Goal: Information Seeking & Learning: Learn about a topic

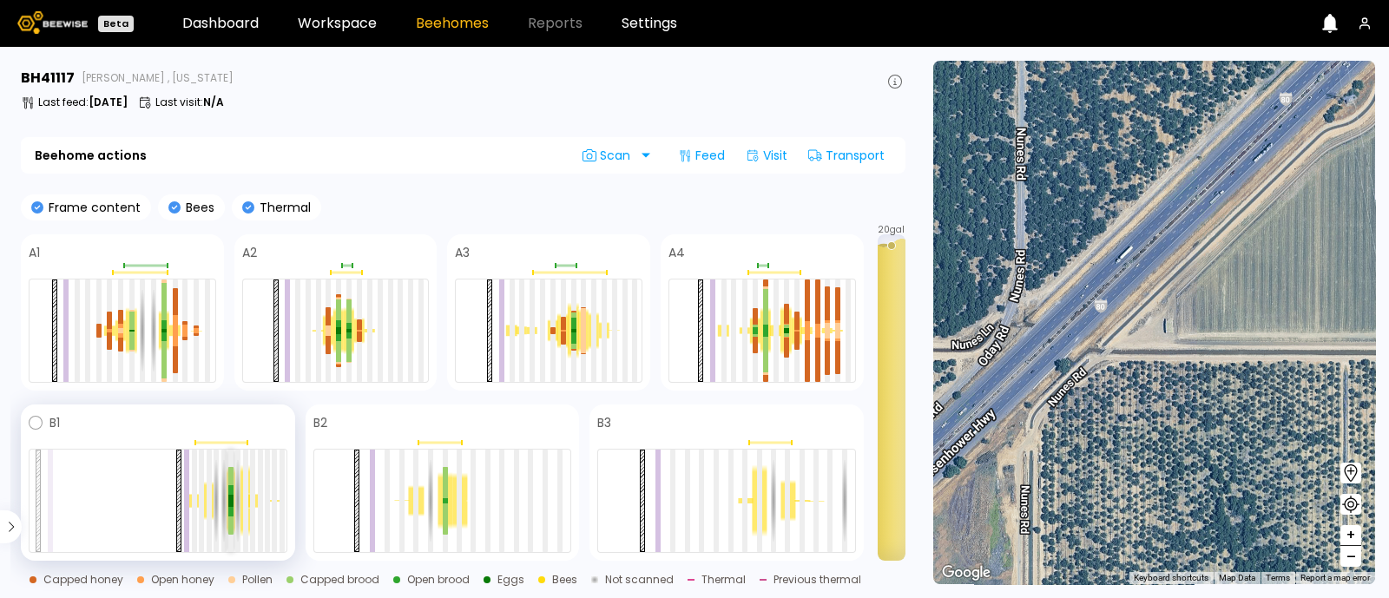
click at [231, 510] on div at bounding box center [230, 512] width 5 height 10
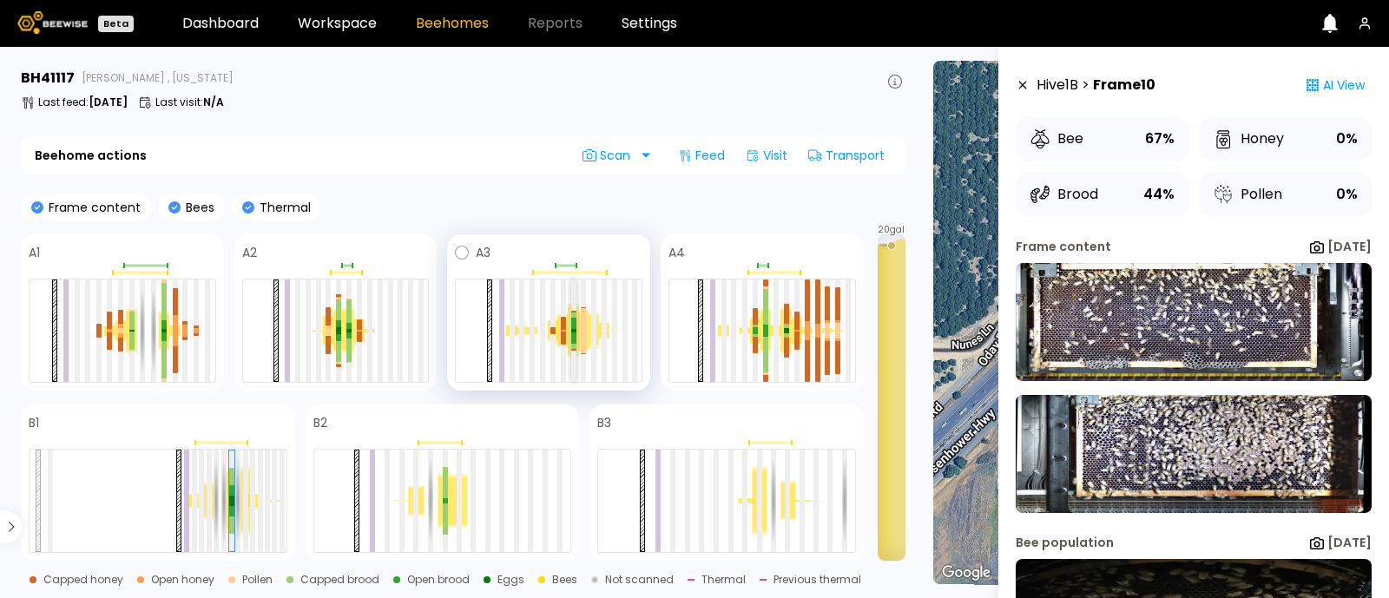
click at [575, 325] on div at bounding box center [573, 323] width 5 height 10
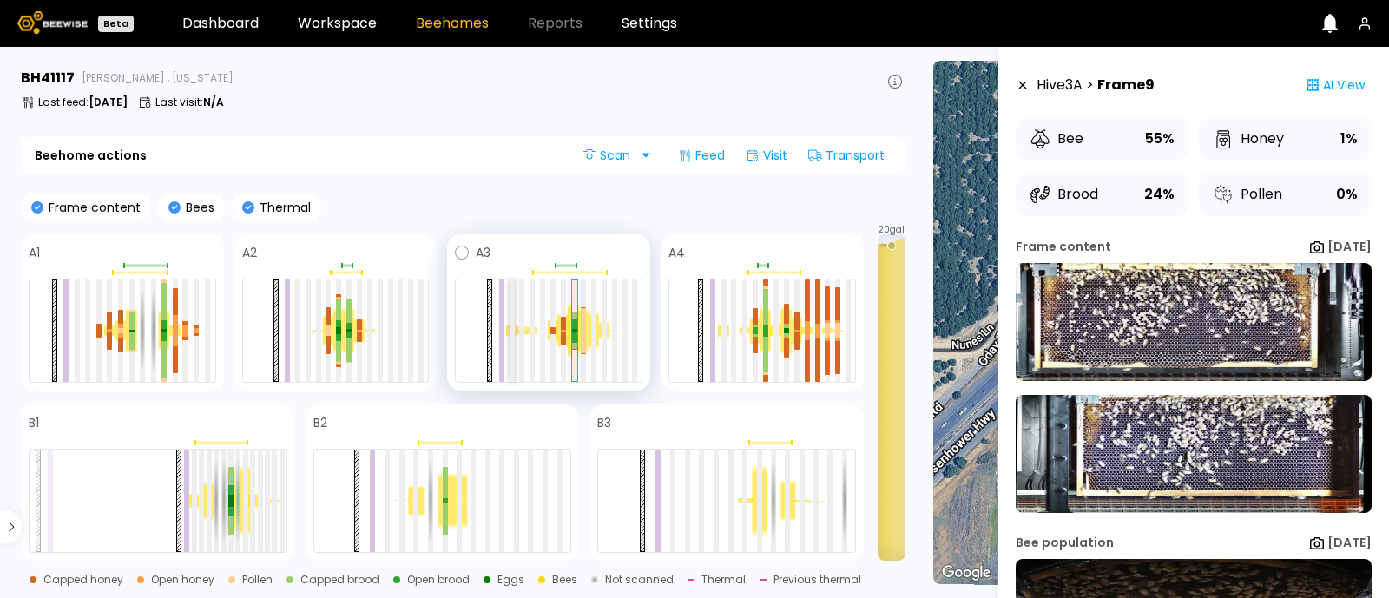
click at [512, 341] on div at bounding box center [512, 331] width 5 height 102
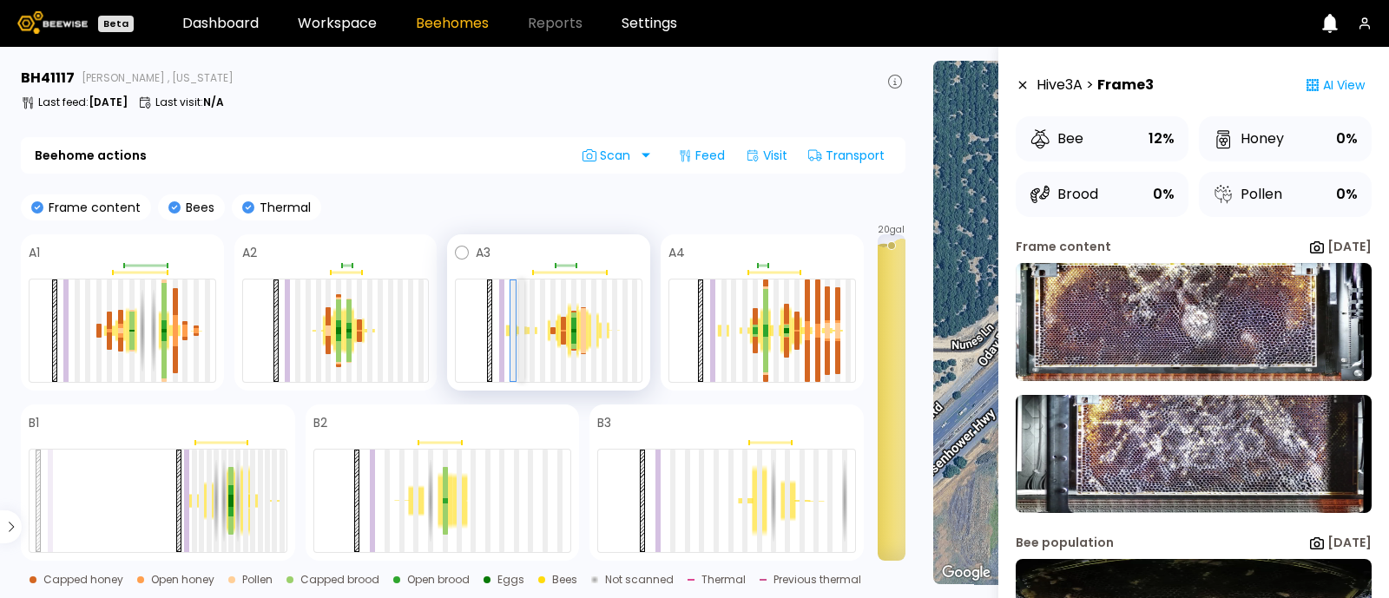
click at [521, 338] on div at bounding box center [521, 331] width 5 height 102
click at [534, 338] on div at bounding box center [532, 331] width 5 height 102
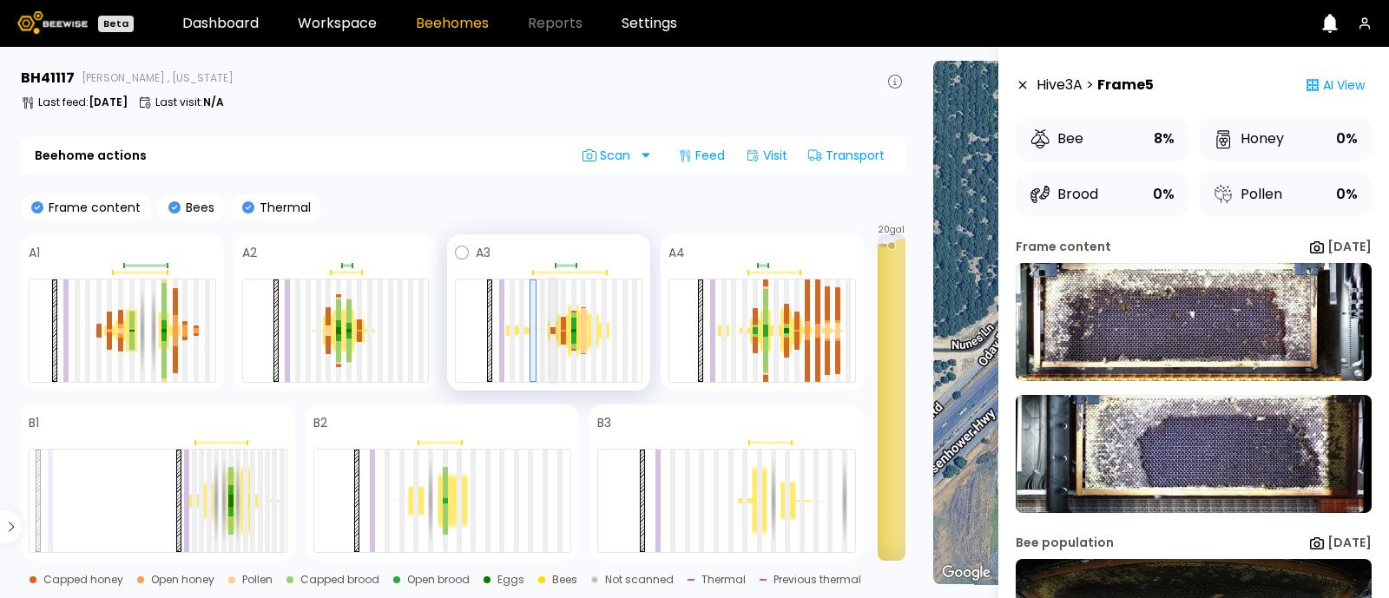
click at [551, 338] on div at bounding box center [553, 331] width 5 height 102
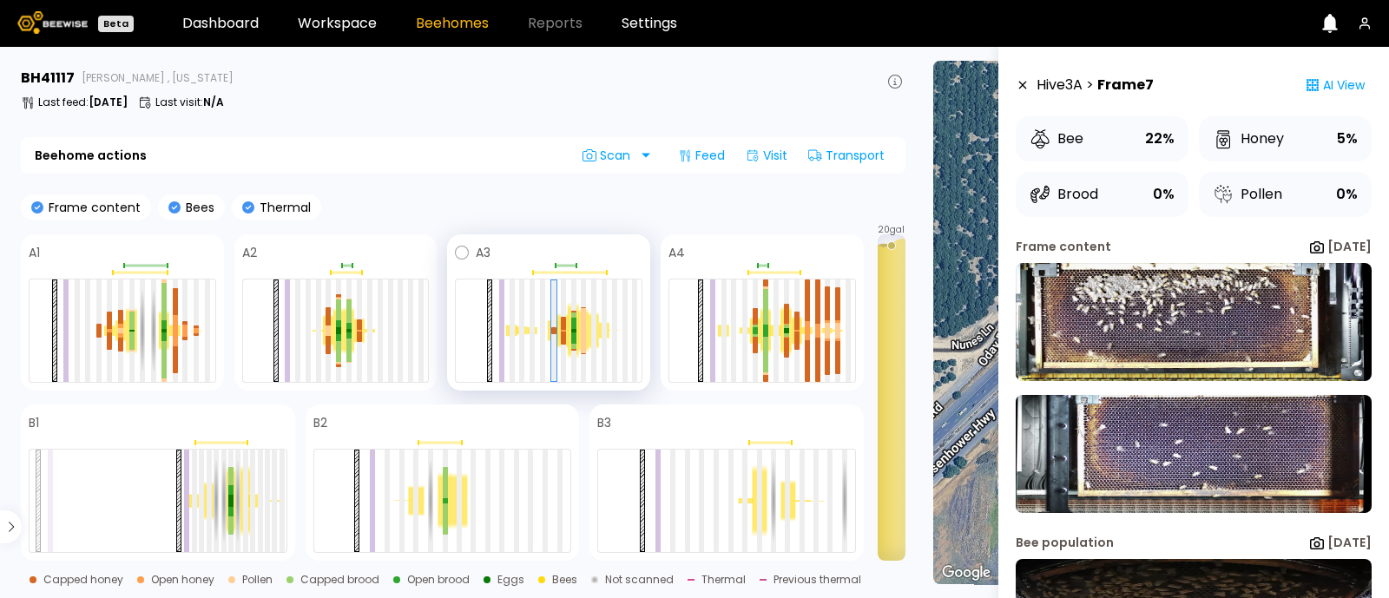
click at [568, 335] on div at bounding box center [573, 330] width 10 height 56
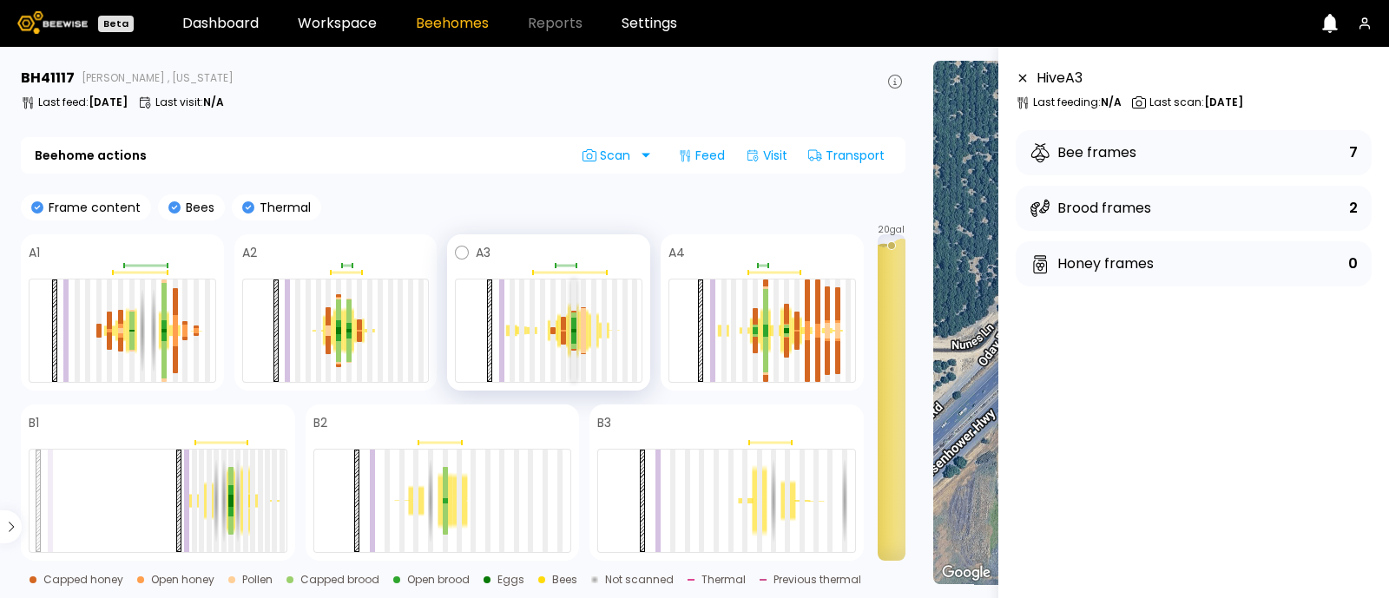
click at [571, 329] on div at bounding box center [573, 330] width 5 height 3
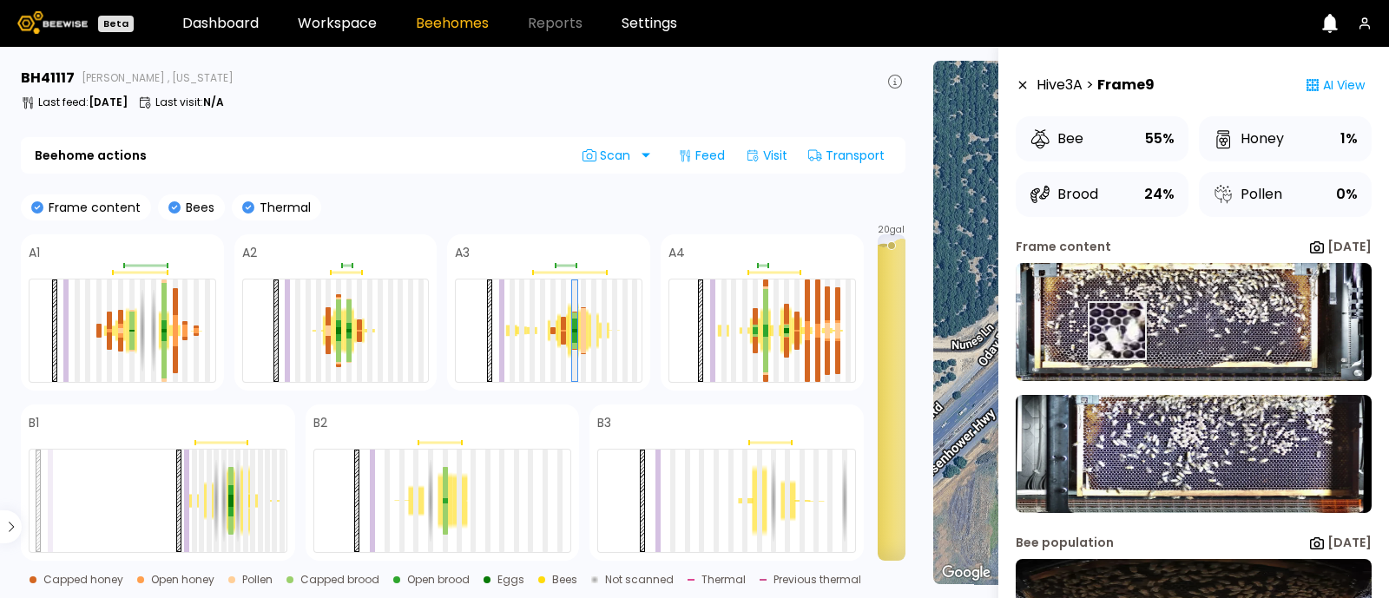
click at [1116, 331] on img at bounding box center [1194, 322] width 356 height 118
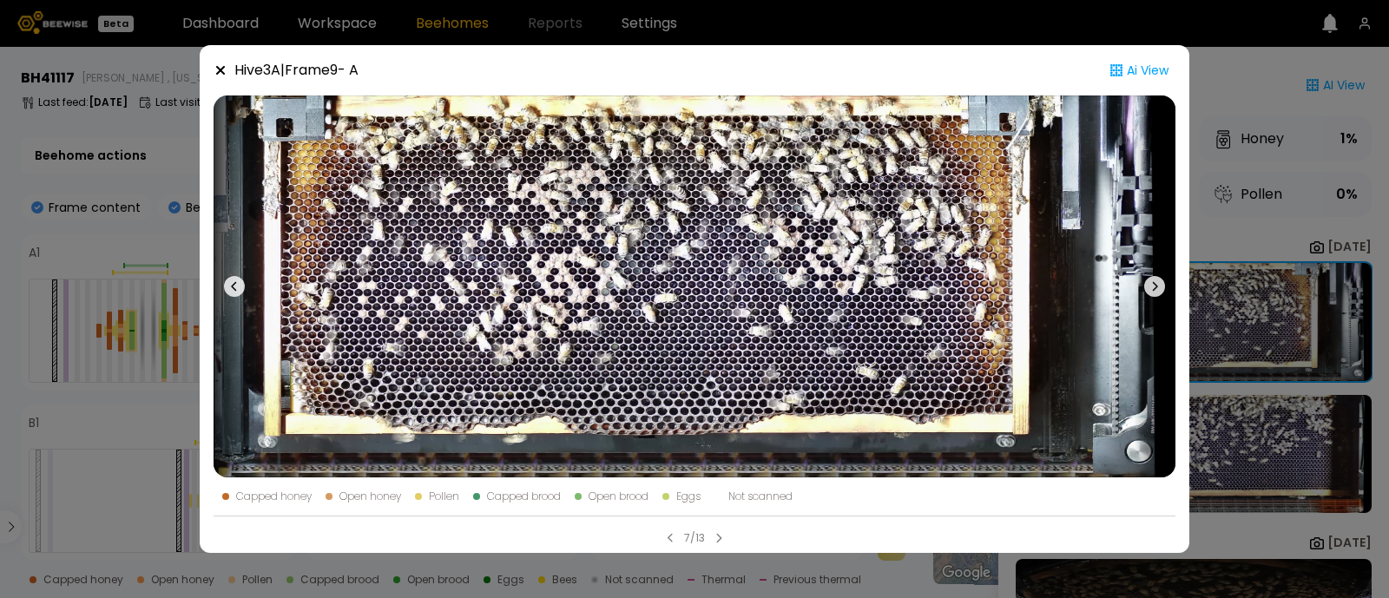
click at [1230, 267] on div "Hive 3 A | Frame 9 - A Ai View Capped honey Open honey Pollen Capped brood Open…" at bounding box center [694, 299] width 1389 height 598
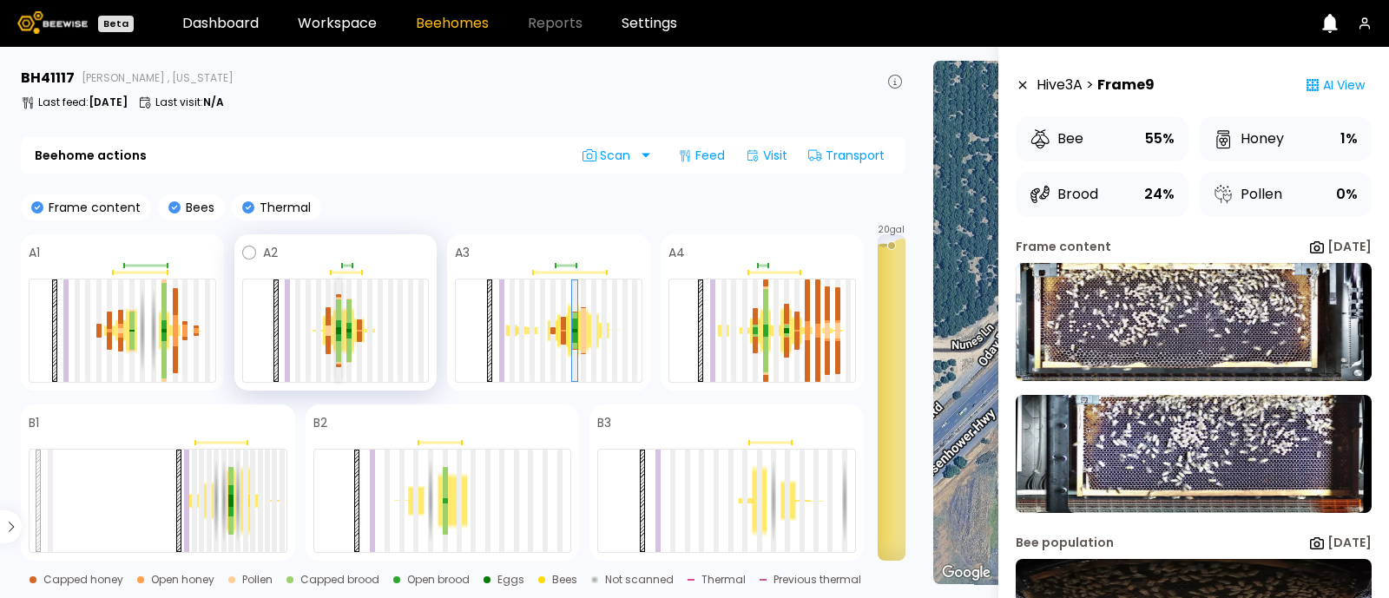
click at [340, 338] on div at bounding box center [338, 338] width 5 height 8
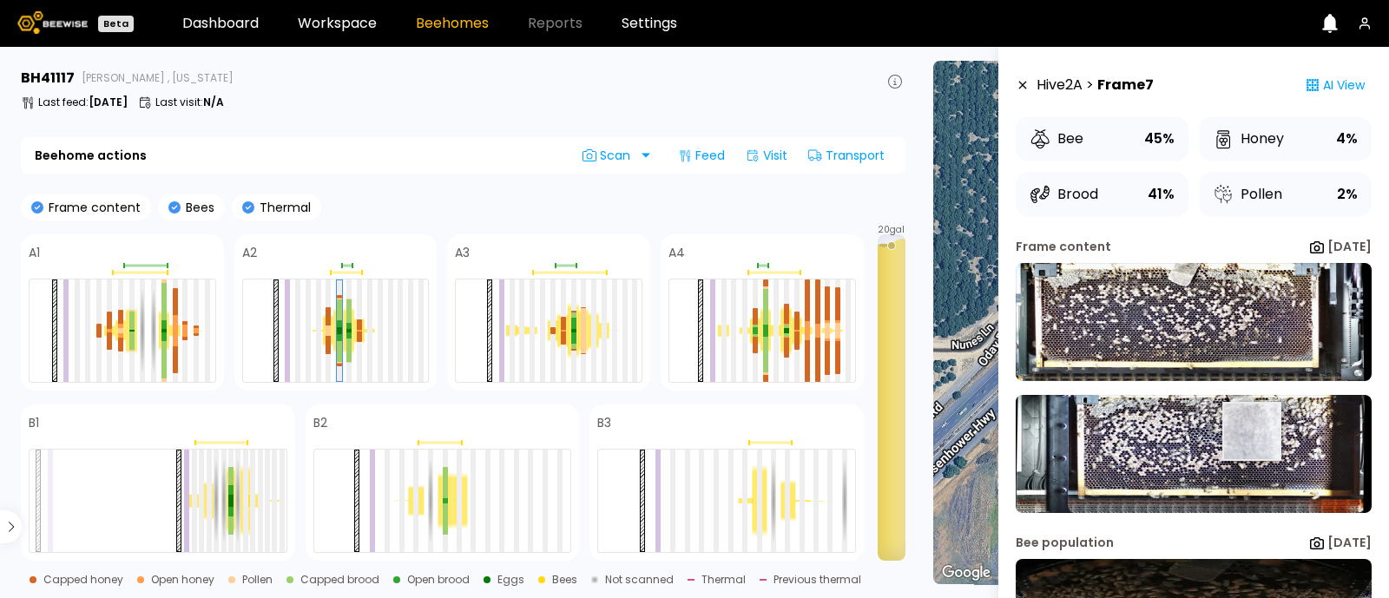
click at [1252, 431] on img at bounding box center [1194, 454] width 356 height 118
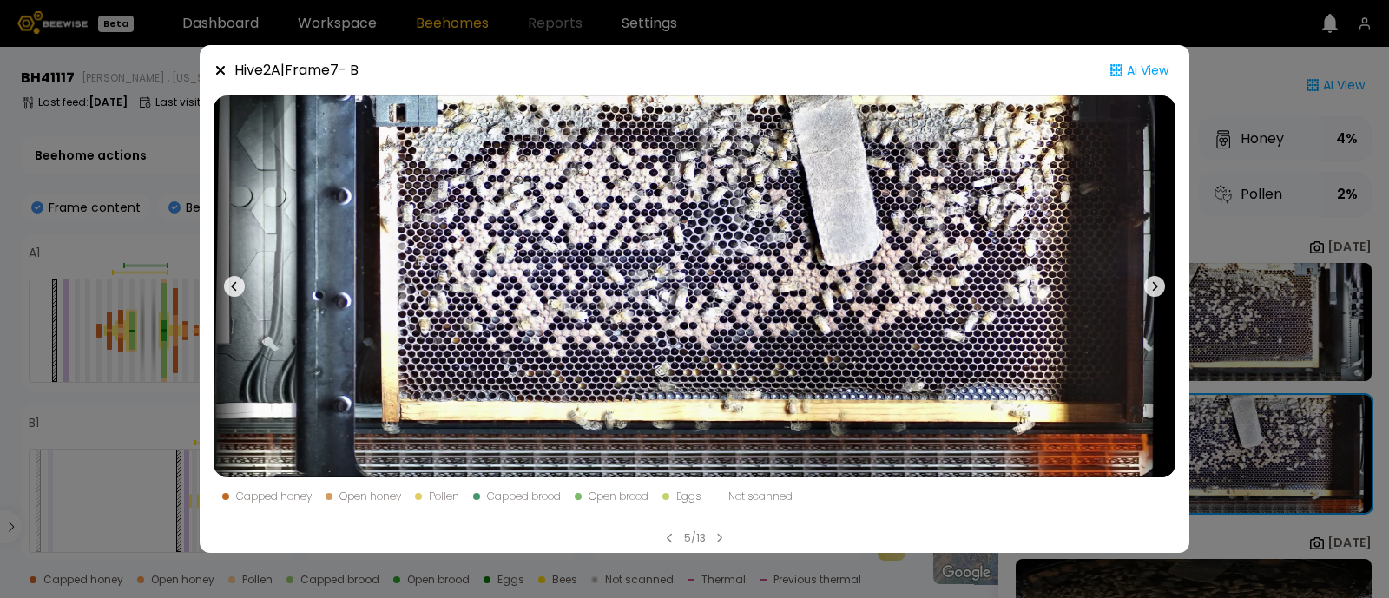
click at [231, 292] on icon at bounding box center [234, 286] width 21 height 21
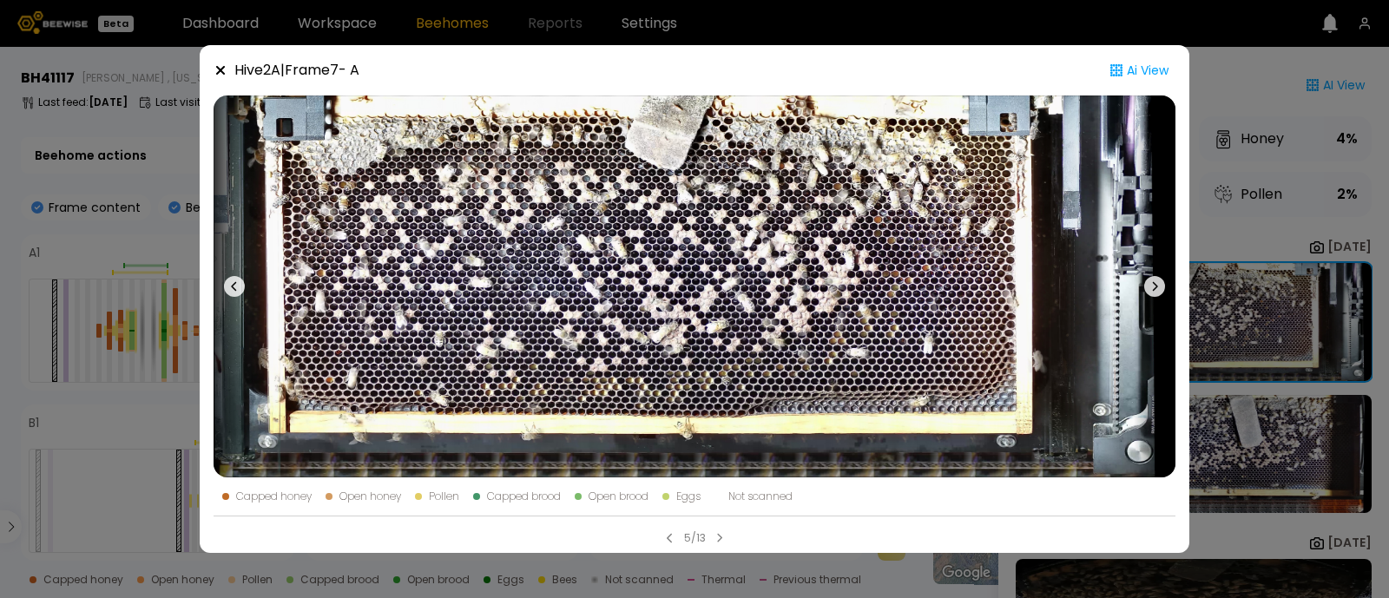
click at [231, 292] on icon at bounding box center [234, 286] width 21 height 21
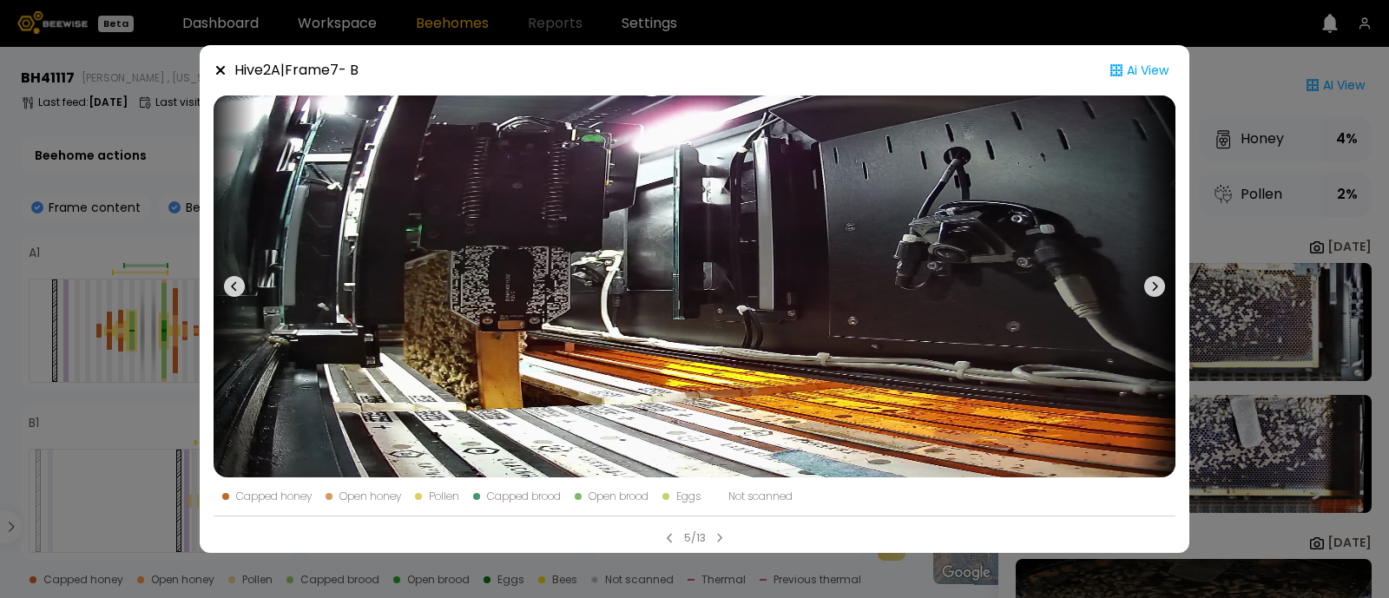
click at [231, 292] on icon at bounding box center [234, 286] width 21 height 21
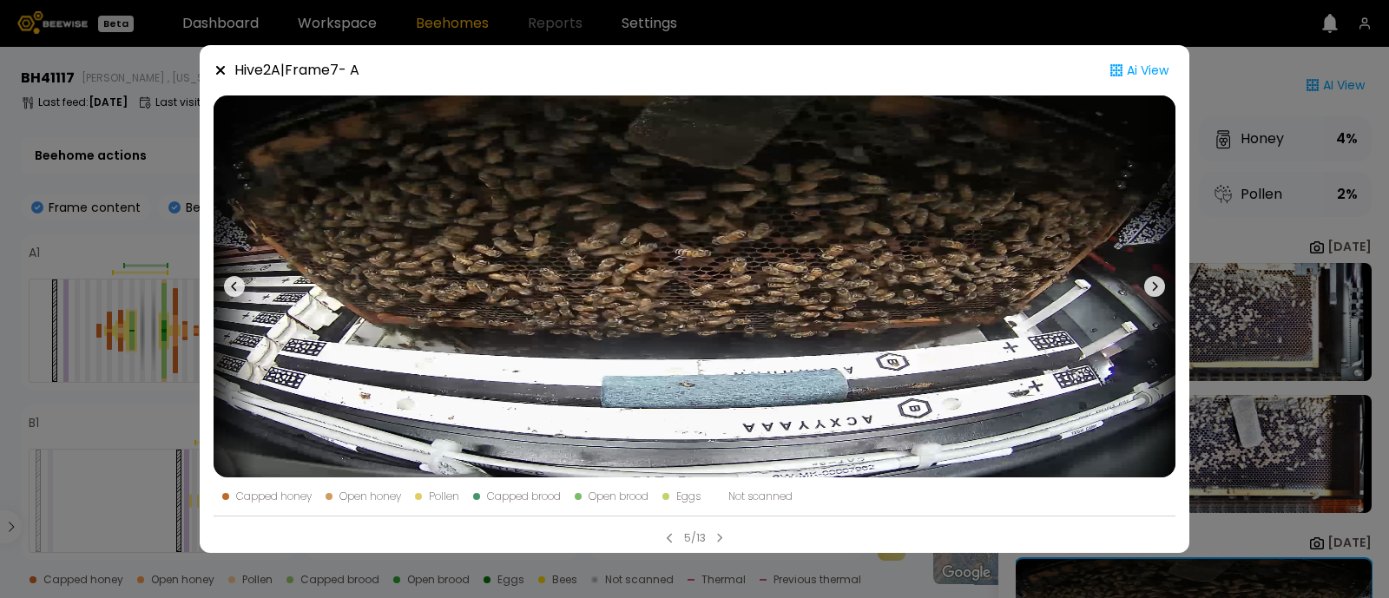
click at [231, 292] on icon at bounding box center [234, 286] width 21 height 21
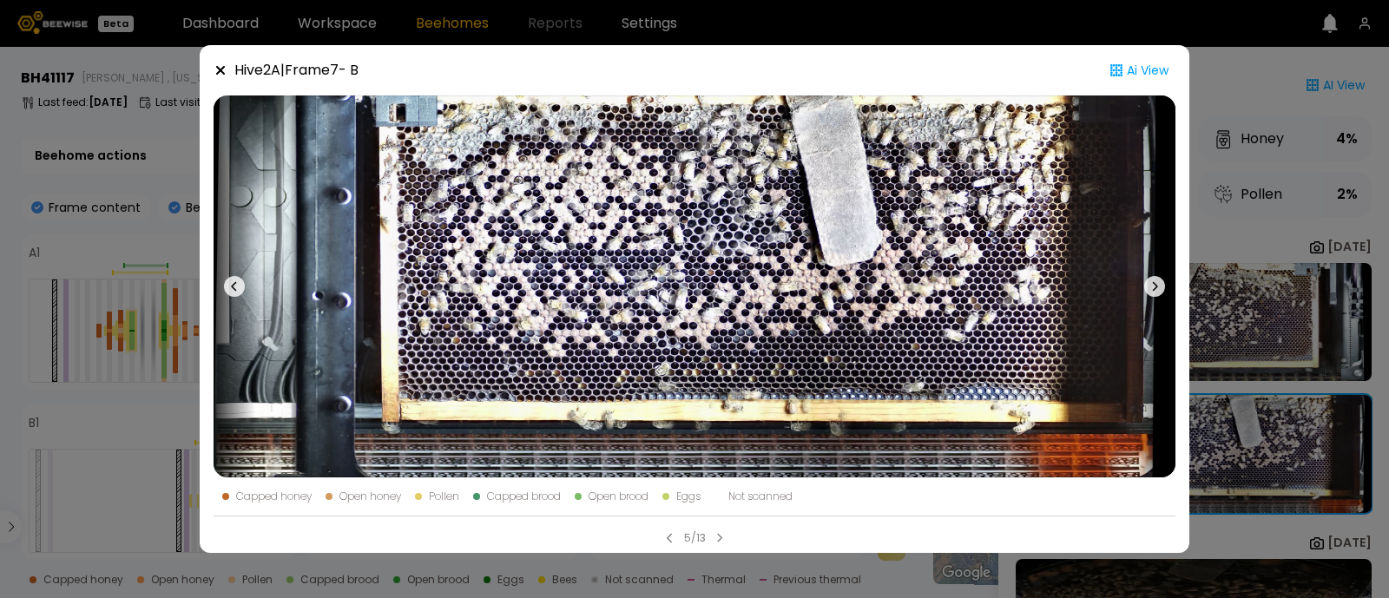
click at [231, 292] on icon at bounding box center [234, 286] width 21 height 21
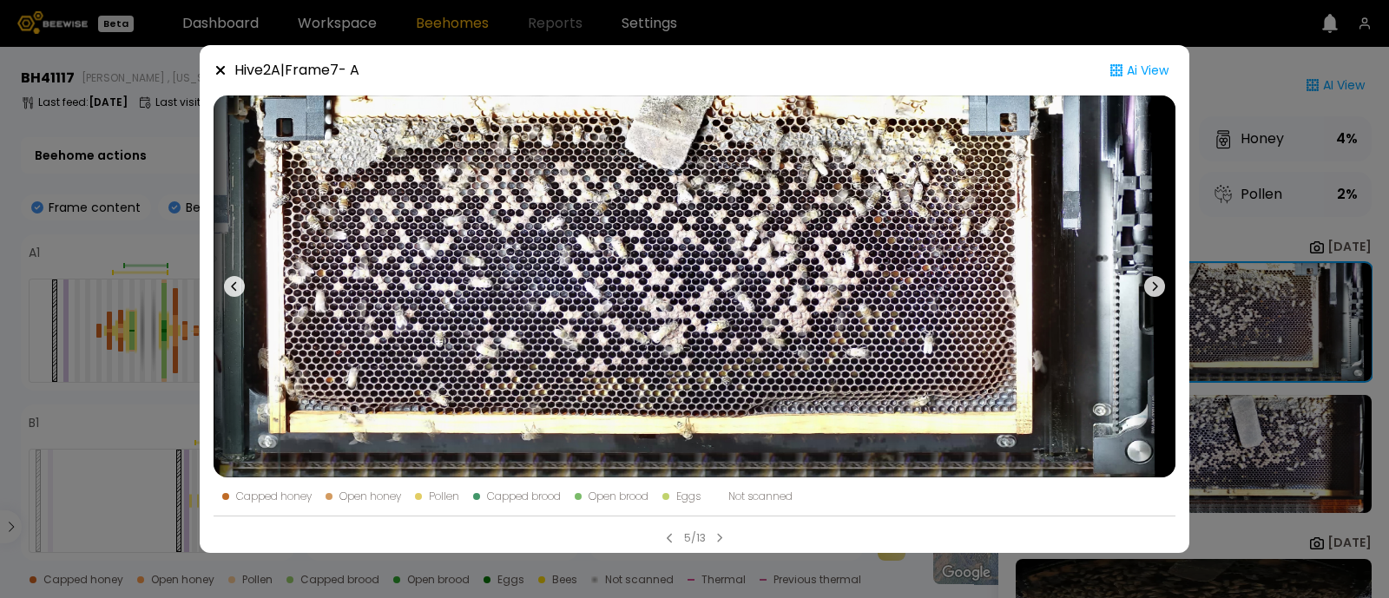
click at [231, 292] on icon at bounding box center [234, 286] width 21 height 21
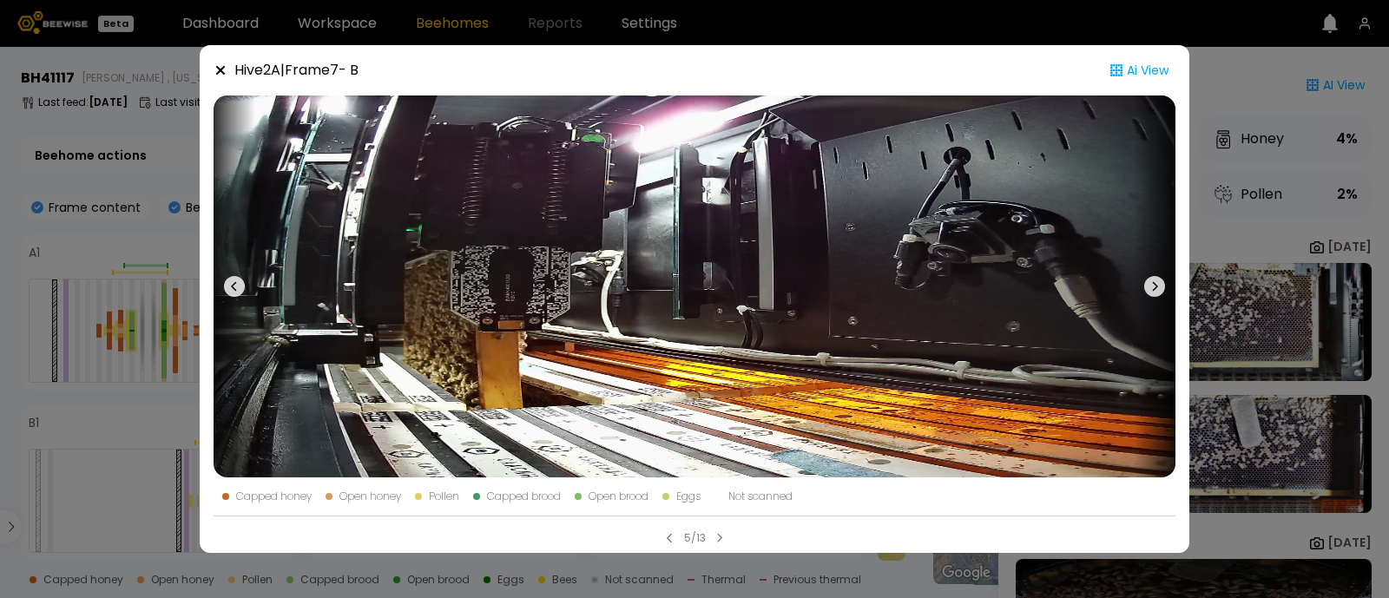
click at [231, 292] on icon at bounding box center [234, 286] width 21 height 21
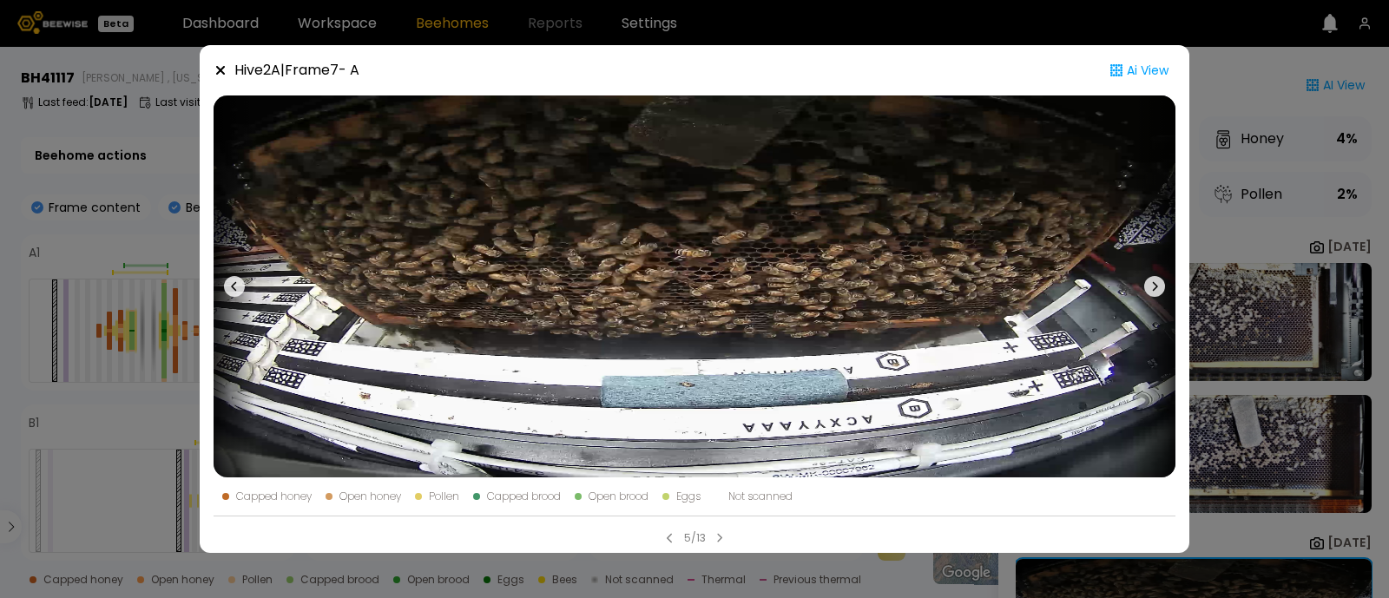
click at [231, 292] on icon at bounding box center [234, 286] width 21 height 21
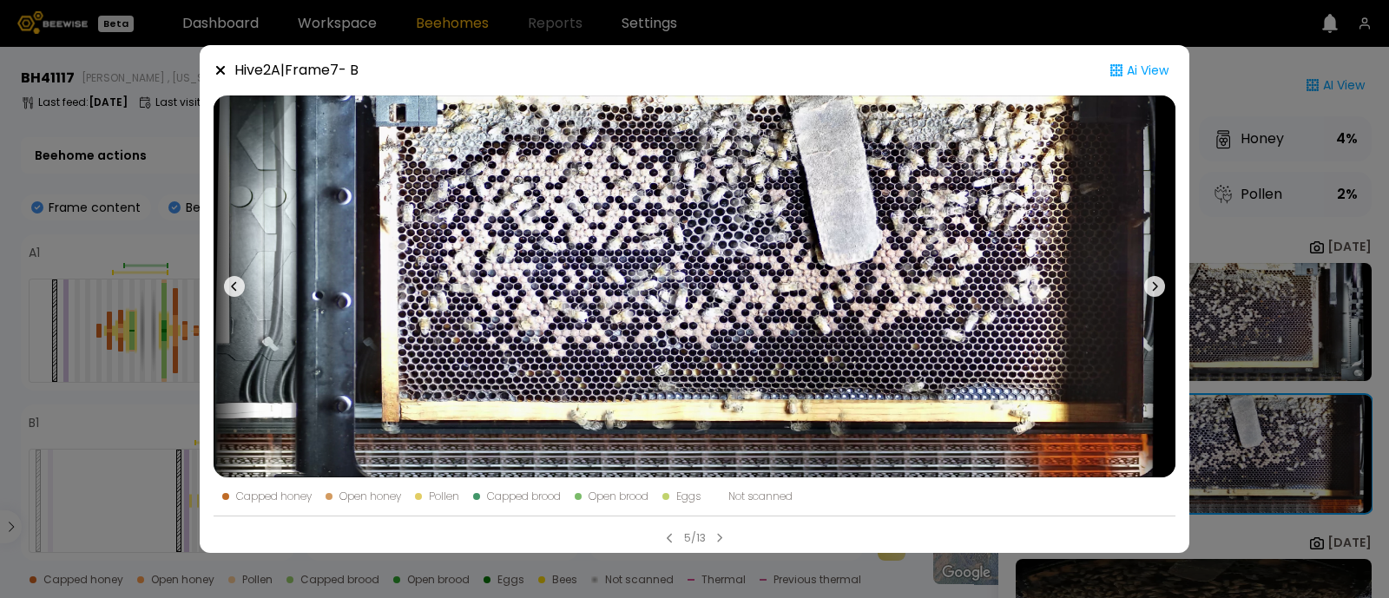
click at [231, 292] on icon at bounding box center [234, 286] width 21 height 21
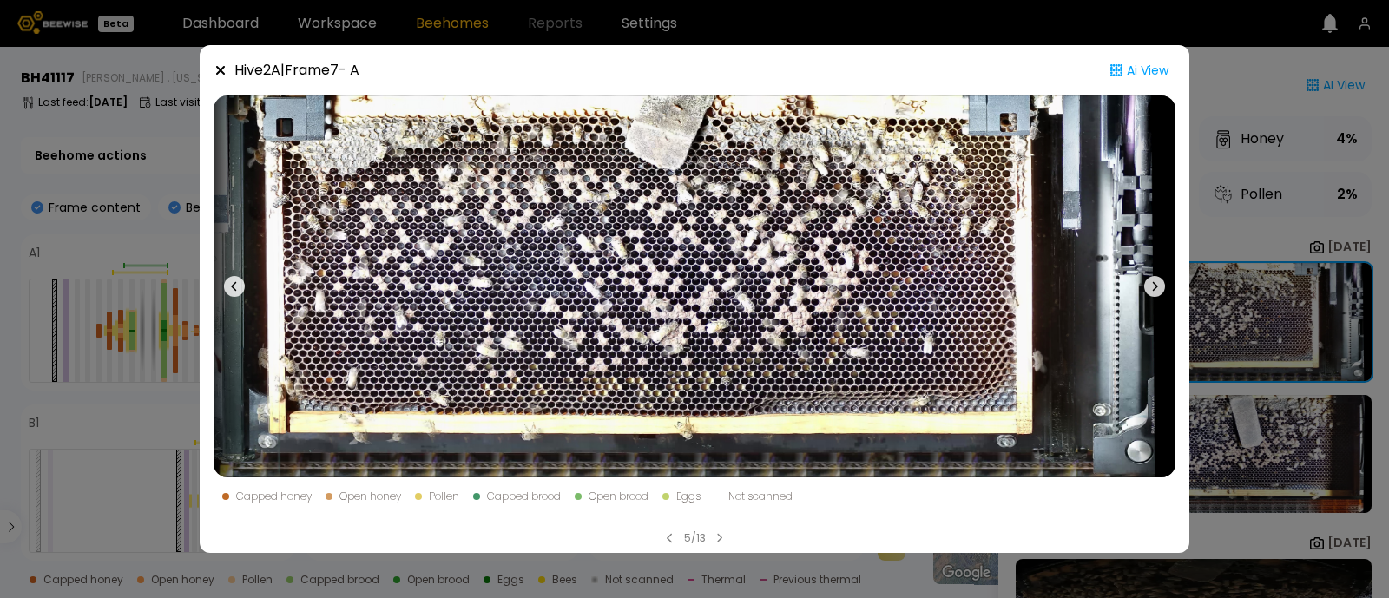
click at [231, 292] on icon at bounding box center [234, 286] width 21 height 21
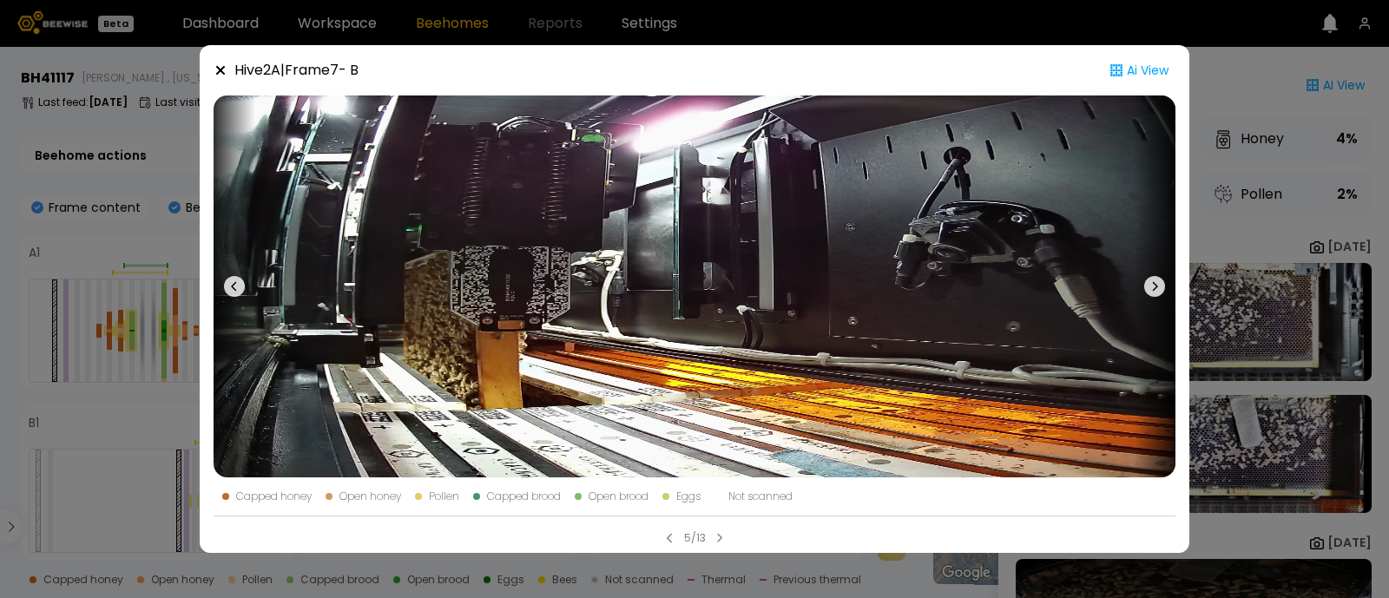
click at [231, 292] on icon at bounding box center [234, 286] width 21 height 21
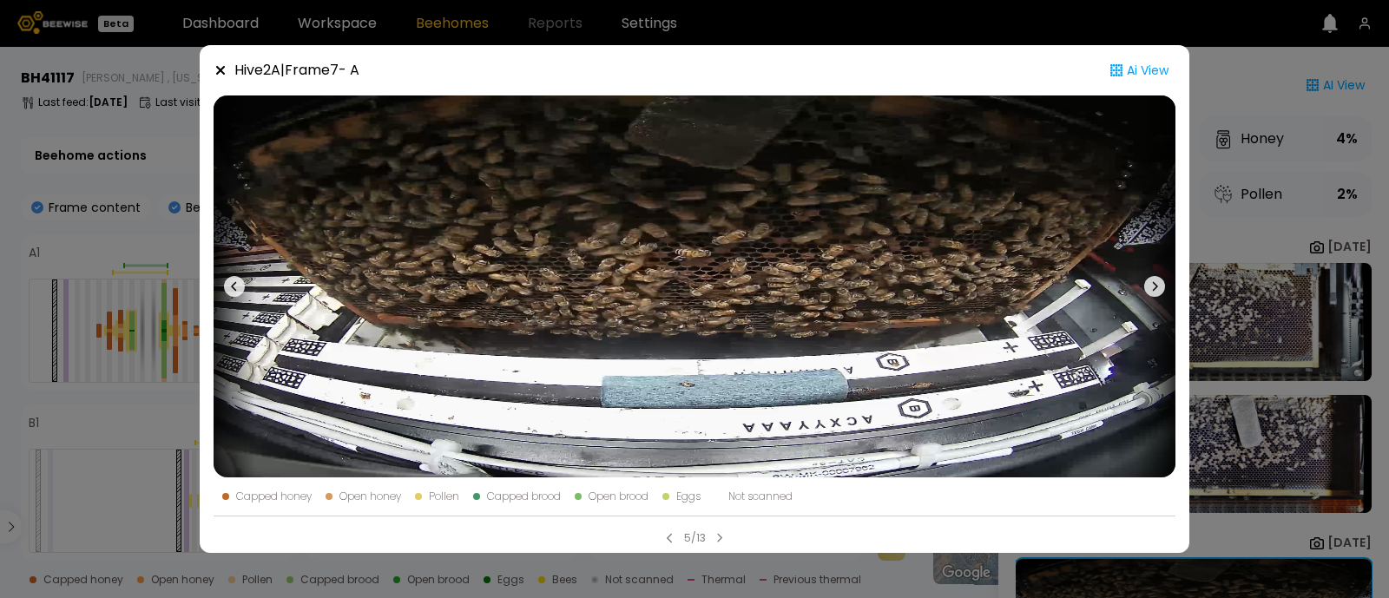
click at [132, 284] on div "Hive 2 A | Frame 7 - A Ai View Capped honey Open honey Pollen Capped brood Open…" at bounding box center [694, 299] width 1389 height 598
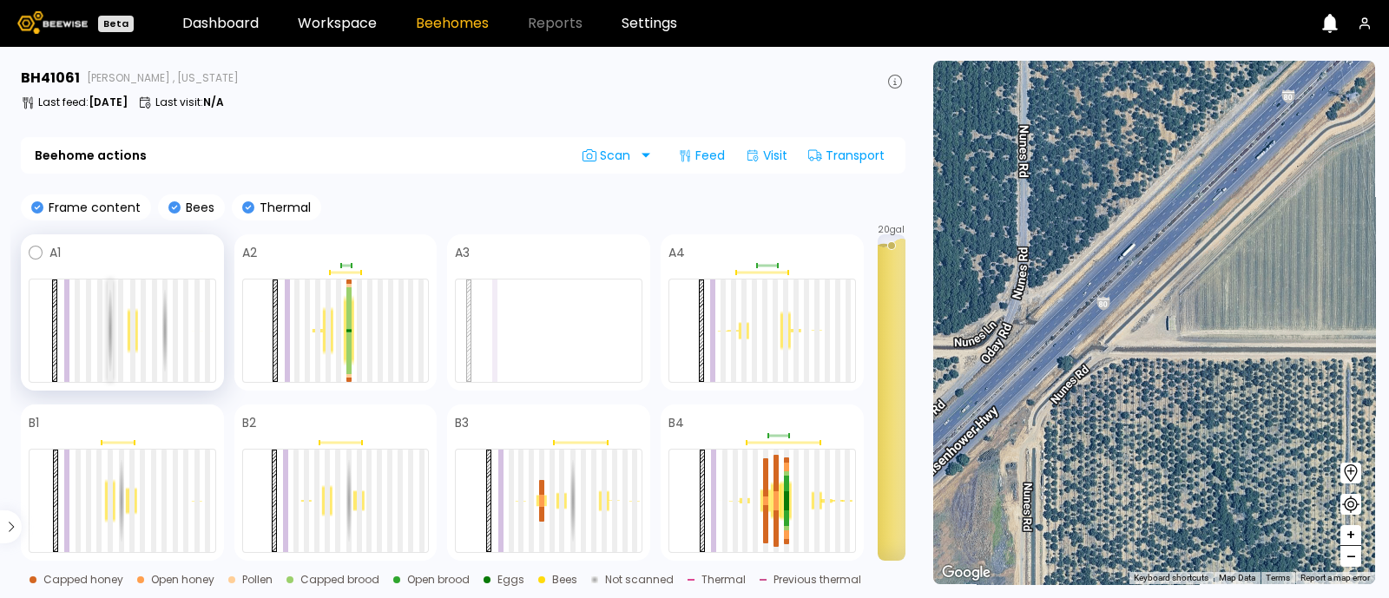
drag, startPoint x: 133, startPoint y: 313, endPoint x: 110, endPoint y: 317, distance: 23.0
click at [110, 317] on div at bounding box center [110, 331] width 5 height 102
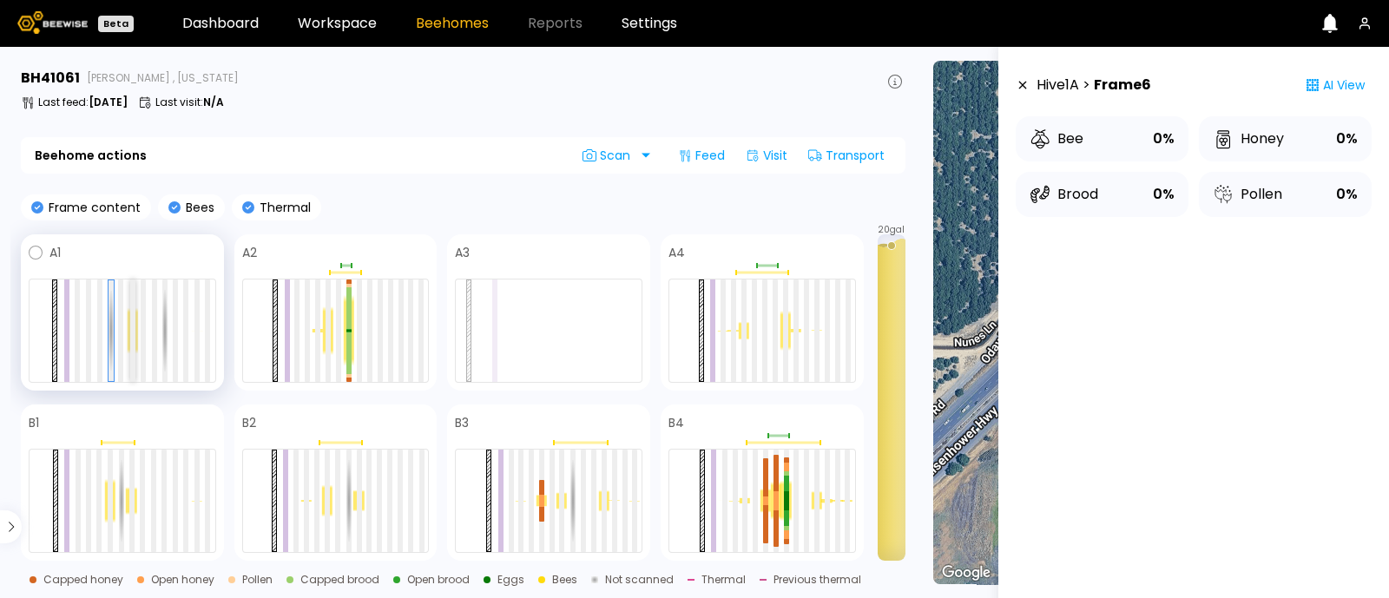
click at [130, 332] on div at bounding box center [132, 331] width 5 height 102
click at [131, 332] on div at bounding box center [133, 330] width 5 height 101
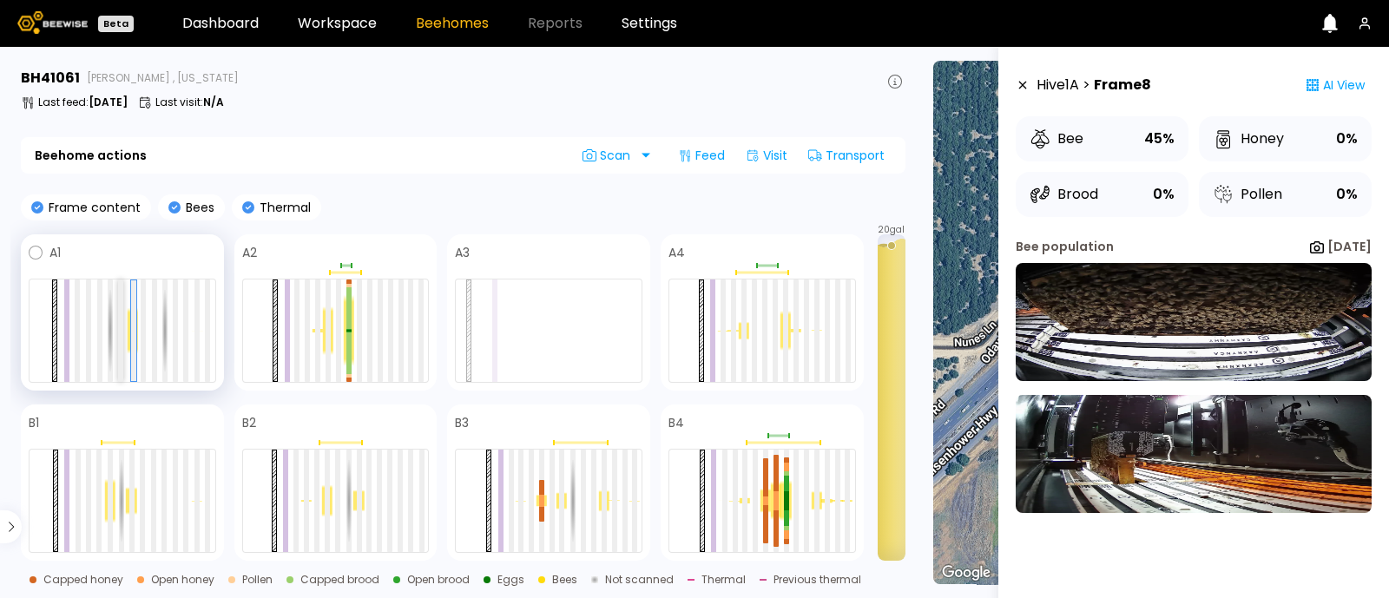
click at [122, 338] on div at bounding box center [120, 331] width 5 height 102
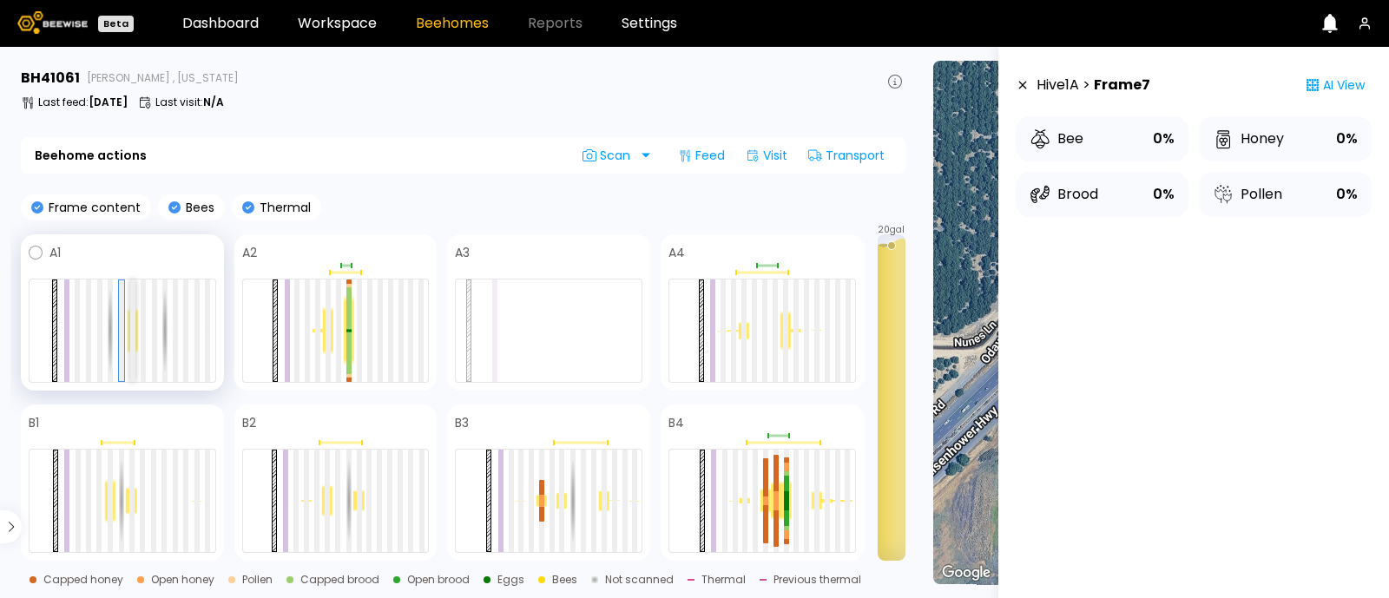
click at [134, 340] on div at bounding box center [132, 331] width 5 height 102
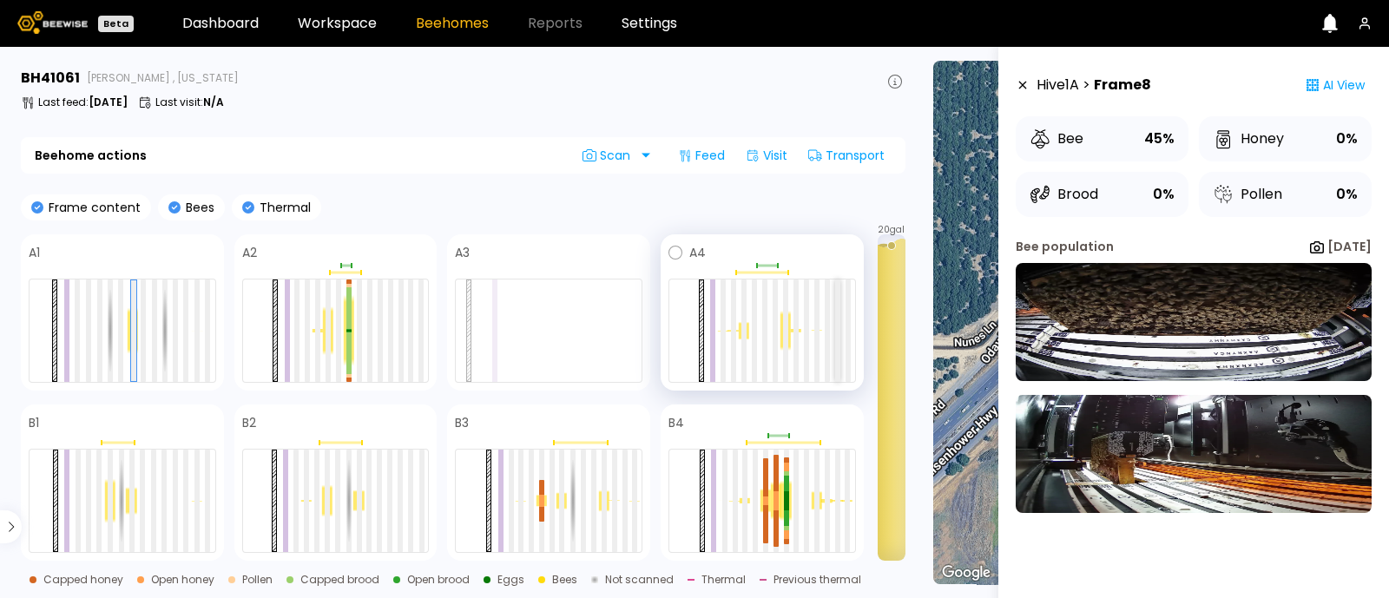
click at [839, 280] on div at bounding box center [837, 331] width 5 height 102
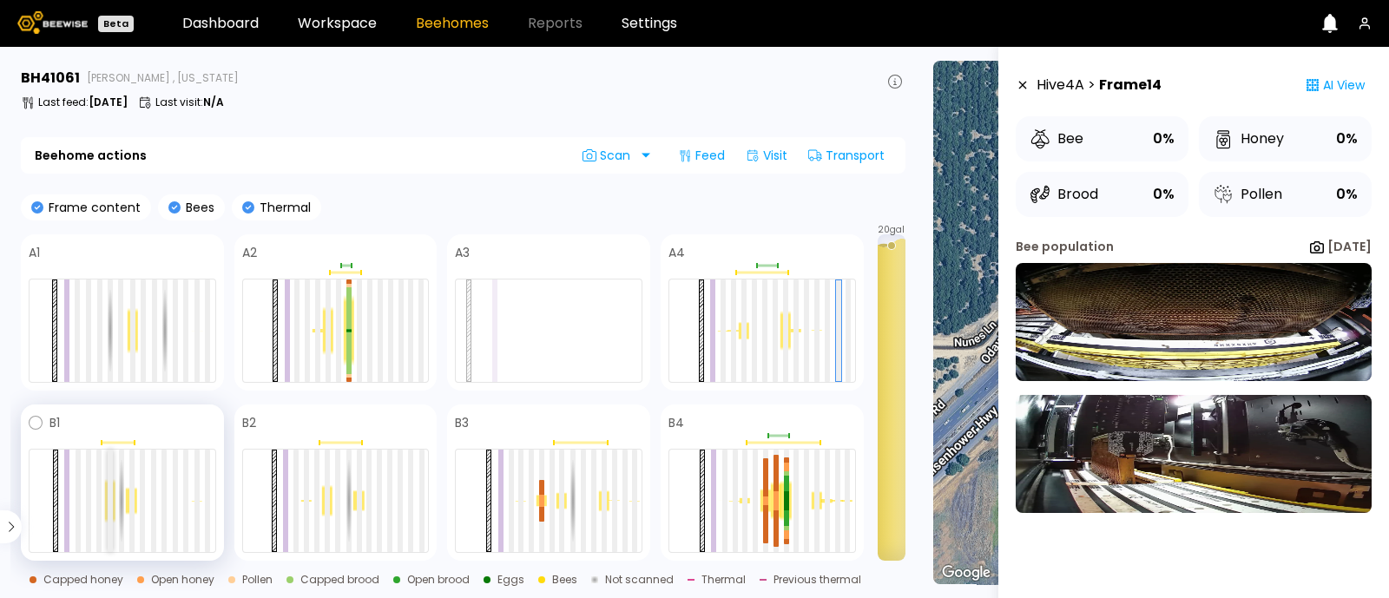
click at [111, 501] on div at bounding box center [110, 501] width 5 height 102
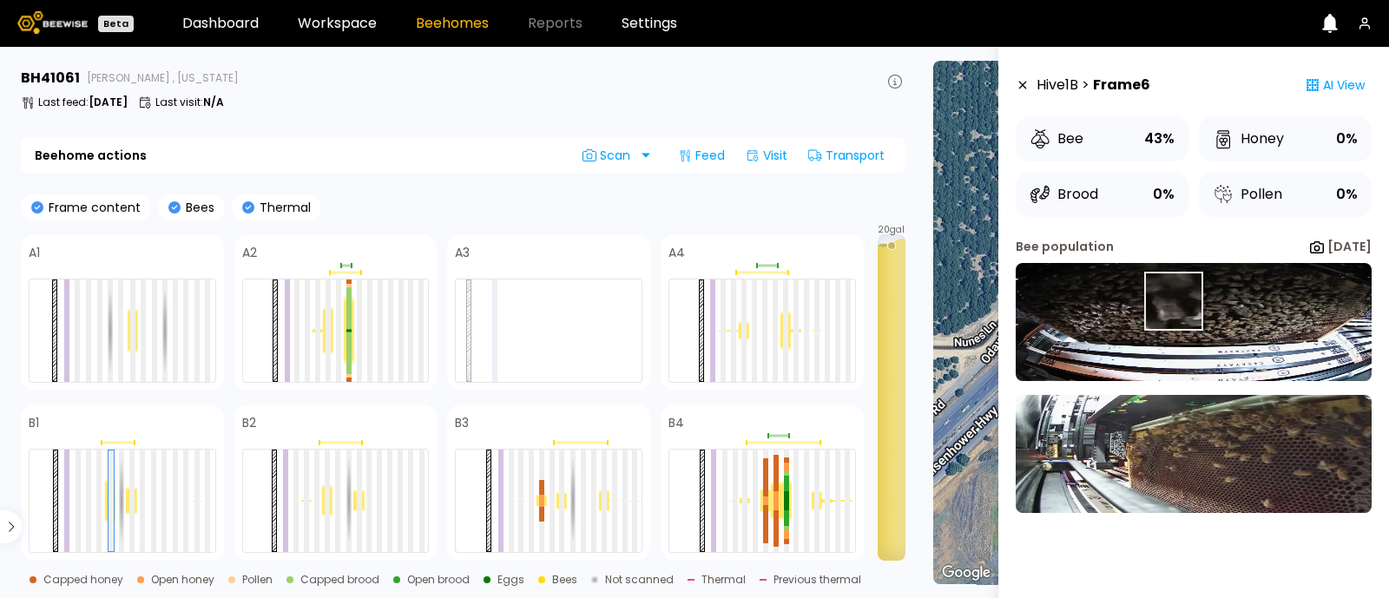
click at [1173, 301] on img at bounding box center [1194, 322] width 356 height 118
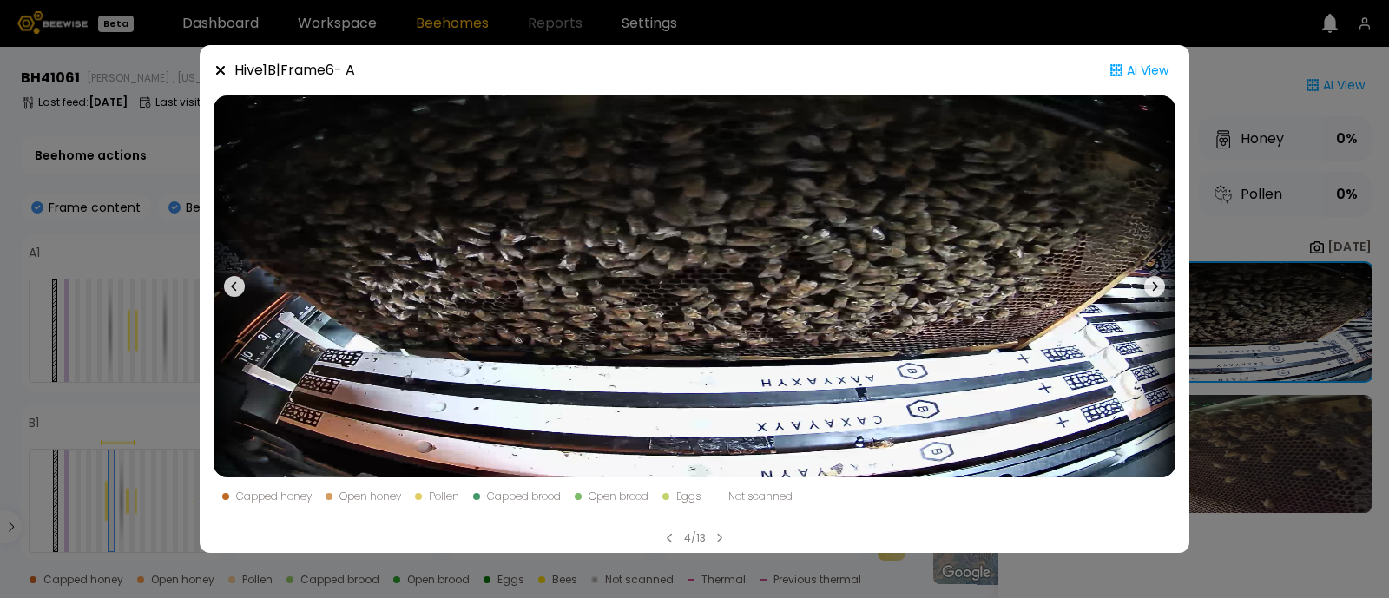
click at [1240, 300] on div "Hive 1 B | Frame 6 - A Ai View Capped honey Open honey Pollen Capped brood Open…" at bounding box center [694, 299] width 1389 height 598
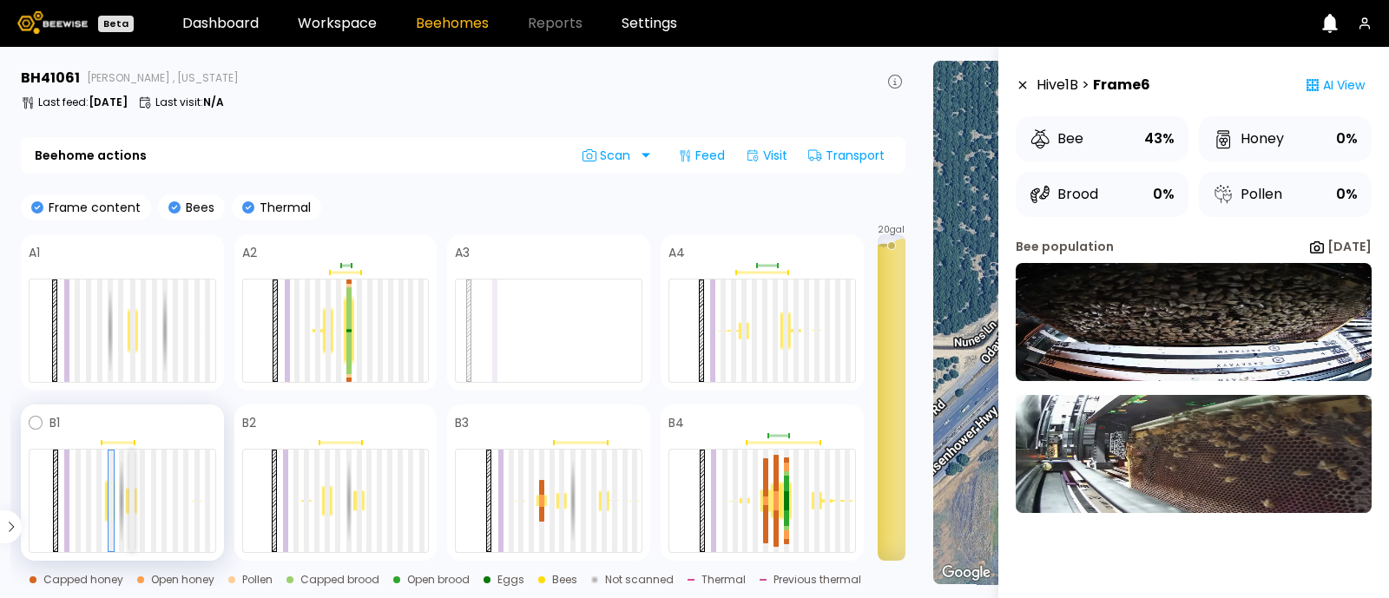
click at [130, 500] on div at bounding box center [131, 501] width 5 height 102
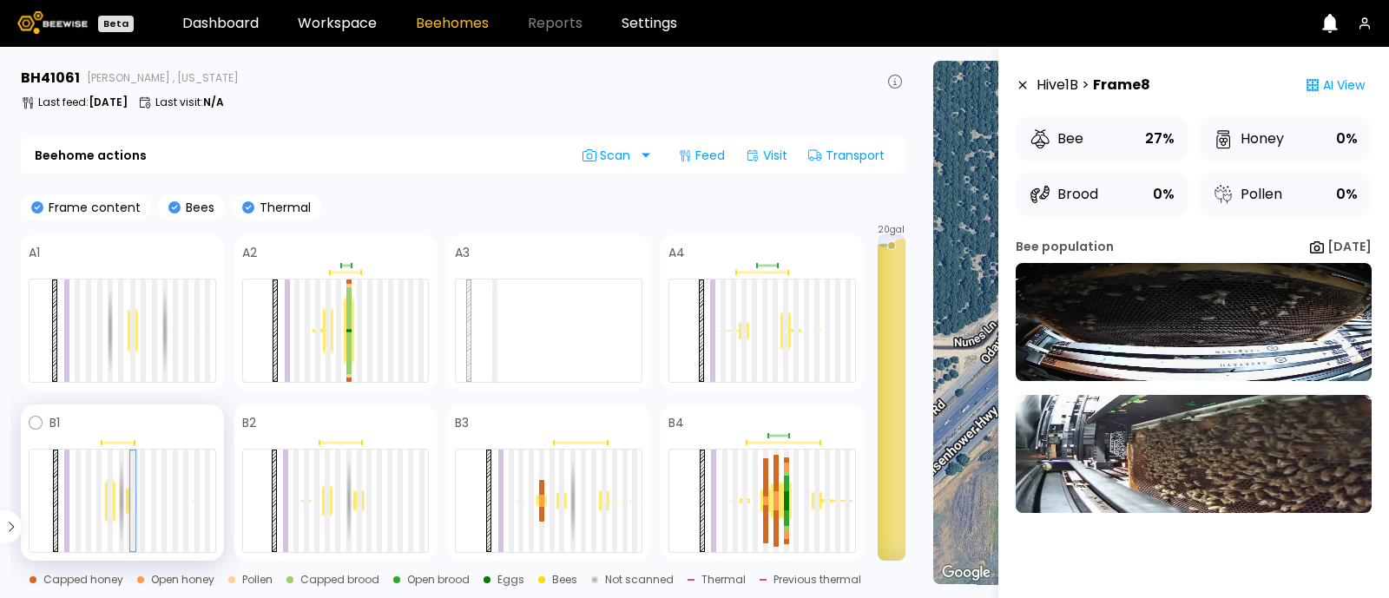
click at [130, 500] on div at bounding box center [132, 501] width 5 height 101
click at [1281, 458] on img at bounding box center [1194, 454] width 356 height 118
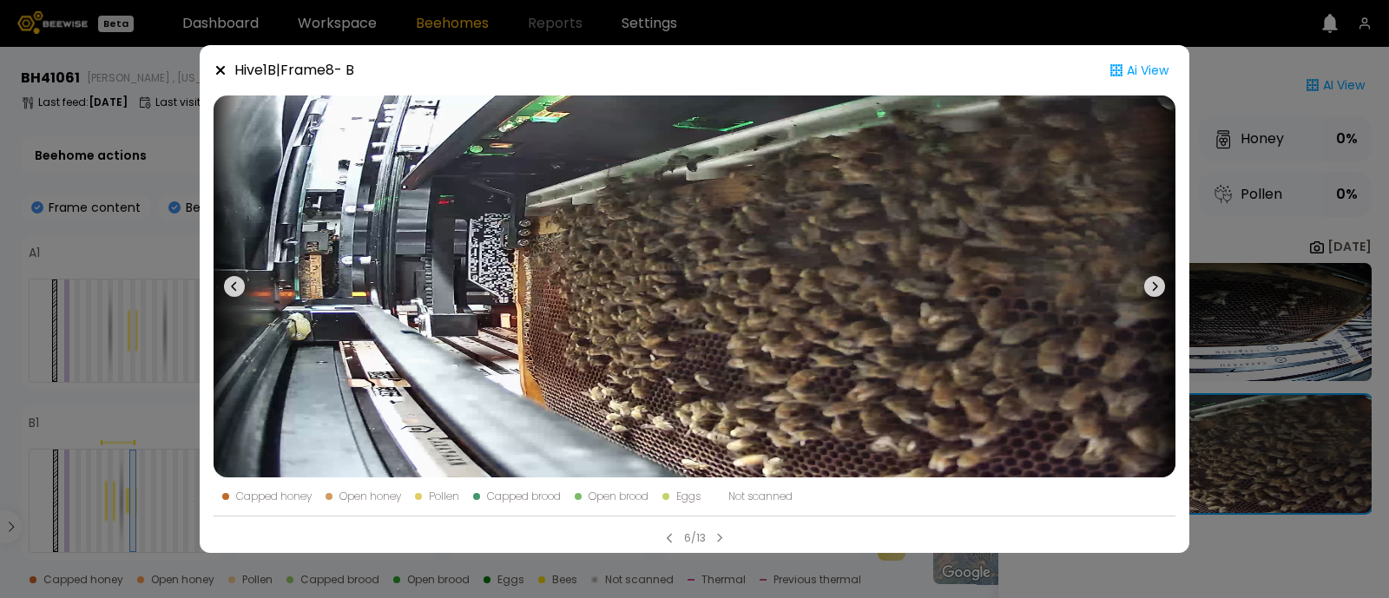
click at [1268, 340] on div "Hive 1 B | Frame 8 - B Ai View Capped honey Open honey Pollen Capped brood Open…" at bounding box center [694, 299] width 1389 height 598
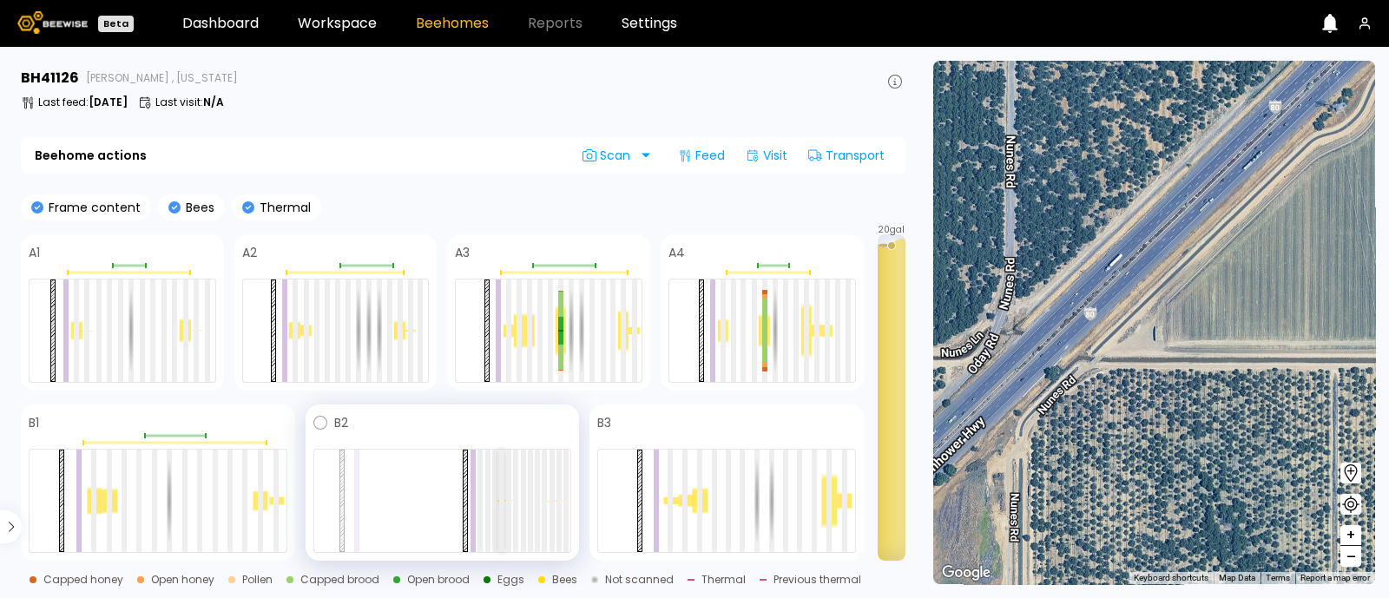
click at [500, 530] on div at bounding box center [501, 501] width 5 height 102
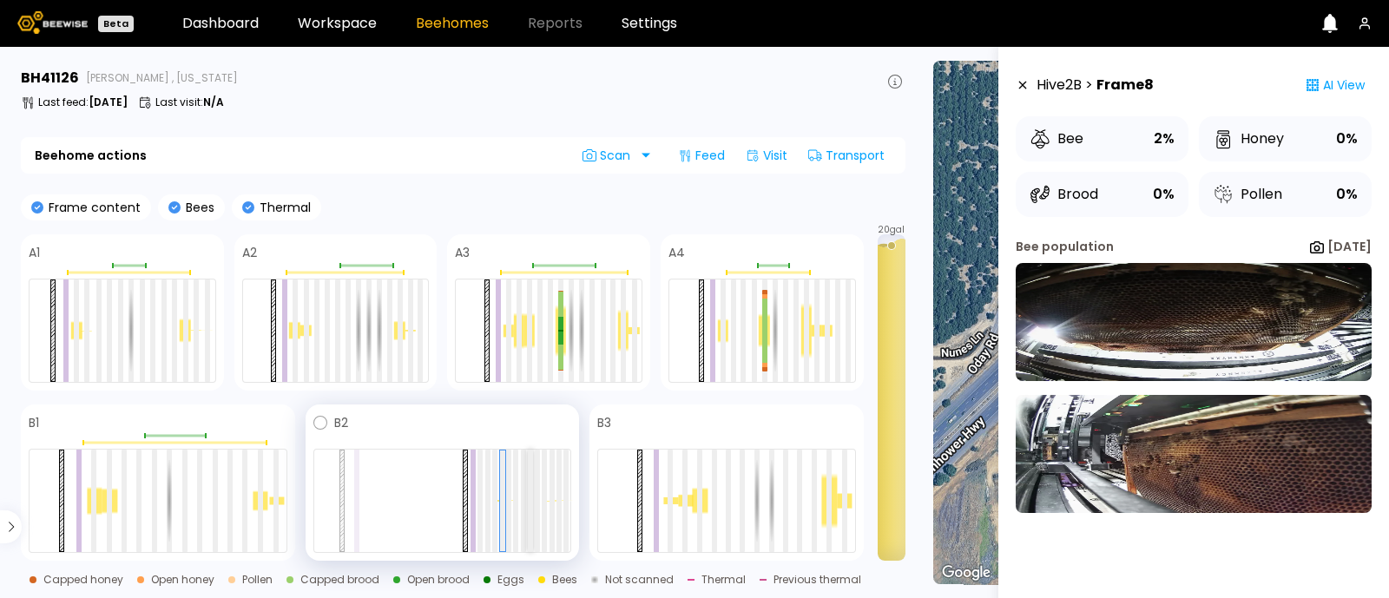
click at [528, 527] on div at bounding box center [530, 501] width 5 height 102
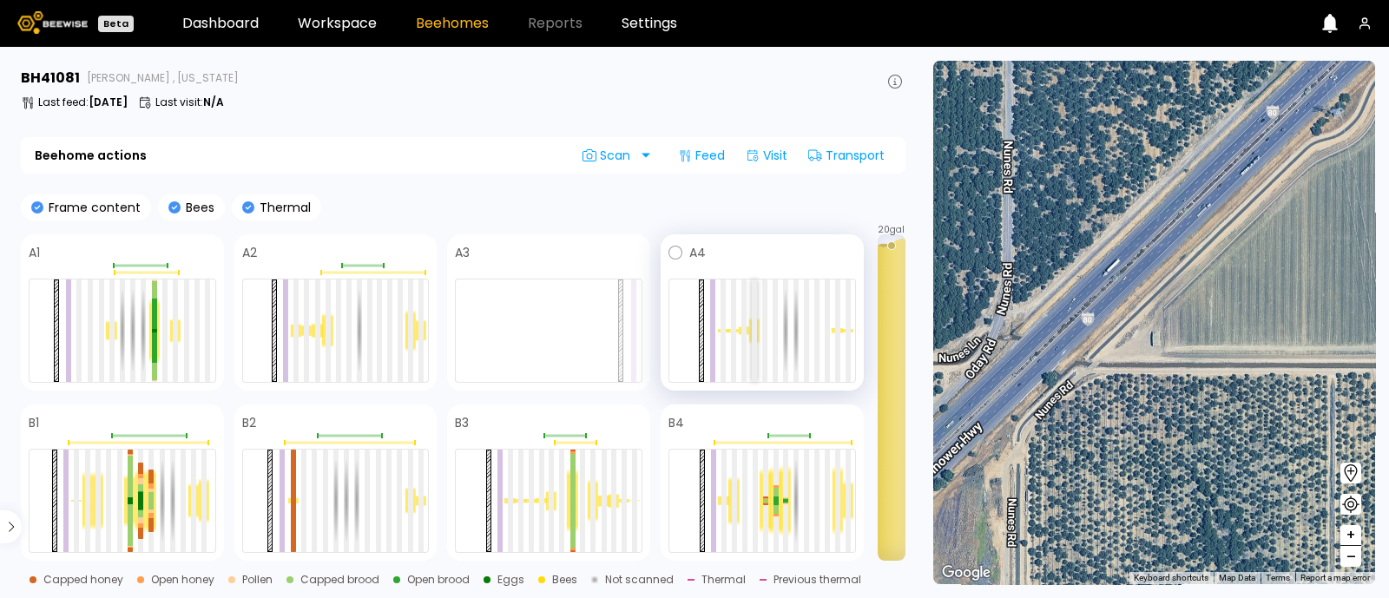
click at [752, 332] on div at bounding box center [754, 331] width 5 height 102
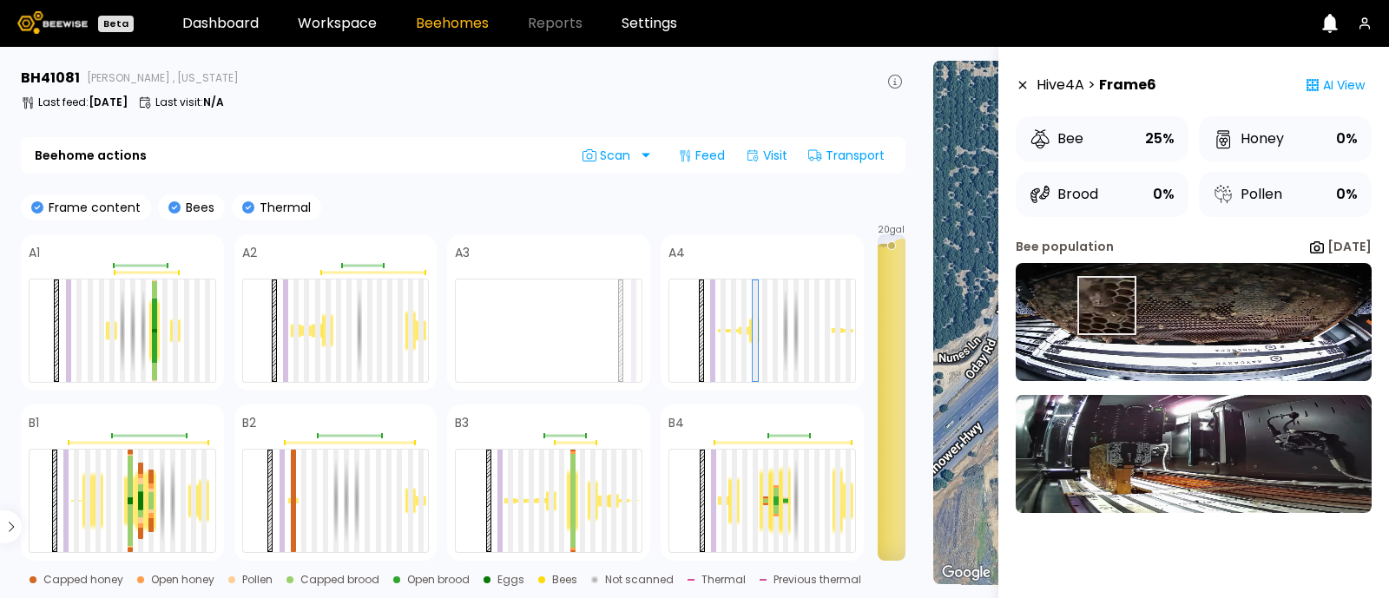
click at [1106, 306] on img at bounding box center [1194, 322] width 356 height 118
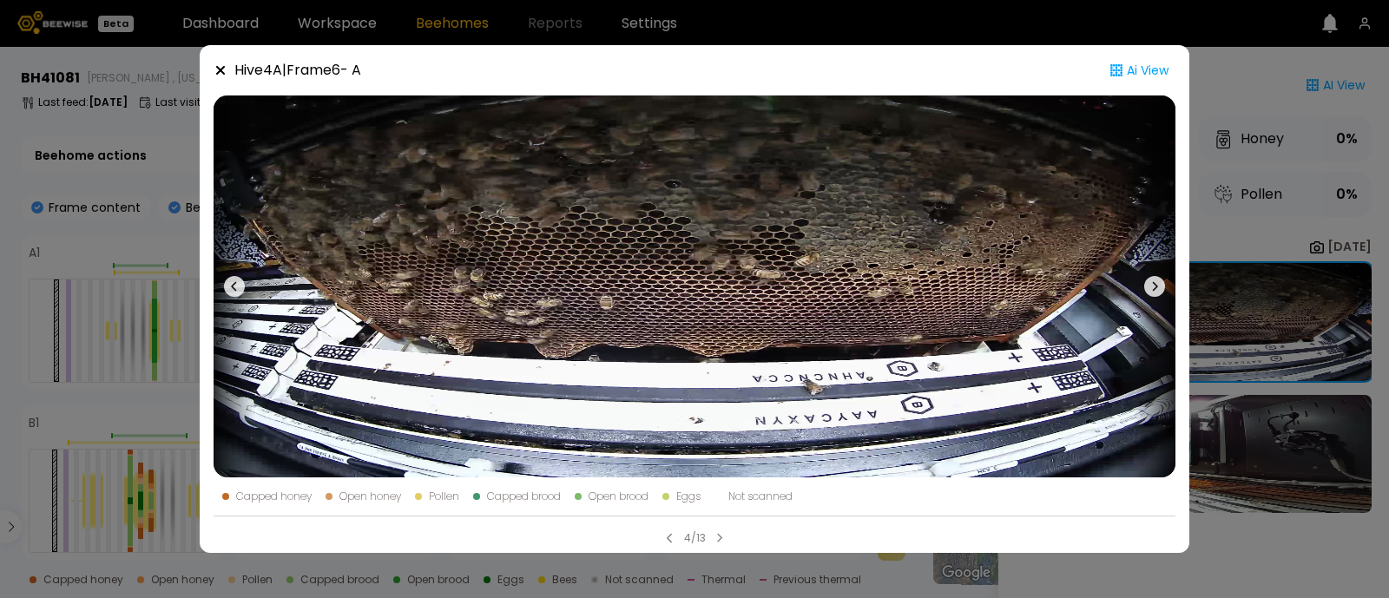
click at [1240, 189] on div "Hive 4 A | Frame 6 - A Ai View Capped honey Open honey Pollen Capped brood Open…" at bounding box center [694, 299] width 1389 height 598
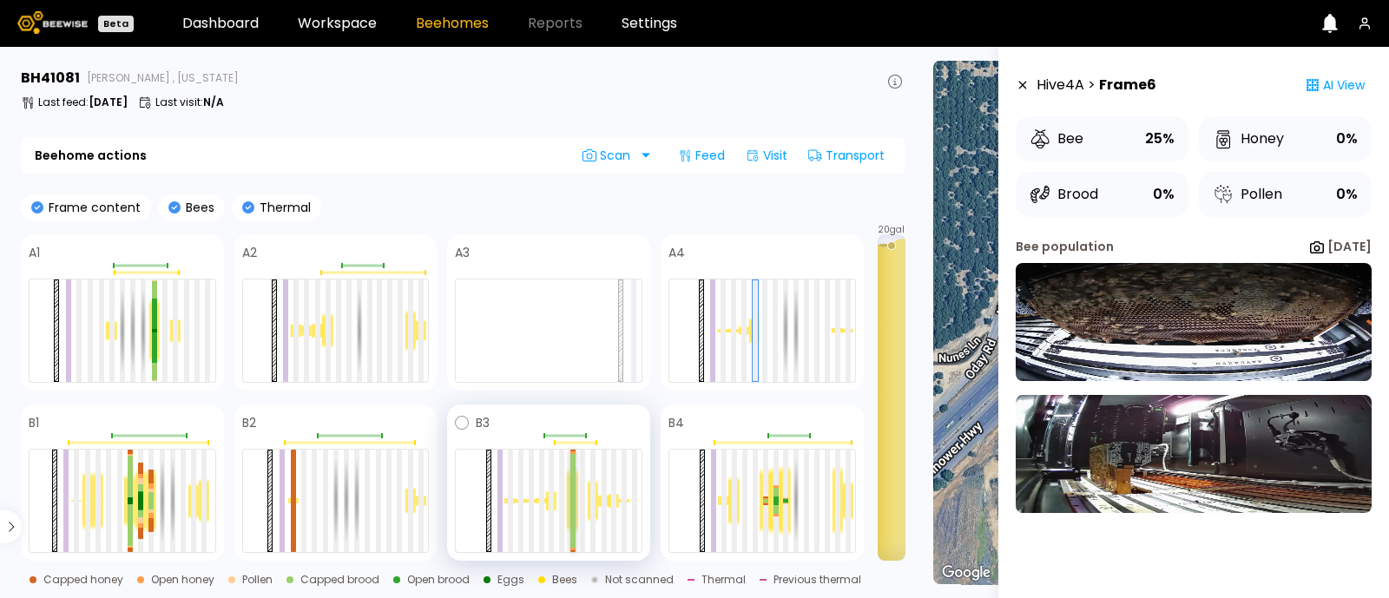
click at [571, 495] on div at bounding box center [572, 477] width 5 height 47
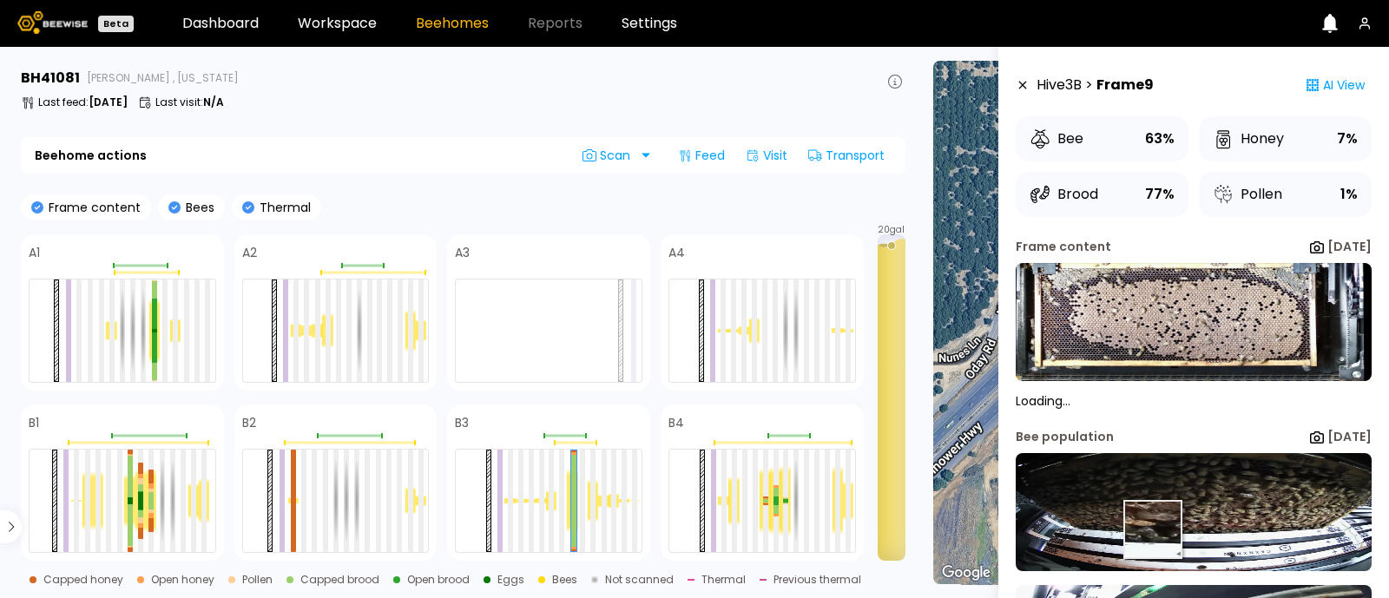
click at [1152, 424] on div "Frame content Aug 25 Loading... Bee population Aug 25" at bounding box center [1194, 497] width 356 height 518
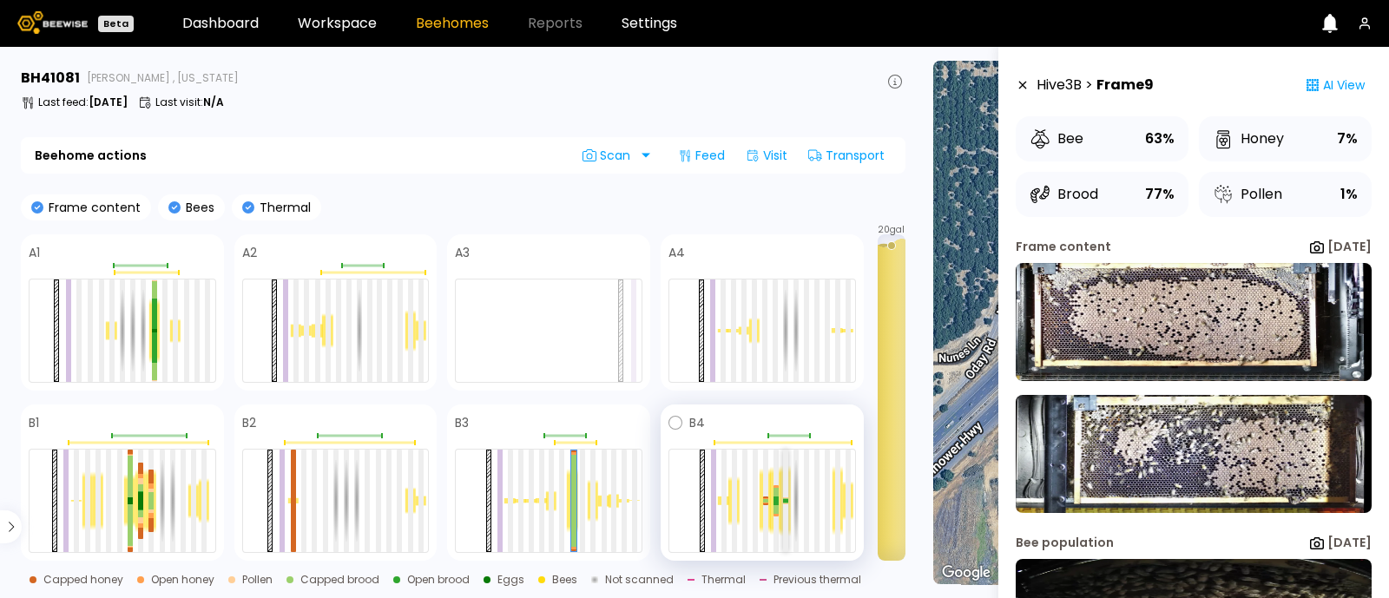
click at [786, 511] on div at bounding box center [785, 501] width 5 height 102
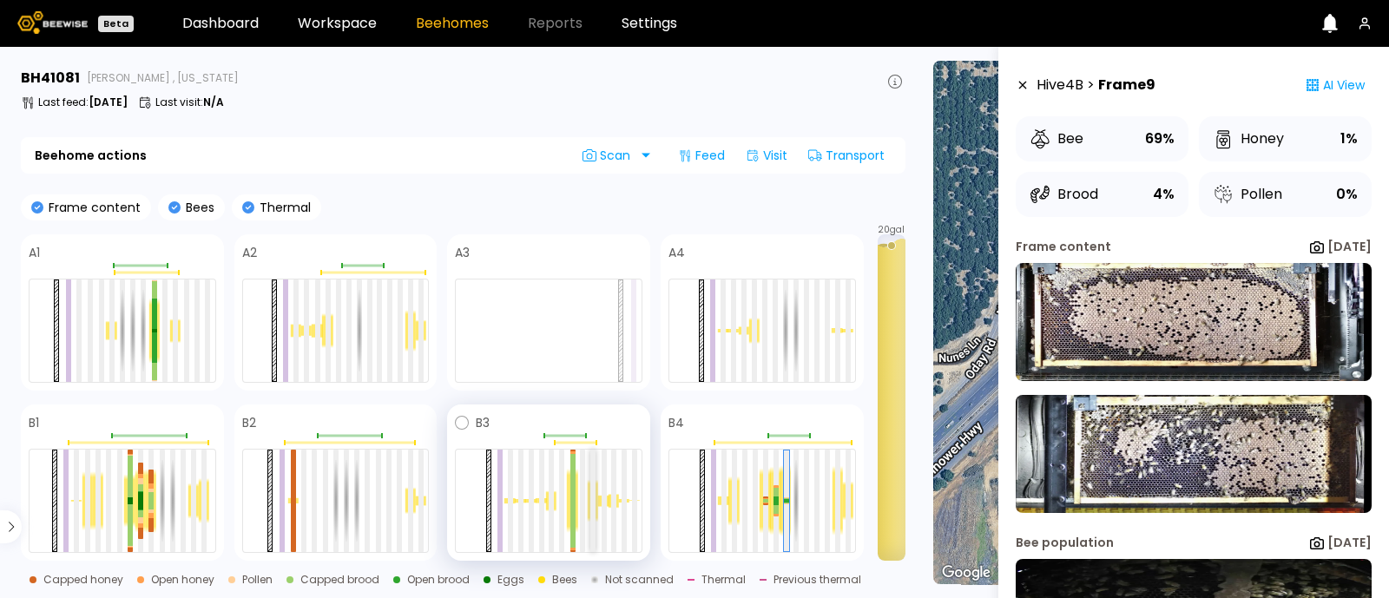
click at [593, 512] on div at bounding box center [592, 501] width 5 height 102
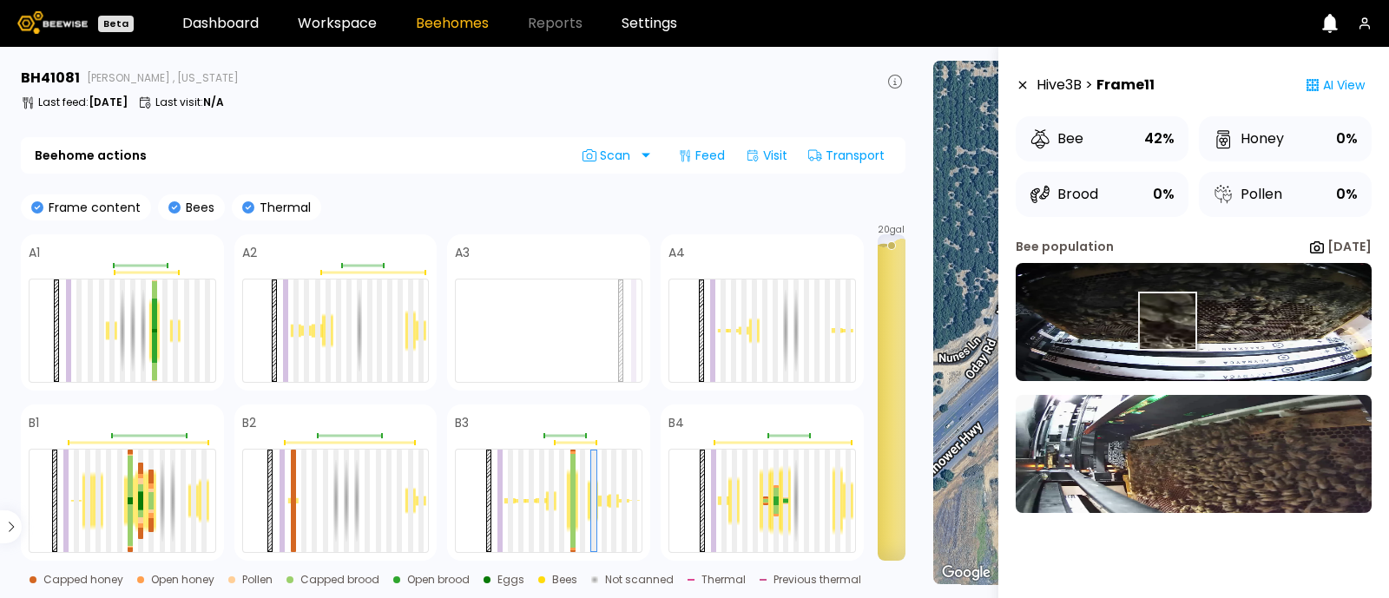
click at [1167, 320] on img at bounding box center [1194, 322] width 356 height 118
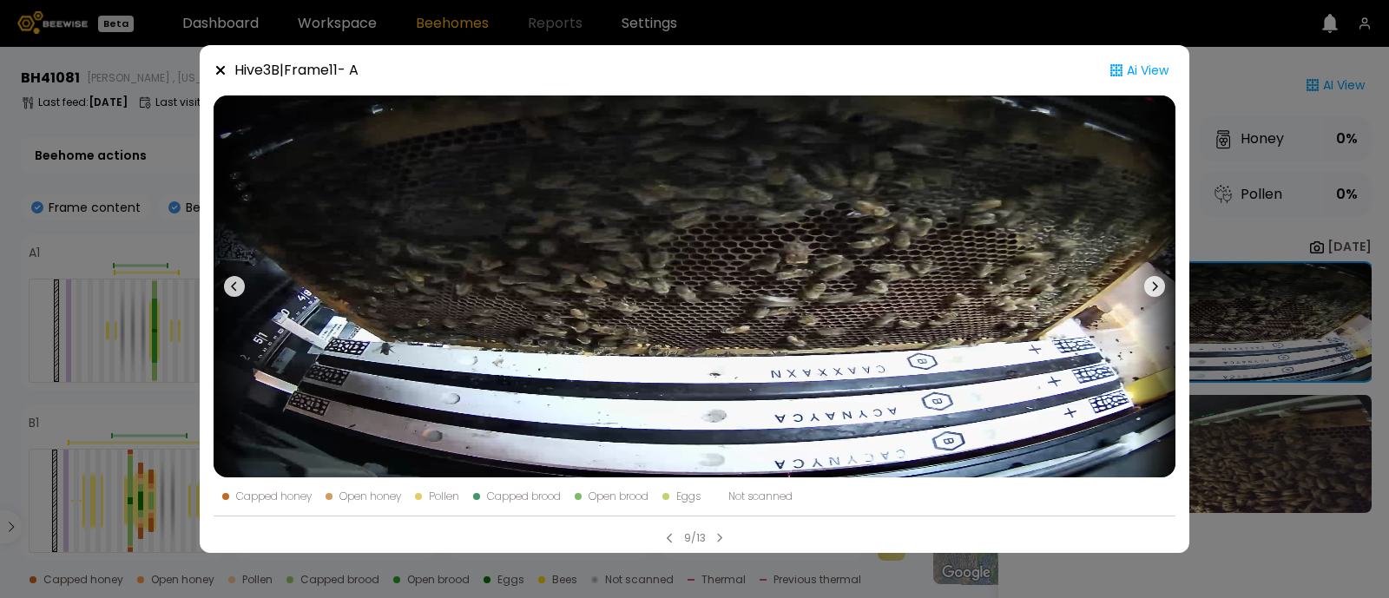
click at [1307, 321] on div "Hive 3 B | Frame 11 - A Ai View Capped honey Open honey Pollen Capped brood Ope…" at bounding box center [694, 299] width 1389 height 598
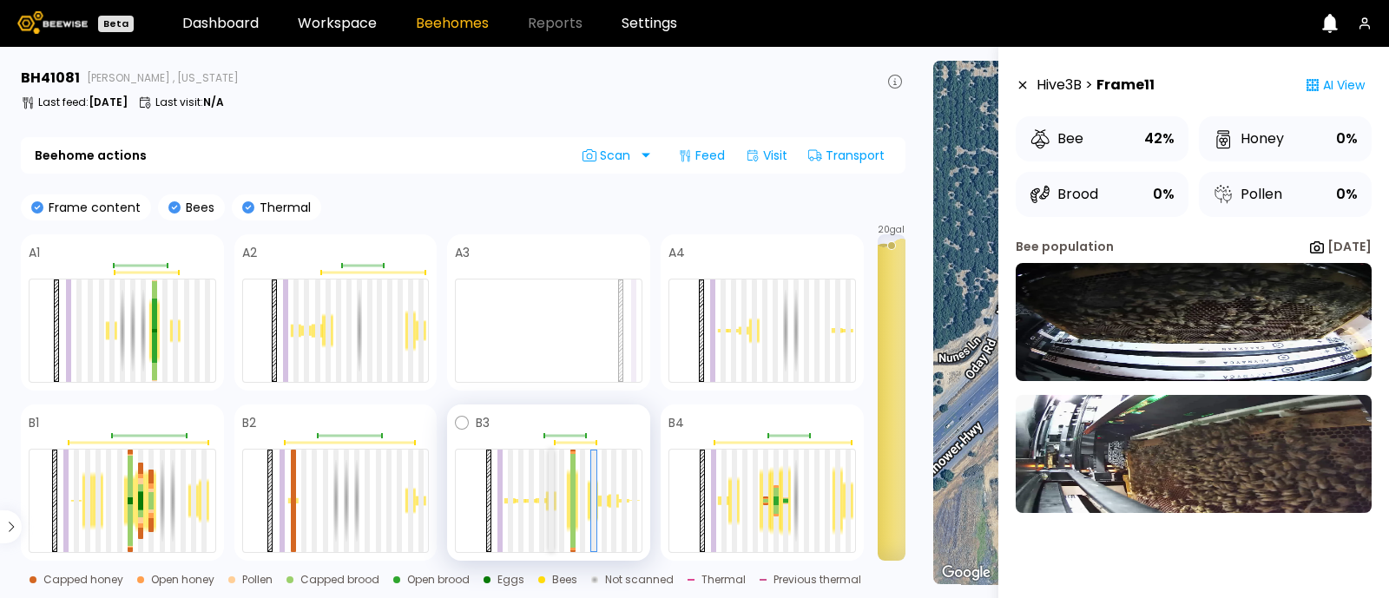
click at [551, 509] on div at bounding box center [551, 501] width 5 height 102
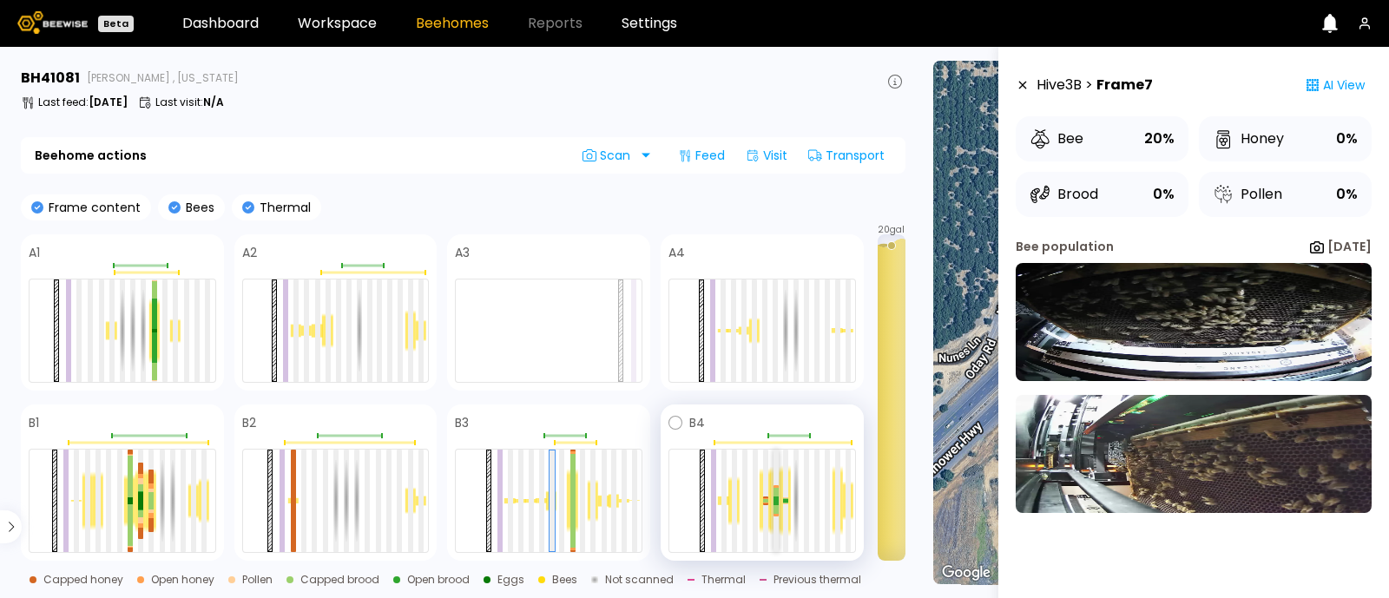
click at [775, 508] on div at bounding box center [776, 509] width 5 height 9
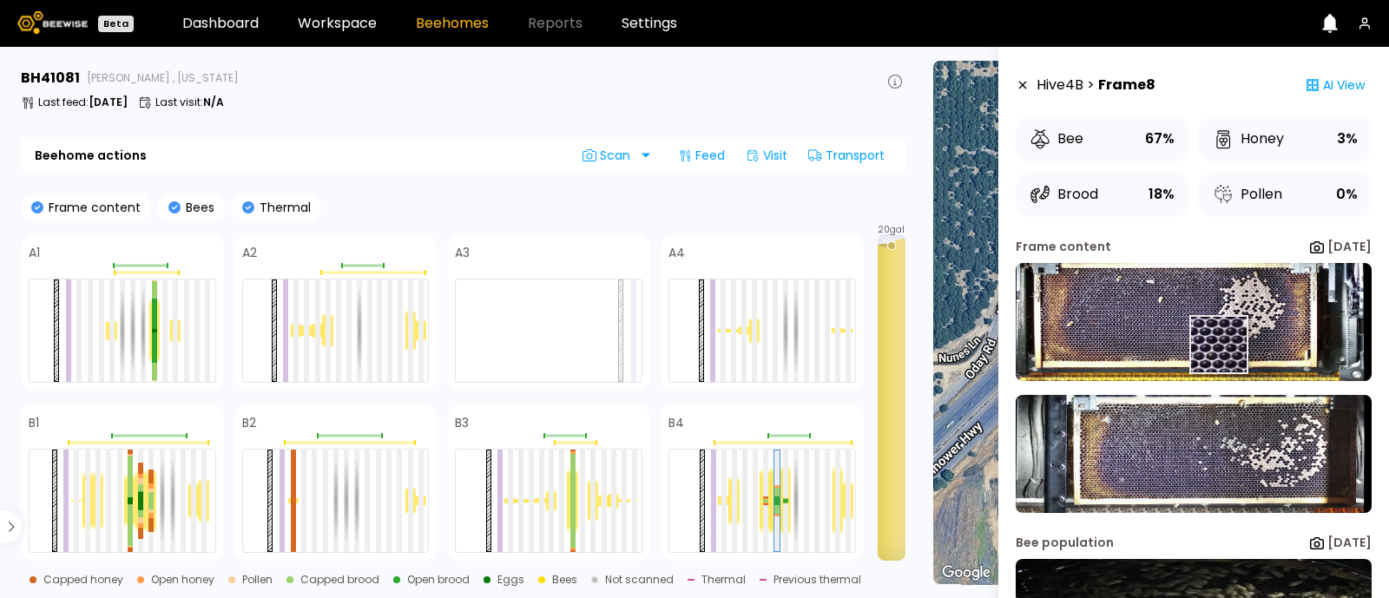
click at [1220, 345] on img at bounding box center [1194, 322] width 356 height 118
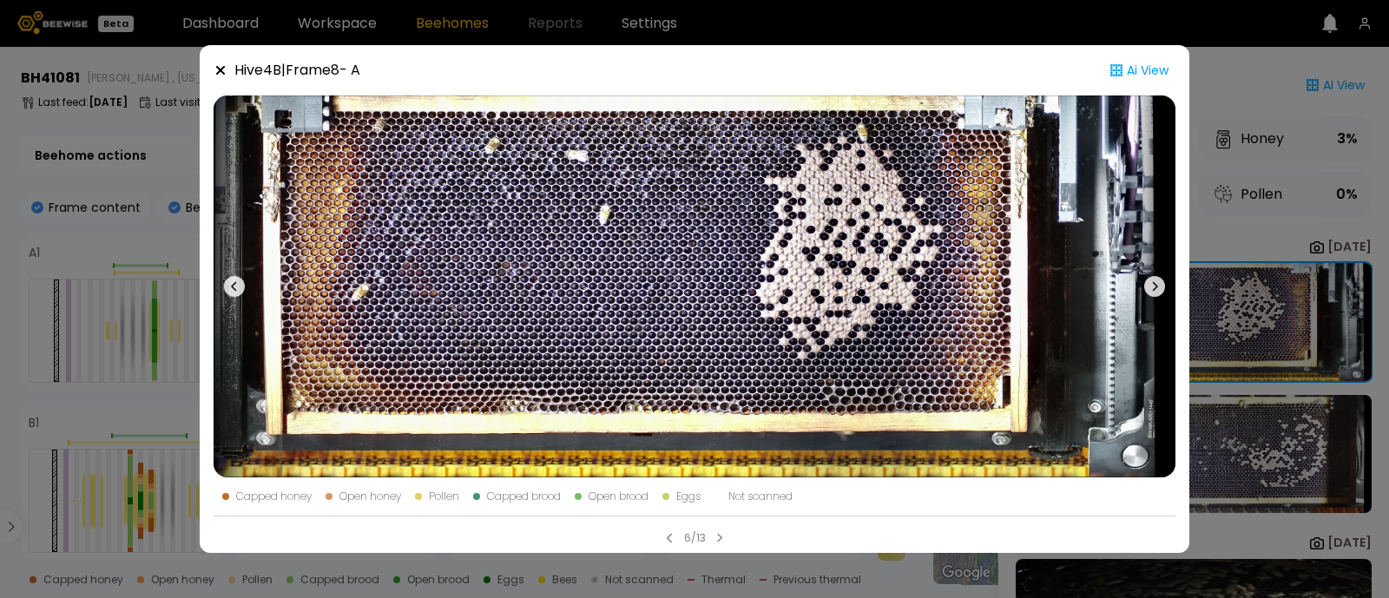
click at [1155, 287] on icon at bounding box center [1154, 286] width 21 height 21
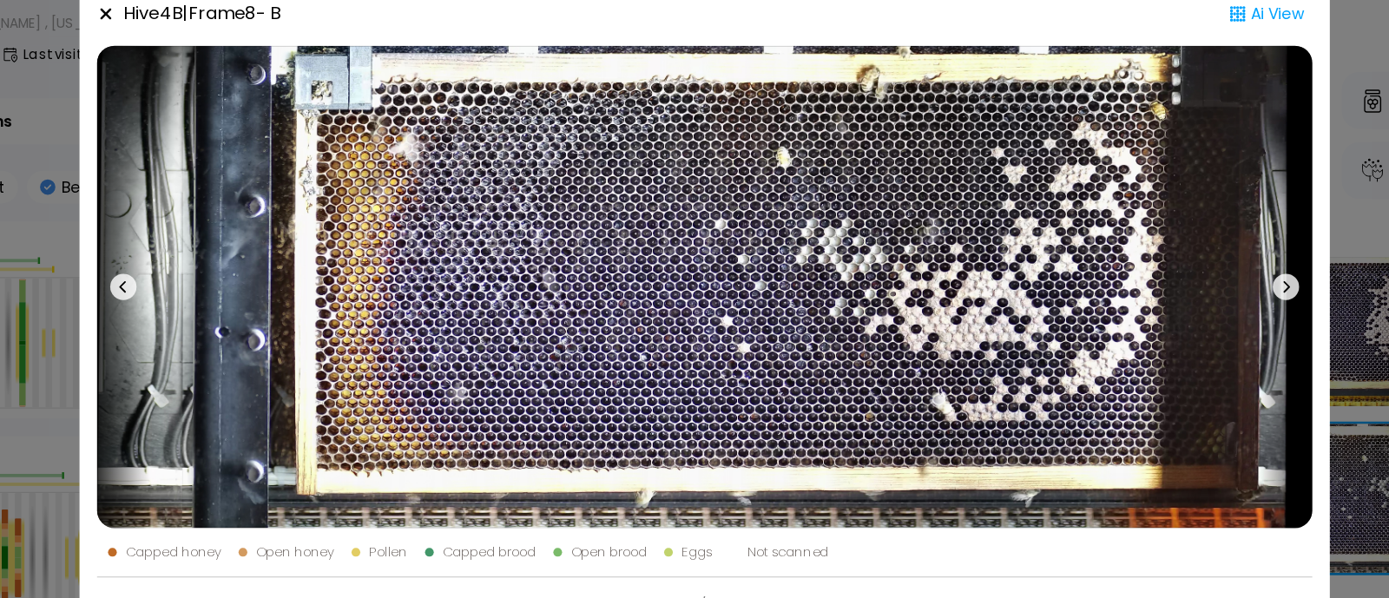
click at [1230, 163] on div "Hive 4 B | Frame 8 - B Ai View Capped honey Open honey Pollen Capped brood Open…" at bounding box center [694, 299] width 1389 height 598
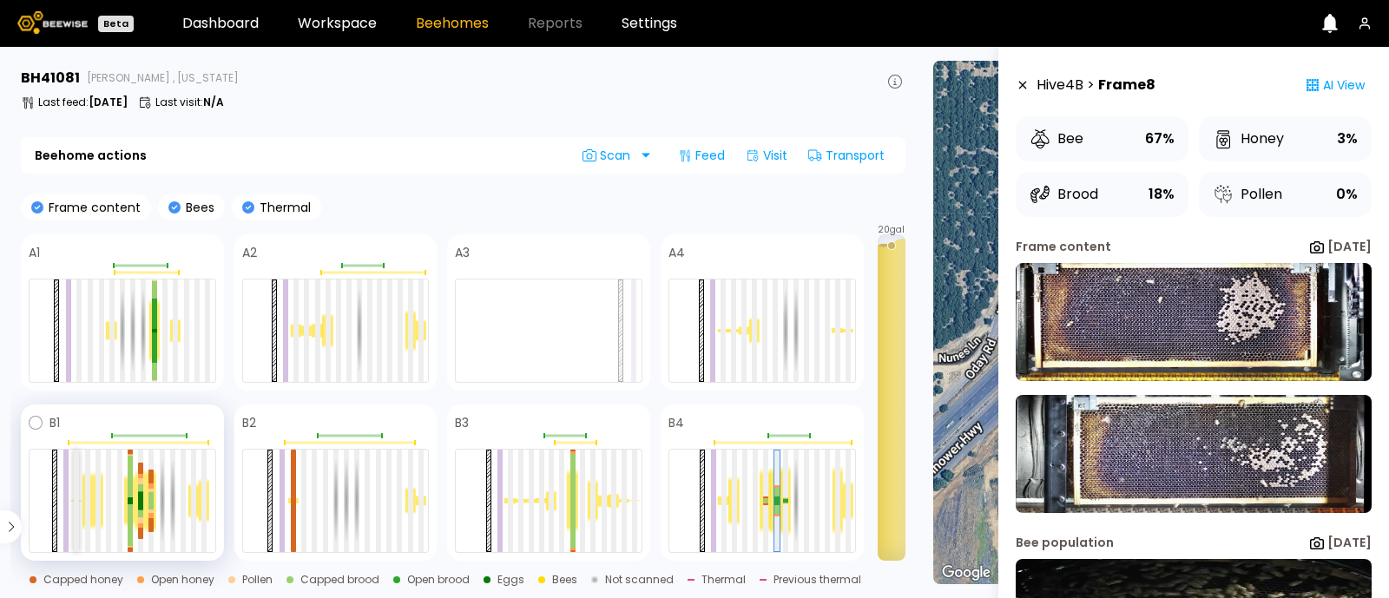
click at [77, 496] on div at bounding box center [76, 501] width 5 height 102
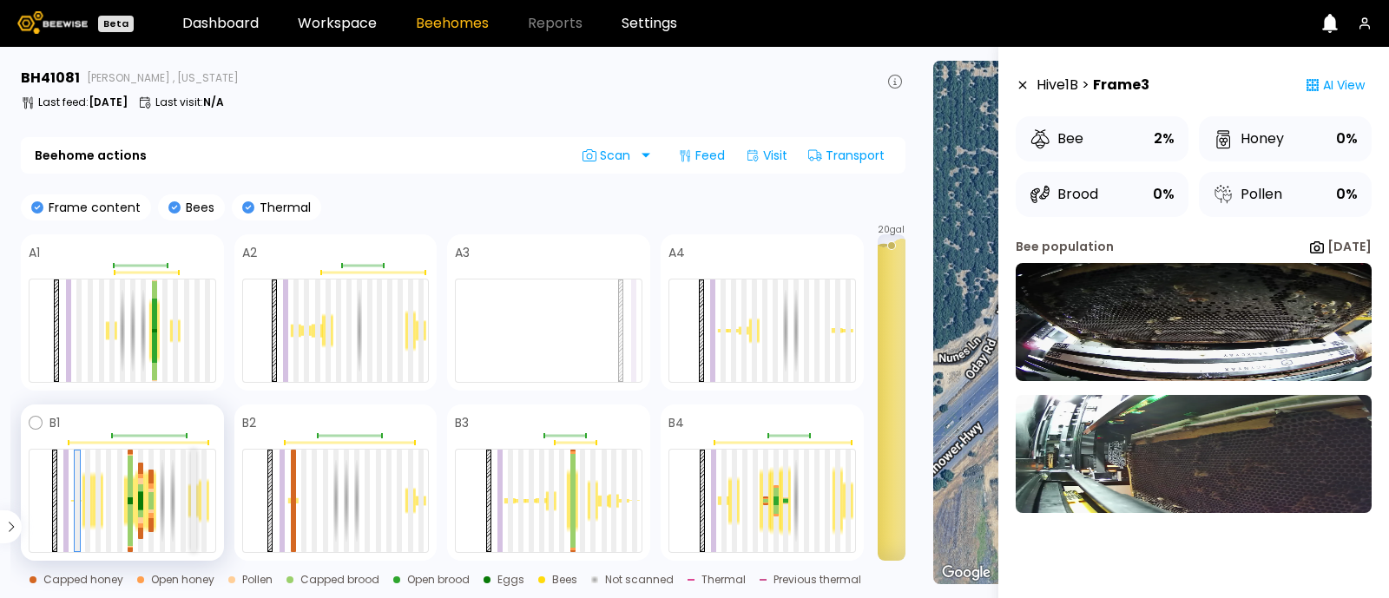
click at [194, 491] on div at bounding box center [193, 501] width 5 height 102
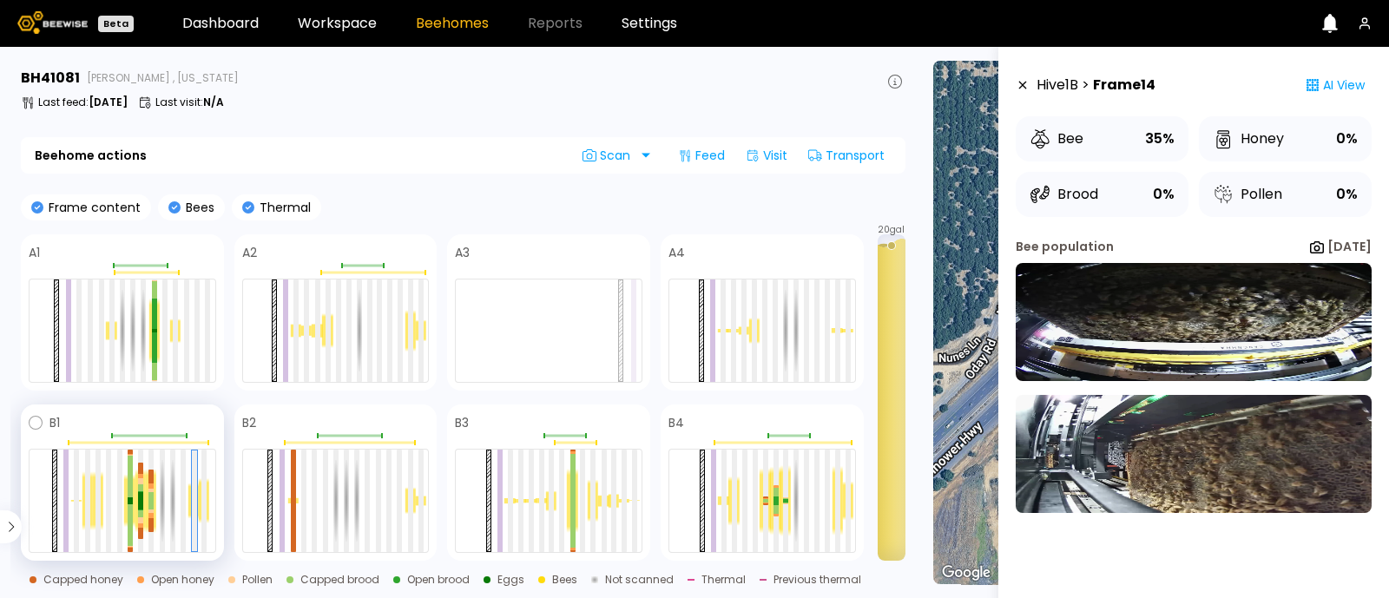
click at [187, 491] on div at bounding box center [123, 501] width 188 height 104
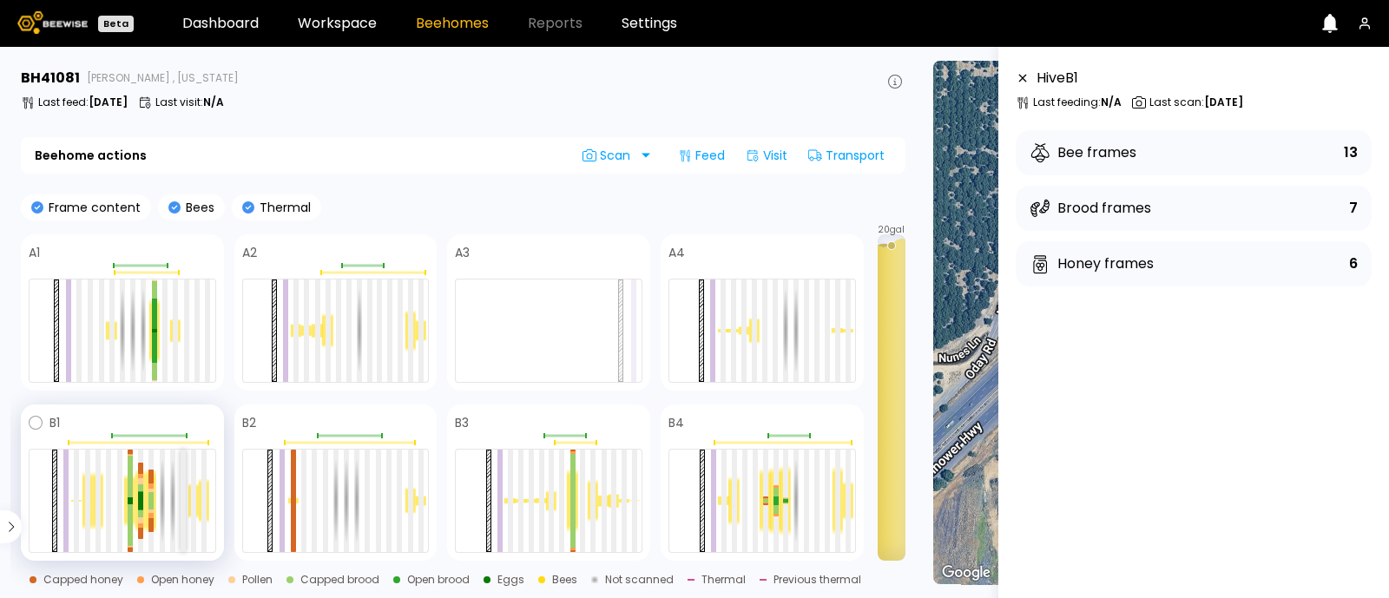
click at [182, 494] on div at bounding box center [183, 501] width 5 height 102
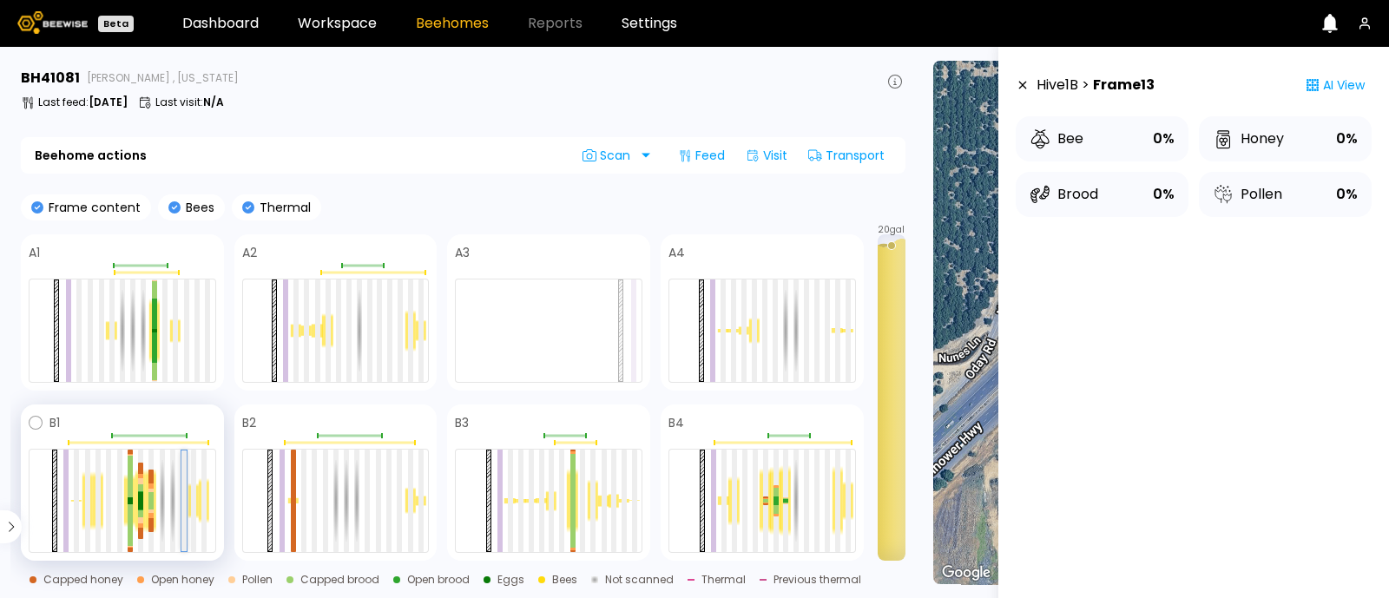
click at [185, 523] on div at bounding box center [183, 501] width 5 height 101
click at [195, 511] on div at bounding box center [193, 501] width 5 height 102
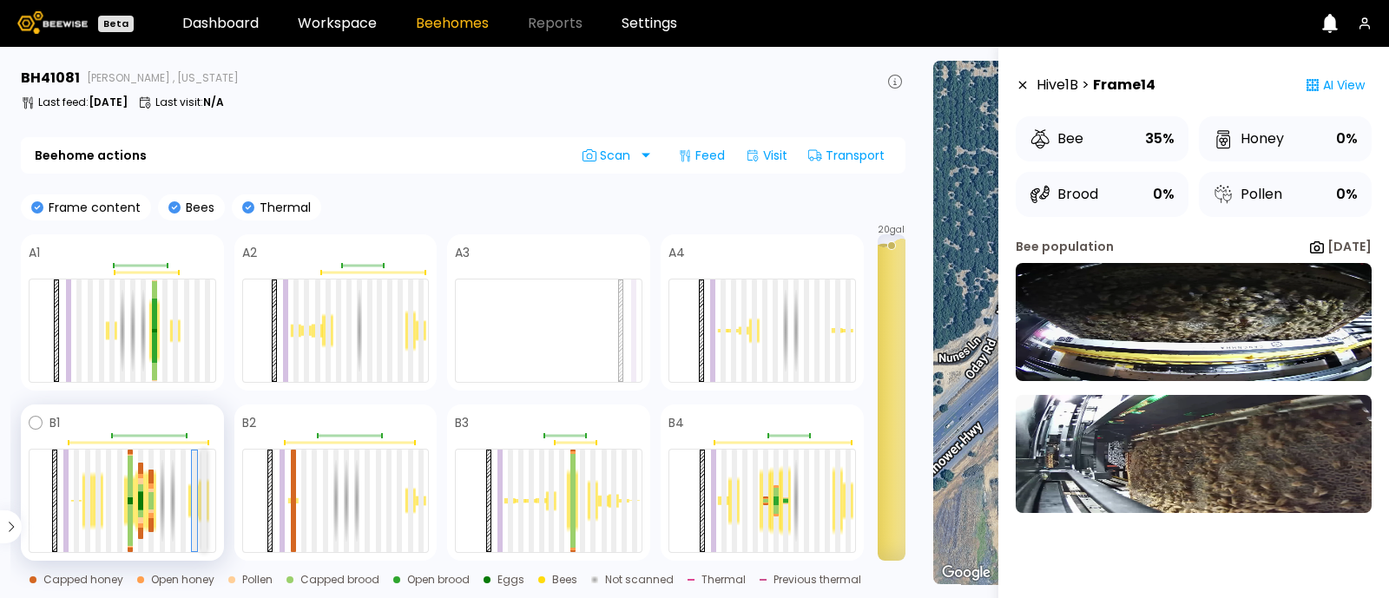
click at [207, 511] on div at bounding box center [203, 501] width 5 height 102
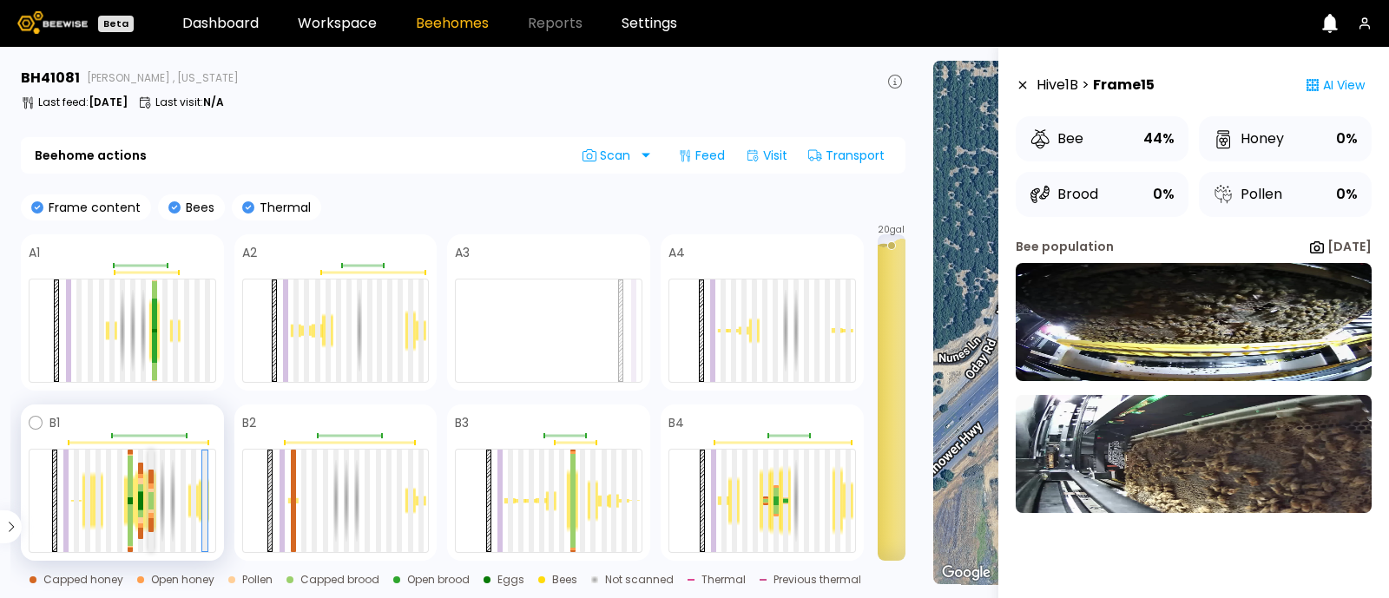
click at [150, 522] on div at bounding box center [150, 525] width 5 height 14
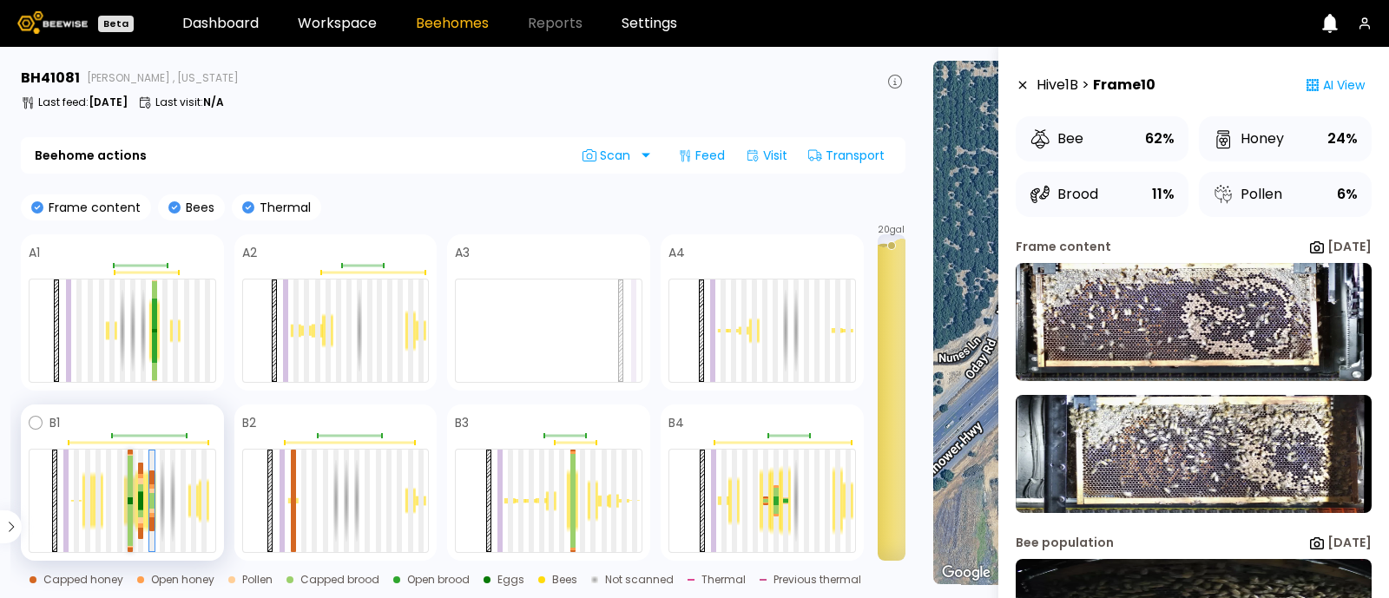
click at [130, 524] on div at bounding box center [130, 525] width 5 height 42
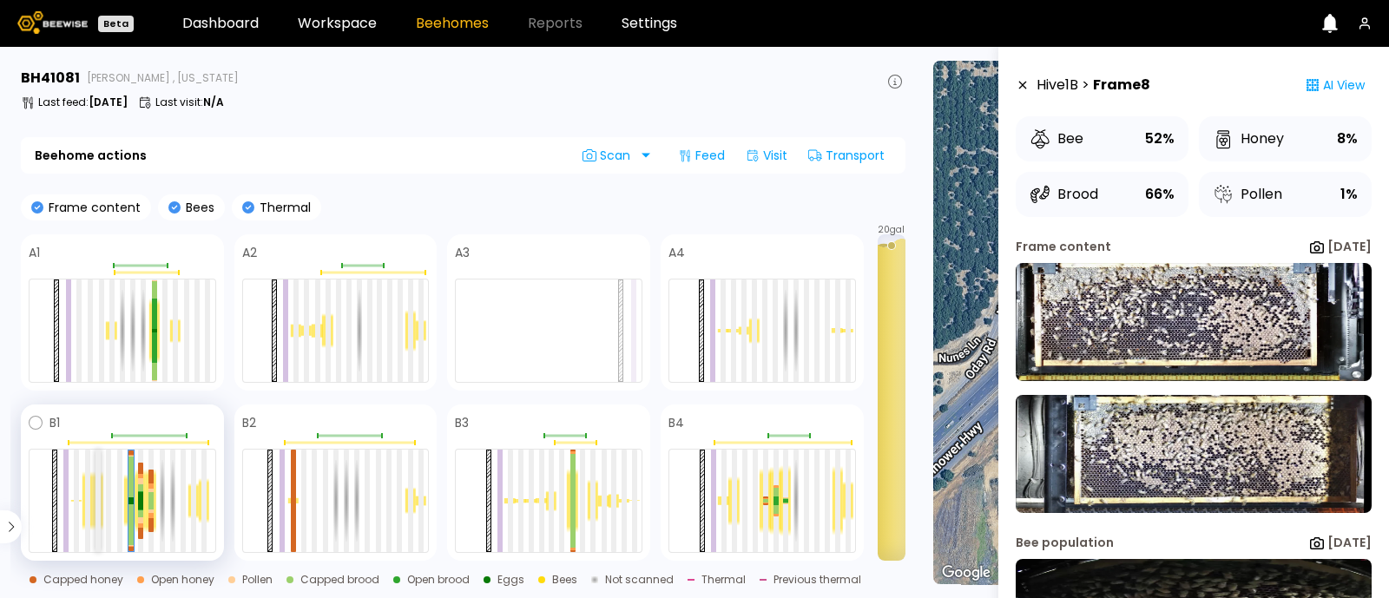
click at [96, 524] on div at bounding box center [98, 501] width 5 height 102
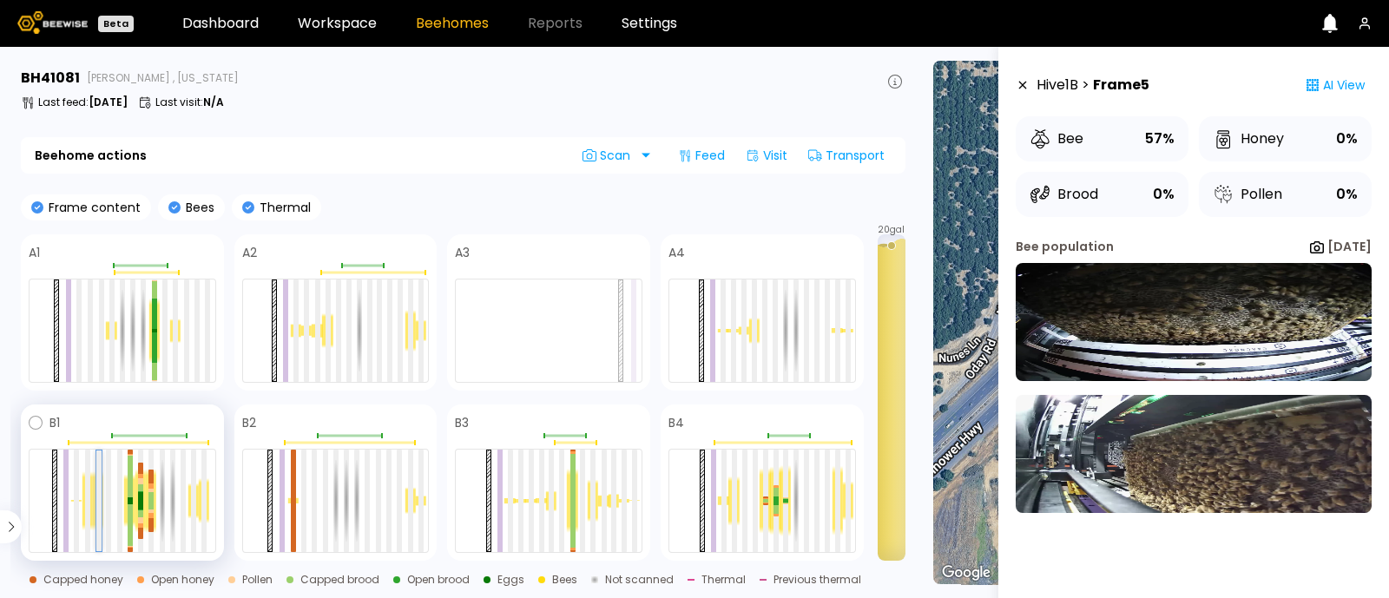
click at [96, 524] on div at bounding box center [98, 501] width 5 height 101
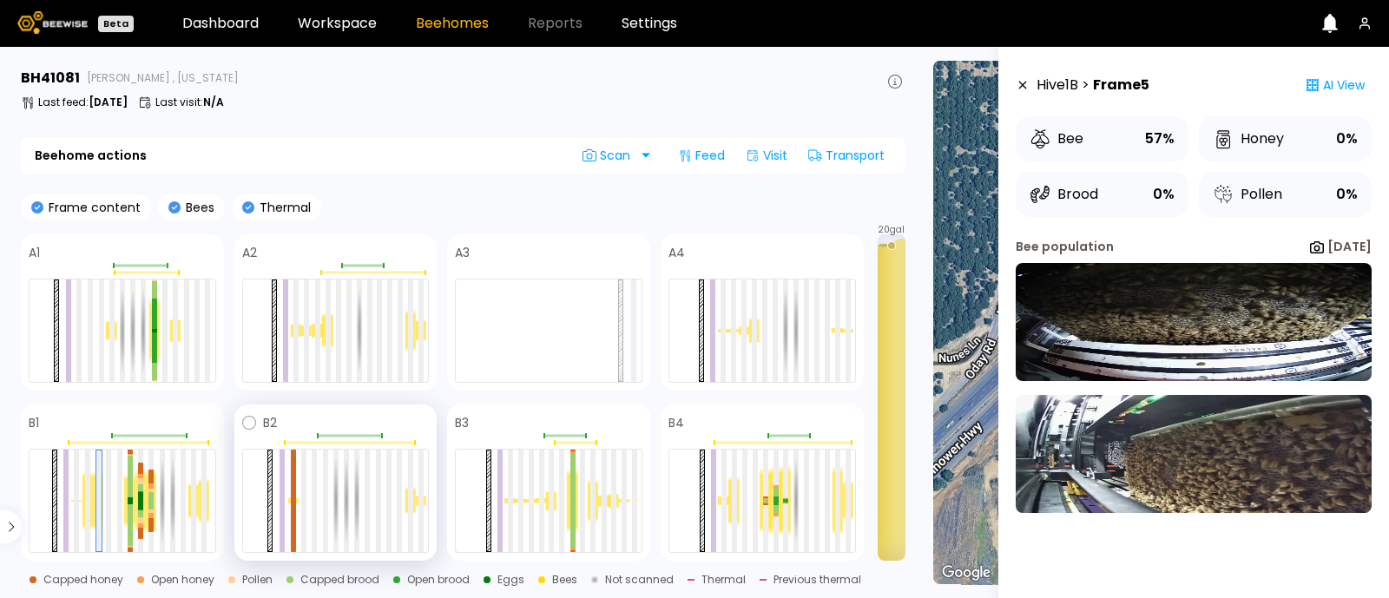
click at [290, 515] on div at bounding box center [336, 501] width 188 height 104
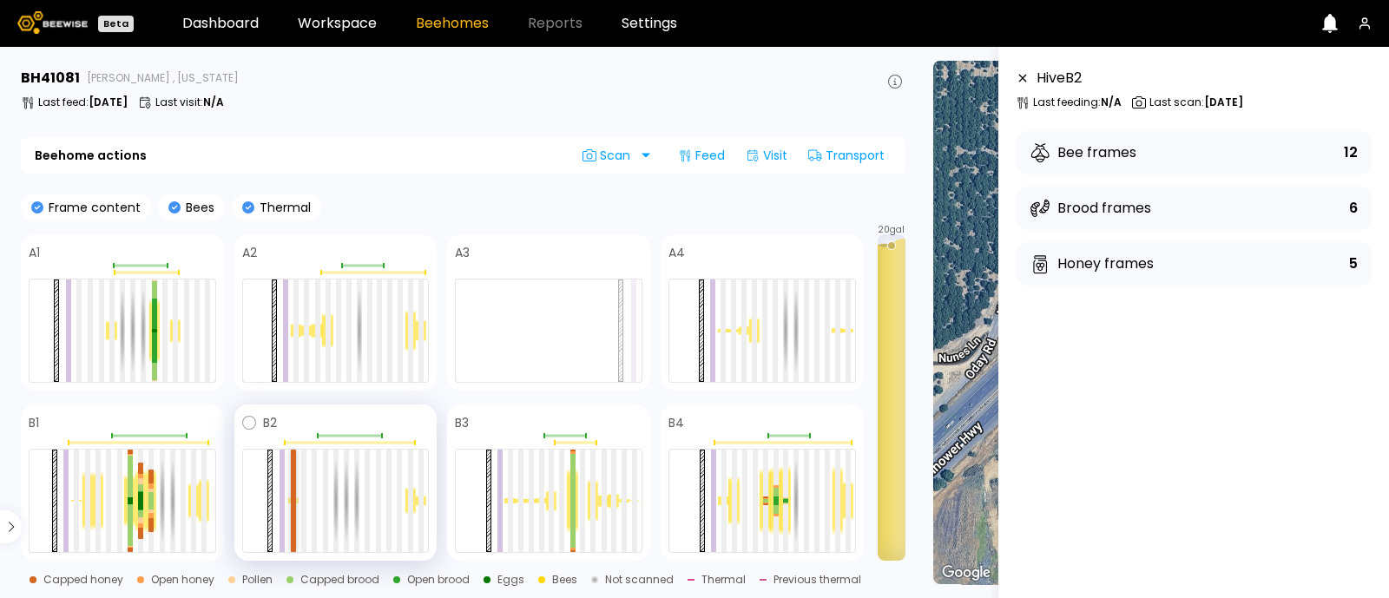
click at [291, 485] on div at bounding box center [293, 475] width 5 height 51
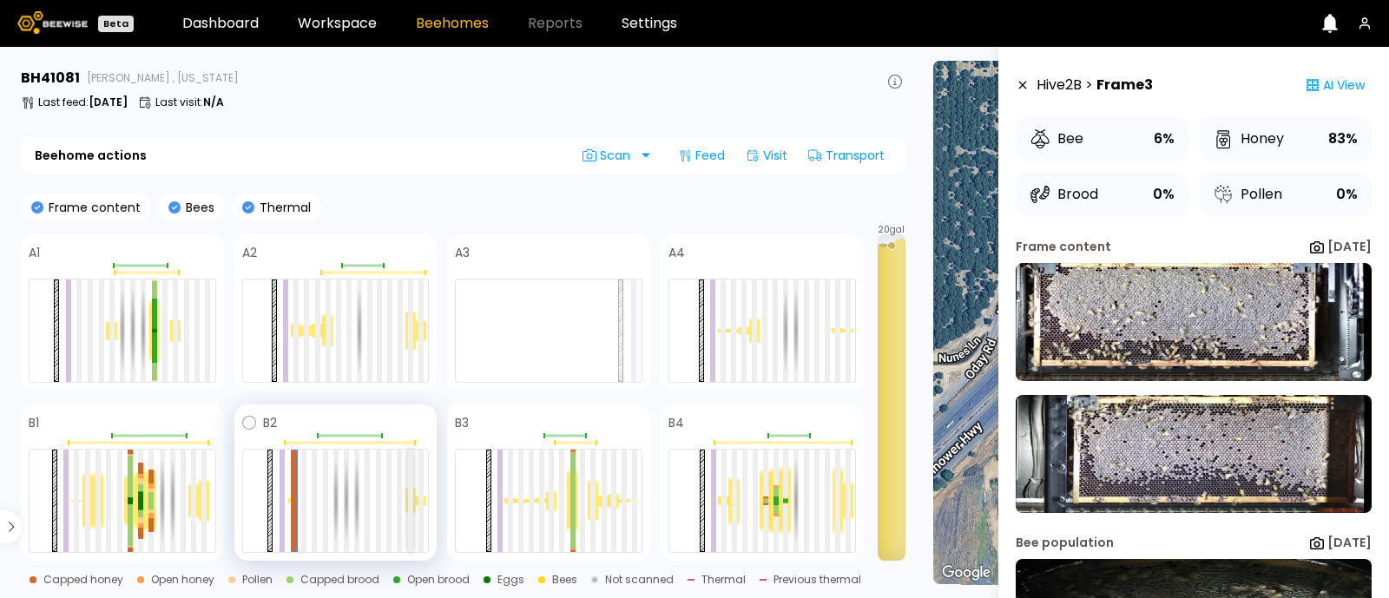
click at [409, 507] on div at bounding box center [410, 501] width 5 height 102
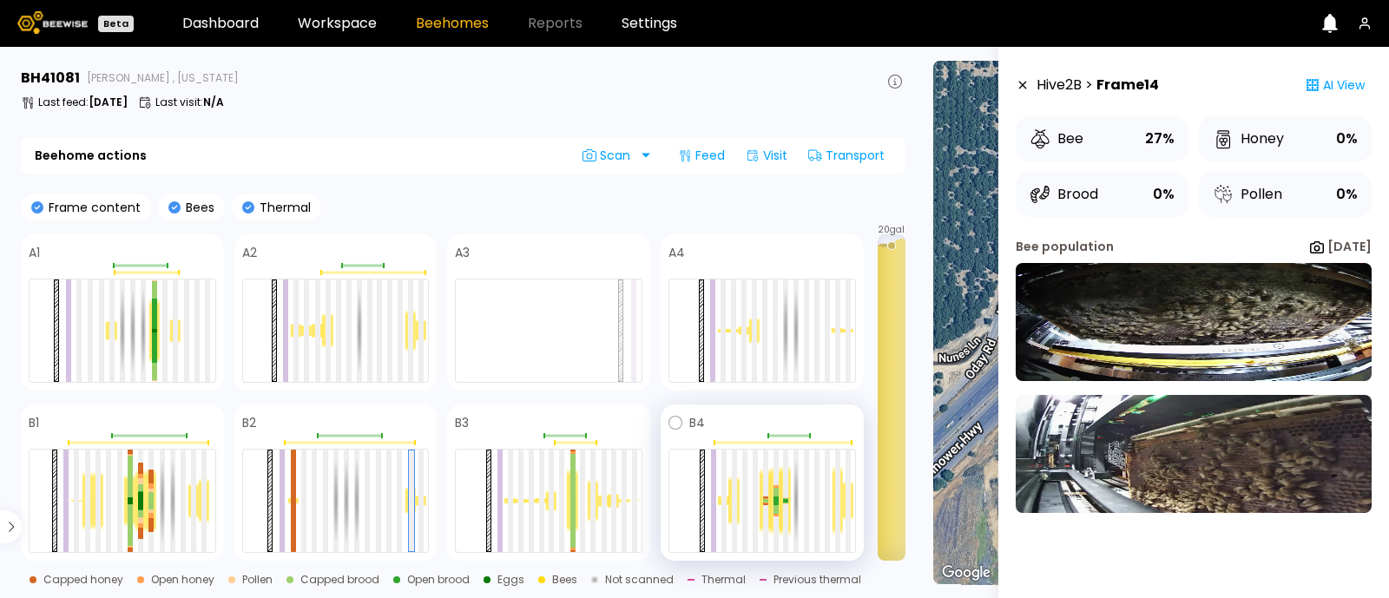
click at [772, 502] on div at bounding box center [775, 500] width 10 height 69
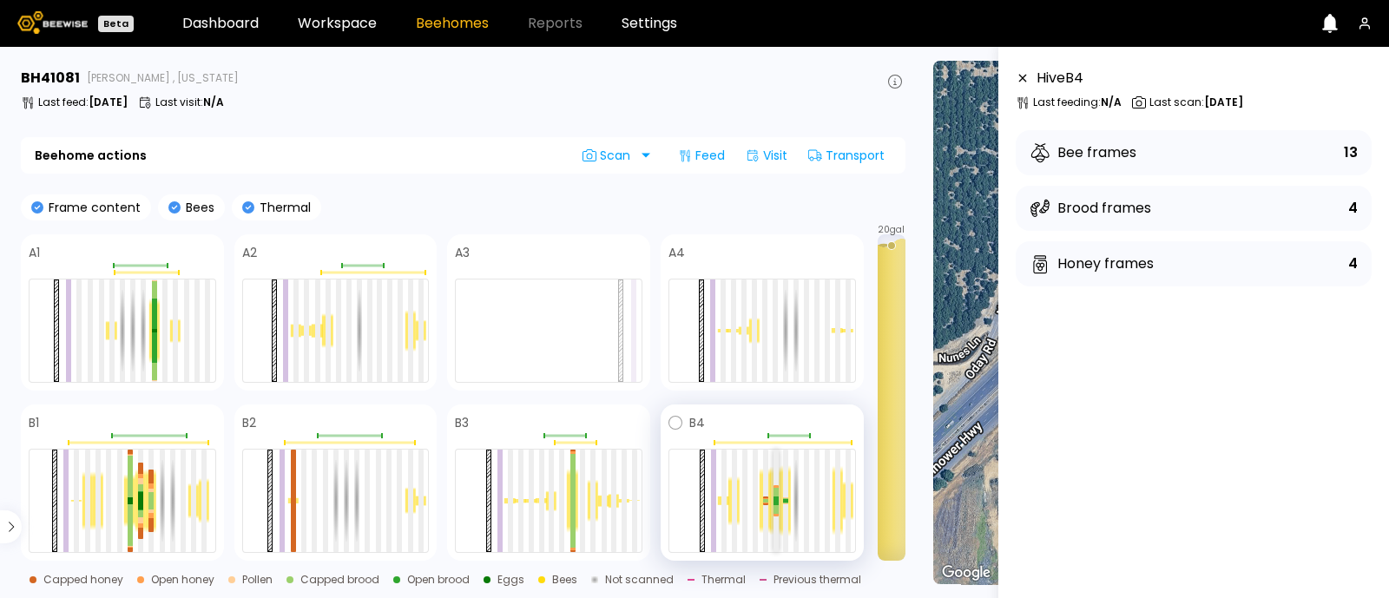
click at [776, 502] on div at bounding box center [776, 503] width 5 height 4
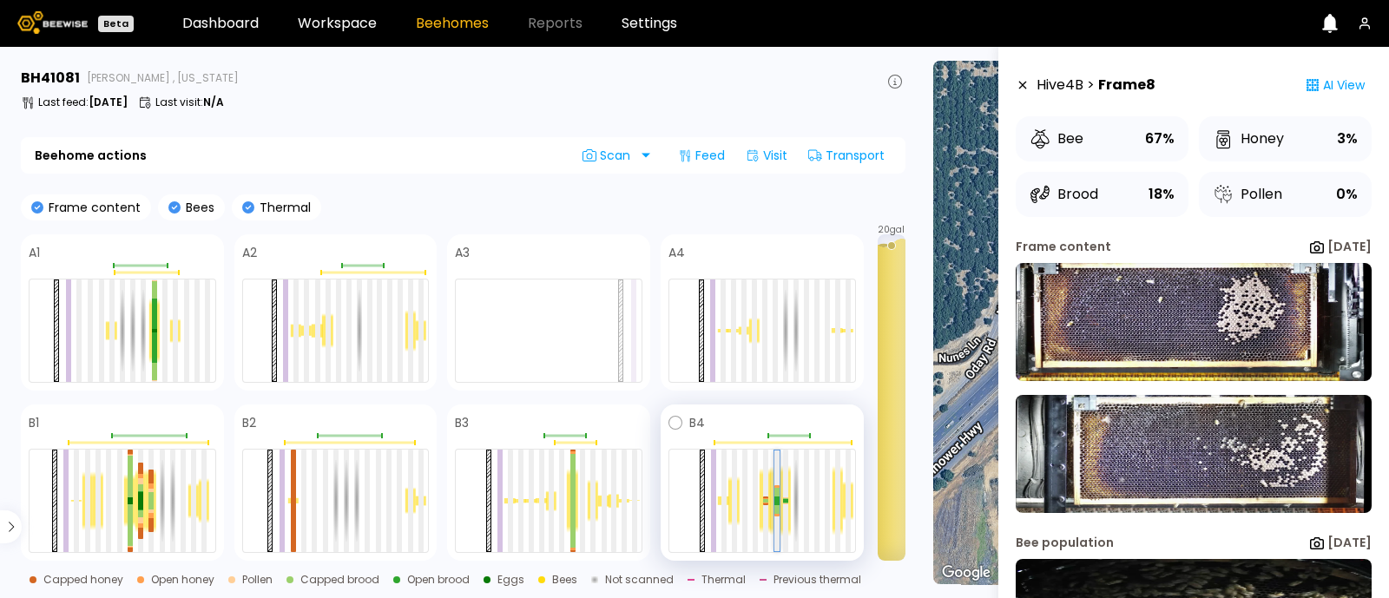
click at [776, 501] on div at bounding box center [777, 503] width 5 height 4
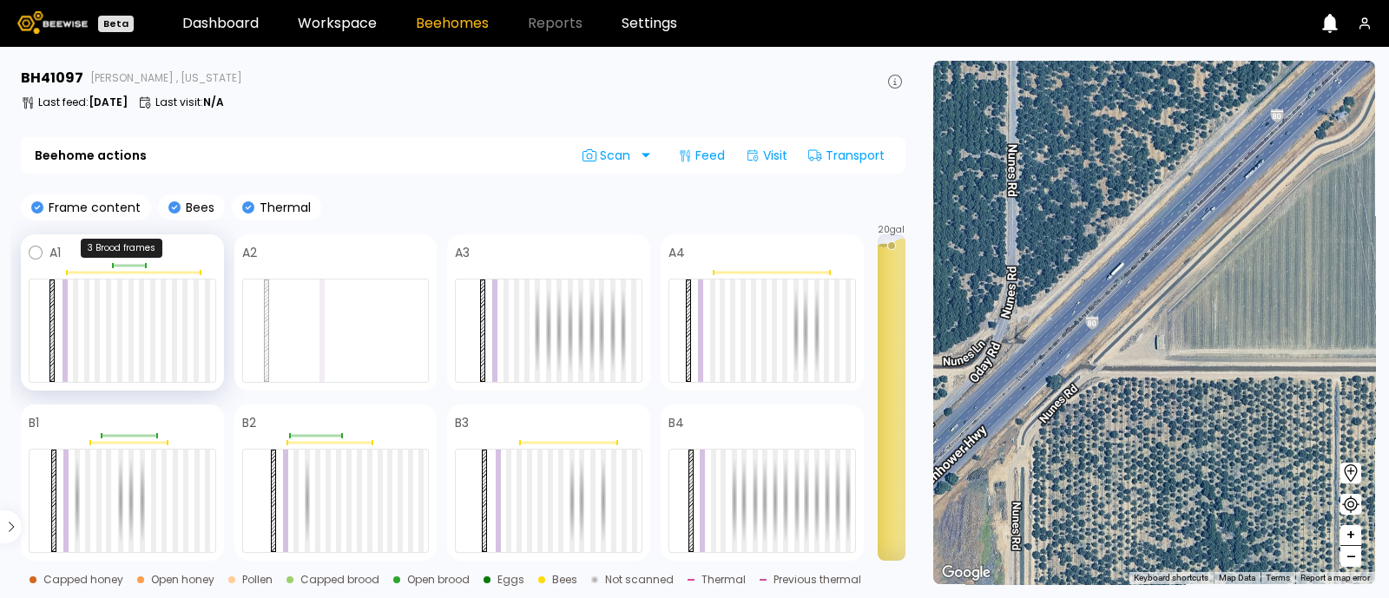
click at [127, 263] on div at bounding box center [123, 265] width 188 height 5
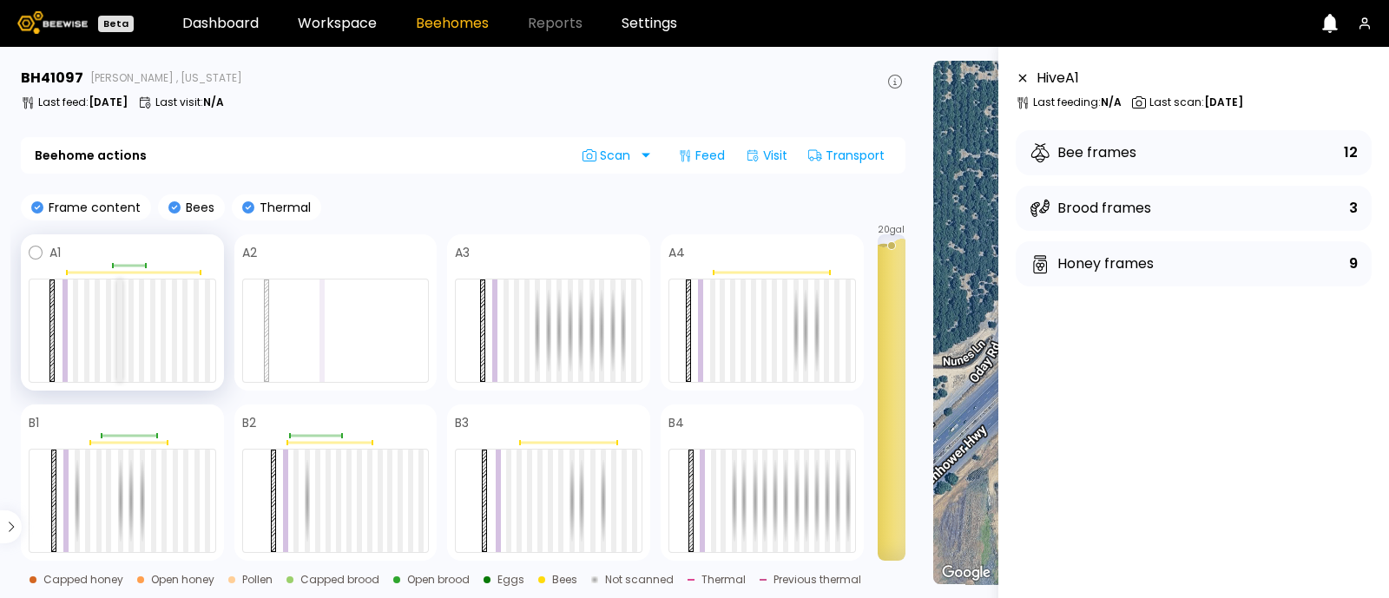
click at [122, 298] on div at bounding box center [119, 331] width 5 height 102
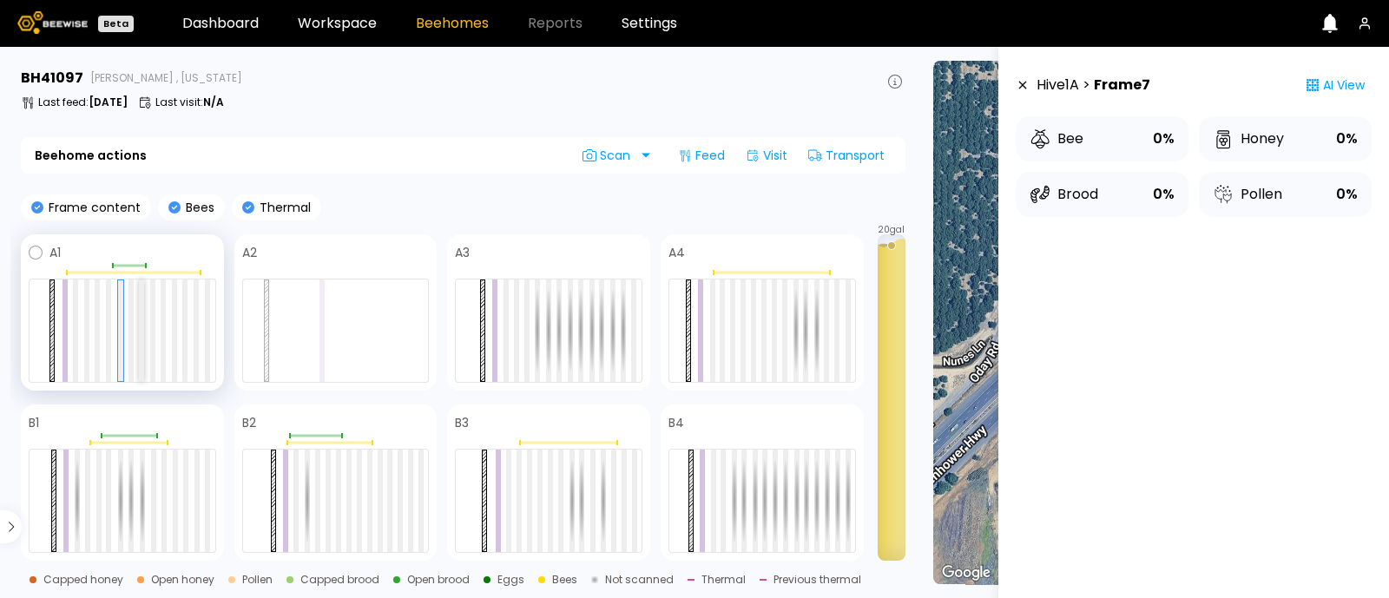
click at [142, 311] on div at bounding box center [141, 331] width 5 height 102
click at [174, 319] on div at bounding box center [174, 331] width 5 height 102
click at [135, 265] on div at bounding box center [128, 266] width 33 height 3
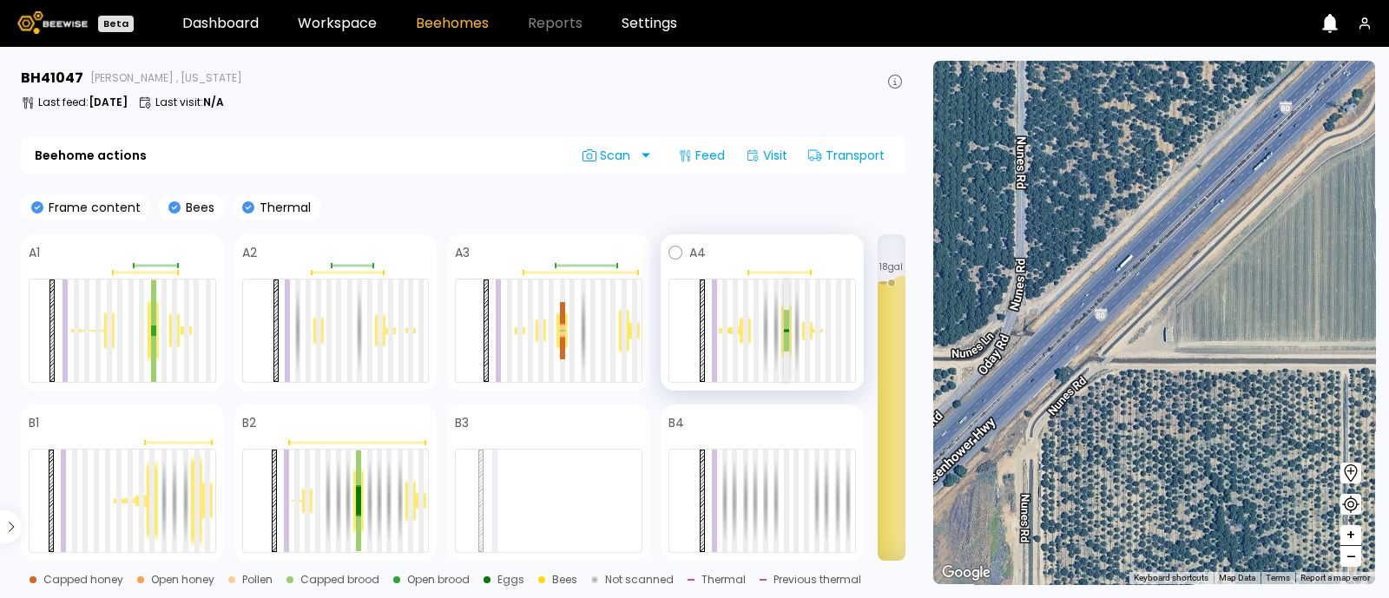
click at [786, 333] on div at bounding box center [786, 342] width 5 height 19
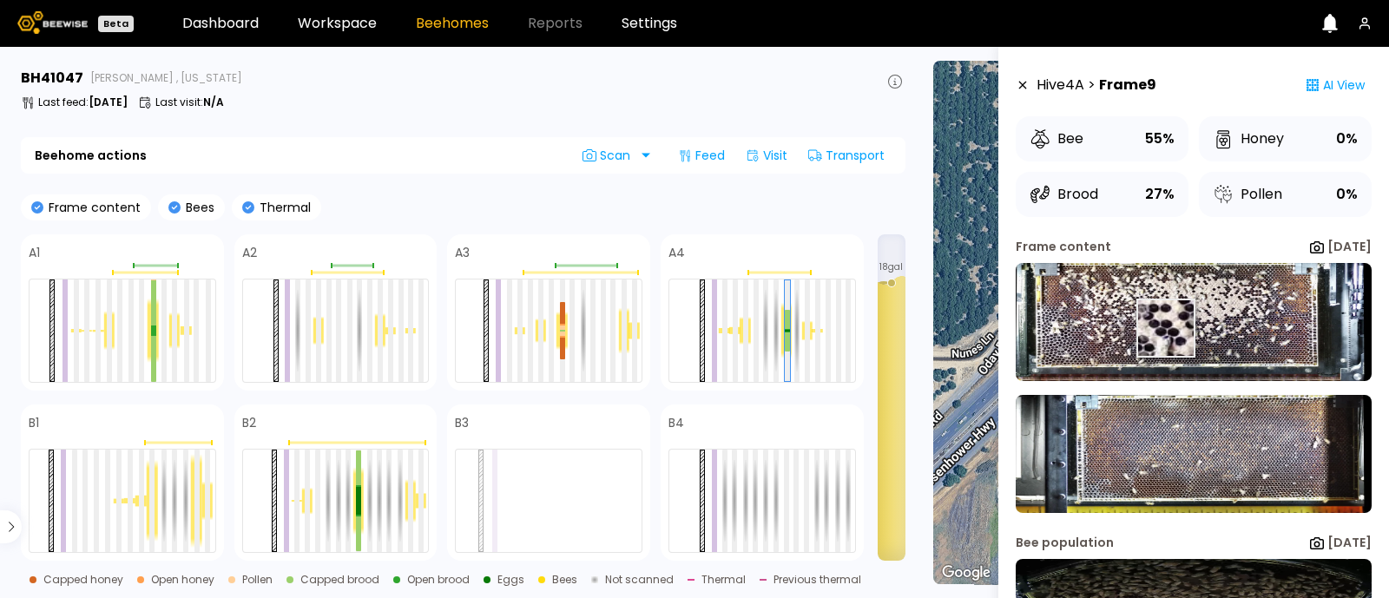
click at [1164, 327] on img at bounding box center [1194, 322] width 356 height 118
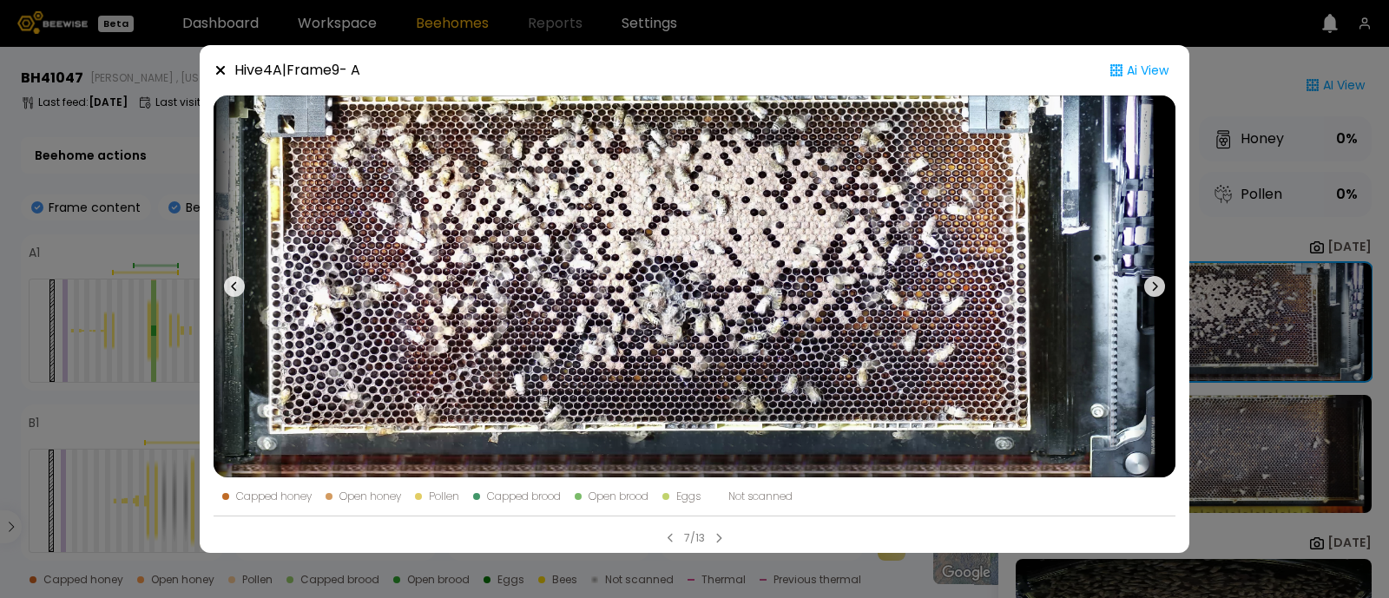
click at [1279, 312] on div "Hive 4 A | Frame 9 - A Ai View Capped honey Open honey Pollen Capped brood Open…" at bounding box center [694, 299] width 1389 height 598
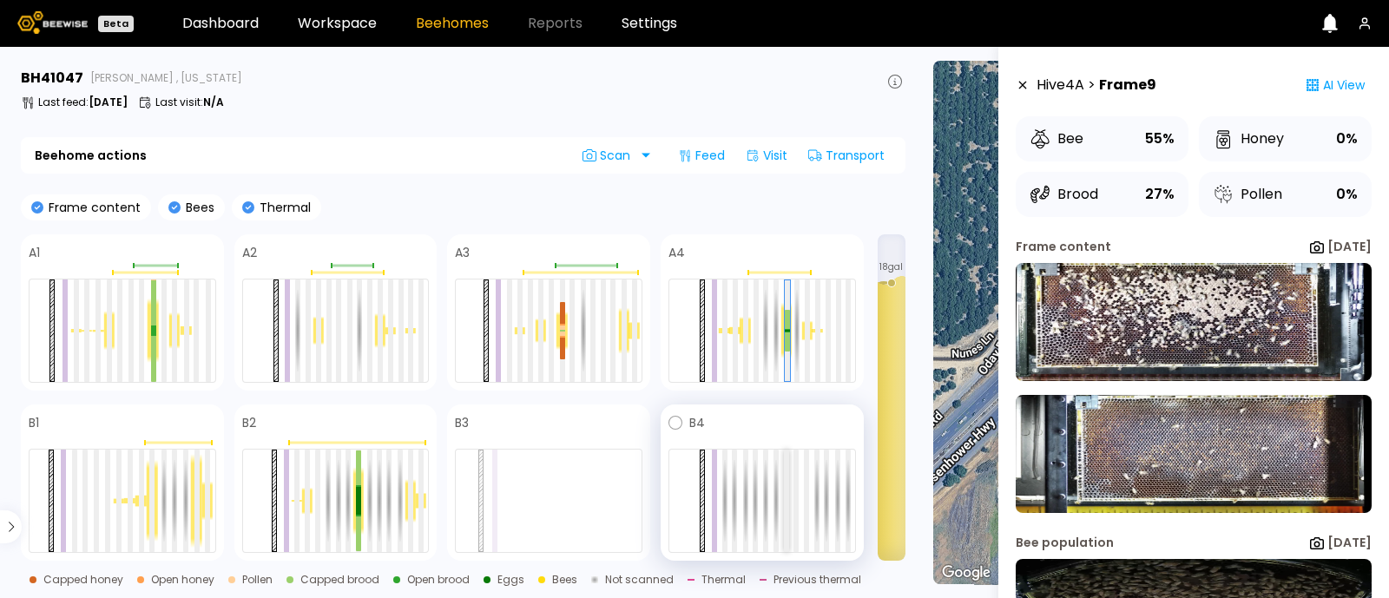
click at [786, 498] on div at bounding box center [786, 501] width 5 height 102
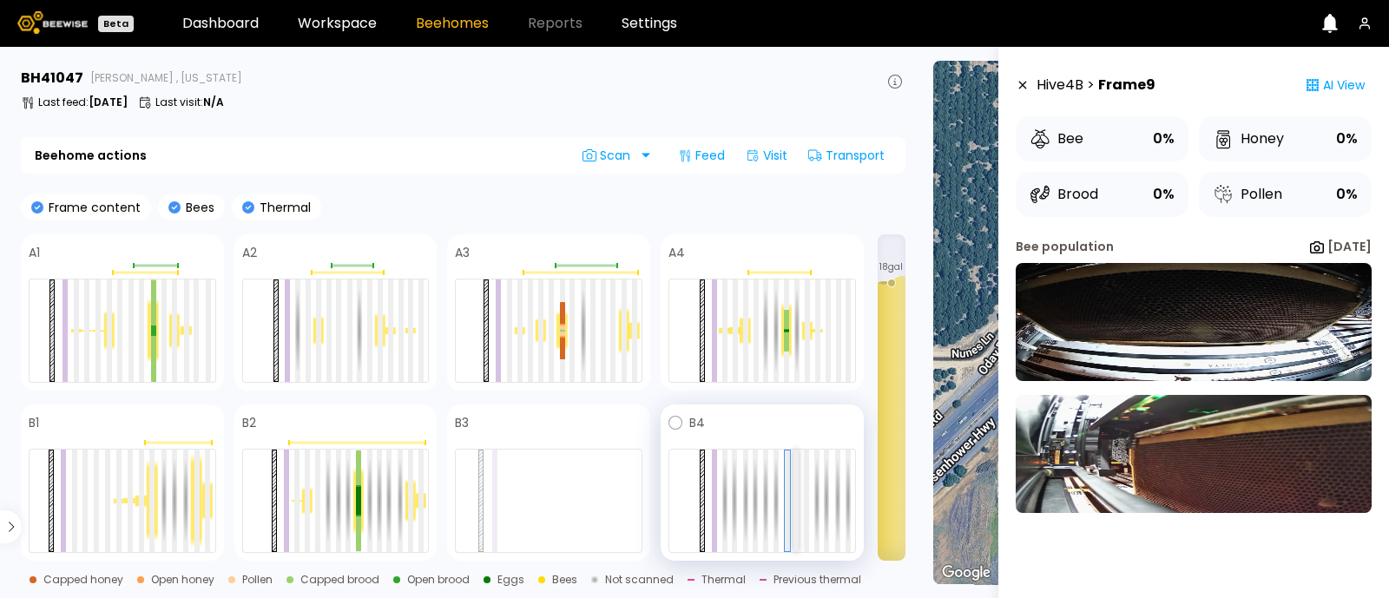
click at [798, 501] on div at bounding box center [796, 501] width 5 height 102
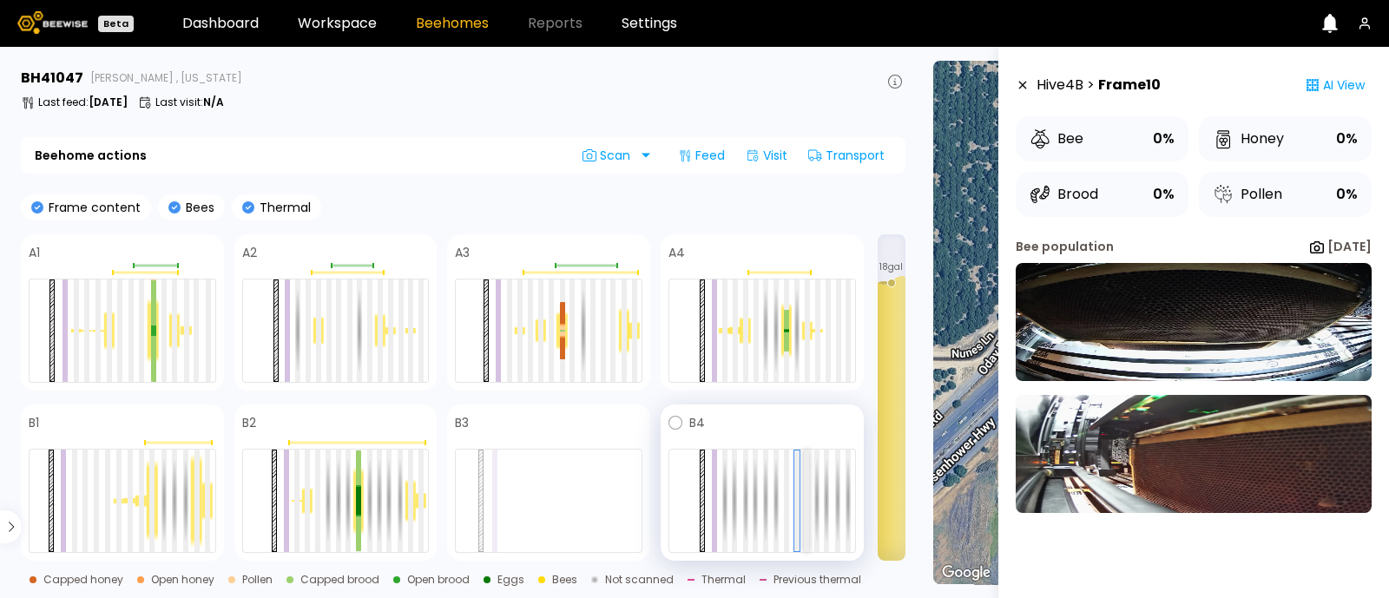
click at [807, 501] on div at bounding box center [806, 501] width 5 height 102
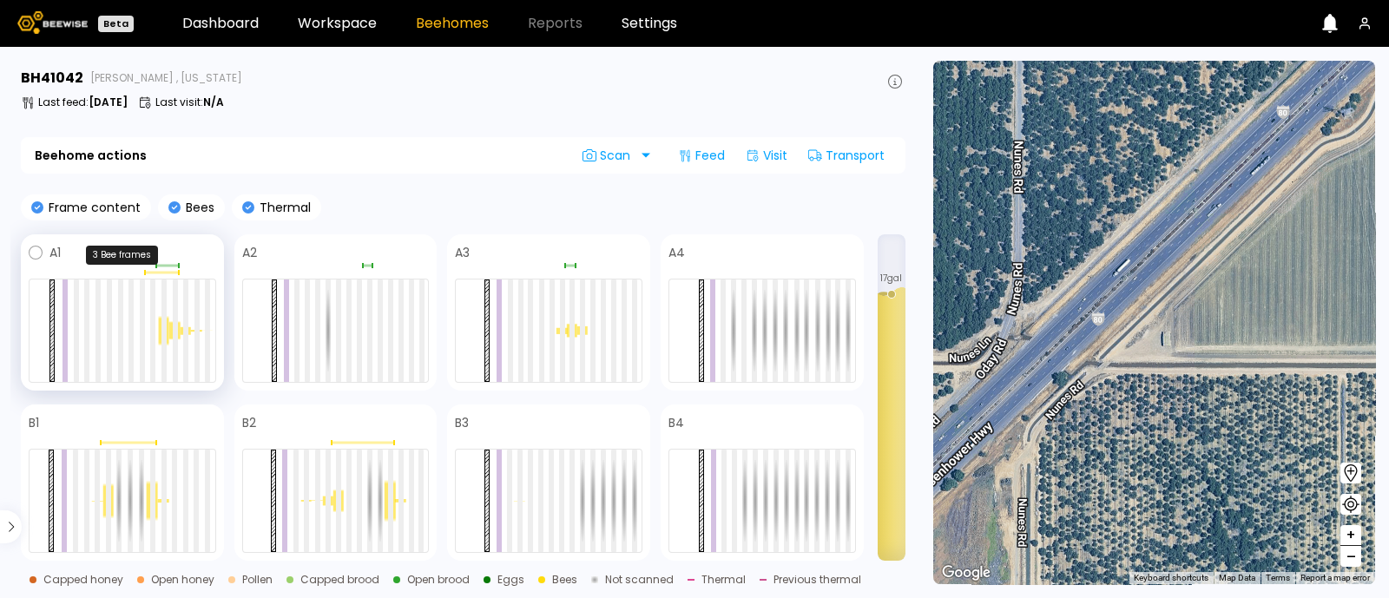
click at [157, 272] on div at bounding box center [161, 273] width 34 height 3
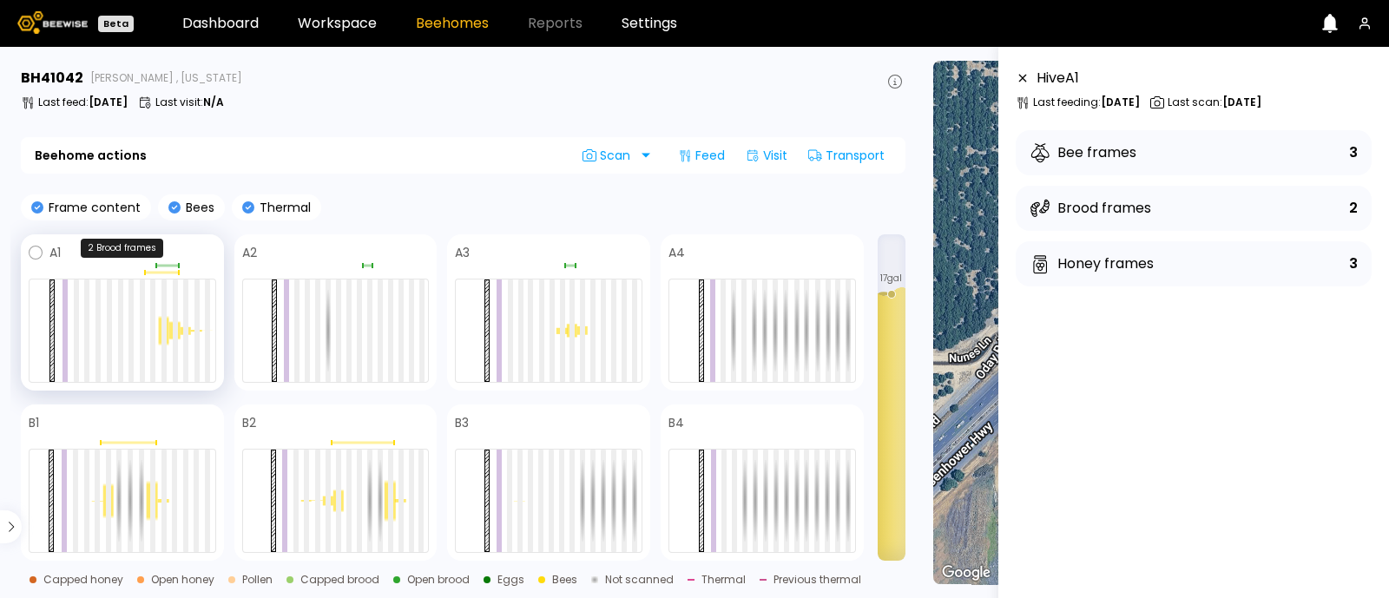
click at [169, 265] on div at bounding box center [166, 266] width 23 height 3
click at [175, 322] on div at bounding box center [175, 331] width 5 height 102
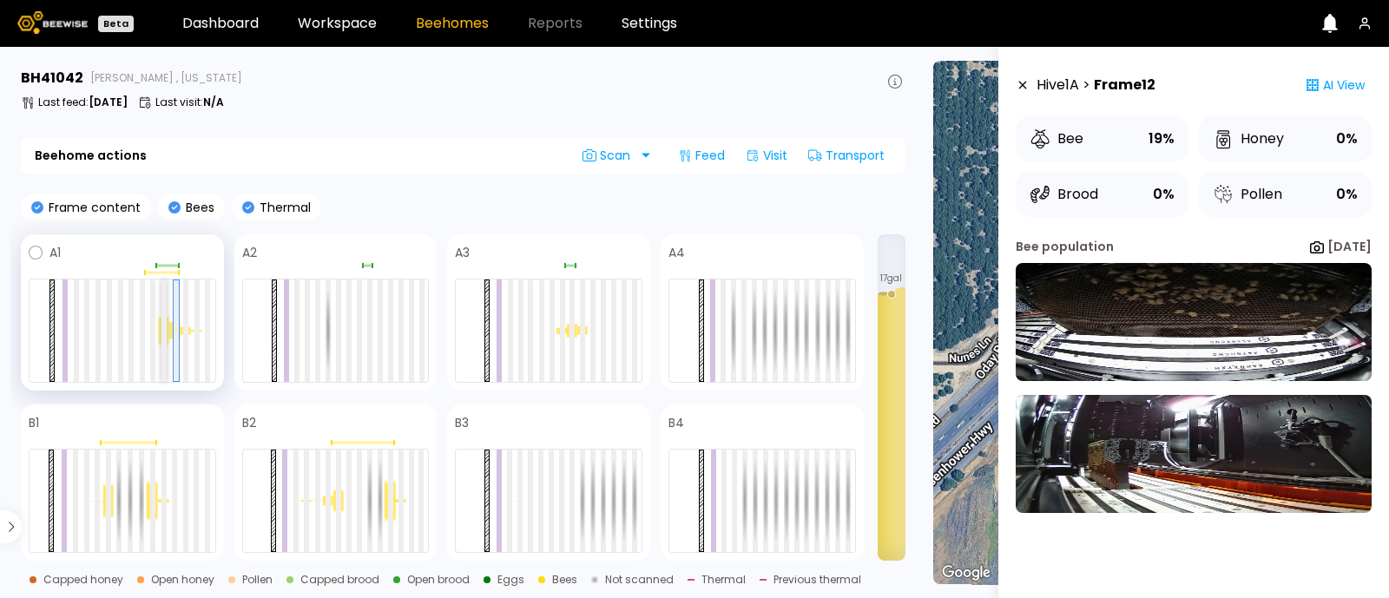
click at [166, 332] on div at bounding box center [164, 331] width 5 height 102
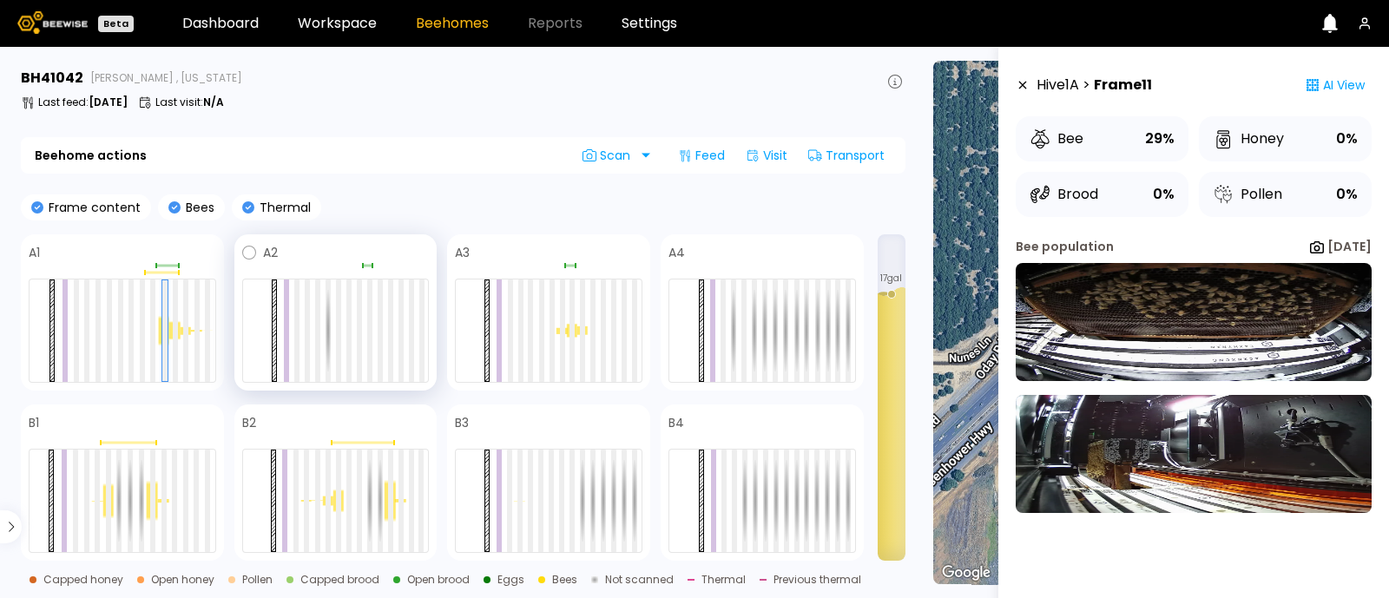
click at [366, 323] on div at bounding box center [336, 331] width 188 height 104
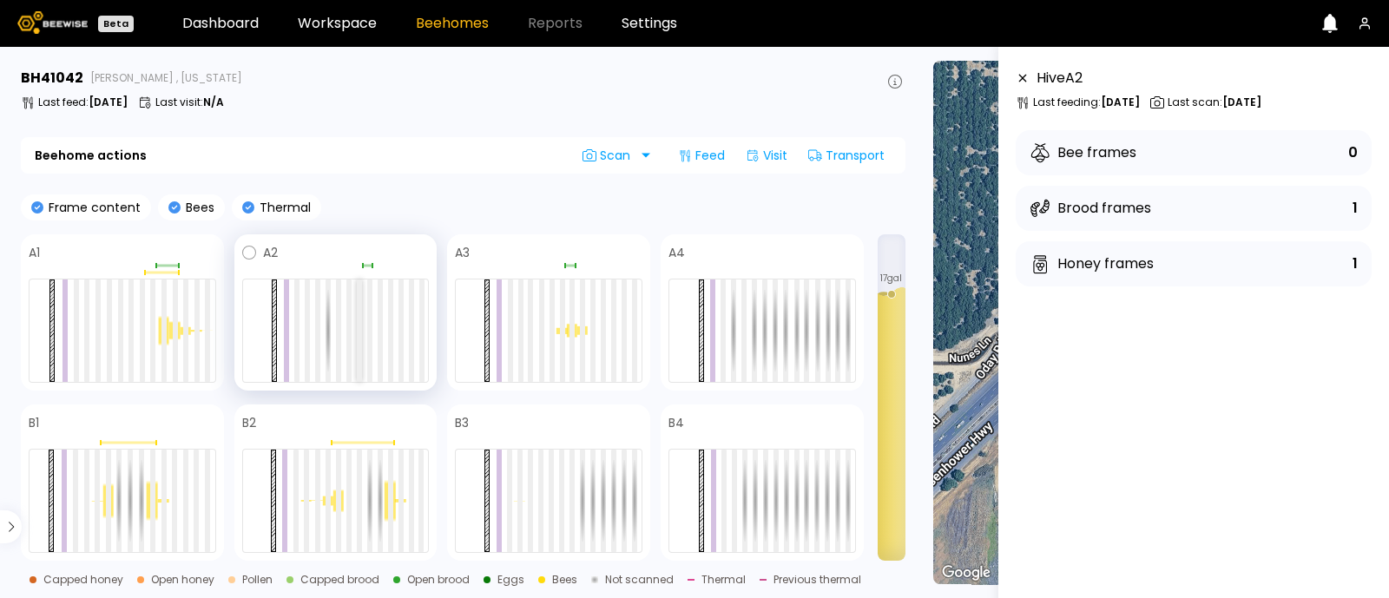
click at [359, 339] on div at bounding box center [359, 331] width 5 height 102
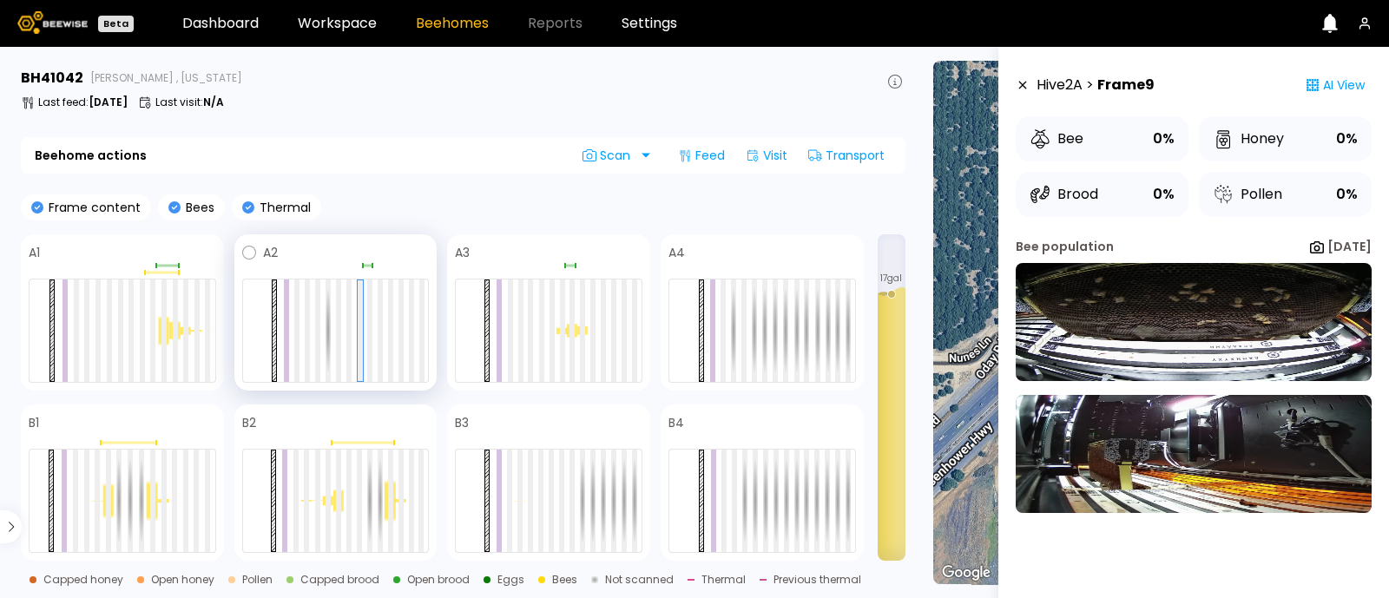
click at [395, 345] on div at bounding box center [336, 331] width 188 height 104
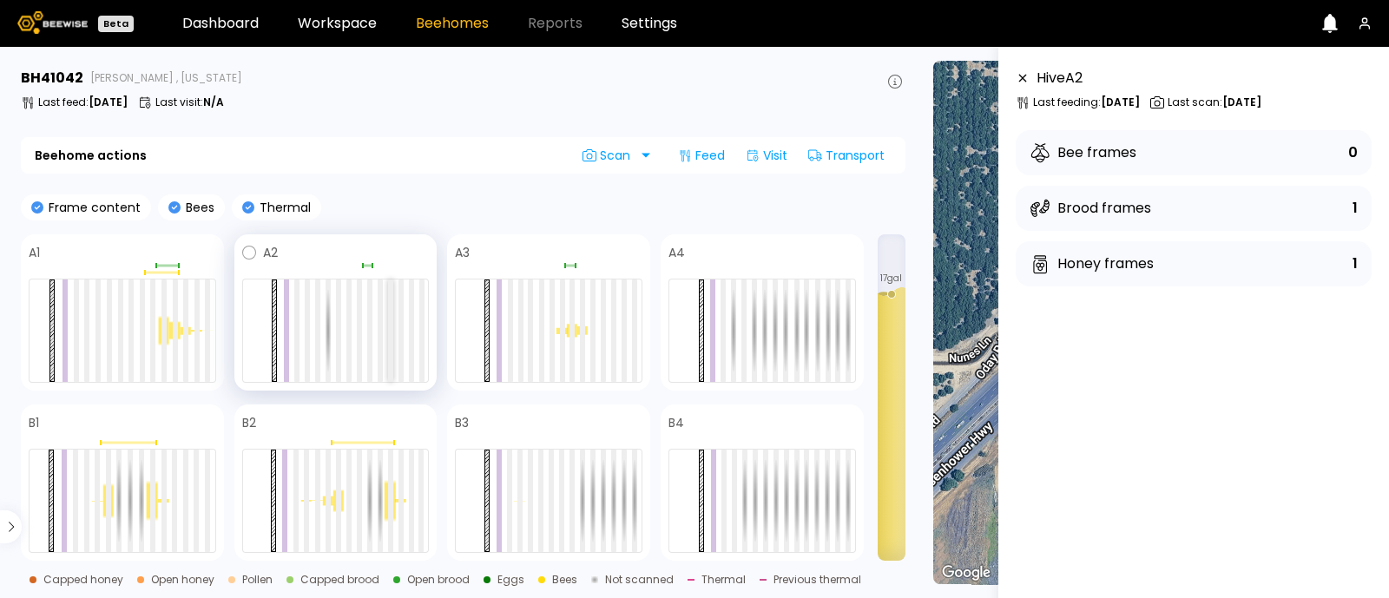
click at [392, 350] on div at bounding box center [390, 331] width 5 height 102
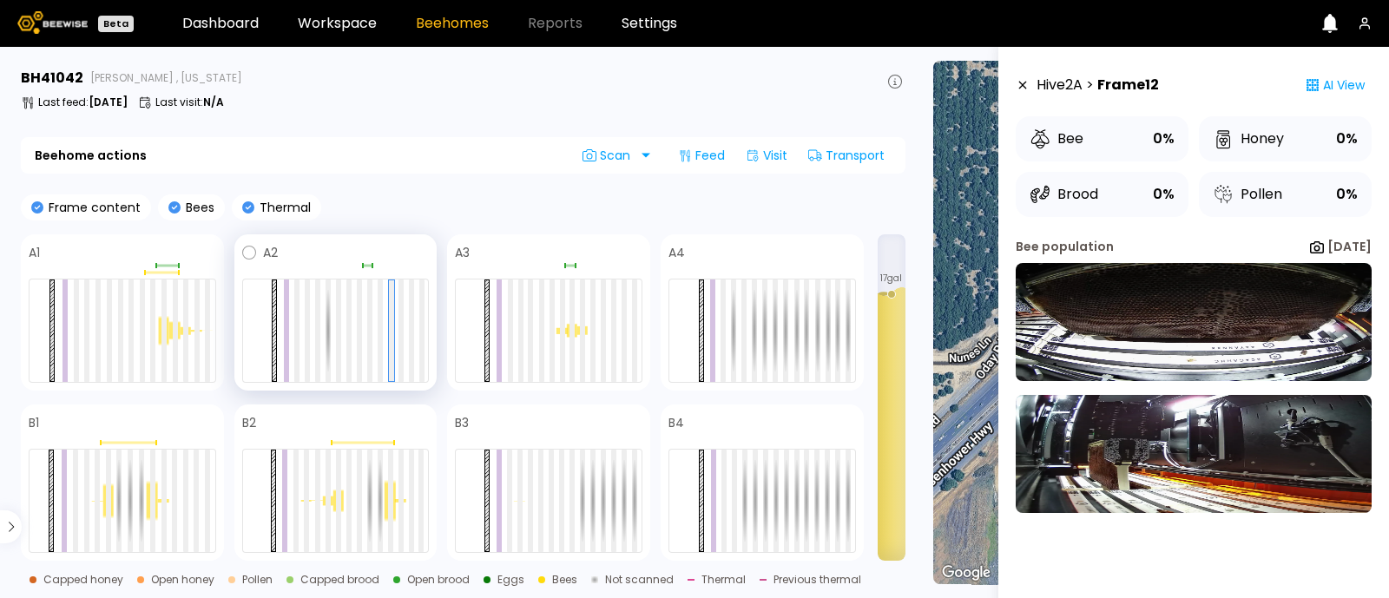
click at [344, 355] on div at bounding box center [336, 331] width 188 height 104
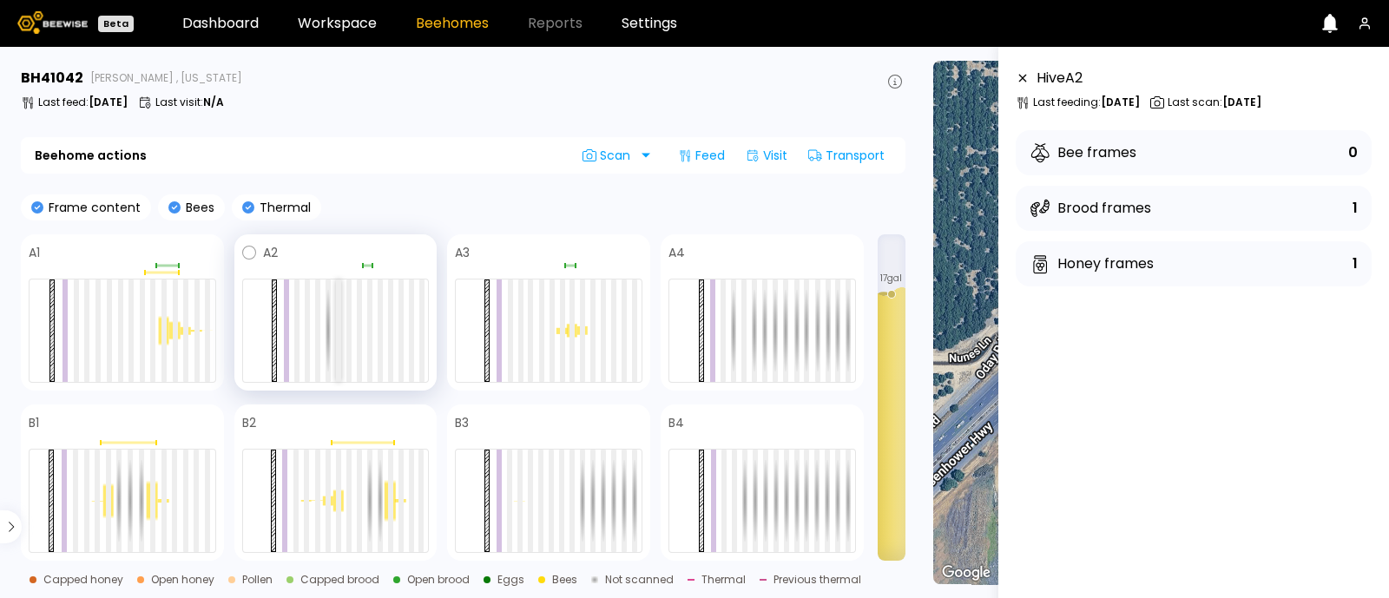
click at [338, 347] on div at bounding box center [338, 331] width 5 height 102
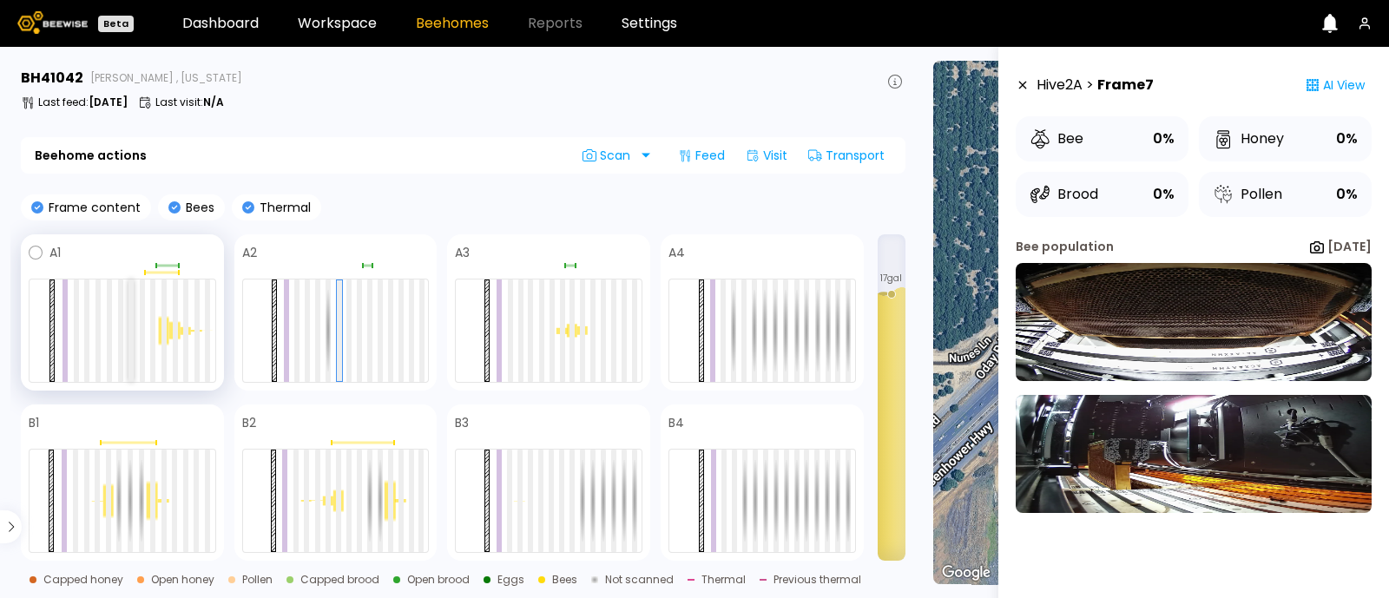
click at [129, 349] on div at bounding box center [131, 331] width 5 height 102
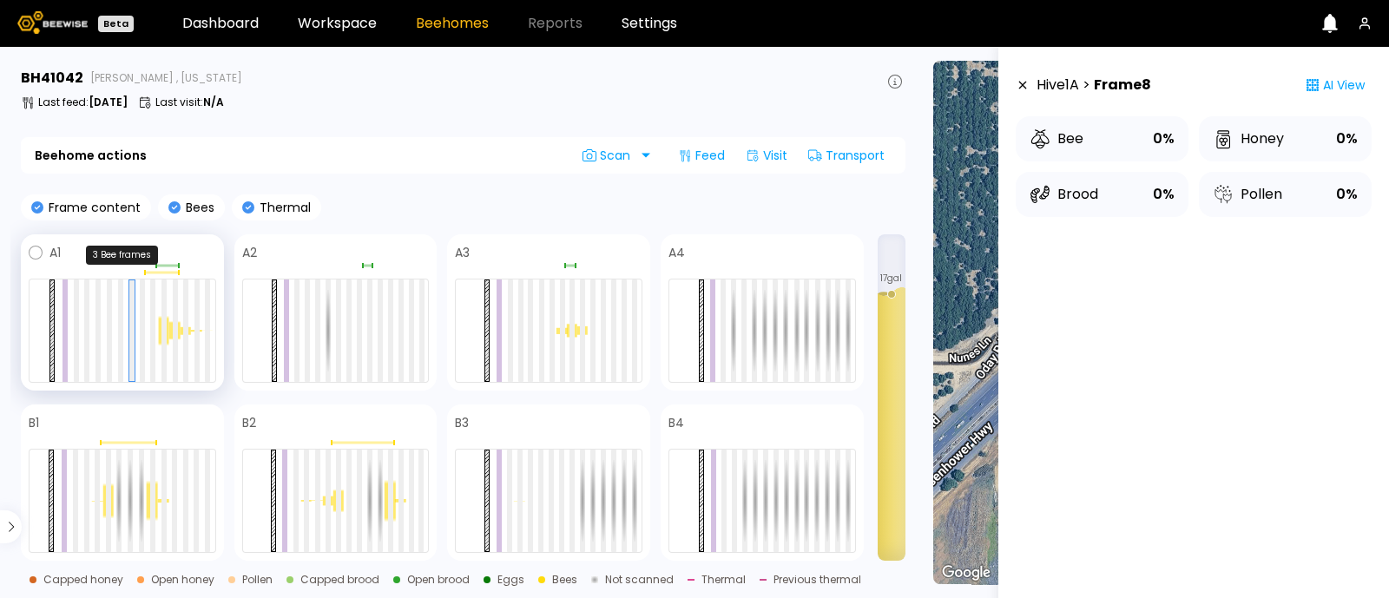
click at [152, 272] on div at bounding box center [161, 273] width 34 height 3
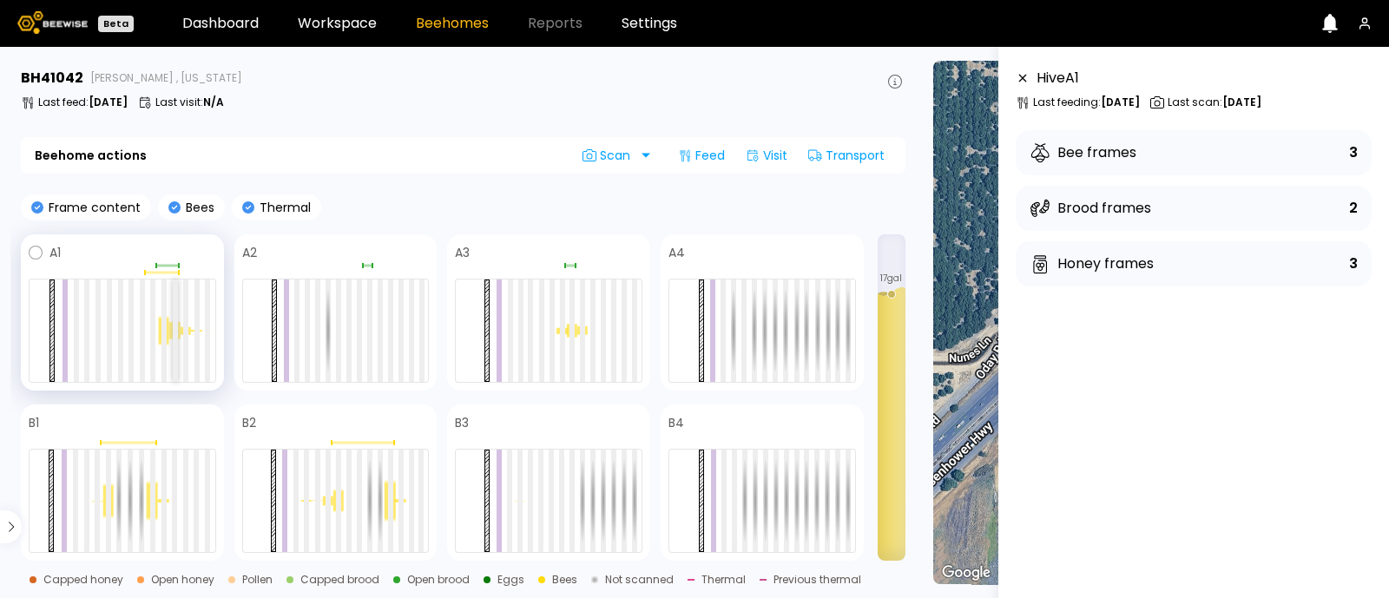
click at [171, 346] on div at bounding box center [123, 331] width 188 height 104
click at [165, 340] on div at bounding box center [164, 331] width 5 height 102
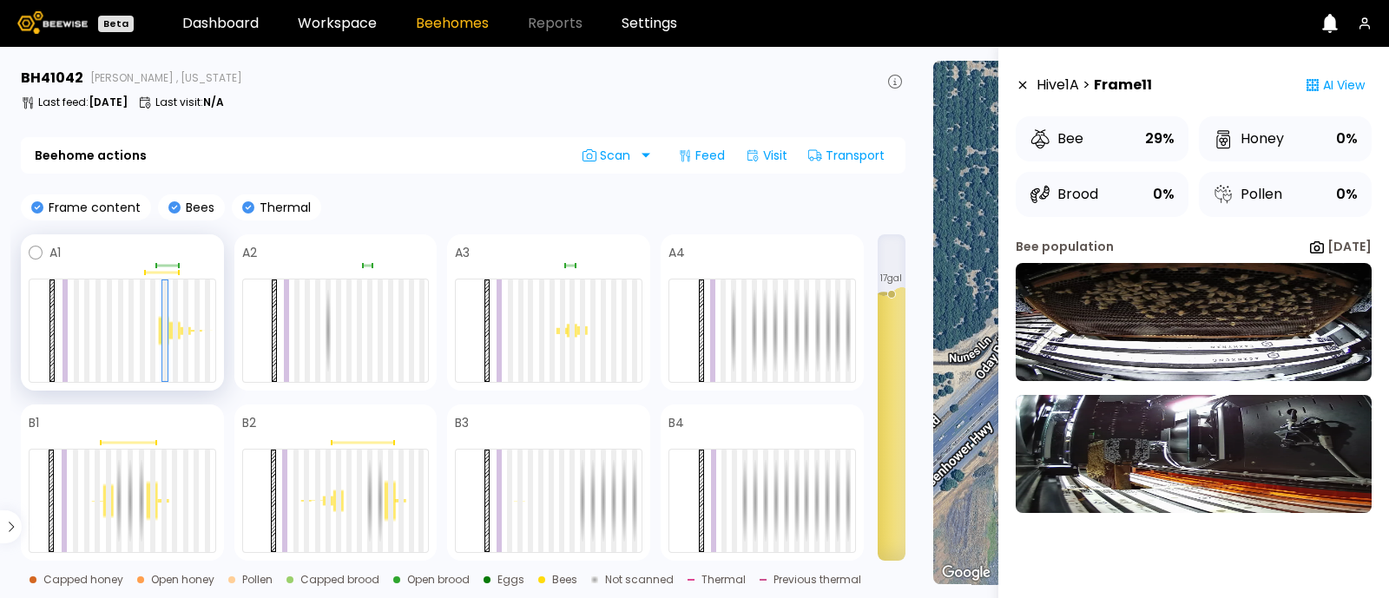
click at [181, 340] on div at bounding box center [123, 331] width 188 height 104
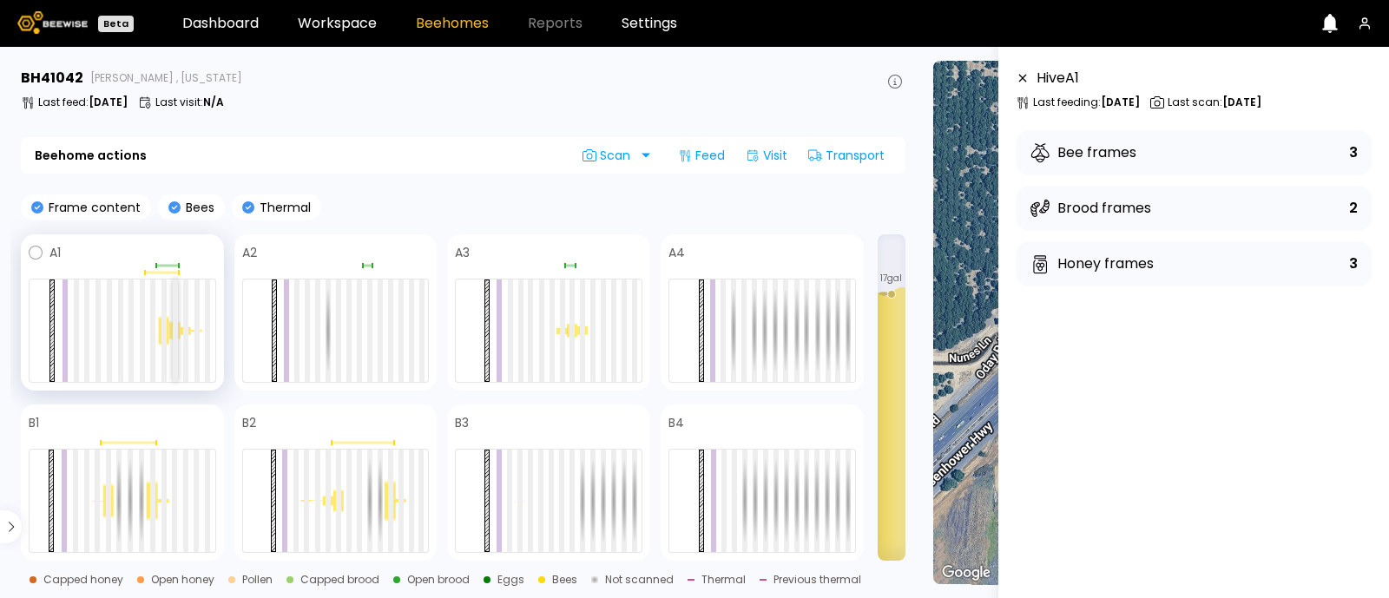
click at [177, 329] on div at bounding box center [175, 331] width 5 height 102
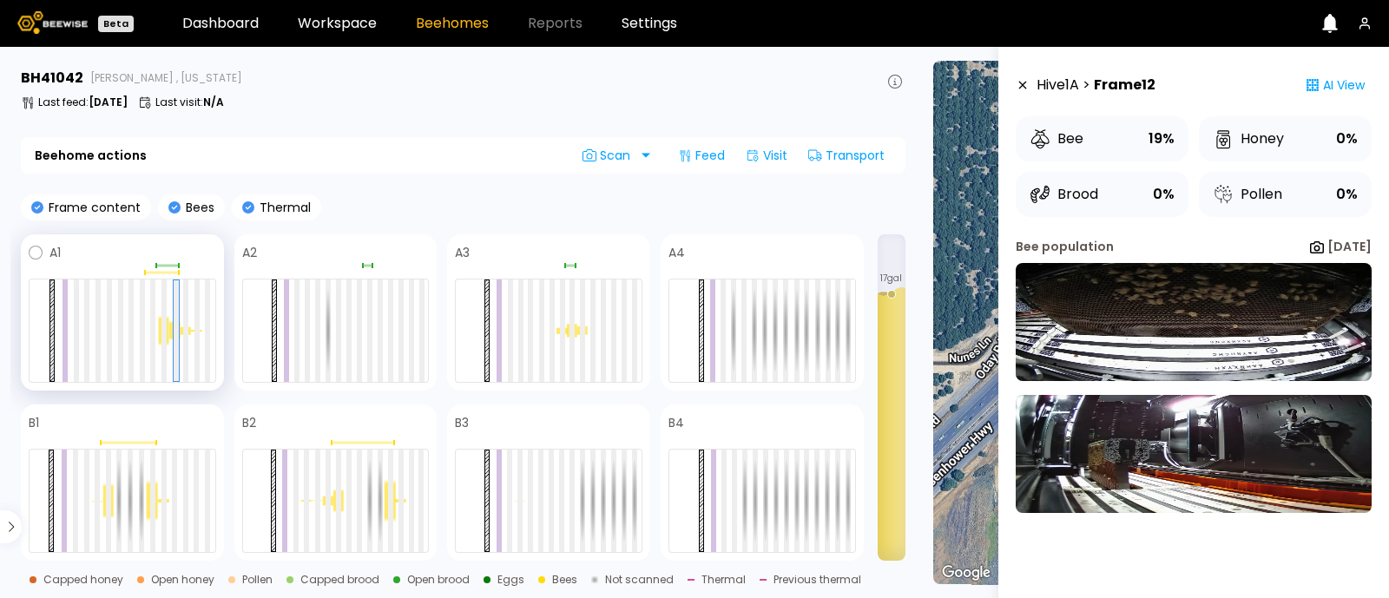
click at [188, 332] on div at bounding box center [186, 330] width 10 height 9
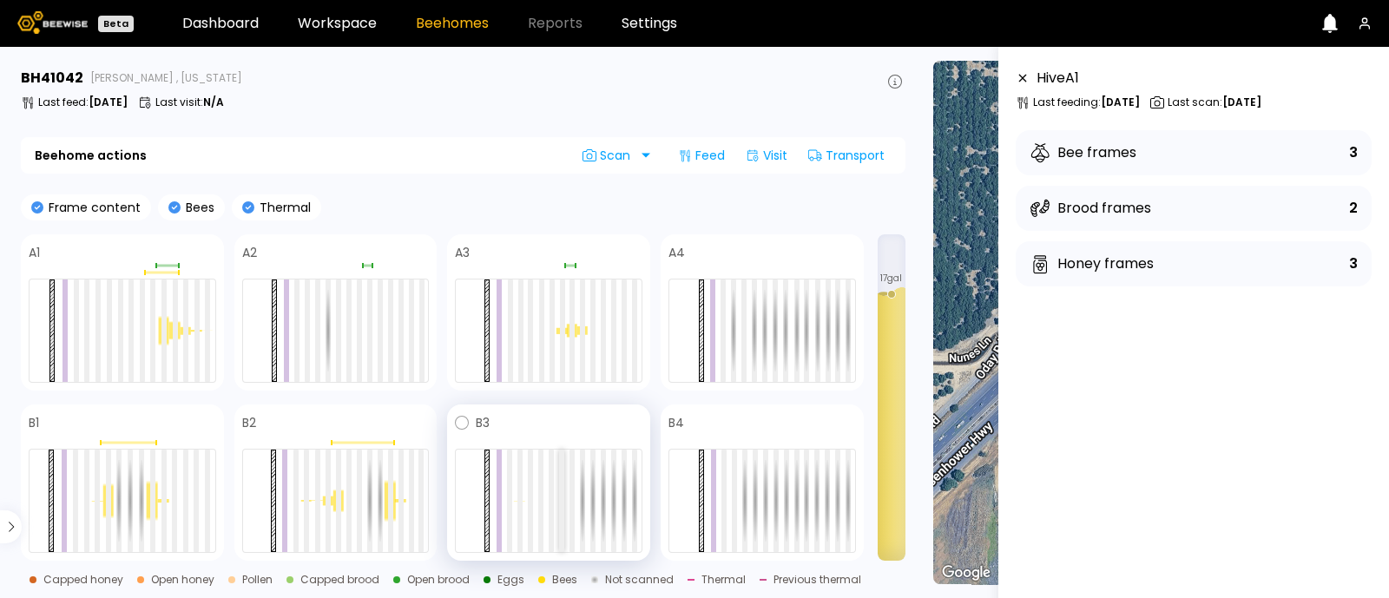
click at [561, 528] on div at bounding box center [561, 501] width 5 height 102
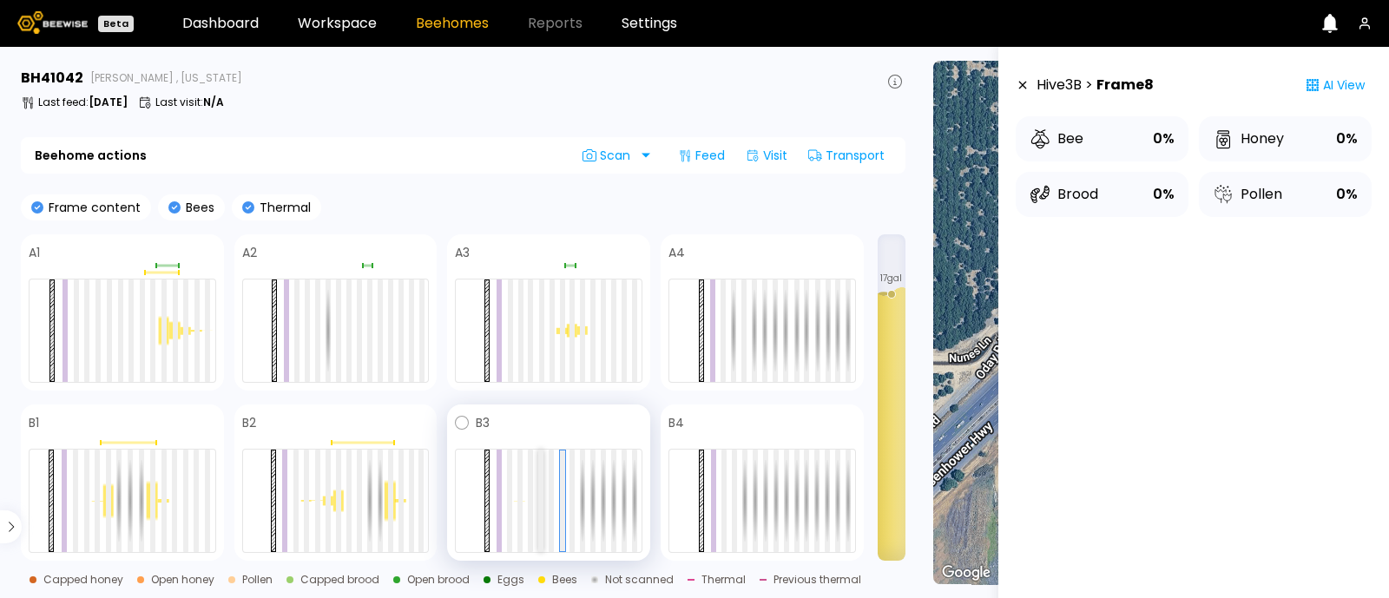
click at [542, 518] on div at bounding box center [540, 501] width 5 height 102
click at [542, 518] on div at bounding box center [541, 501] width 5 height 101
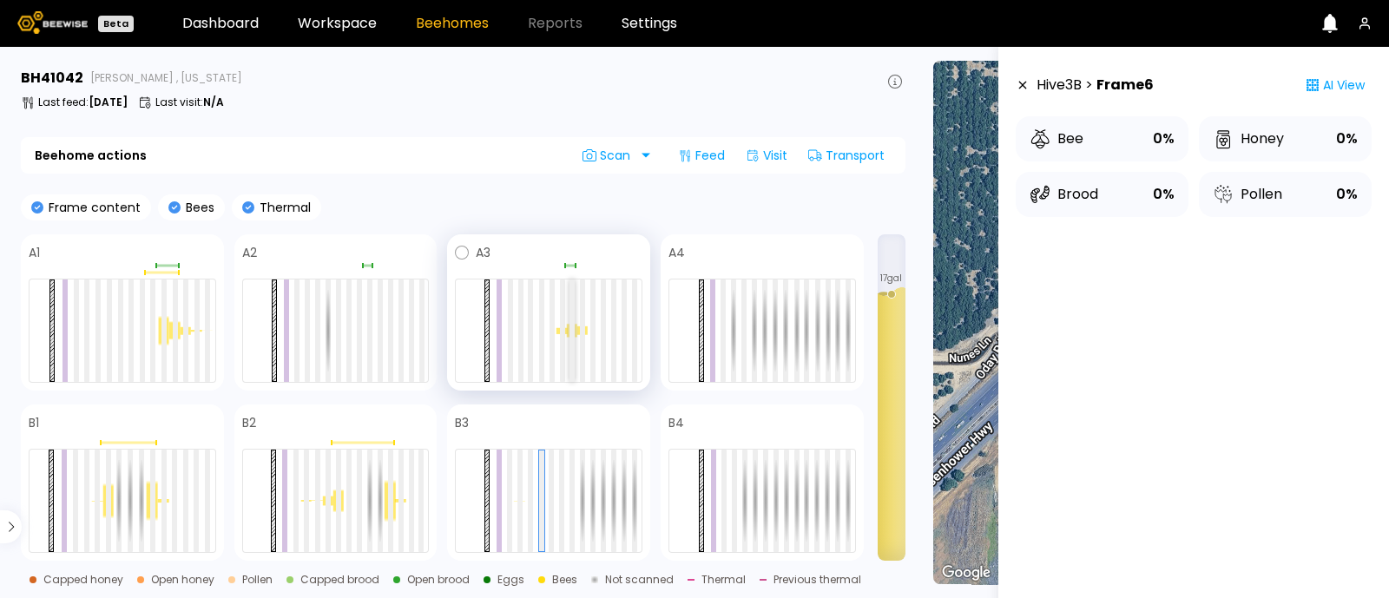
click at [574, 326] on div at bounding box center [572, 331] width 5 height 102
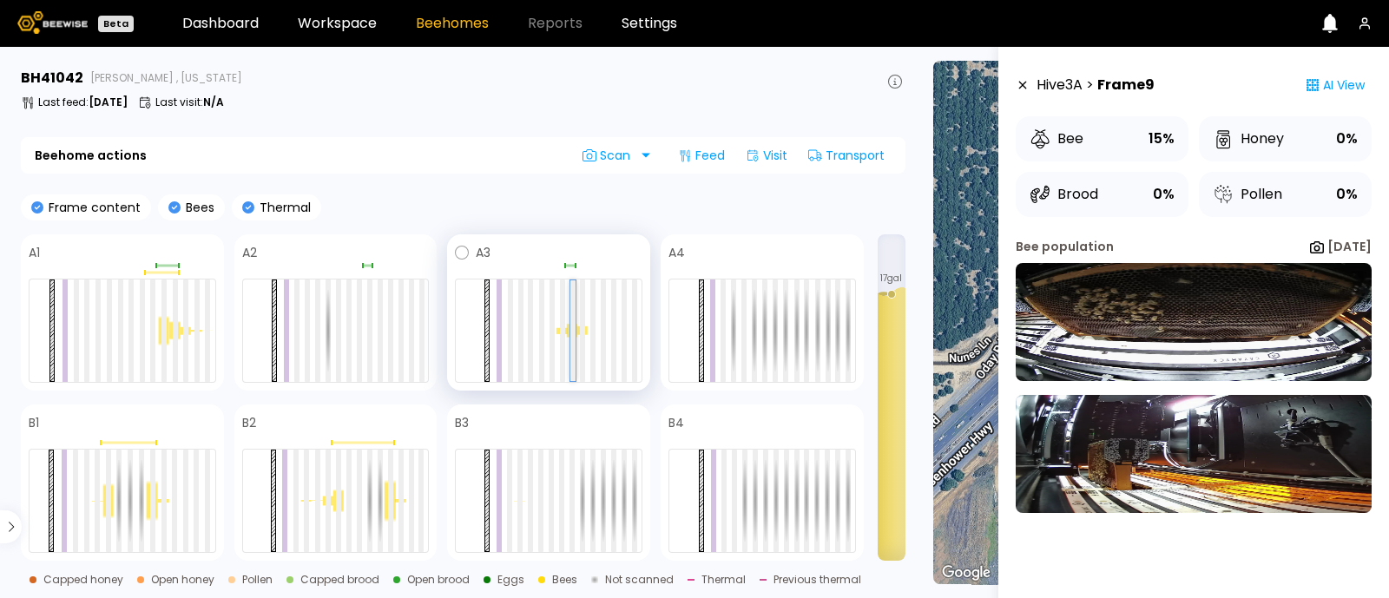
click at [574, 326] on div at bounding box center [572, 330] width 5 height 101
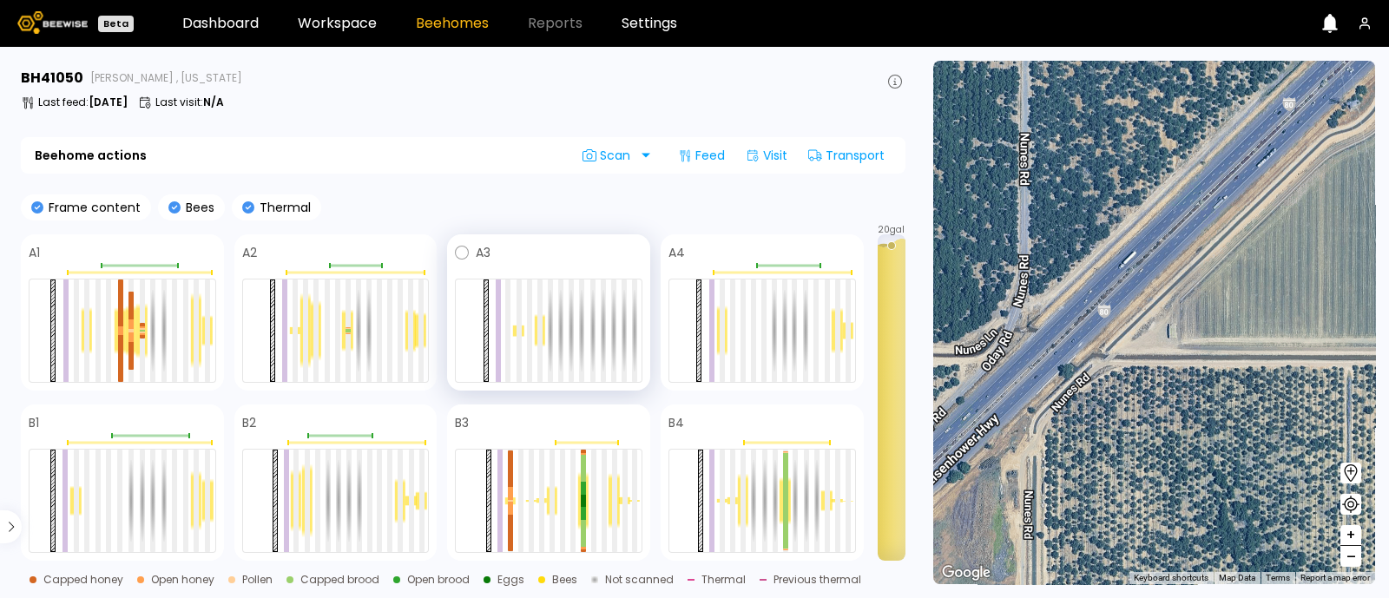
click at [543, 336] on div at bounding box center [539, 330] width 10 height 33
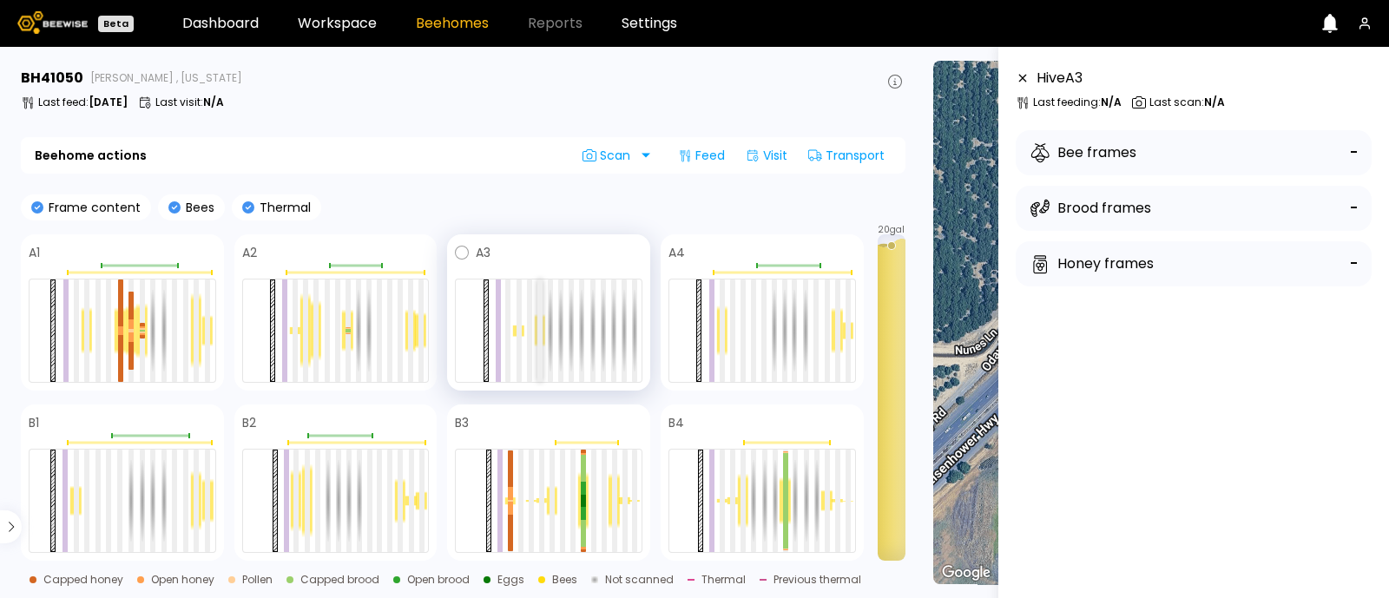
click at [541, 345] on div at bounding box center [539, 331] width 5 height 102
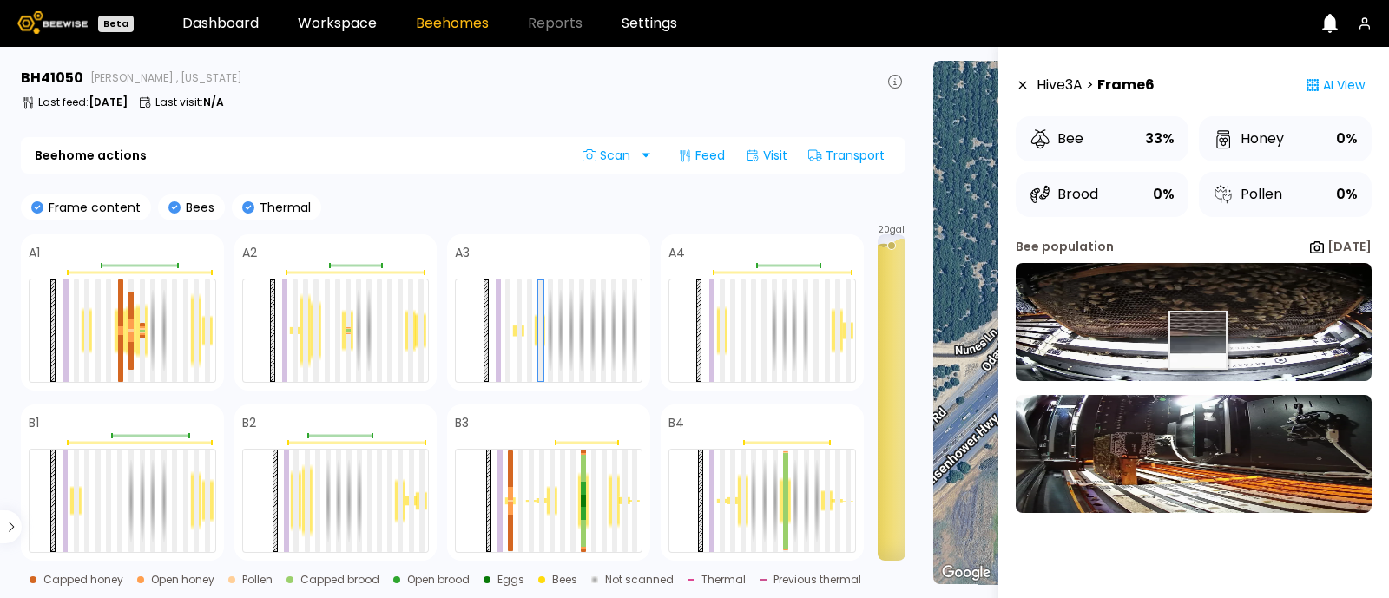
click at [1198, 339] on img at bounding box center [1194, 322] width 356 height 118
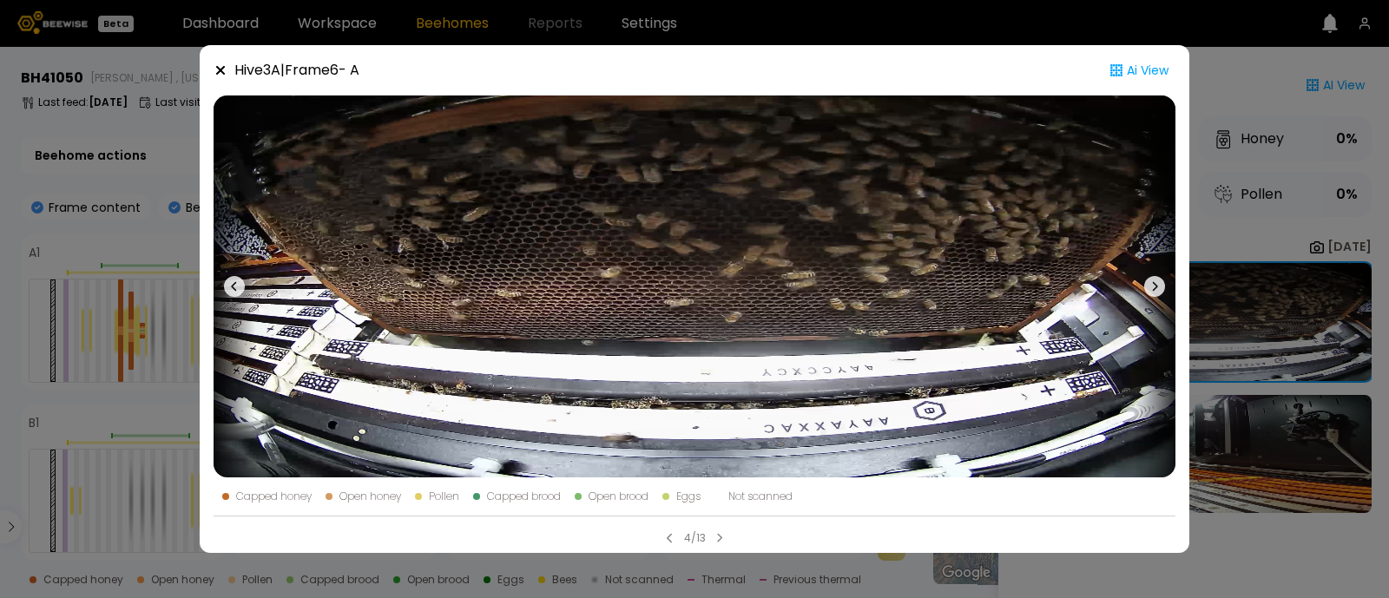
click at [1279, 132] on div "Hive 3 A | Frame 6 - A Ai View Capped honey Open honey Pollen Capped brood Open…" at bounding box center [694, 299] width 1389 height 598
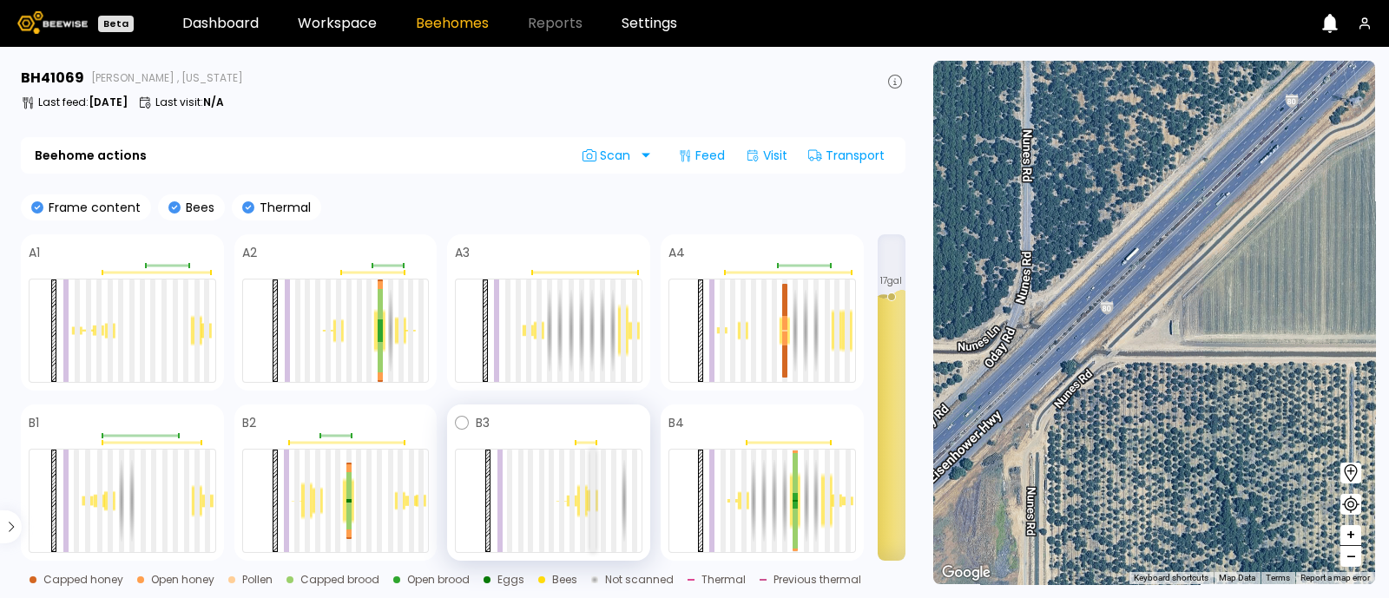
click at [590, 492] on div at bounding box center [592, 501] width 5 height 102
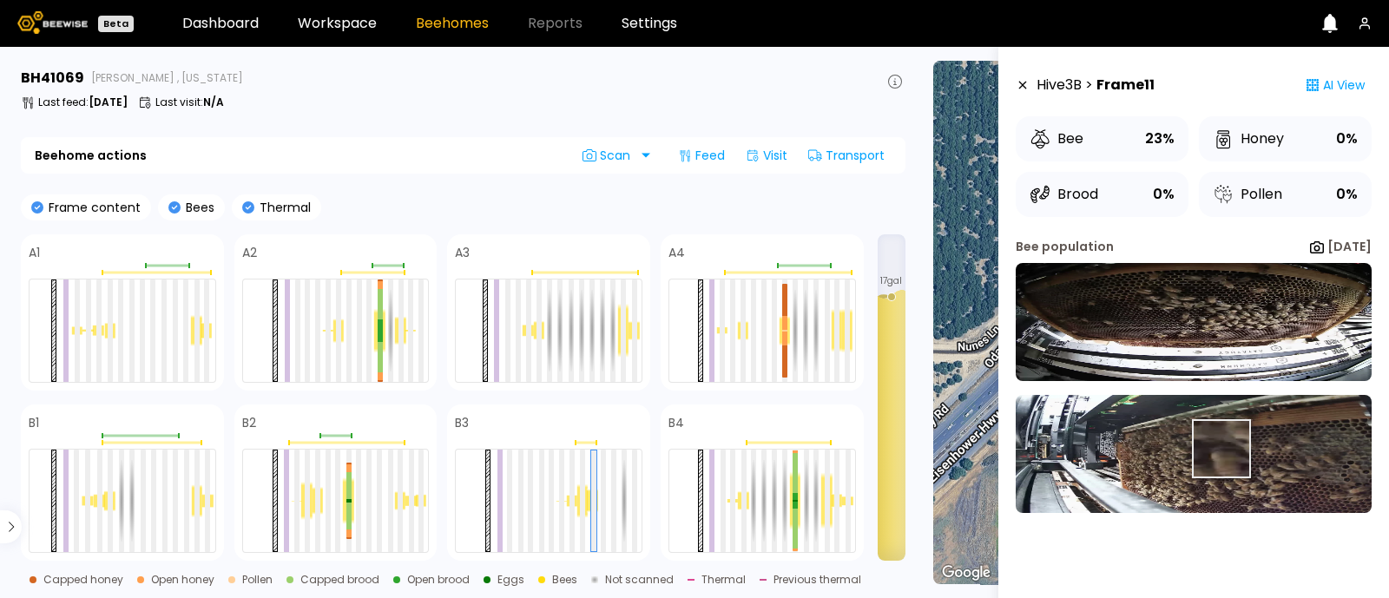
click at [1220, 449] on img at bounding box center [1194, 454] width 356 height 118
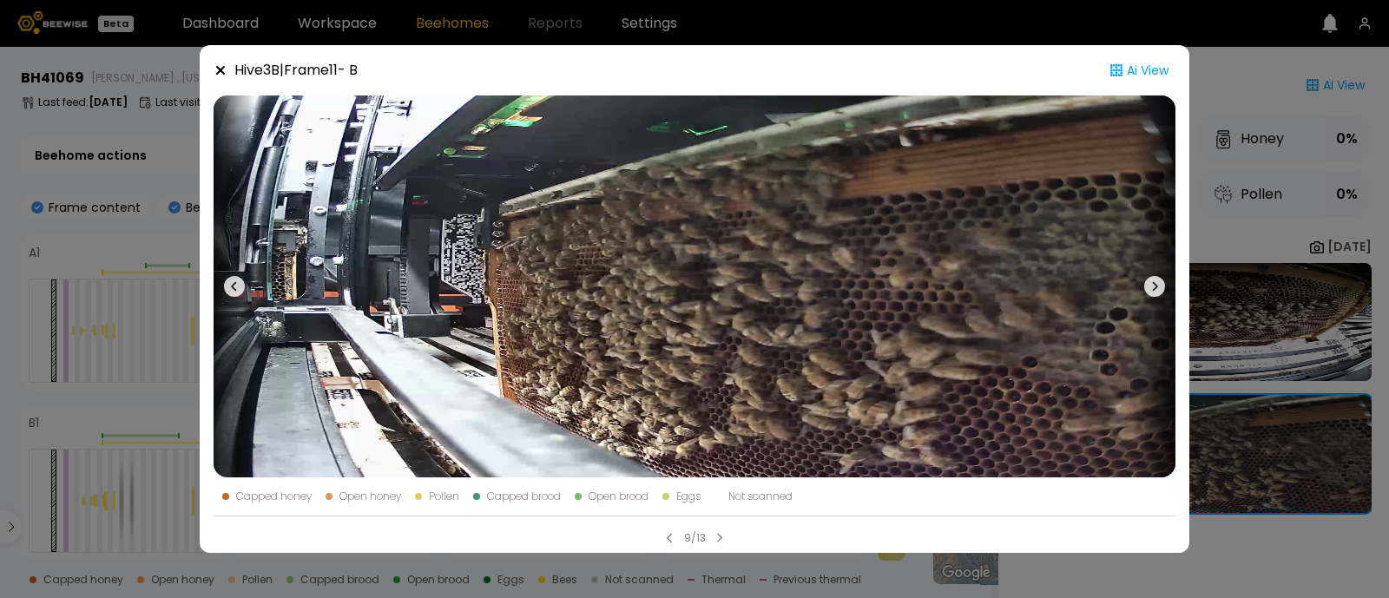
click at [234, 293] on icon at bounding box center [234, 286] width 21 height 21
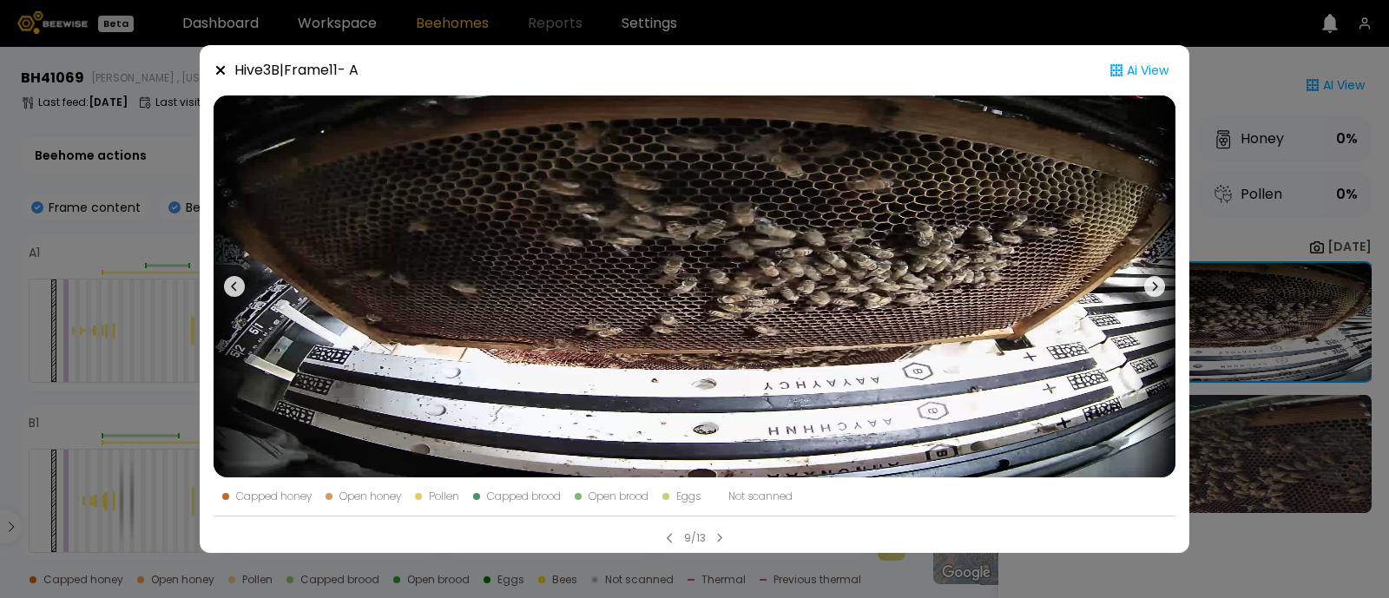
click at [234, 293] on icon at bounding box center [234, 286] width 21 height 21
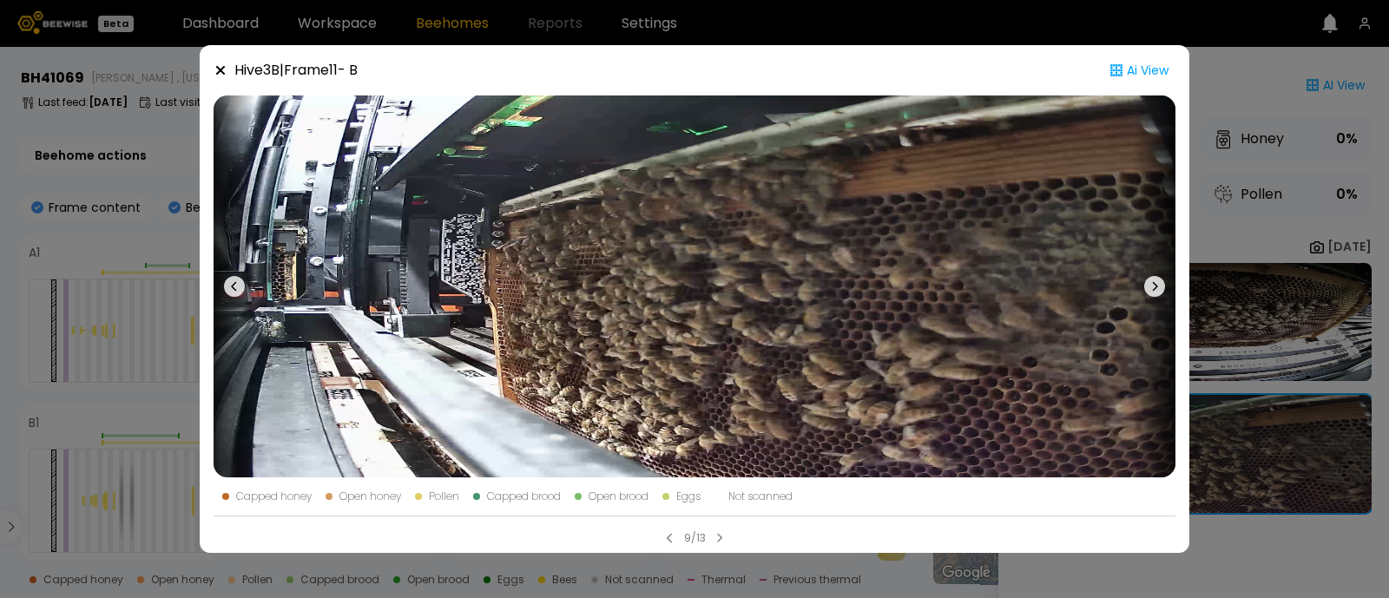
click at [234, 293] on icon at bounding box center [234, 286] width 21 height 21
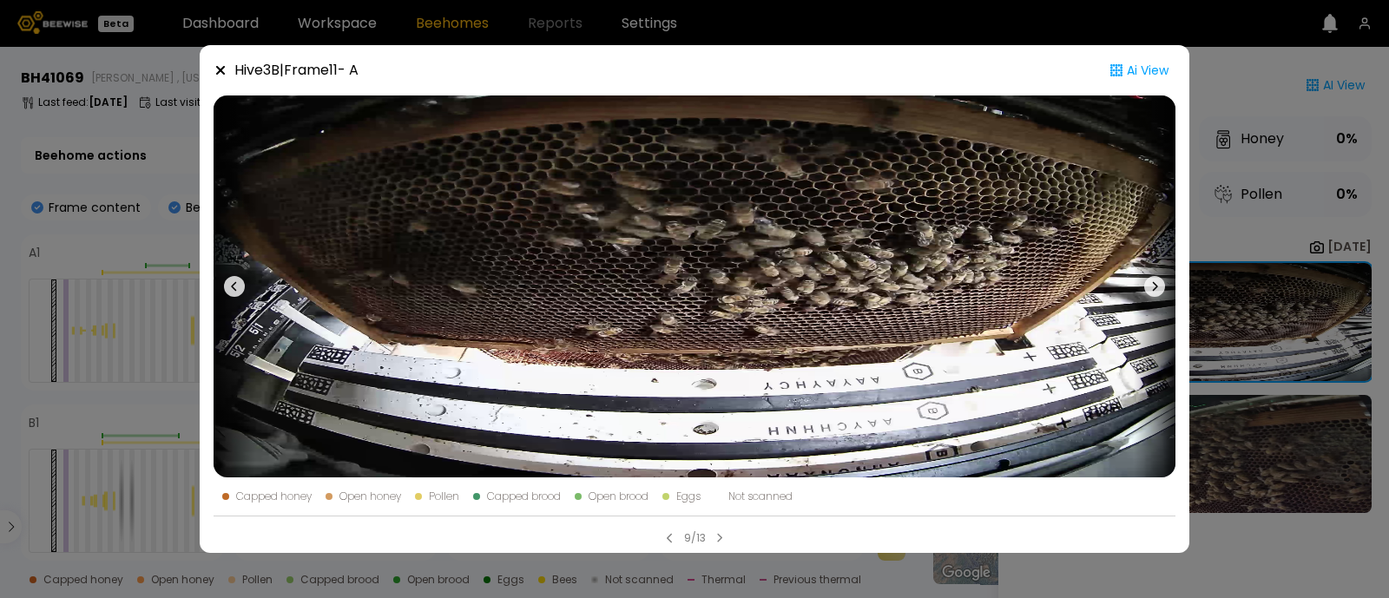
click at [234, 293] on icon at bounding box center [234, 286] width 21 height 21
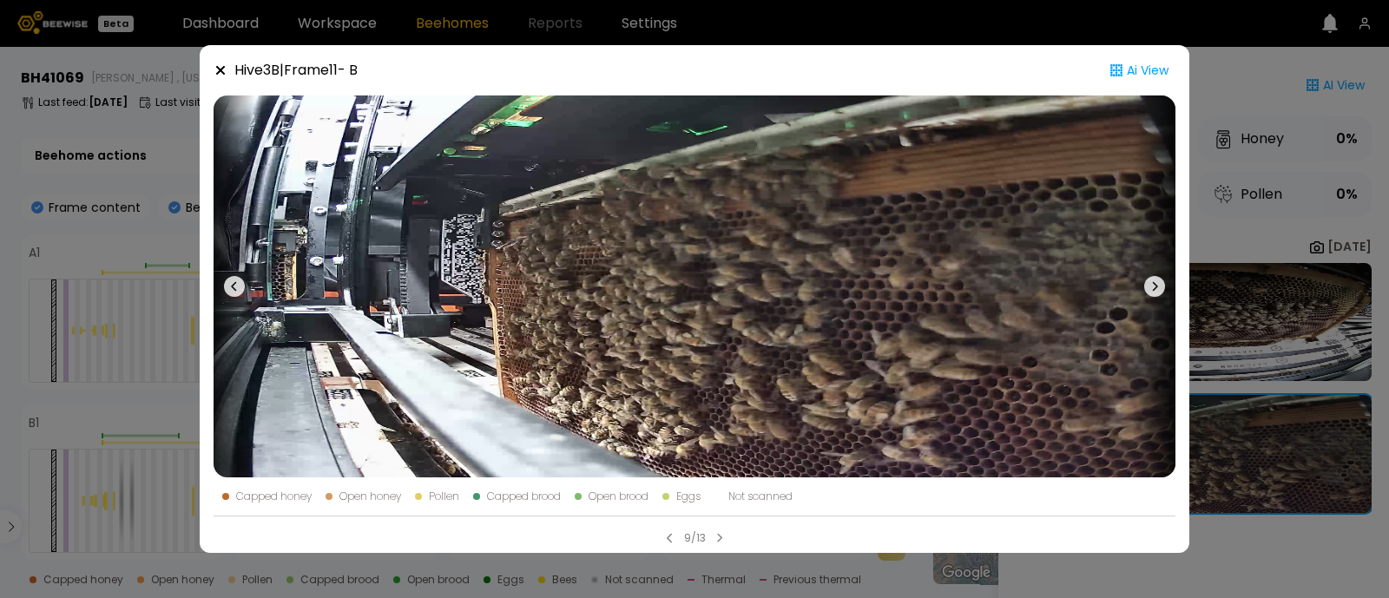
click at [234, 293] on icon at bounding box center [234, 286] width 21 height 21
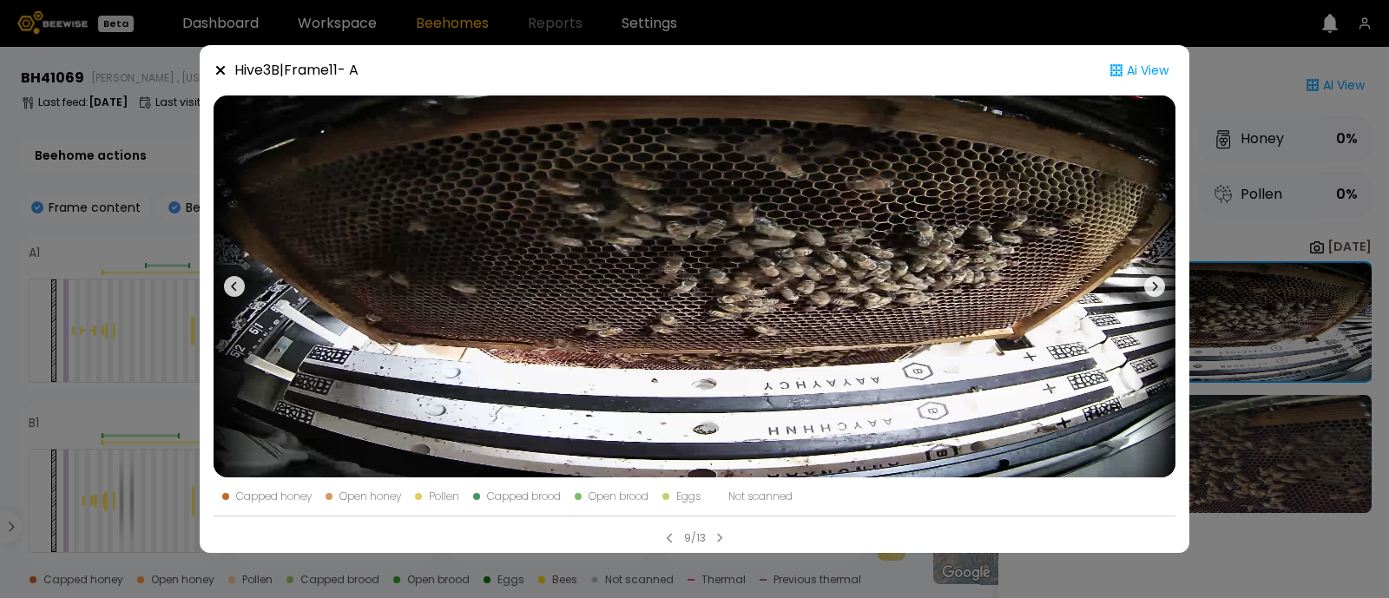
click at [234, 293] on icon at bounding box center [234, 286] width 21 height 21
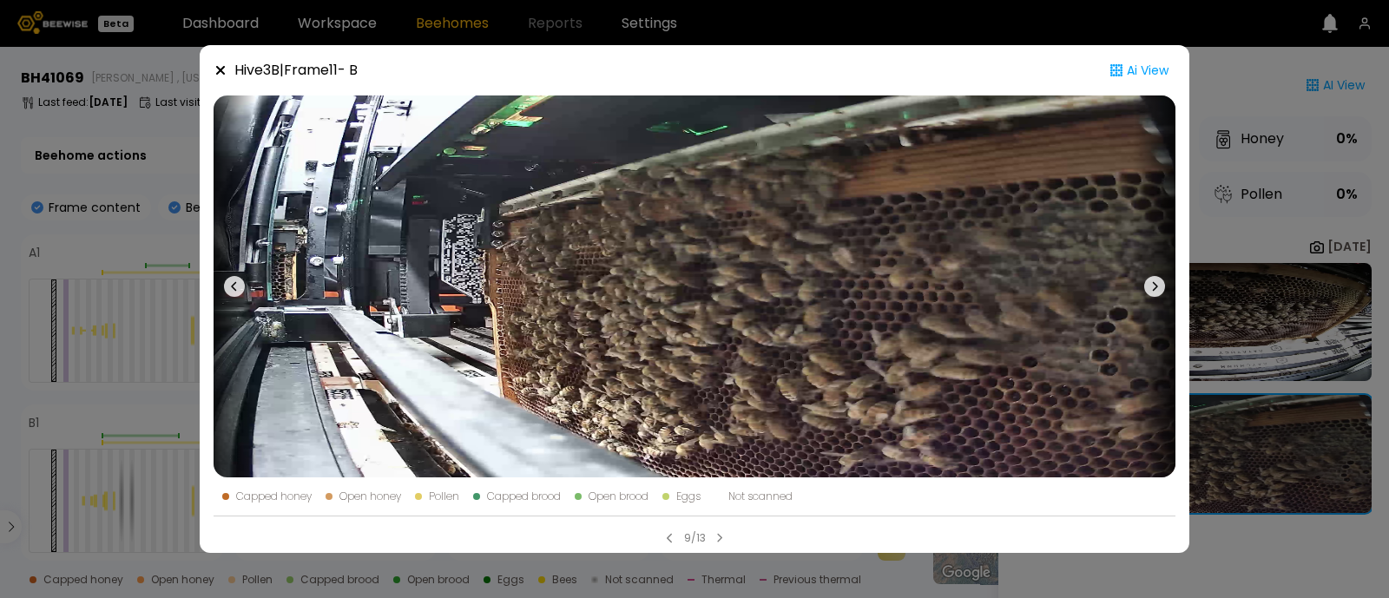
click at [1219, 212] on div "Hive 3 B | Frame 11 - B Ai View Capped honey Open honey Pollen Capped brood Ope…" at bounding box center [694, 299] width 1389 height 598
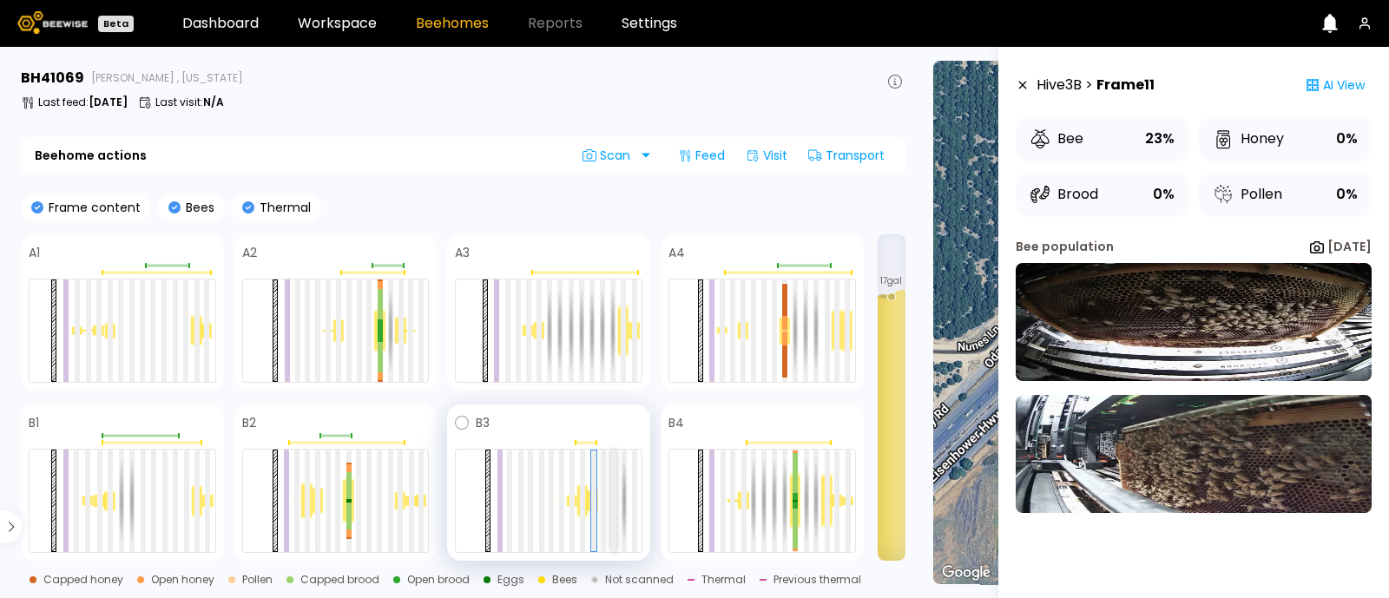
click at [611, 504] on div at bounding box center [613, 501] width 5 height 102
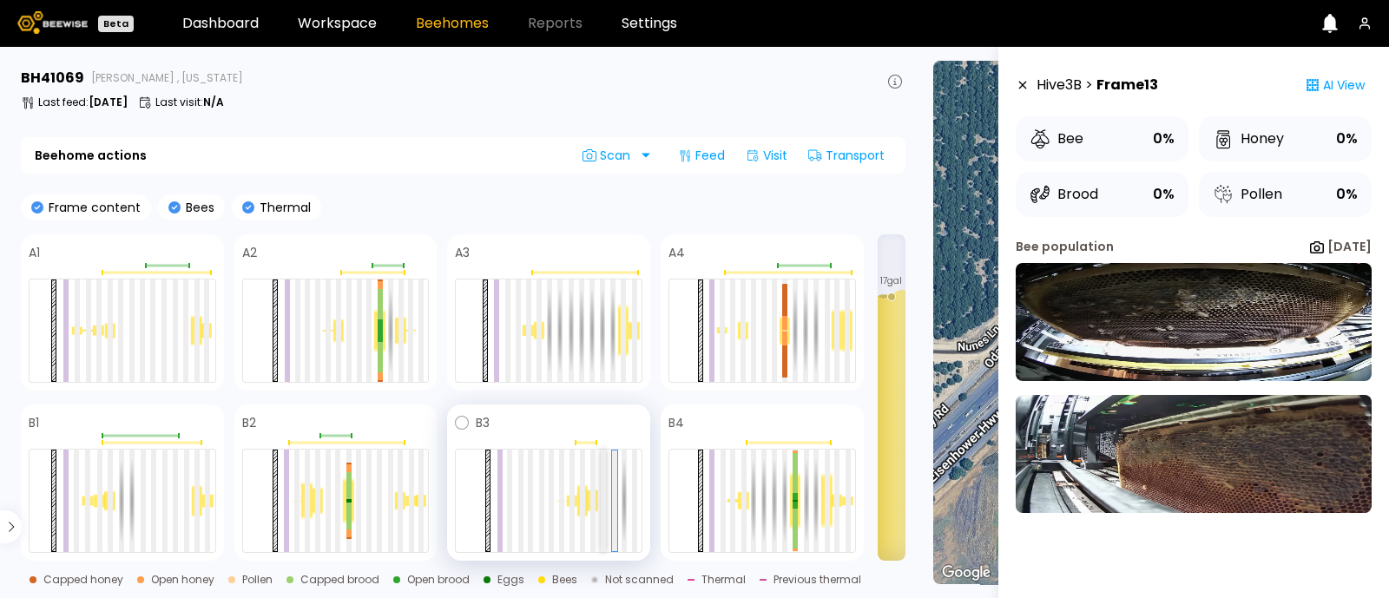
click at [601, 506] on div at bounding box center [603, 501] width 5 height 102
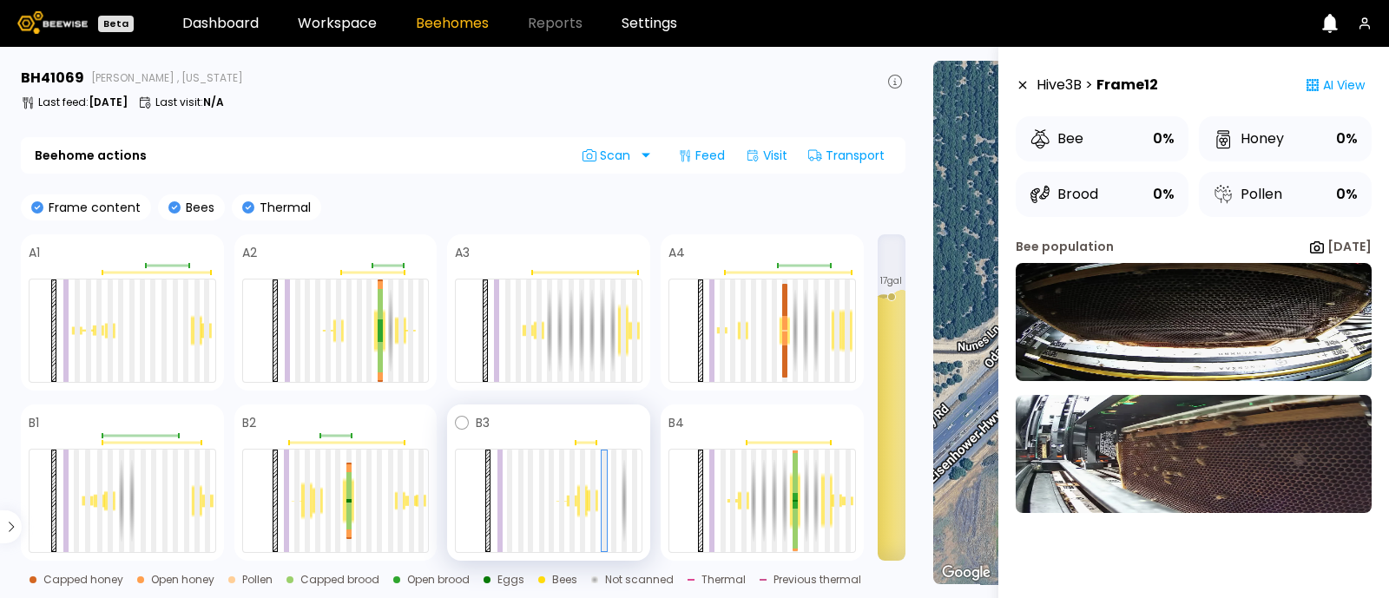
click at [569, 504] on div at bounding box center [572, 501] width 10 height 12
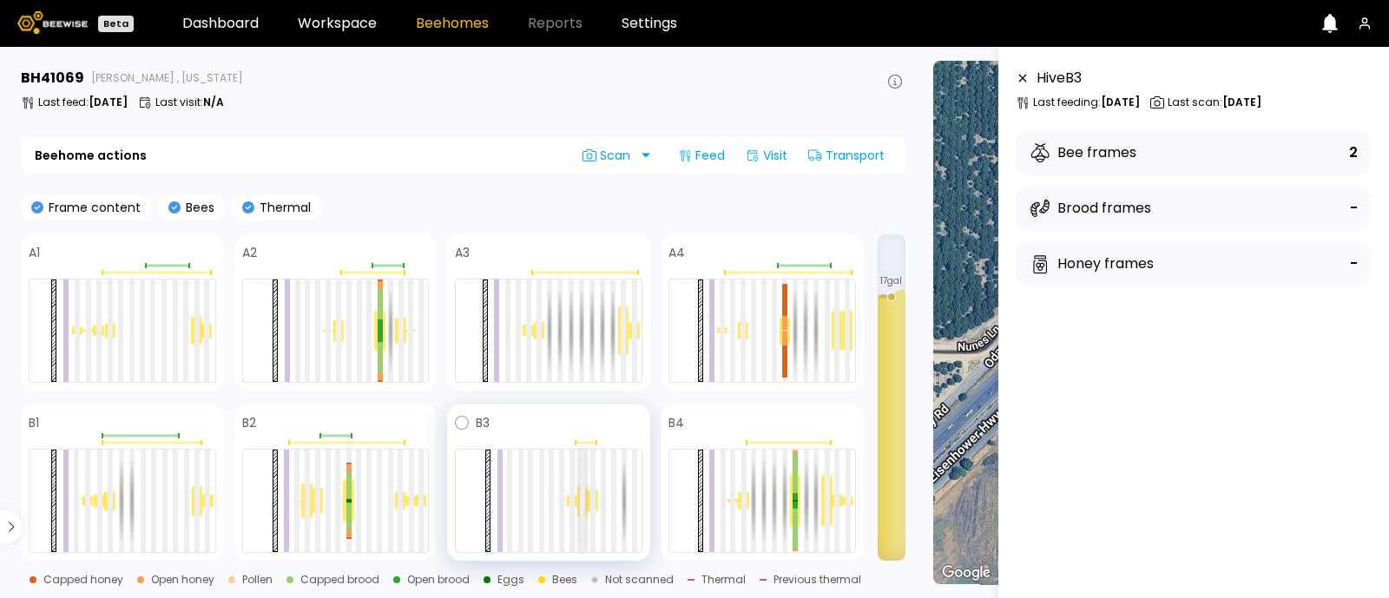
click at [582, 509] on div at bounding box center [582, 501] width 5 height 102
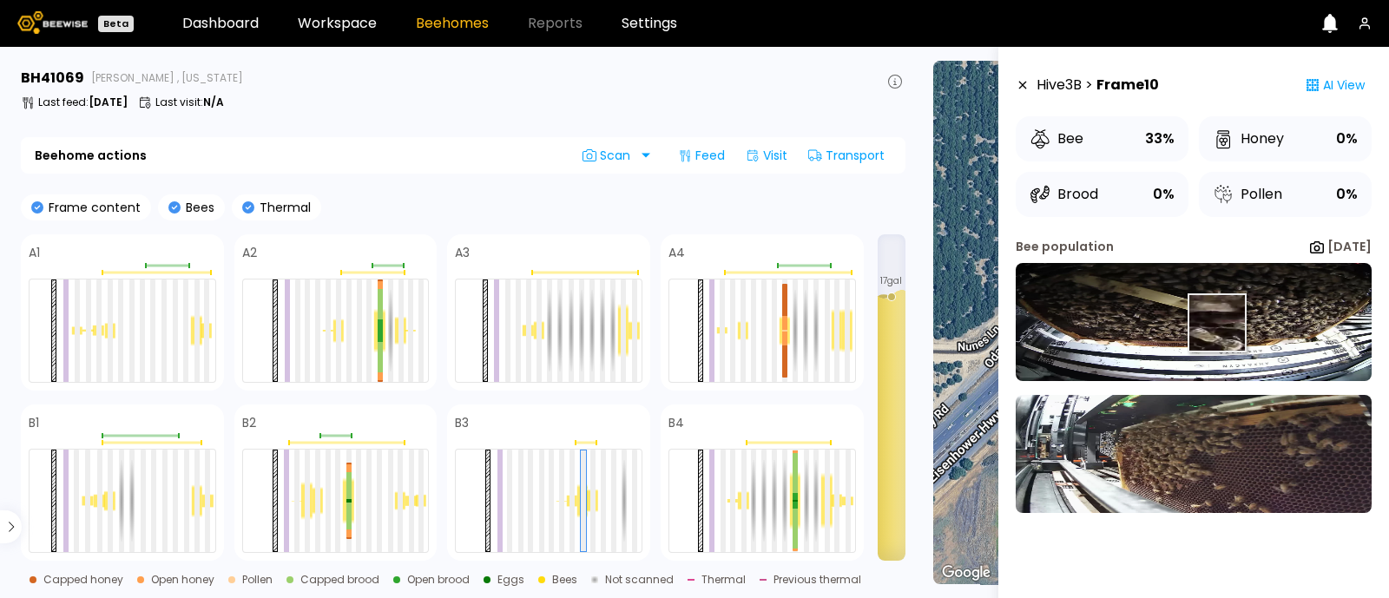
click at [1216, 323] on img at bounding box center [1194, 322] width 356 height 118
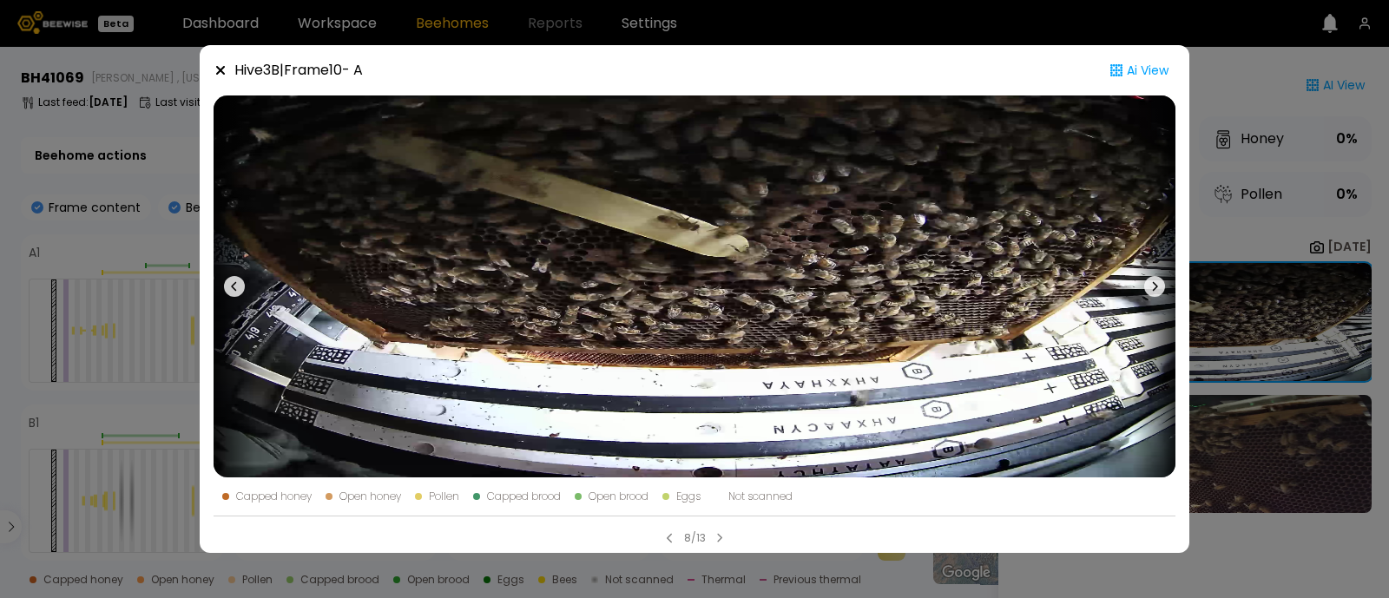
click at [1194, 152] on div "Hive 3 B | Frame 10 - A Ai View Capped honey Open honey Pollen Capped brood Ope…" at bounding box center [694, 299] width 1389 height 598
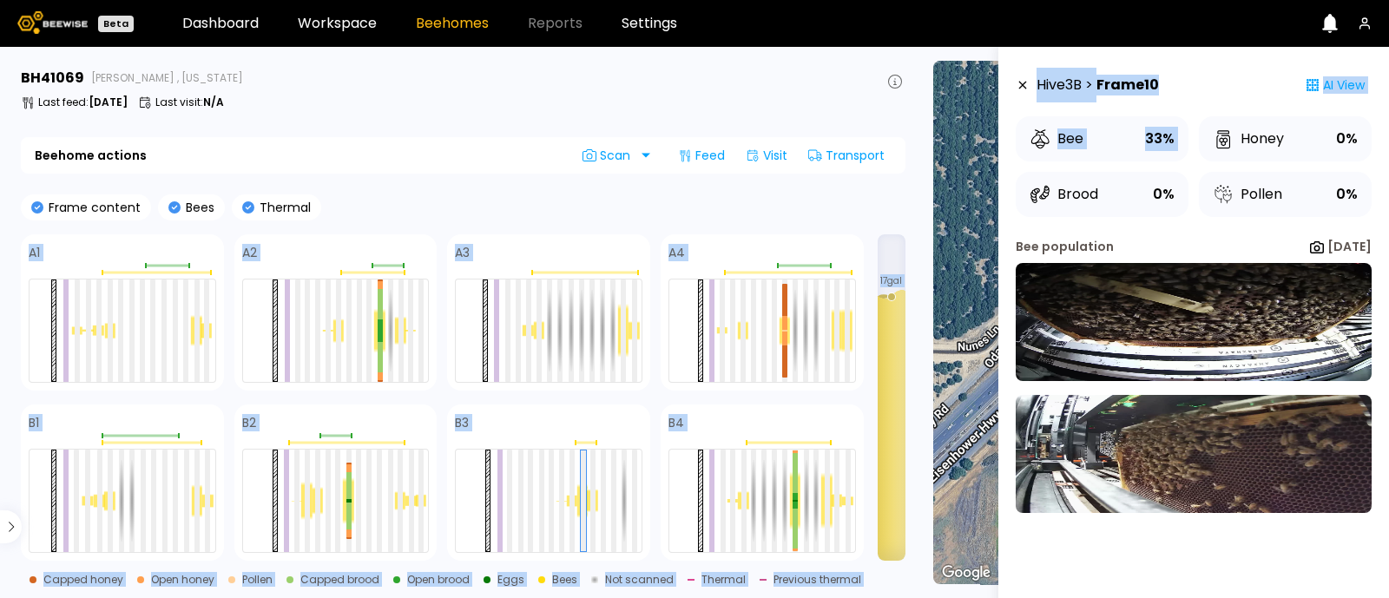
drag, startPoint x: 1194, startPoint y: 152, endPoint x: 702, endPoint y: 201, distance: 494.8
click at [702, 201] on main "BH 41069 Nunes , California Last feed : Aug 15 Last visit : N/A Beehome actions…" at bounding box center [694, 322] width 1389 height 551
click at [142, 311] on div at bounding box center [142, 331] width 5 height 102
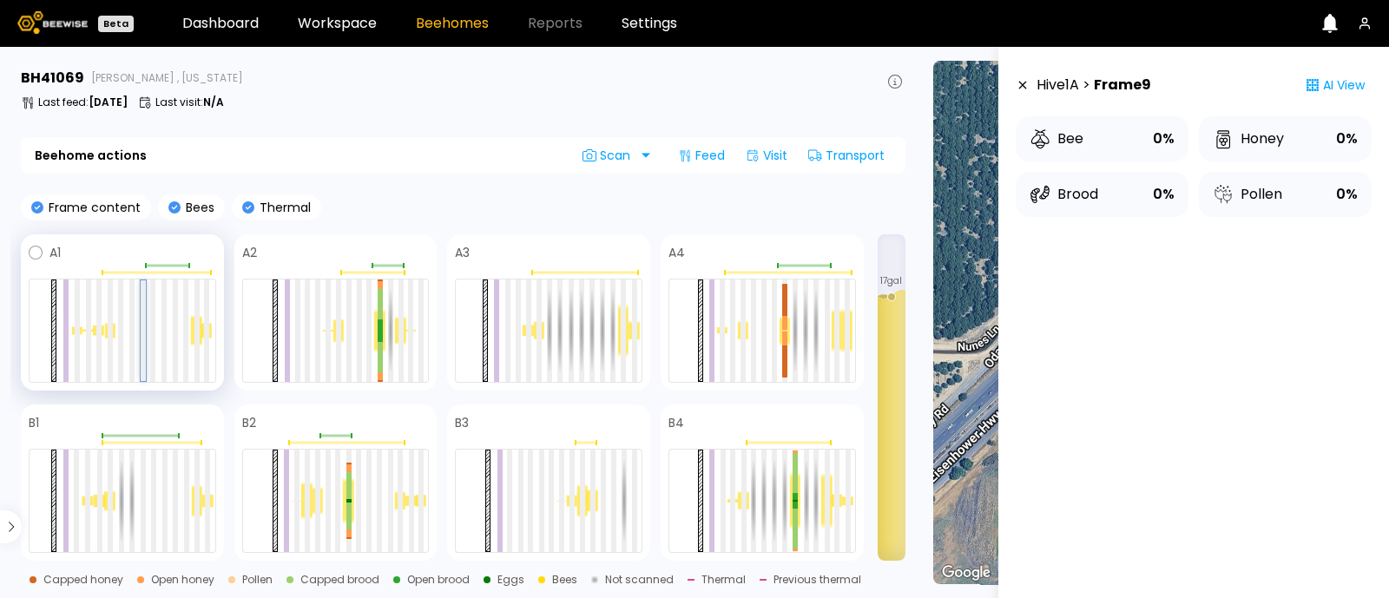
click at [142, 311] on div at bounding box center [143, 330] width 5 height 101
click at [158, 323] on div at bounding box center [123, 331] width 188 height 104
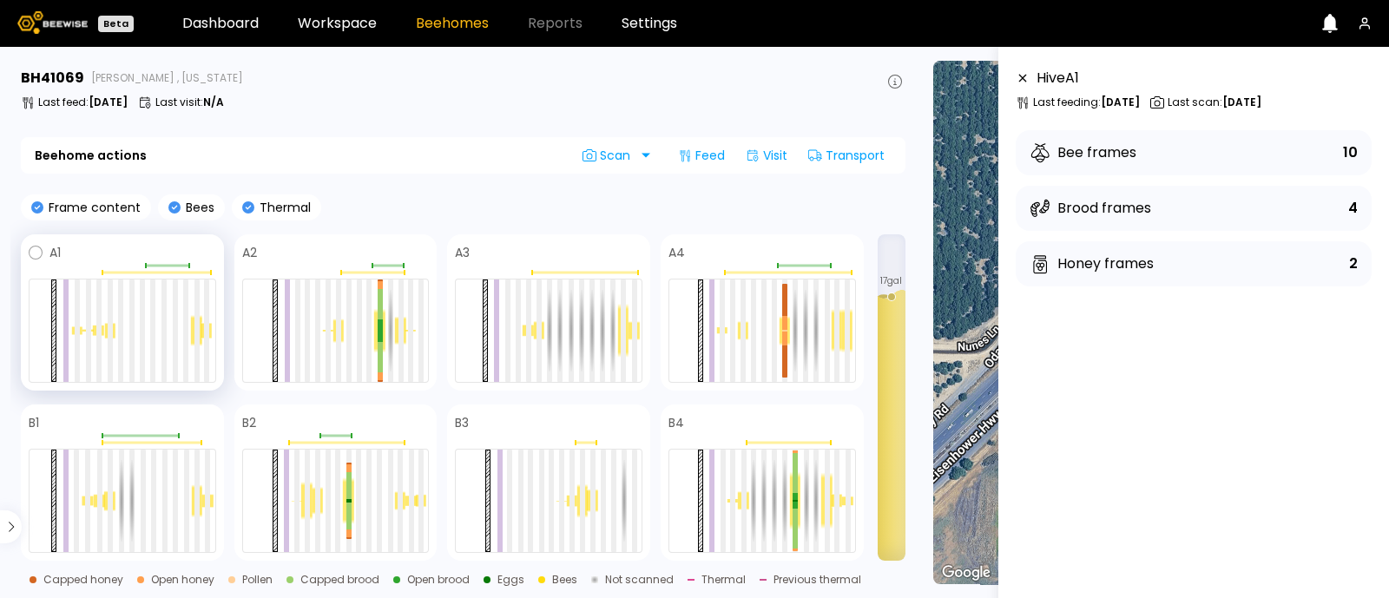
click at [201, 338] on div at bounding box center [206, 331] width 10 height 16
click at [182, 327] on div at bounding box center [123, 331] width 188 height 104
click at [180, 327] on div at bounding box center [123, 331] width 188 height 104
click at [169, 327] on div at bounding box center [123, 331] width 188 height 104
click at [174, 330] on div at bounding box center [175, 331] width 5 height 102
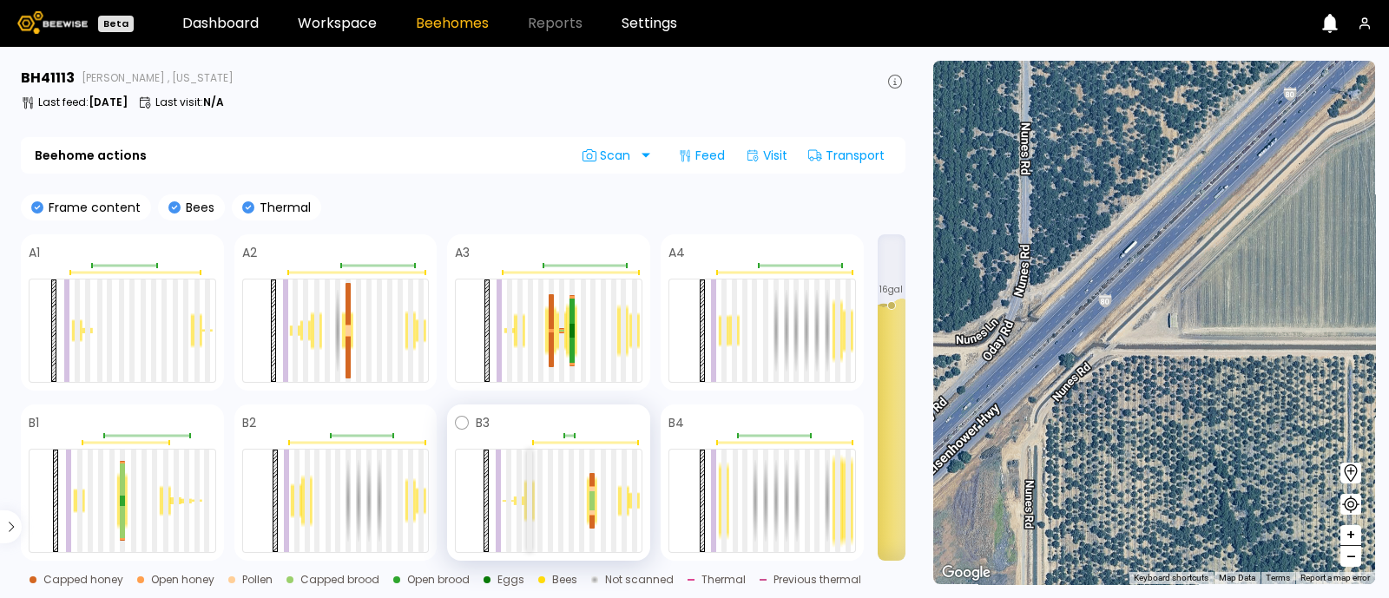
click at [531, 497] on div at bounding box center [529, 501] width 5 height 102
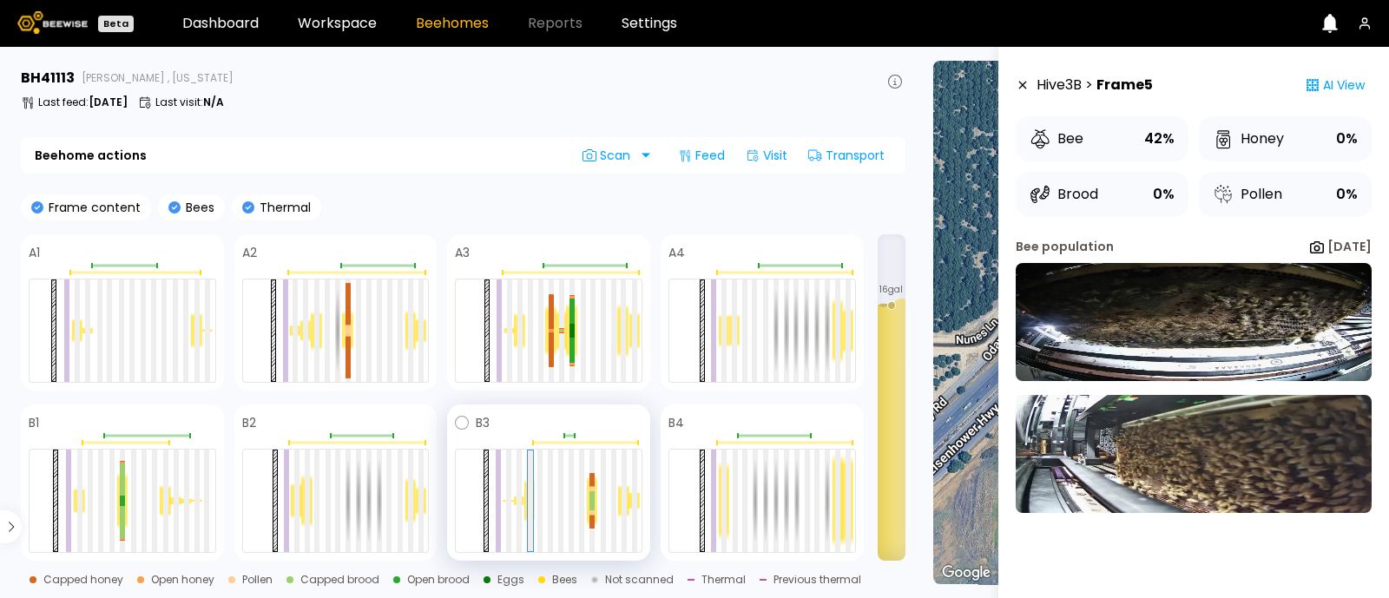
click at [589, 506] on div at bounding box center [591, 501] width 10 height 50
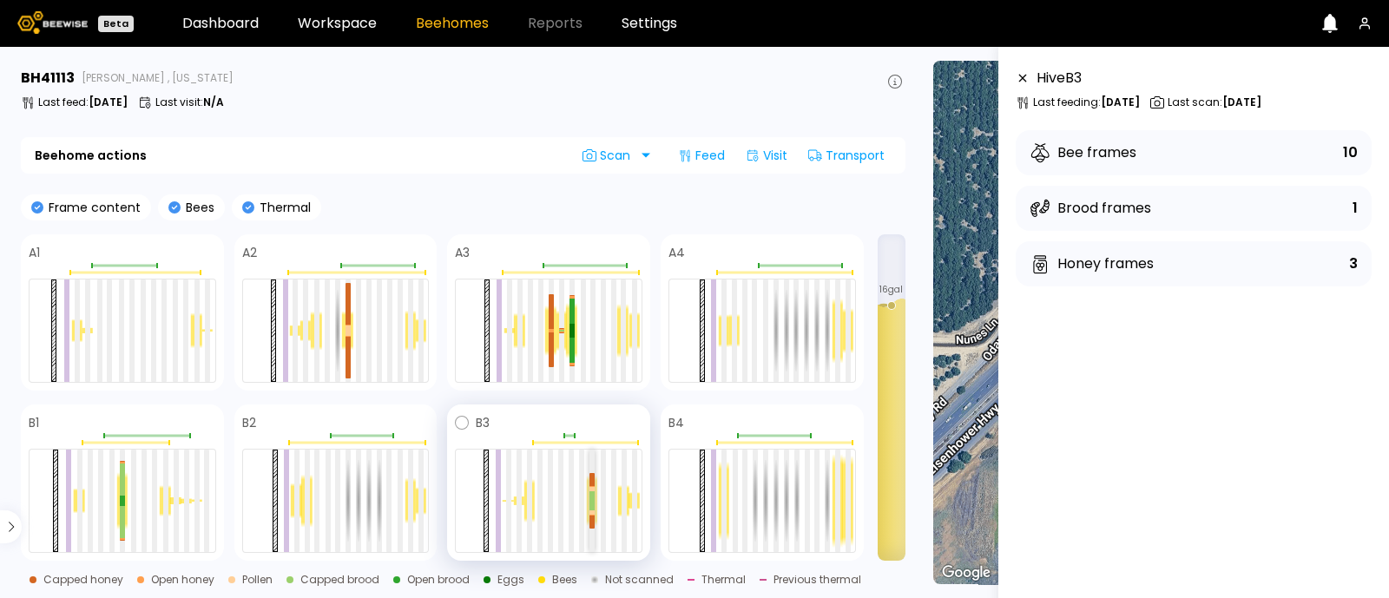
click at [591, 499] on div at bounding box center [592, 496] width 5 height 10
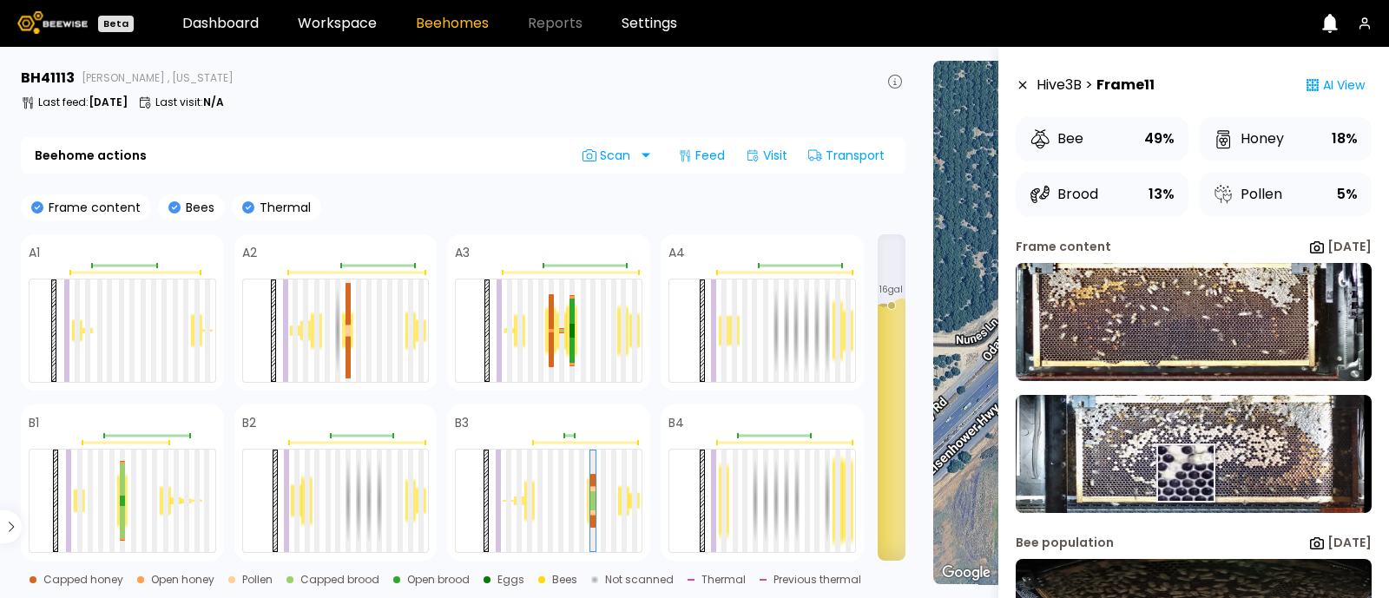
click at [1185, 473] on img at bounding box center [1194, 454] width 356 height 118
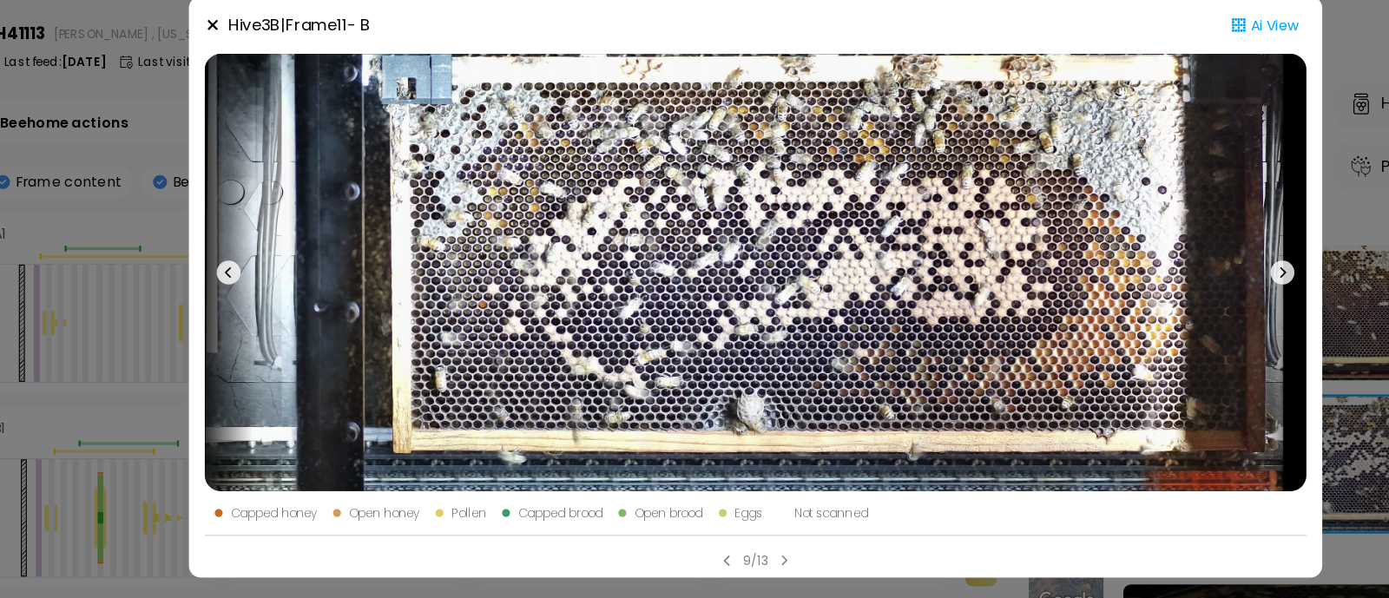
click at [1148, 282] on icon at bounding box center [1154, 286] width 21 height 21
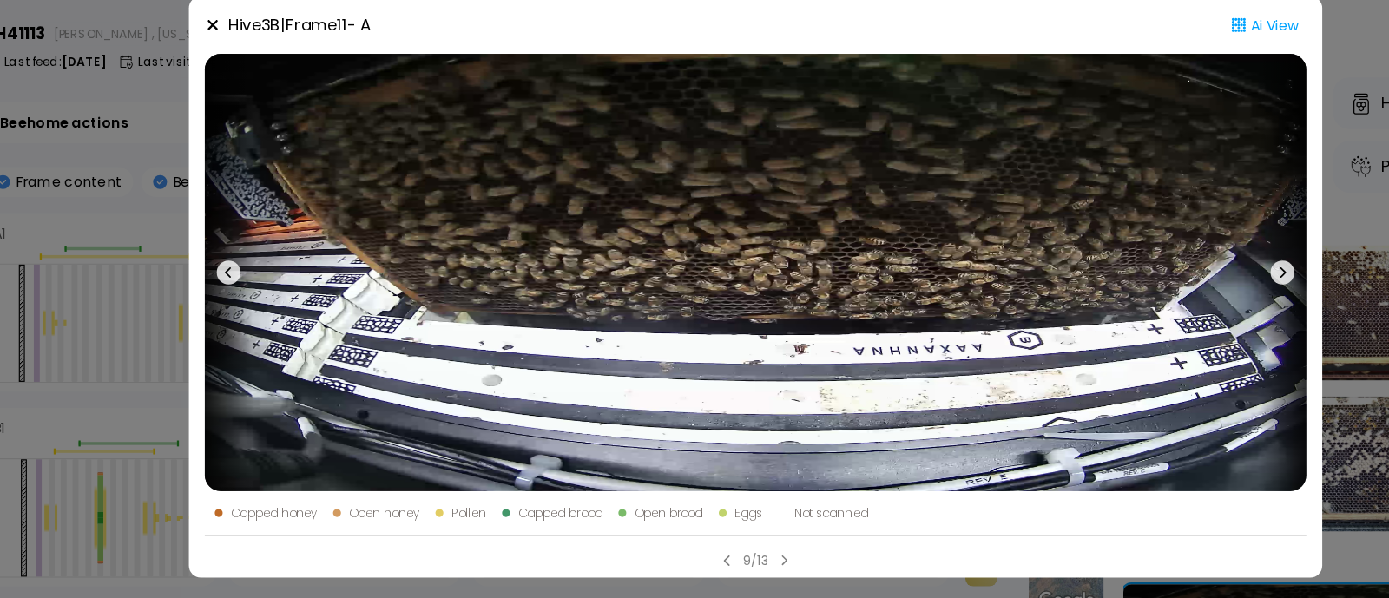
click at [1148, 282] on icon at bounding box center [1154, 286] width 21 height 21
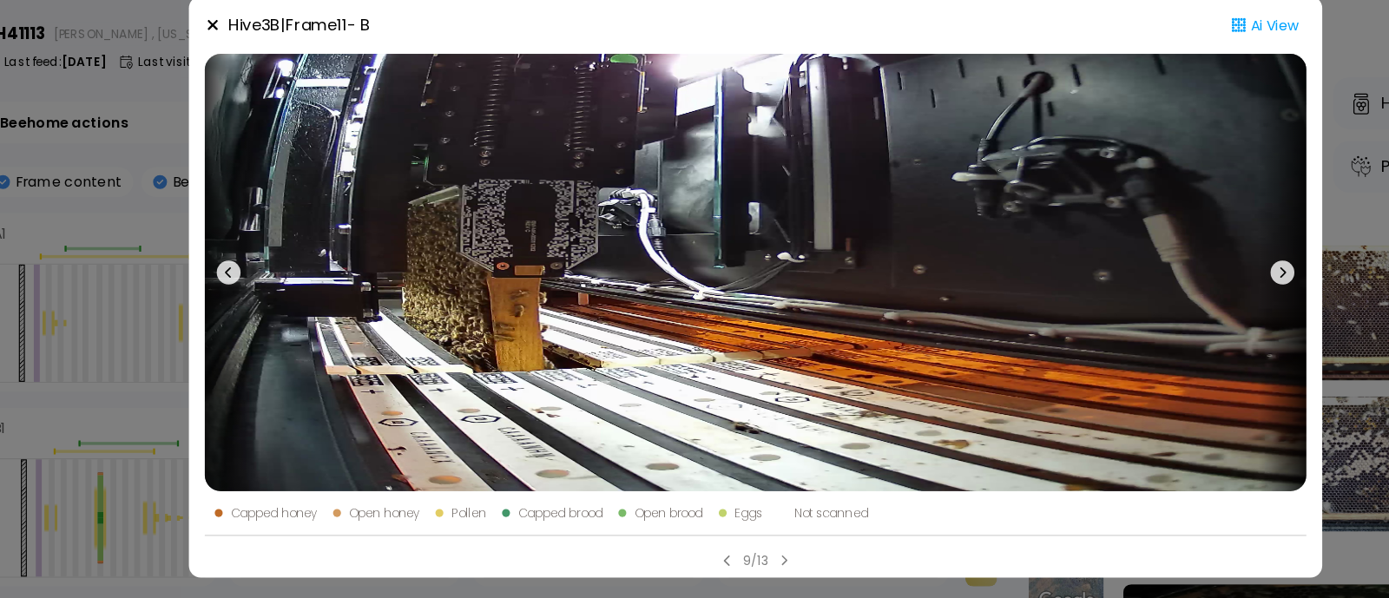
click at [1148, 282] on icon at bounding box center [1154, 286] width 21 height 21
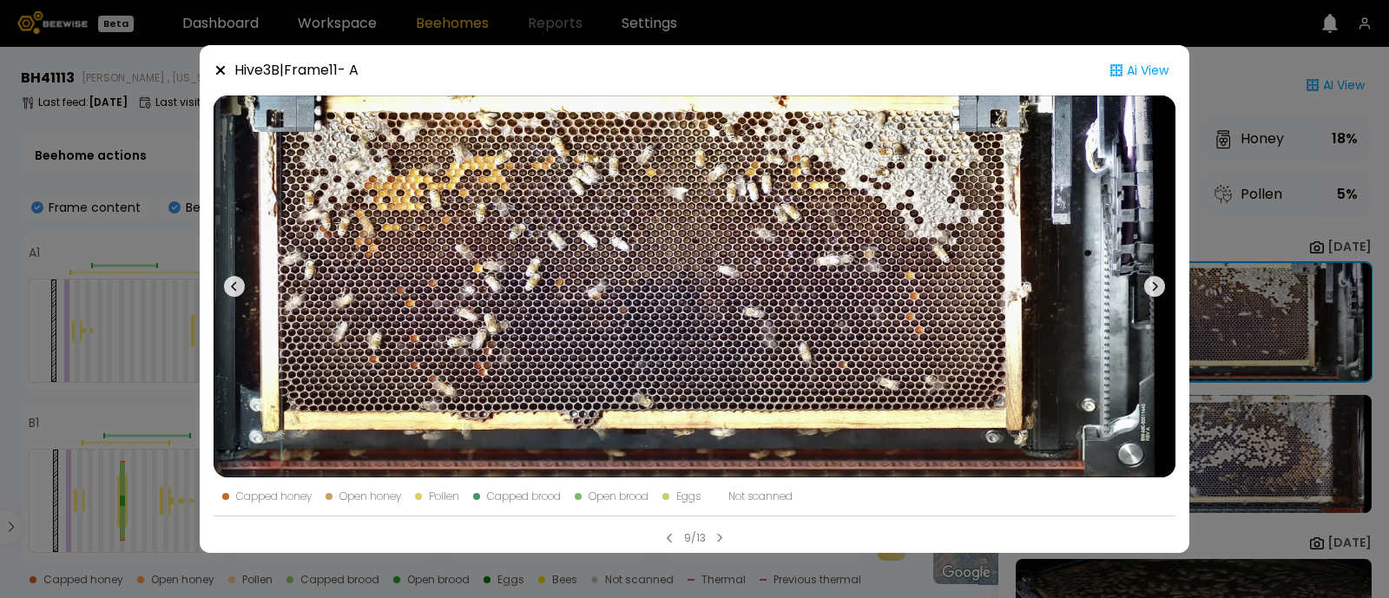
click at [1383, 101] on div "Hive 3 B | Frame 11 - A Ai View Capped honey Open honey Pollen Capped brood Ope…" at bounding box center [694, 299] width 1389 height 598
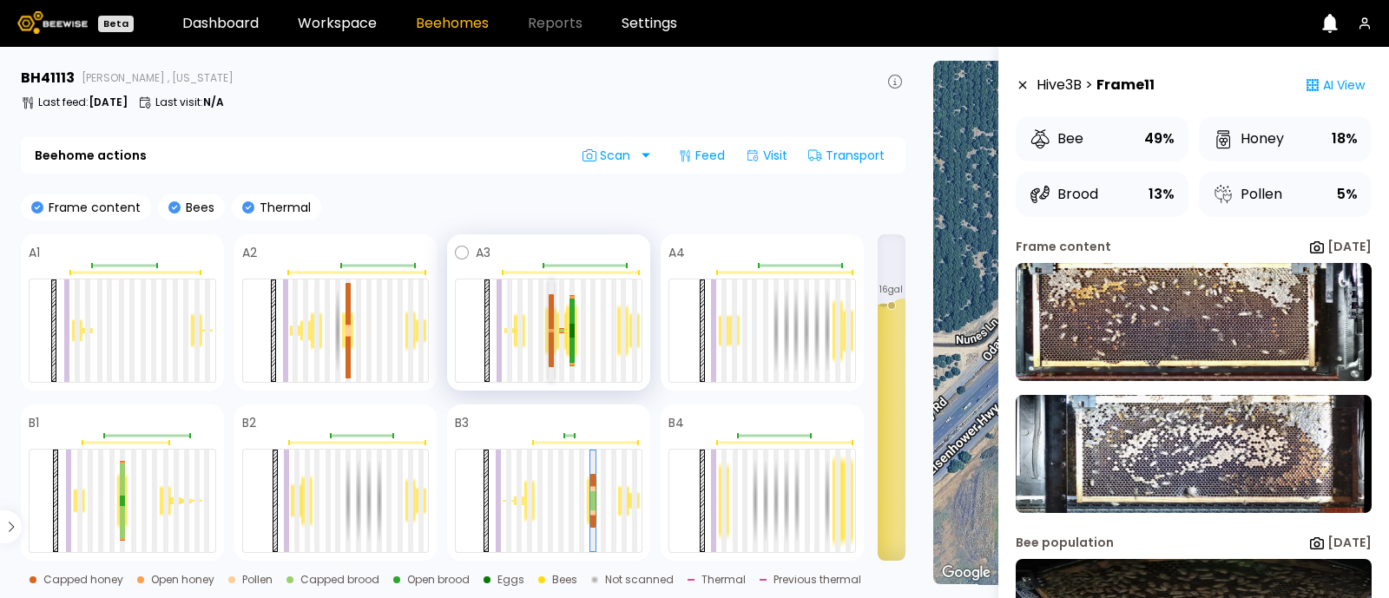
click at [549, 308] on div at bounding box center [551, 311] width 5 height 35
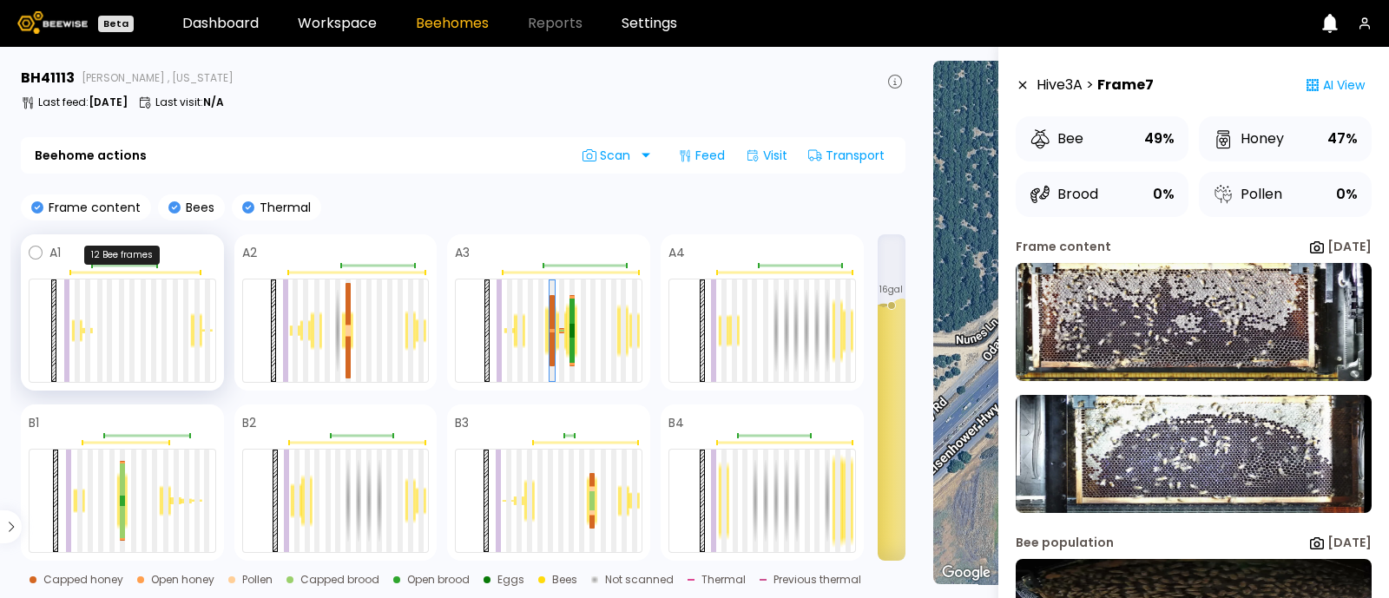
click at [167, 272] on div at bounding box center [134, 273] width 131 height 3
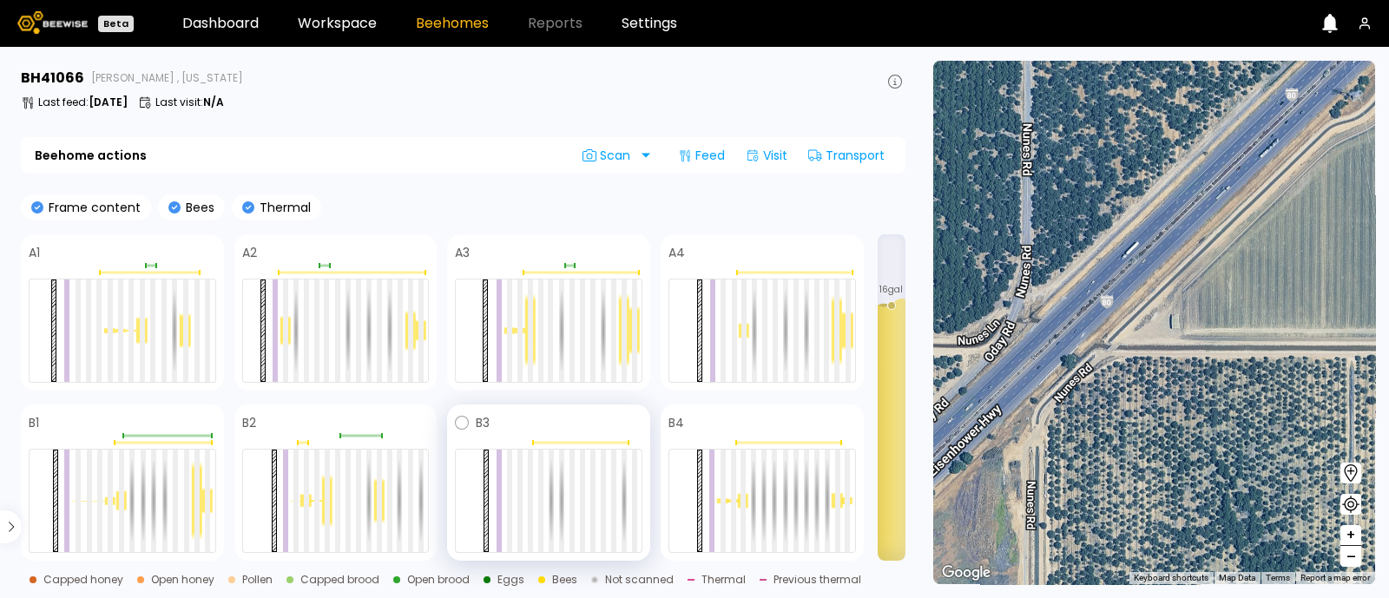
click at [585, 445] on div "B3" at bounding box center [548, 483] width 203 height 156
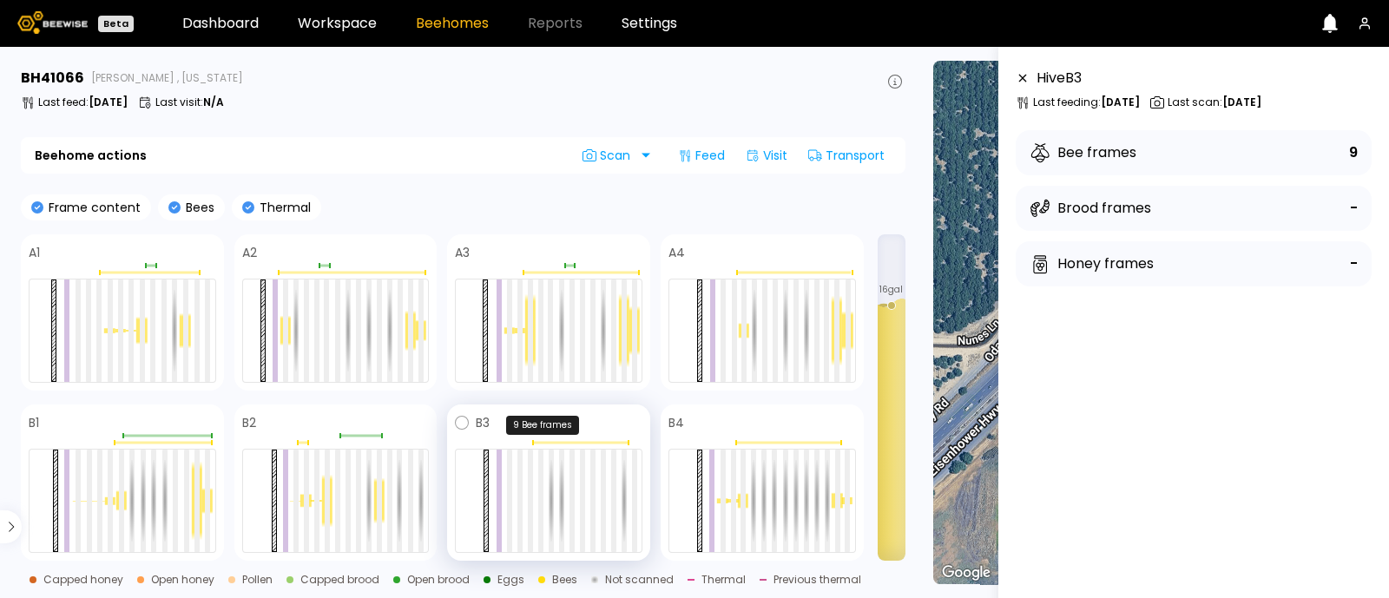
click at [583, 442] on div at bounding box center [580, 443] width 96 height 3
click at [575, 443] on div at bounding box center [580, 443] width 96 height 3
click at [606, 515] on div at bounding box center [603, 501] width 5 height 102
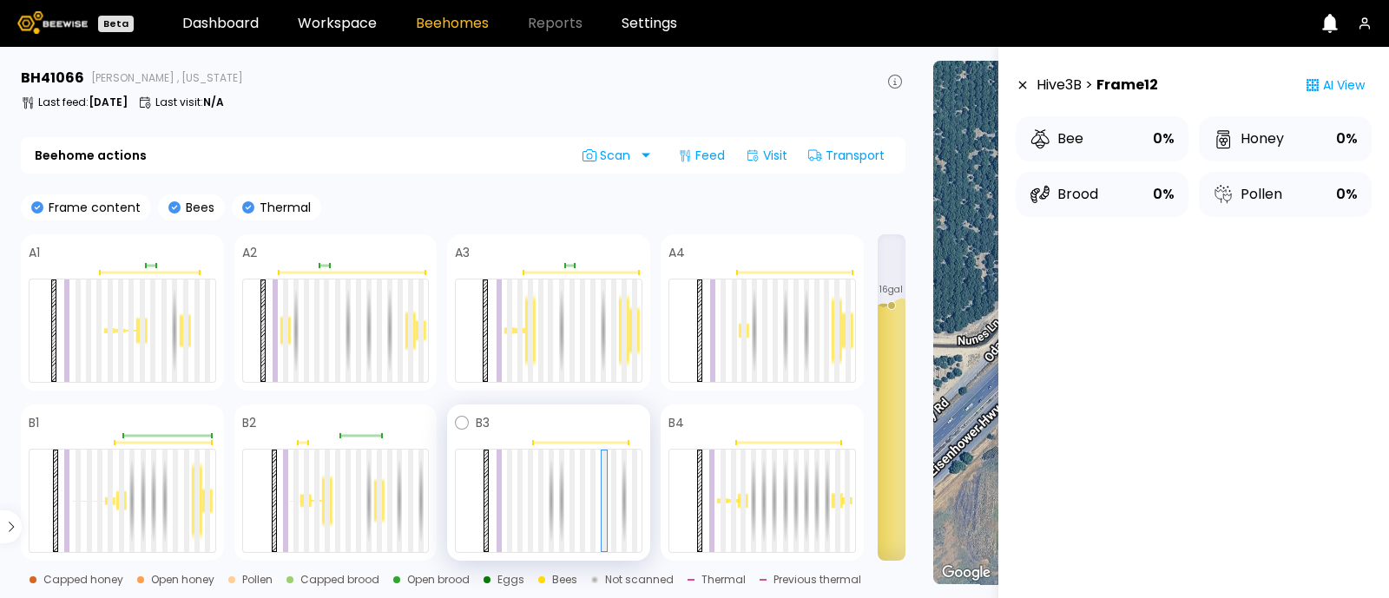
click at [577, 520] on div at bounding box center [549, 501] width 188 height 104
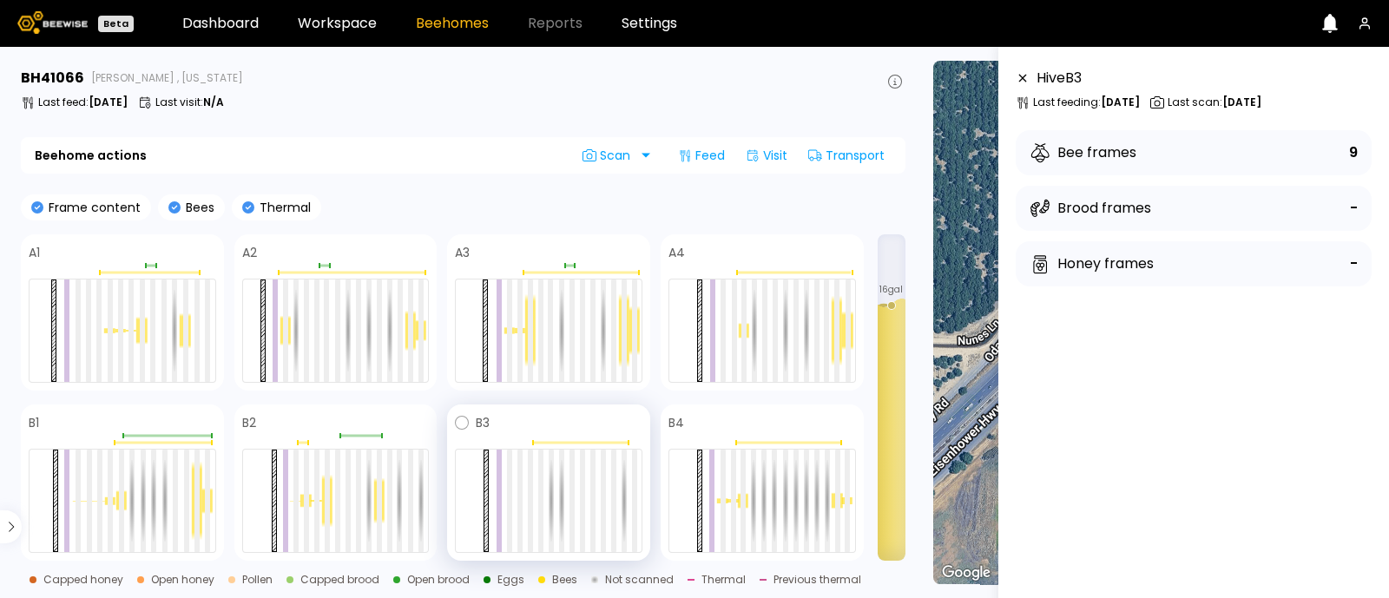
click at [516, 519] on div at bounding box center [549, 501] width 188 height 104
click at [525, 517] on div at bounding box center [549, 501] width 188 height 104
click at [518, 514] on div at bounding box center [520, 501] width 5 height 102
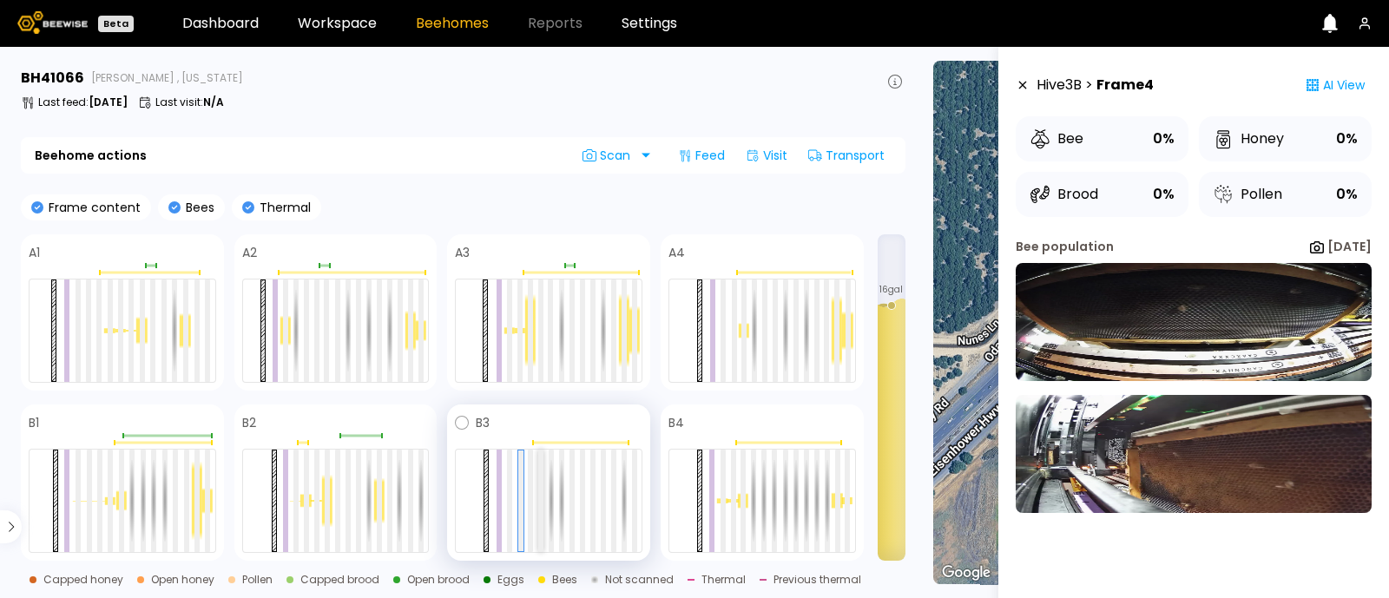
click at [541, 505] on div at bounding box center [540, 501] width 5 height 102
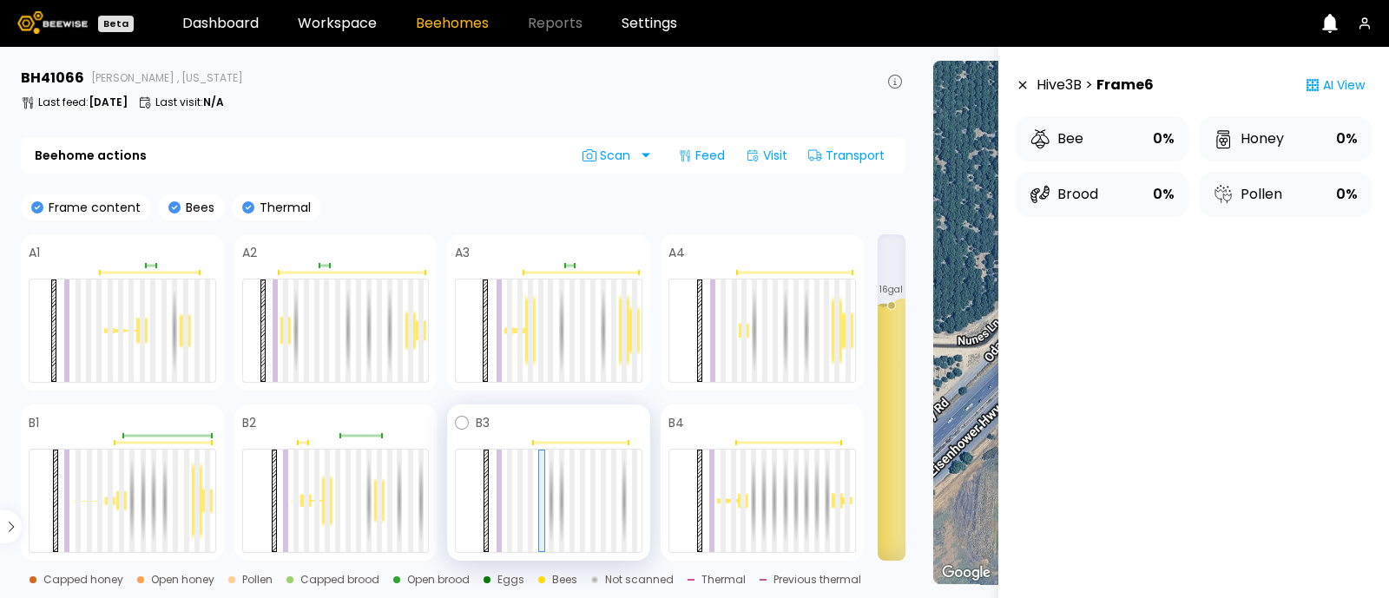
click at [534, 512] on div at bounding box center [549, 501] width 188 height 104
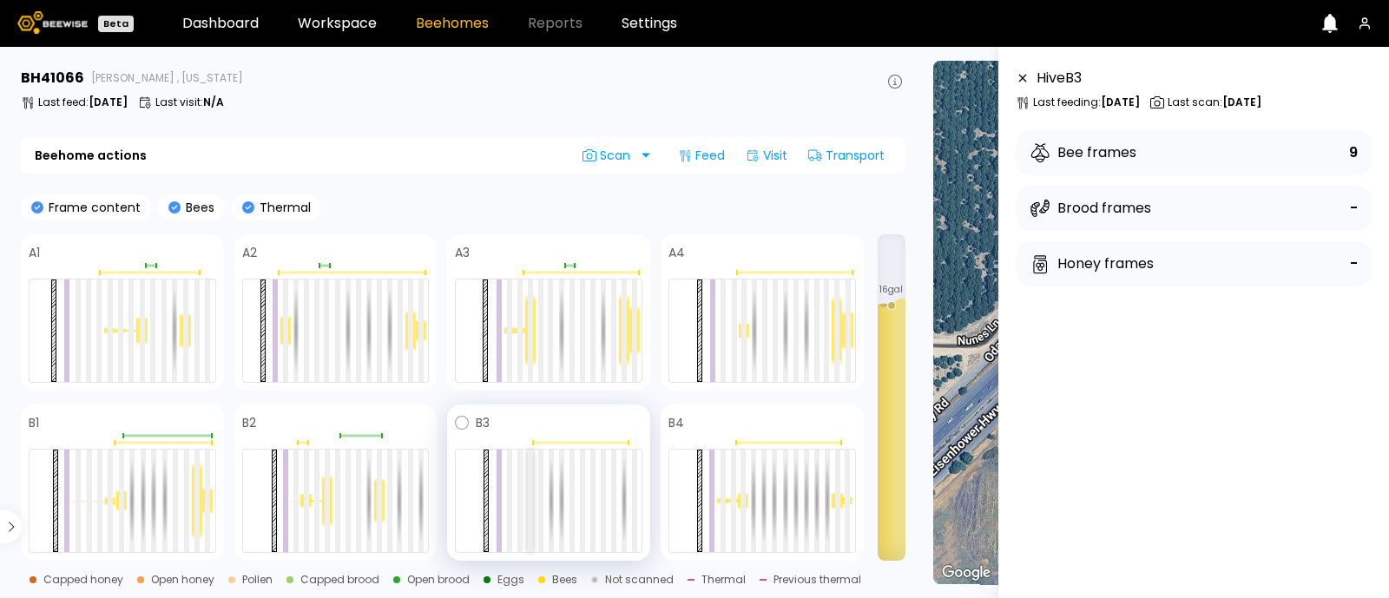
click at [528, 511] on div at bounding box center [530, 501] width 5 height 102
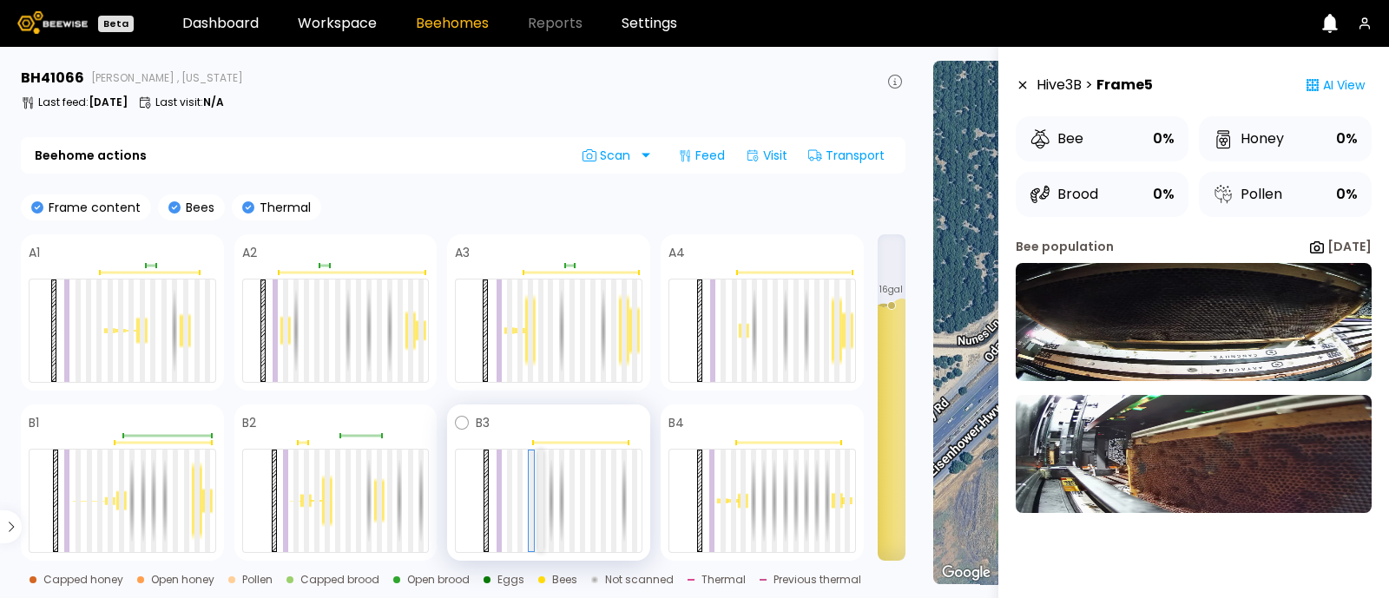
click at [541, 508] on div at bounding box center [540, 501] width 5 height 102
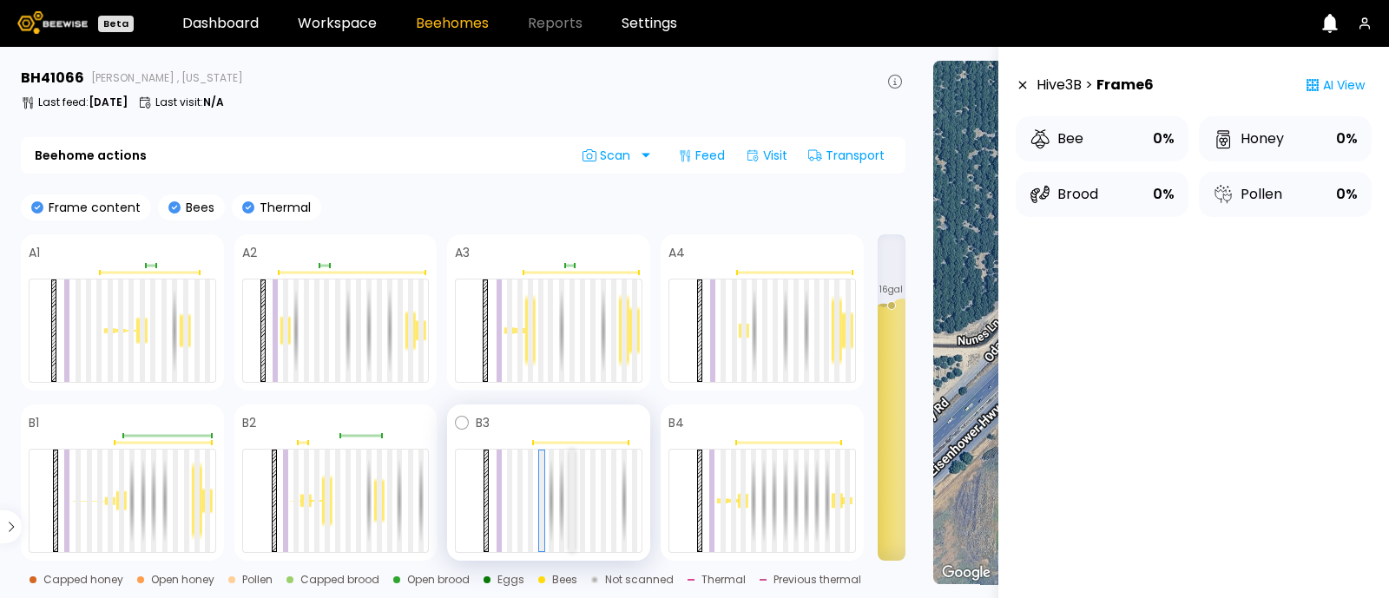
click at [571, 510] on div at bounding box center [572, 501] width 5 height 102
click at [590, 510] on div at bounding box center [592, 501] width 5 height 102
click at [616, 508] on div at bounding box center [613, 501] width 5 height 102
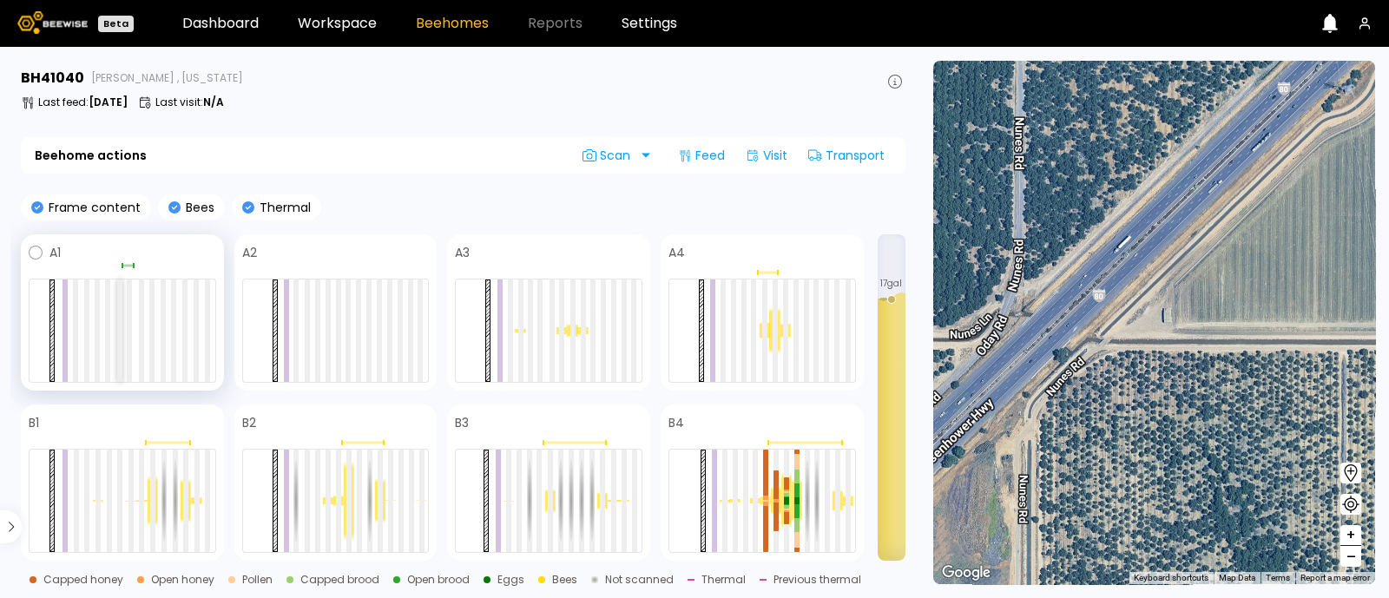
click at [121, 313] on div at bounding box center [119, 331] width 5 height 102
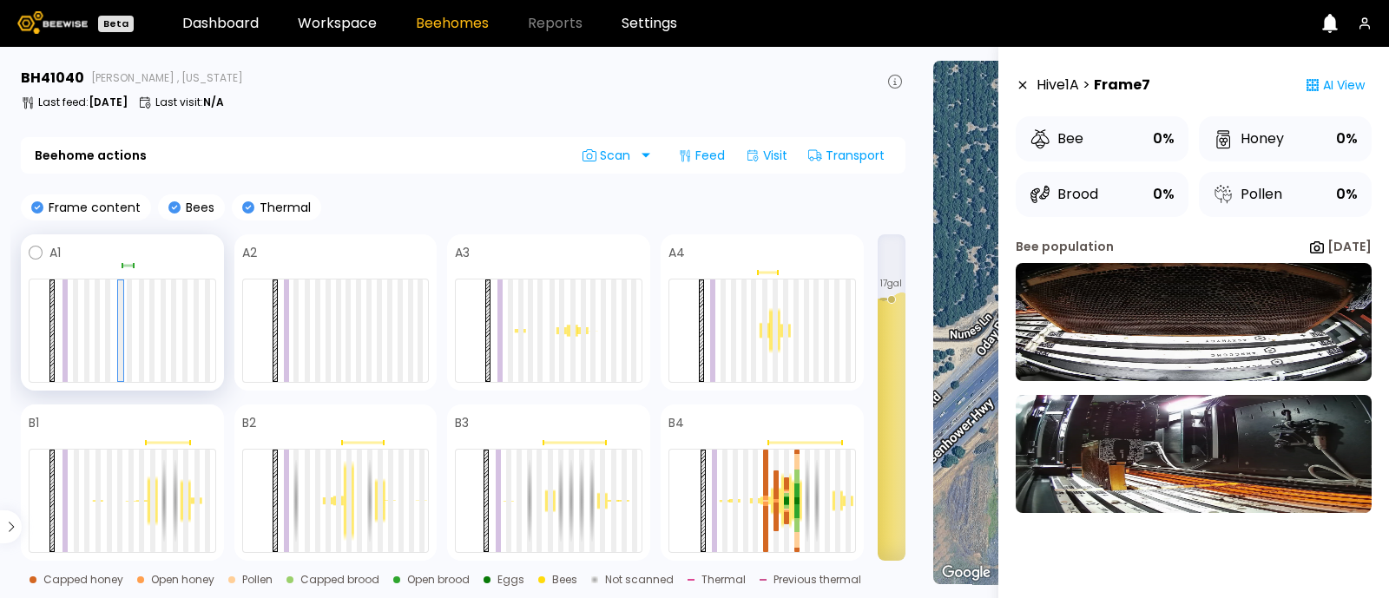
click at [133, 314] on div at bounding box center [123, 331] width 188 height 104
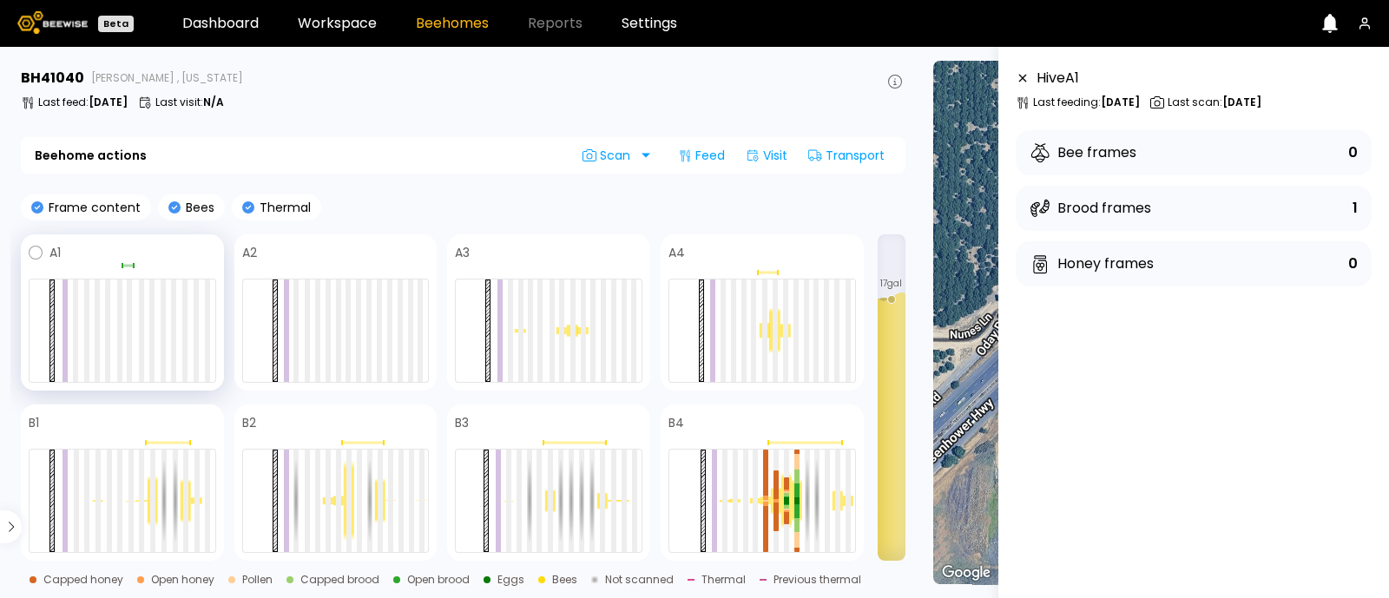
scroll to position [49, 0]
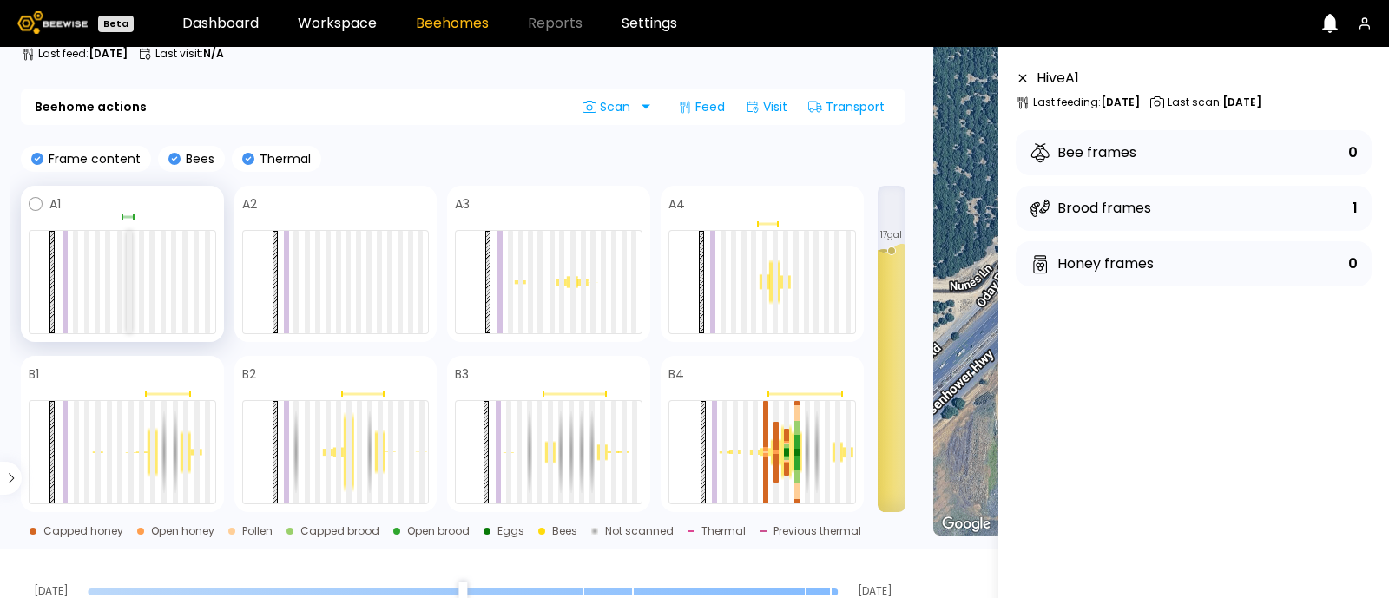
click at [127, 250] on div at bounding box center [129, 282] width 5 height 102
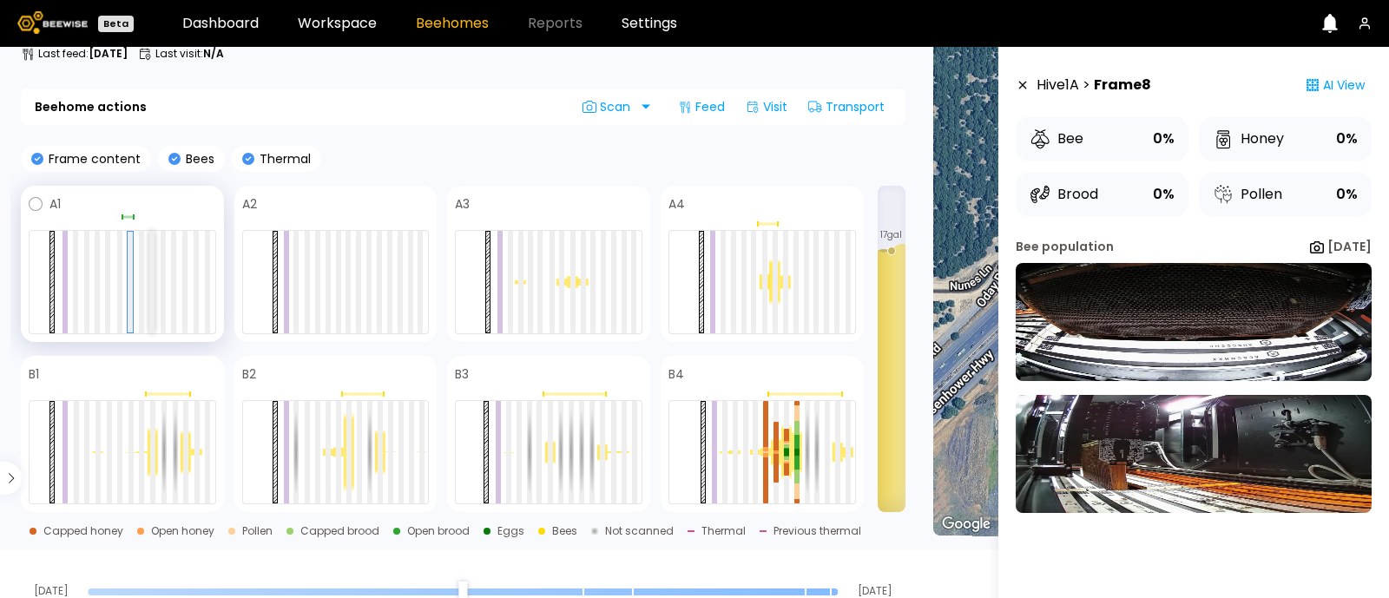
click at [150, 264] on div at bounding box center [151, 282] width 5 height 102
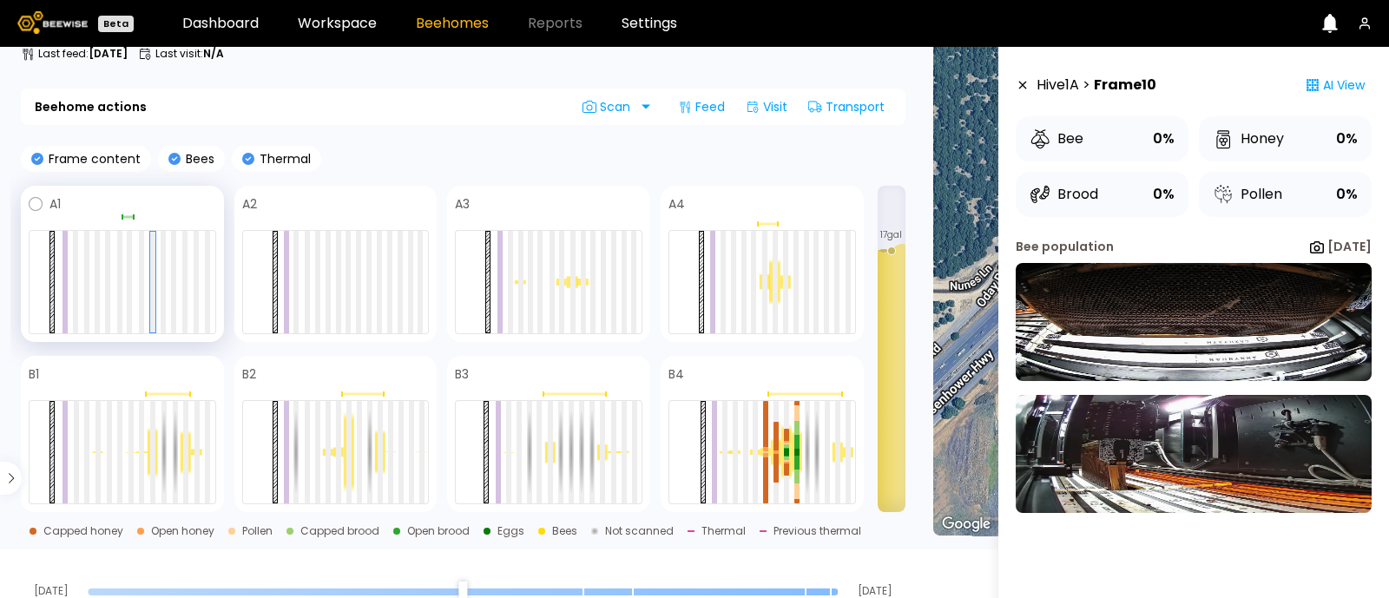
click at [168, 273] on div at bounding box center [123, 282] width 188 height 104
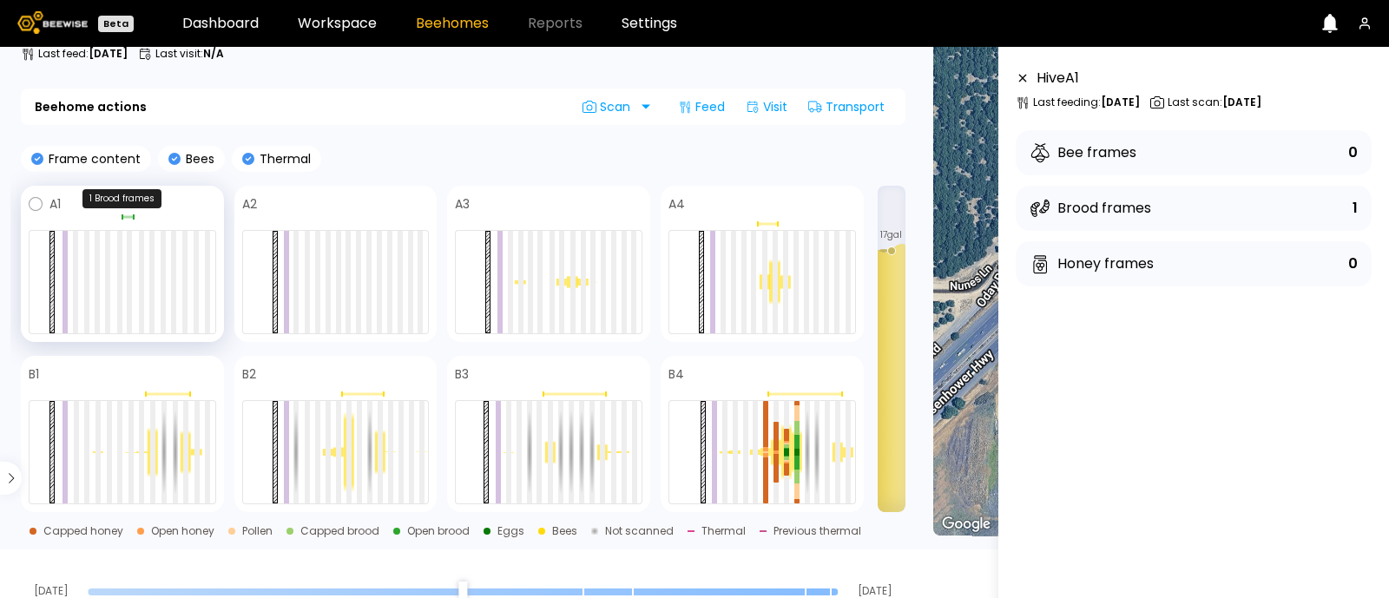
click at [129, 216] on div at bounding box center [127, 217] width 10 height 3
click at [1108, 206] on div "Brood frames" at bounding box center [1091, 208] width 122 height 21
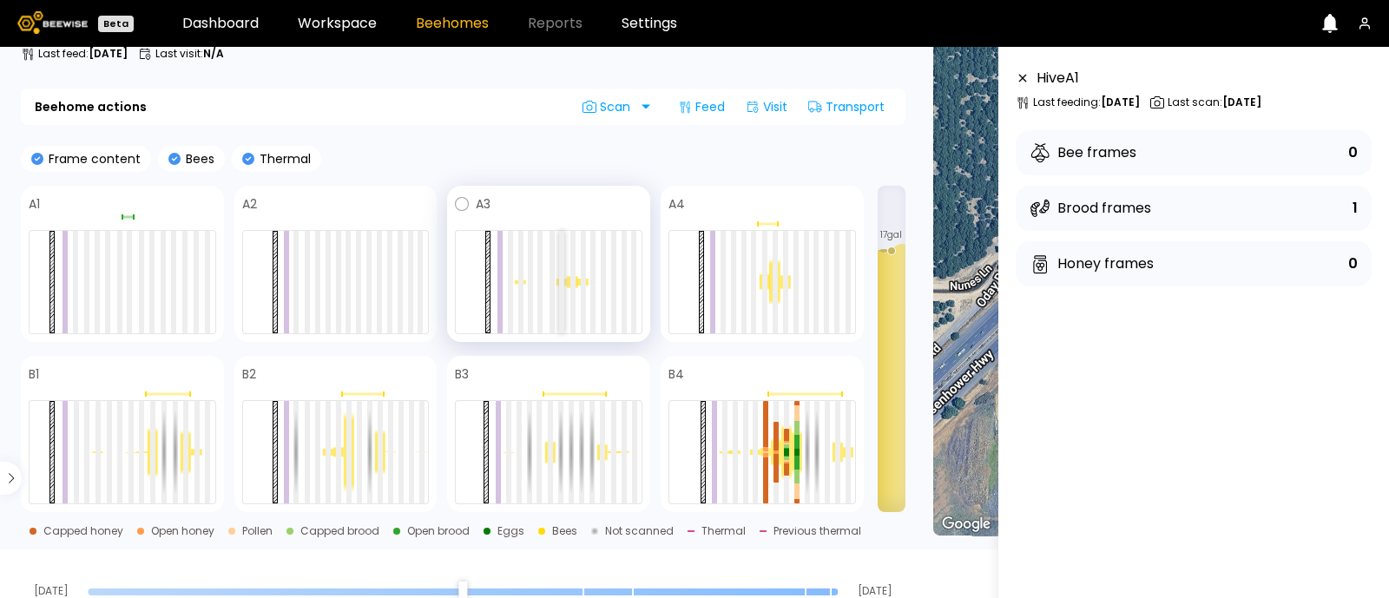
click at [563, 288] on div at bounding box center [561, 282] width 5 height 102
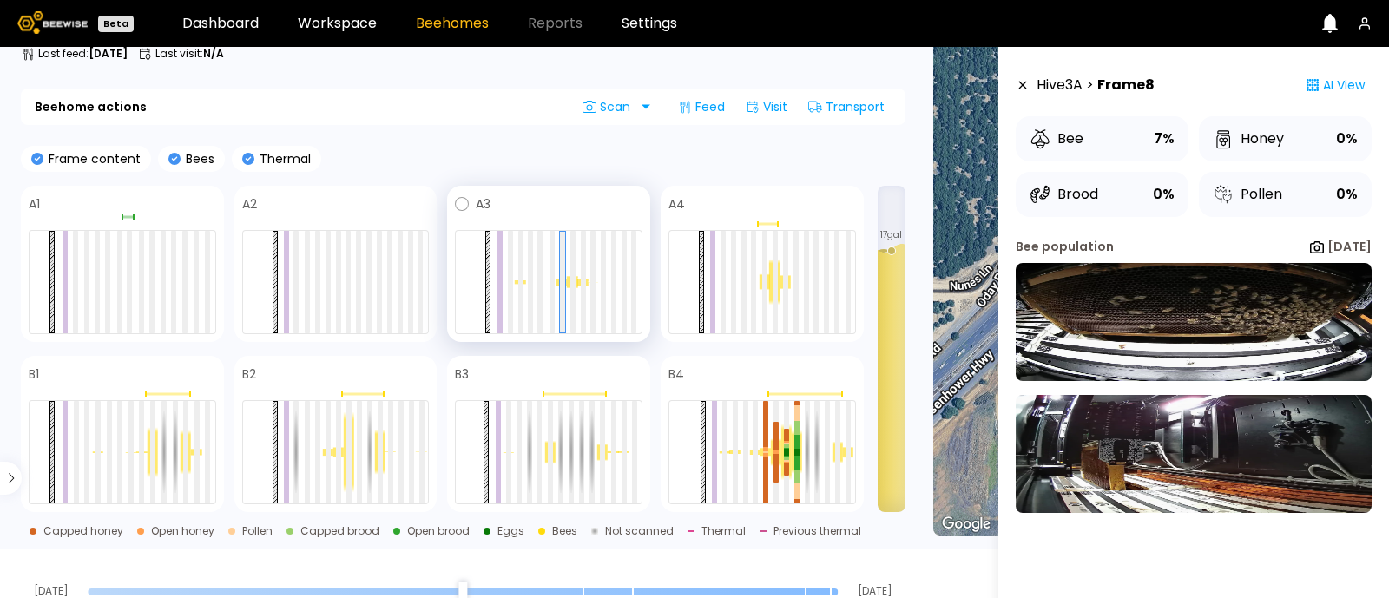
click at [577, 284] on div at bounding box center [582, 282] width 10 height 8
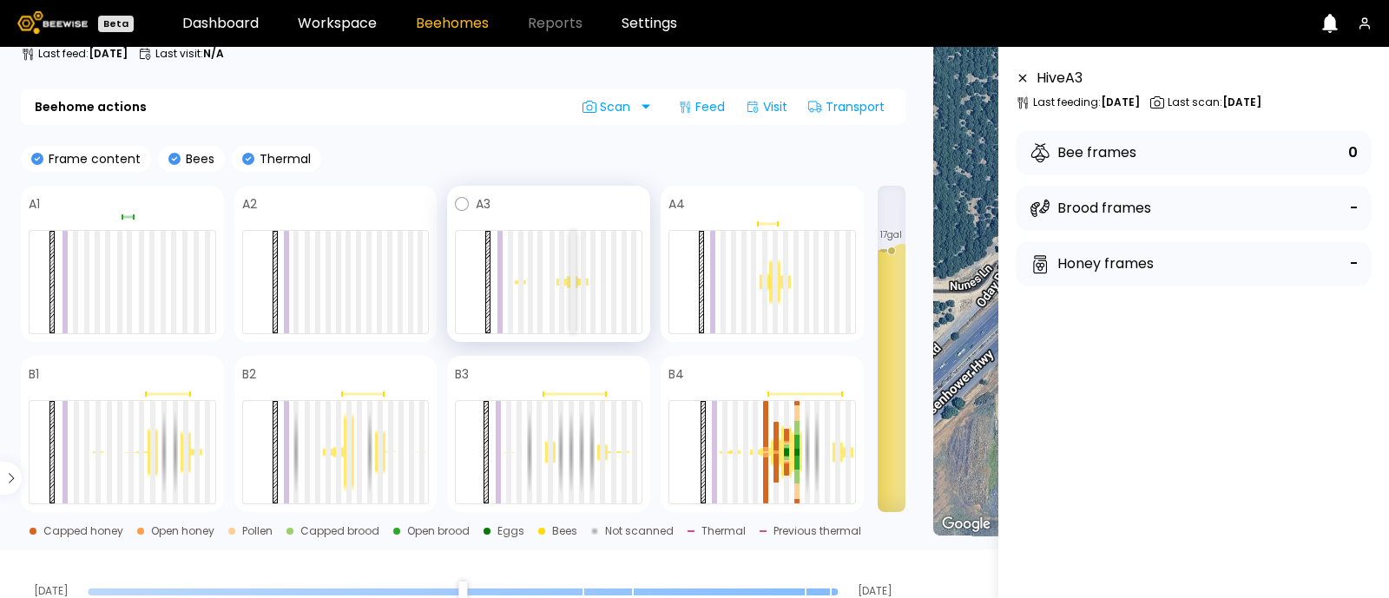
click at [573, 281] on div at bounding box center [572, 282] width 5 height 102
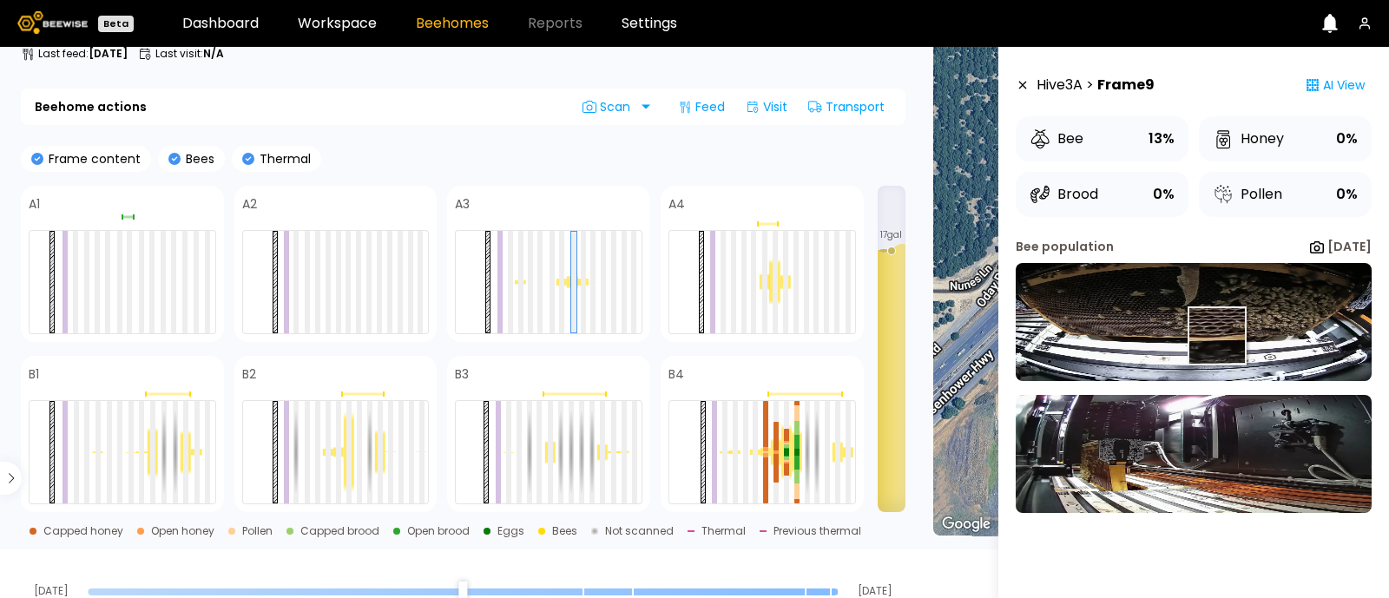
click at [1216, 336] on img at bounding box center [1194, 322] width 356 height 118
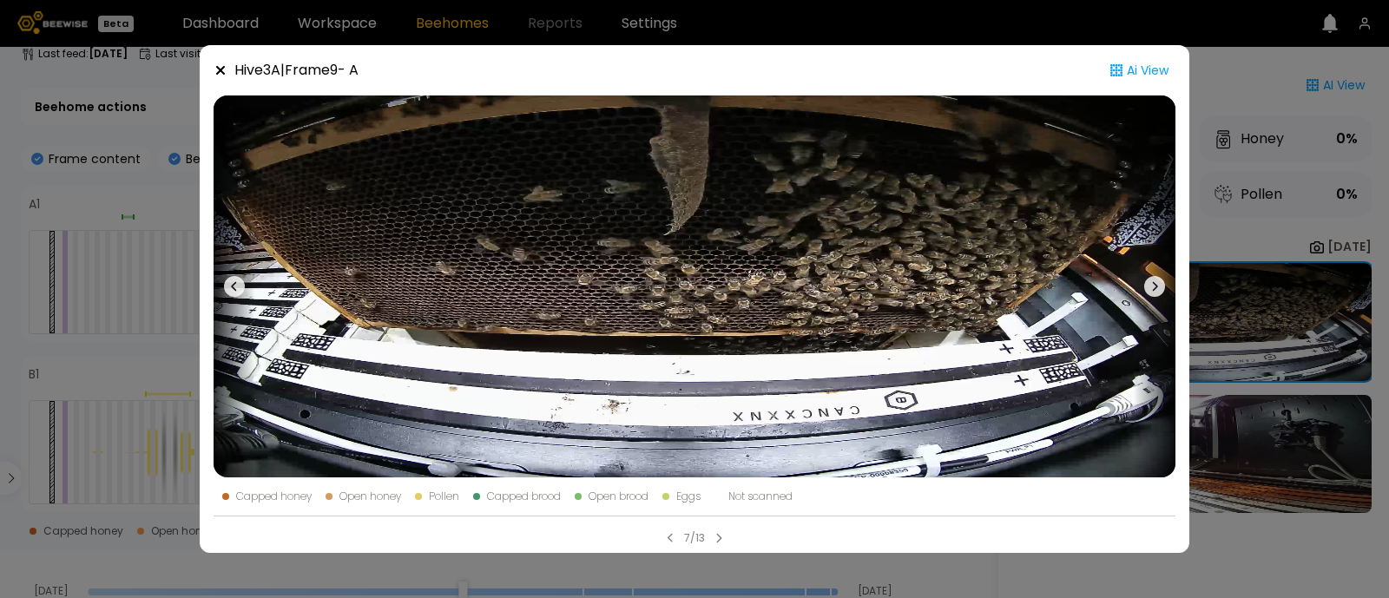
click at [1358, 287] on div "Hive 3 A | Frame 9 - A Ai View Capped honey Open honey Pollen Capped brood Open…" at bounding box center [694, 299] width 1389 height 598
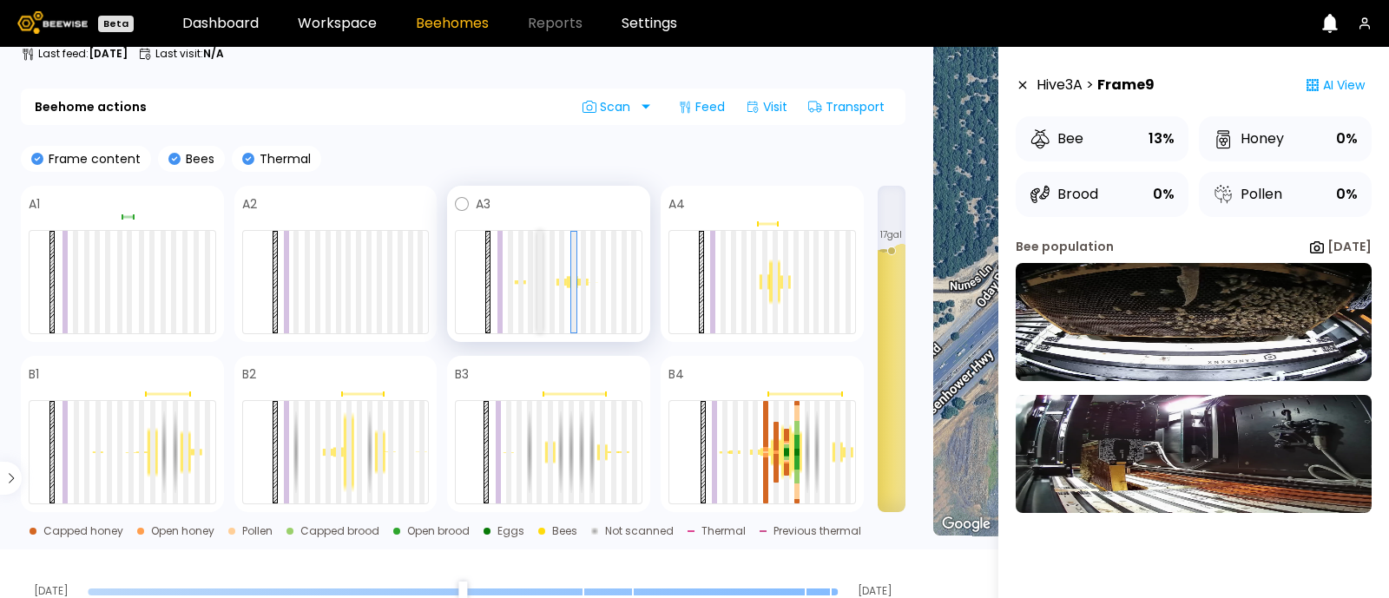
click at [538, 284] on div at bounding box center [539, 282] width 5 height 102
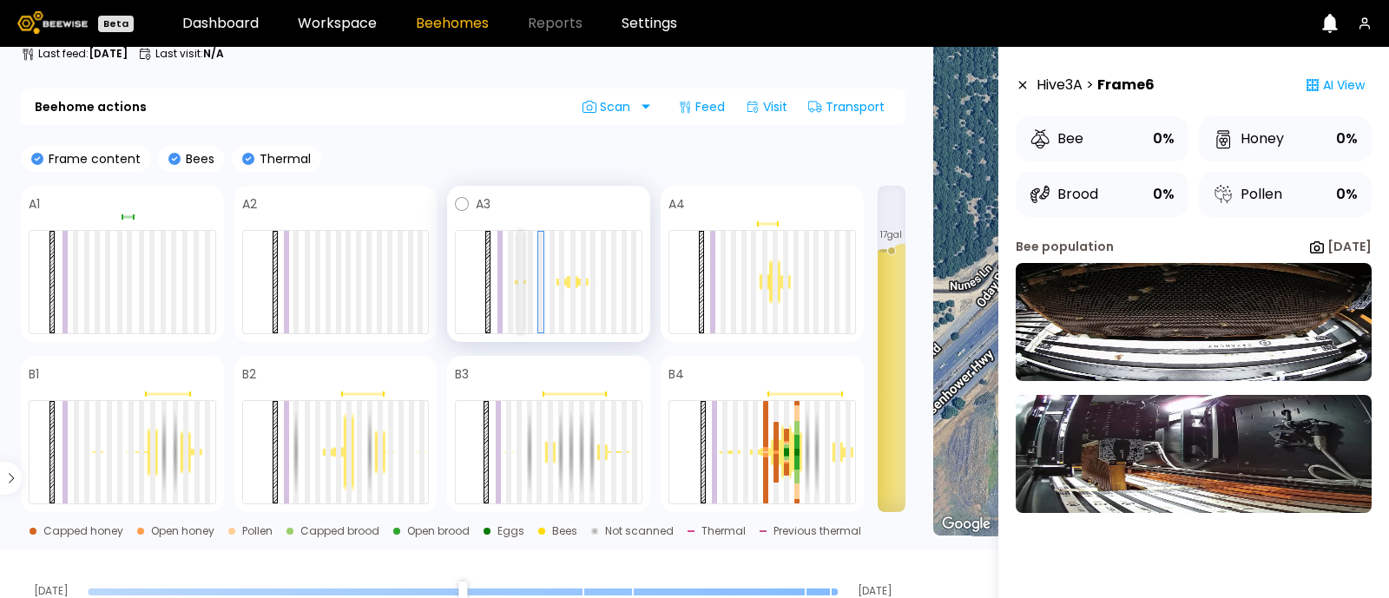
click at [521, 290] on div at bounding box center [520, 282] width 5 height 102
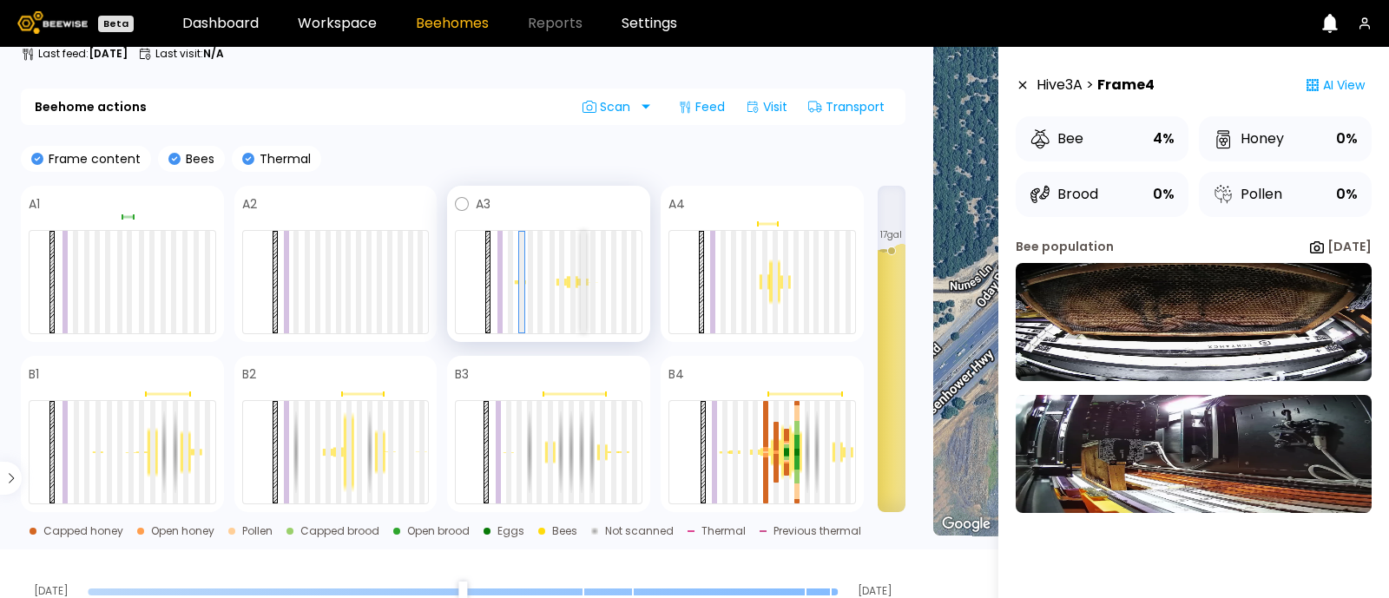
click at [585, 287] on div at bounding box center [583, 282] width 5 height 102
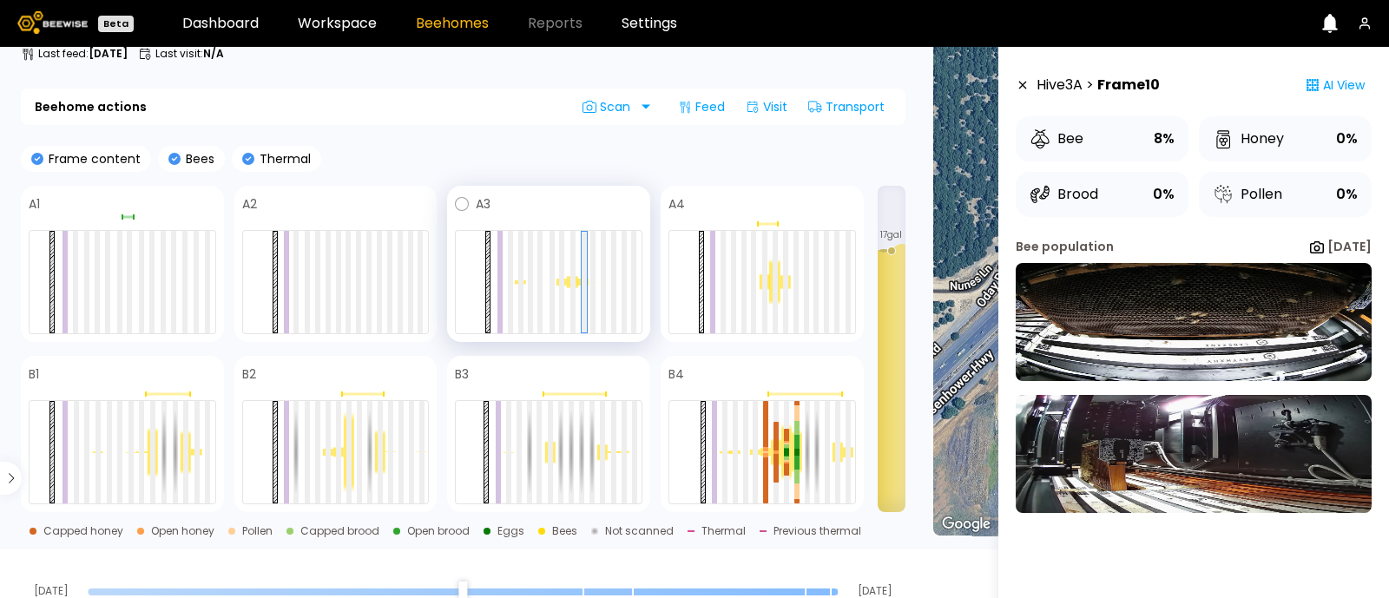
click at [556, 287] on div at bounding box center [549, 282] width 188 height 104
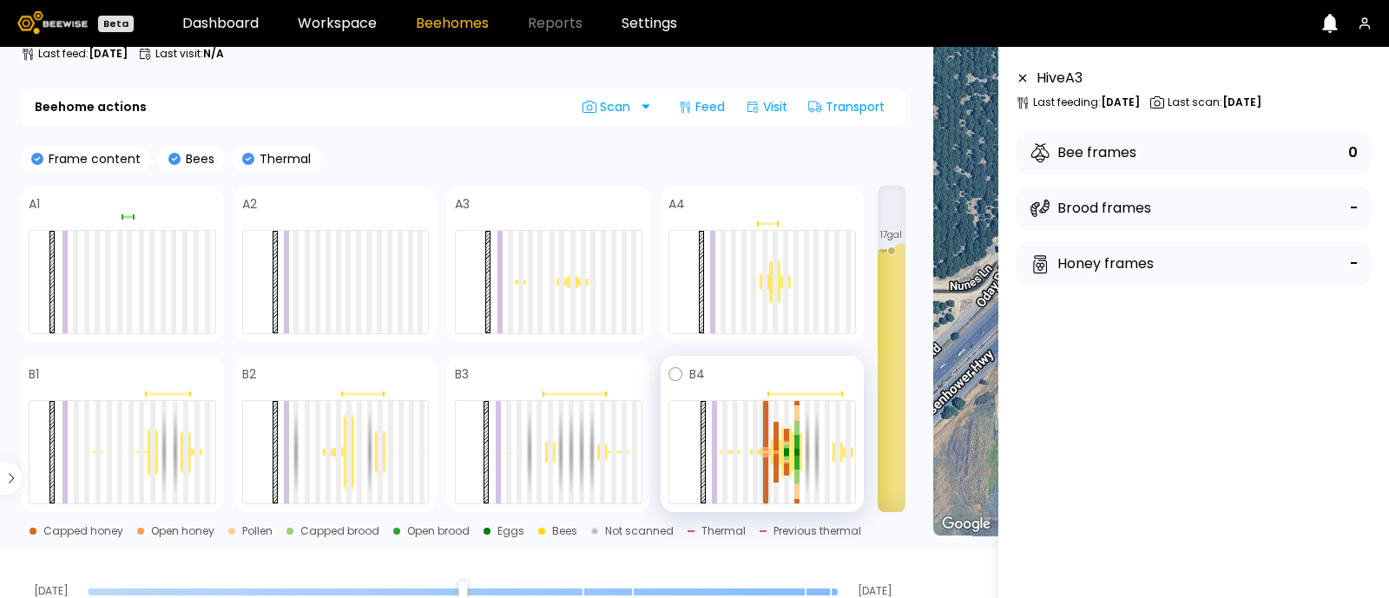
click at [768, 429] on div at bounding box center [765, 424] width 5 height 46
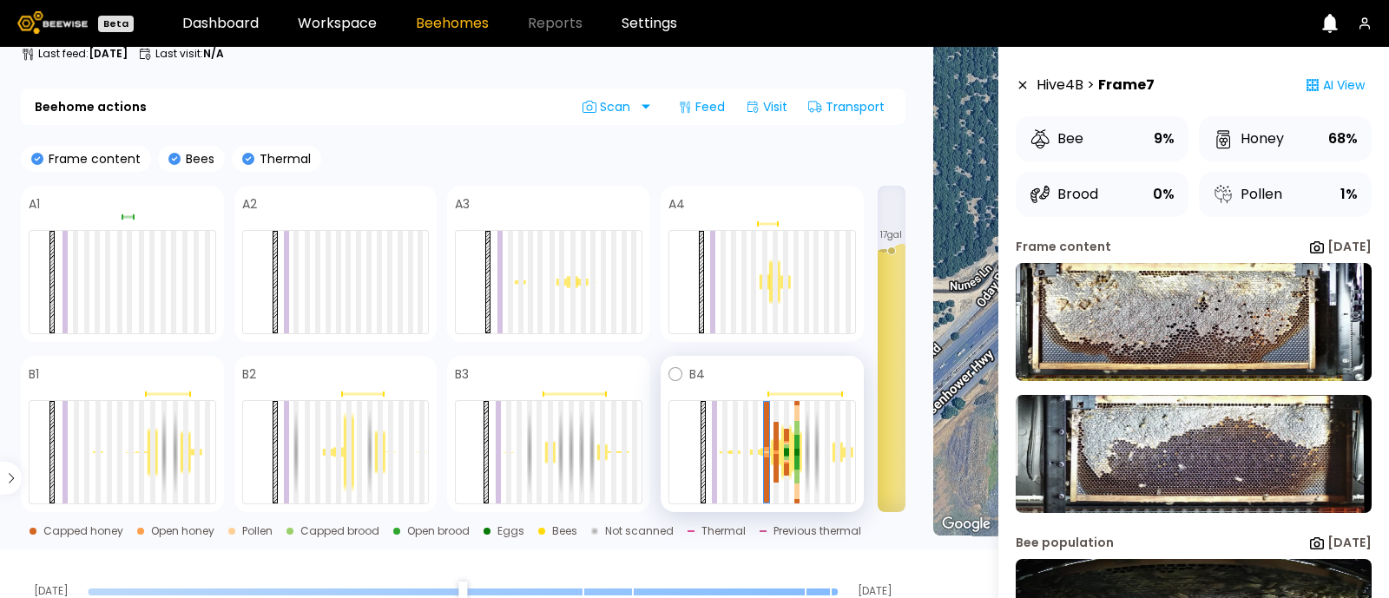
click at [780, 448] on div at bounding box center [776, 452] width 10 height 28
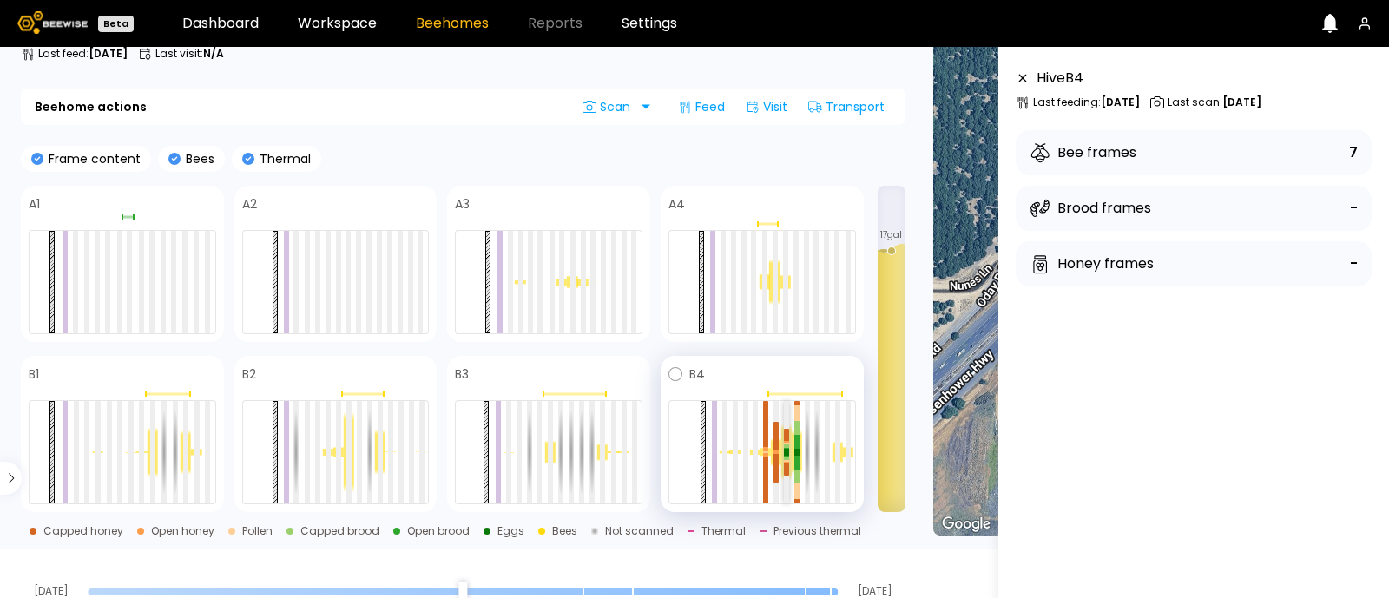
click at [784, 450] on div at bounding box center [763, 452] width 188 height 104
click at [785, 458] on div at bounding box center [786, 458] width 5 height 3
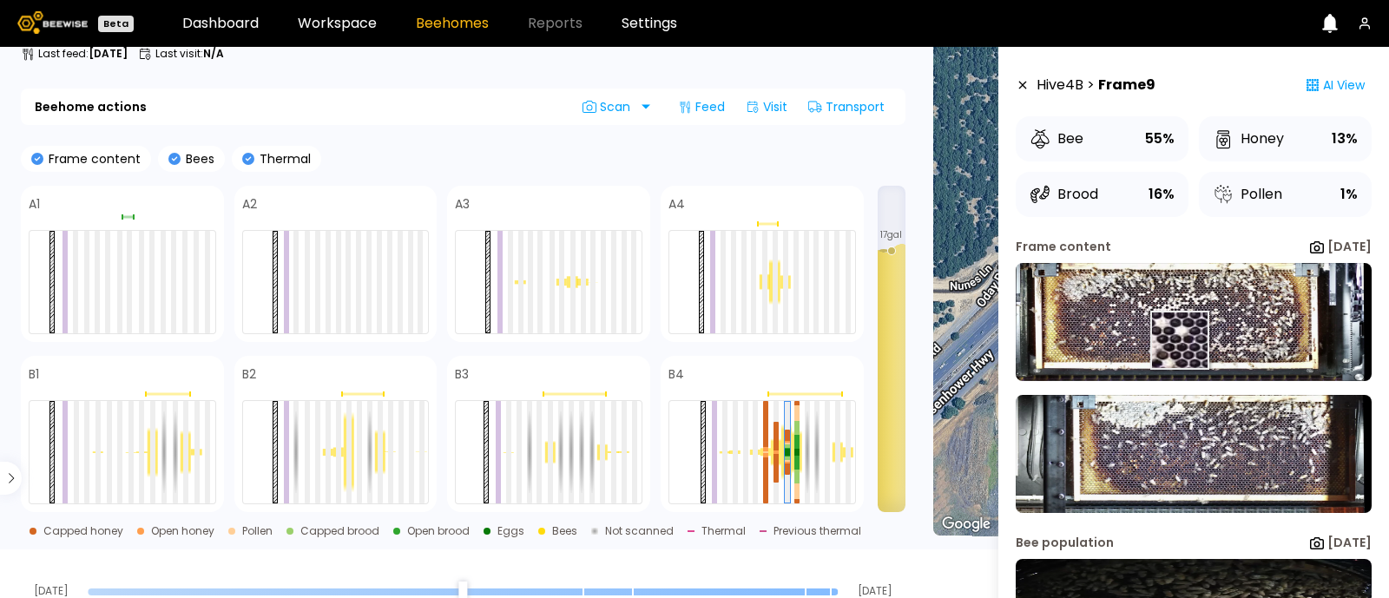
click at [1178, 340] on img at bounding box center [1194, 322] width 356 height 118
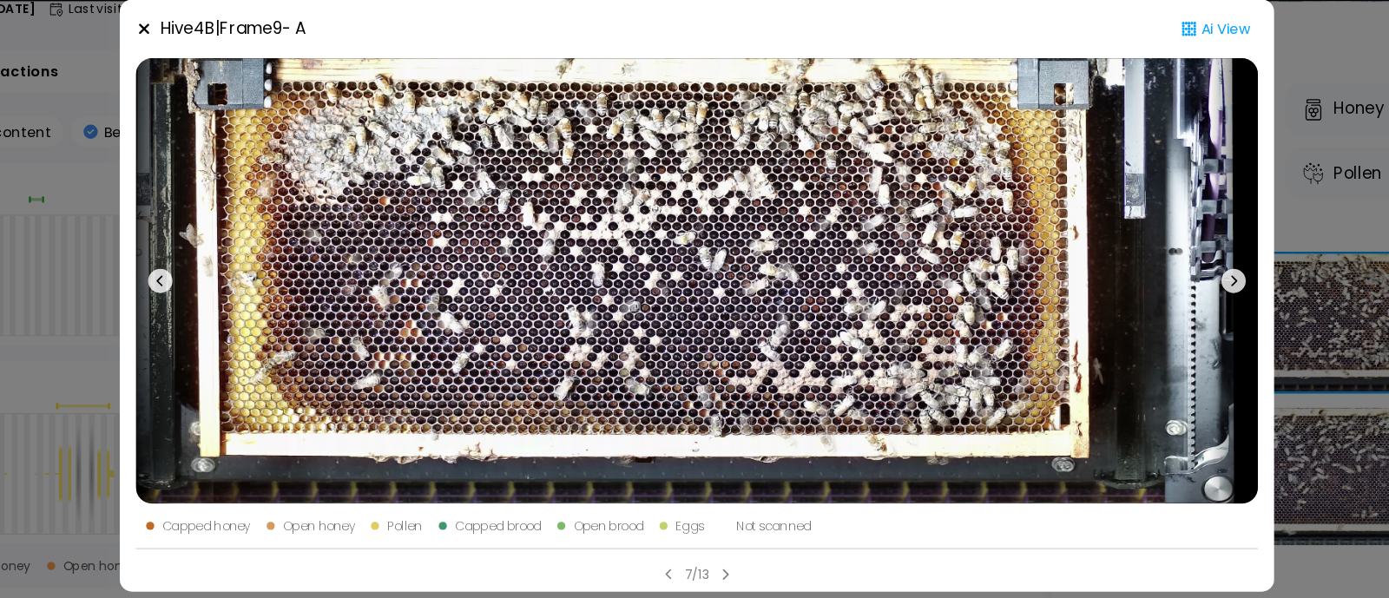
click at [1157, 282] on icon at bounding box center [1154, 286] width 21 height 21
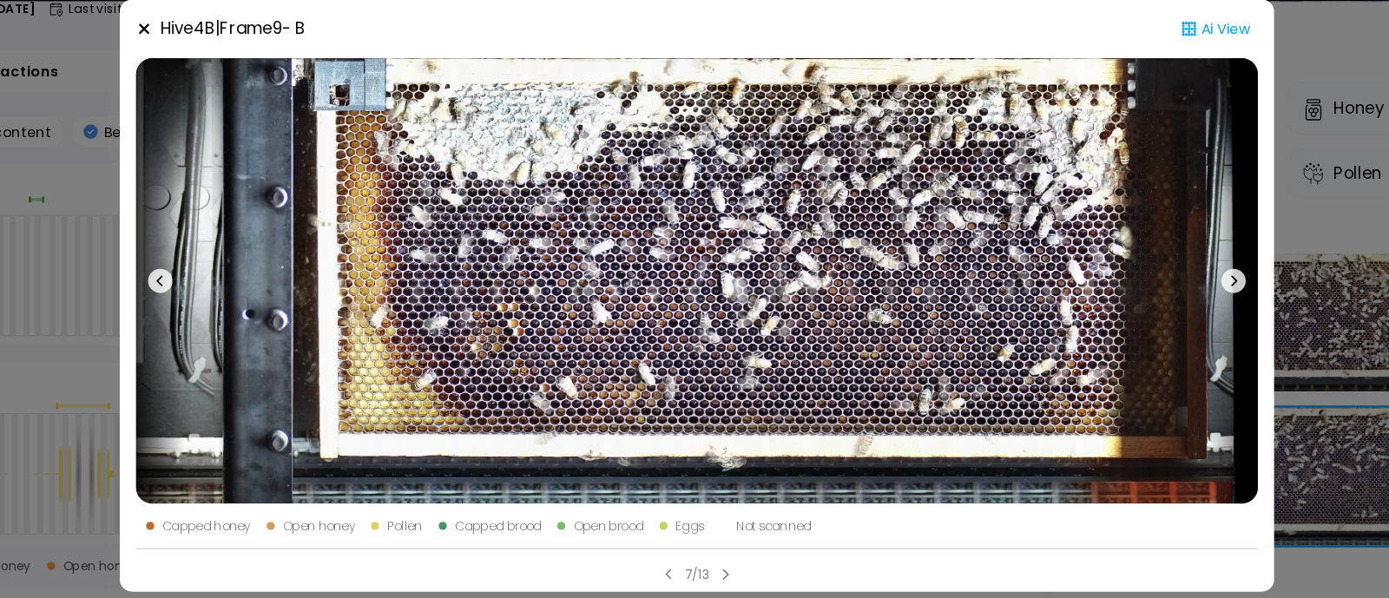
click at [1157, 282] on icon at bounding box center [1154, 286] width 21 height 21
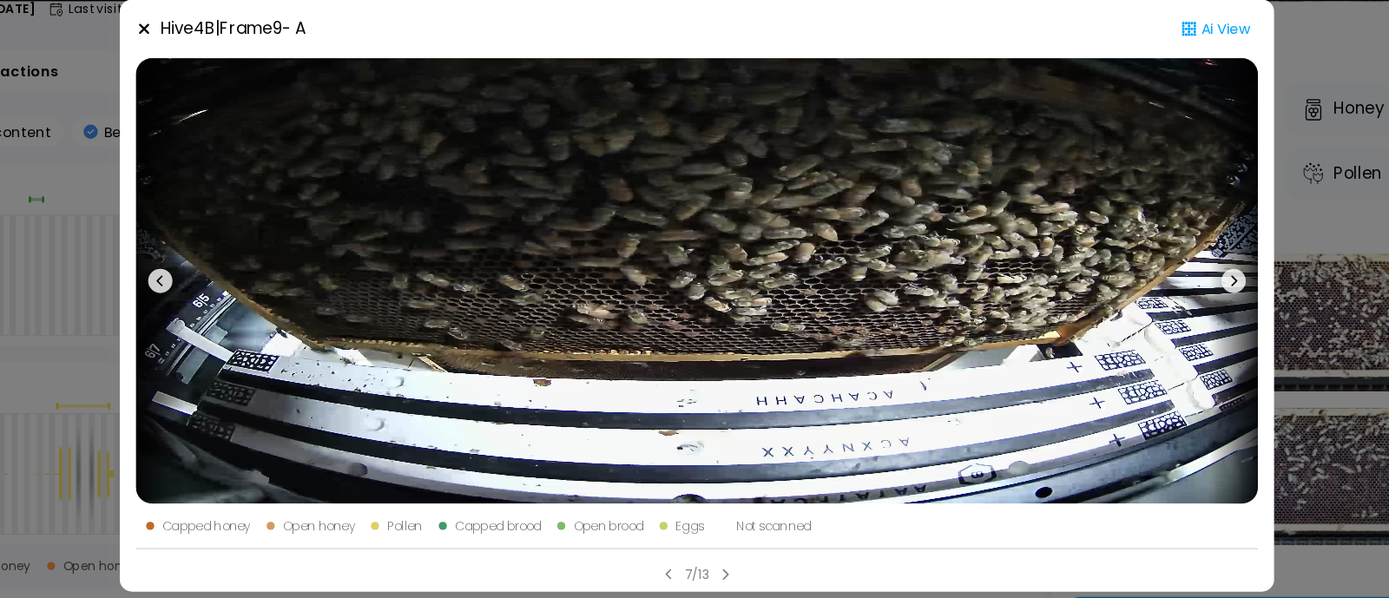
click at [1157, 282] on icon at bounding box center [1154, 286] width 21 height 21
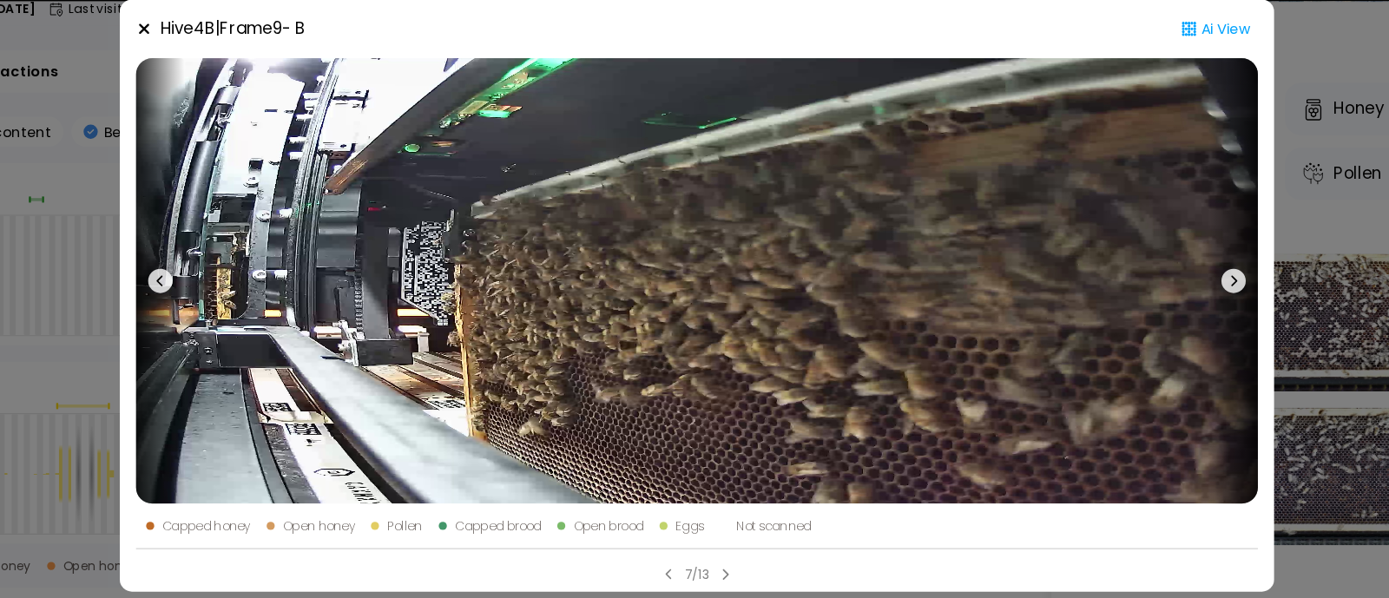
click at [1157, 282] on icon at bounding box center [1154, 286] width 21 height 21
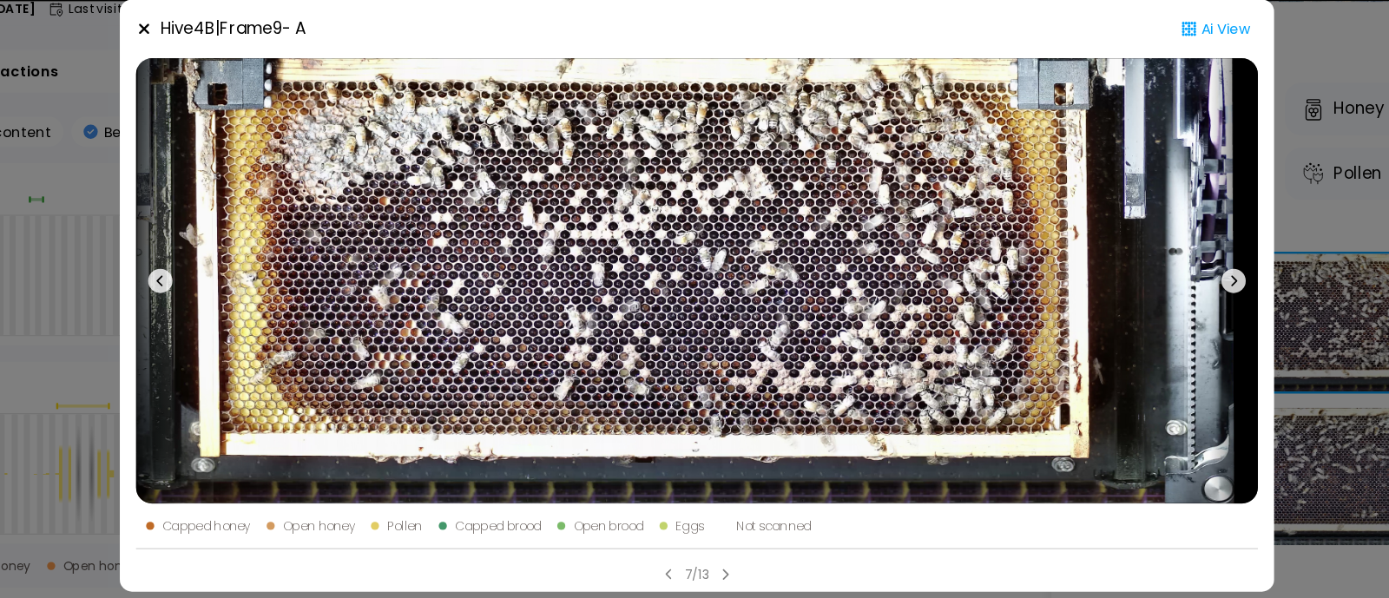
click at [1157, 282] on icon at bounding box center [1154, 286] width 21 height 21
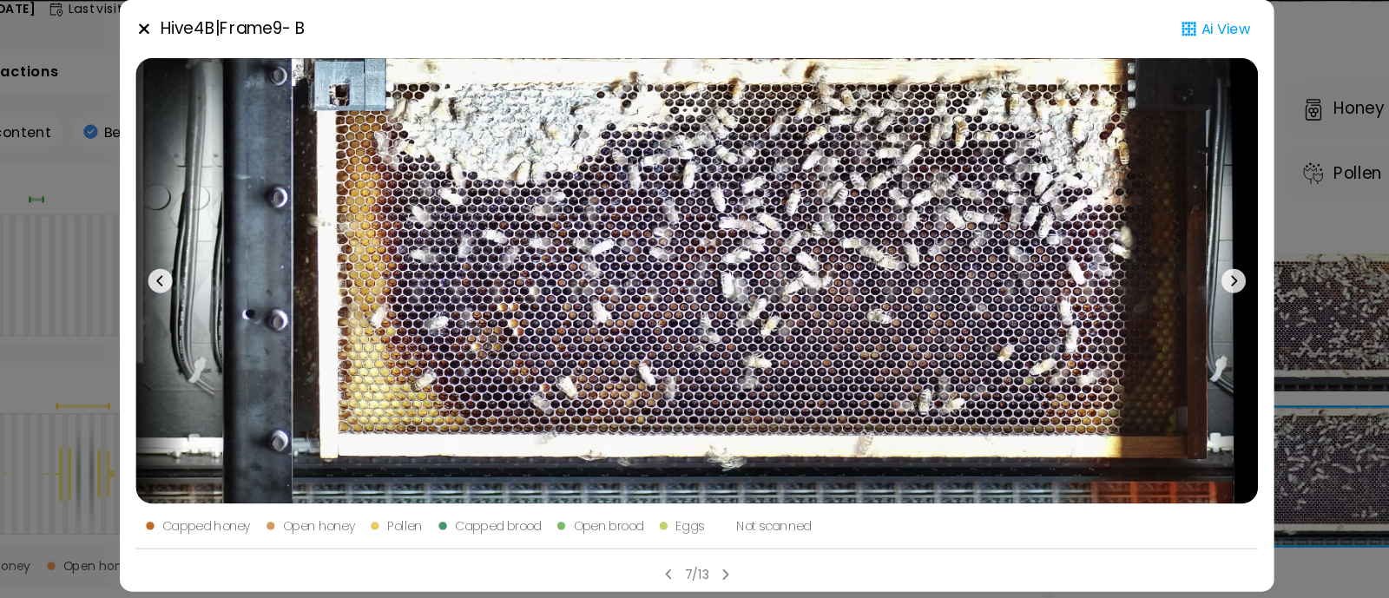
click at [1157, 282] on icon at bounding box center [1154, 286] width 21 height 21
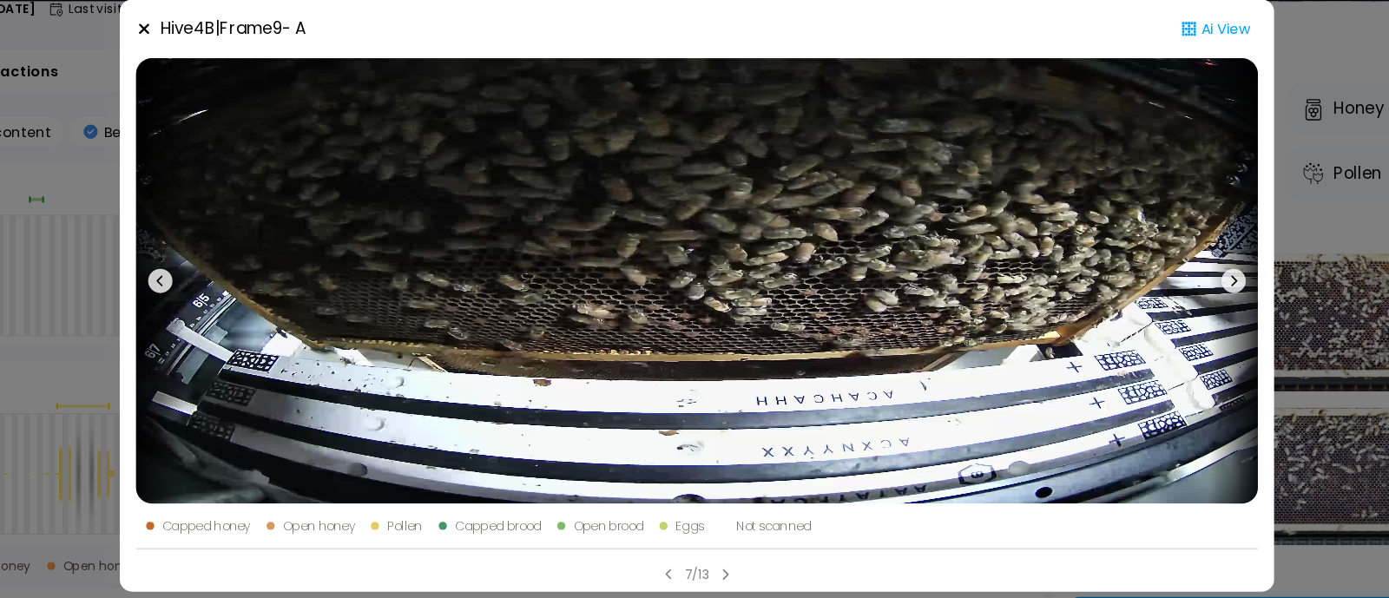
click at [1157, 282] on icon at bounding box center [1154, 286] width 21 height 21
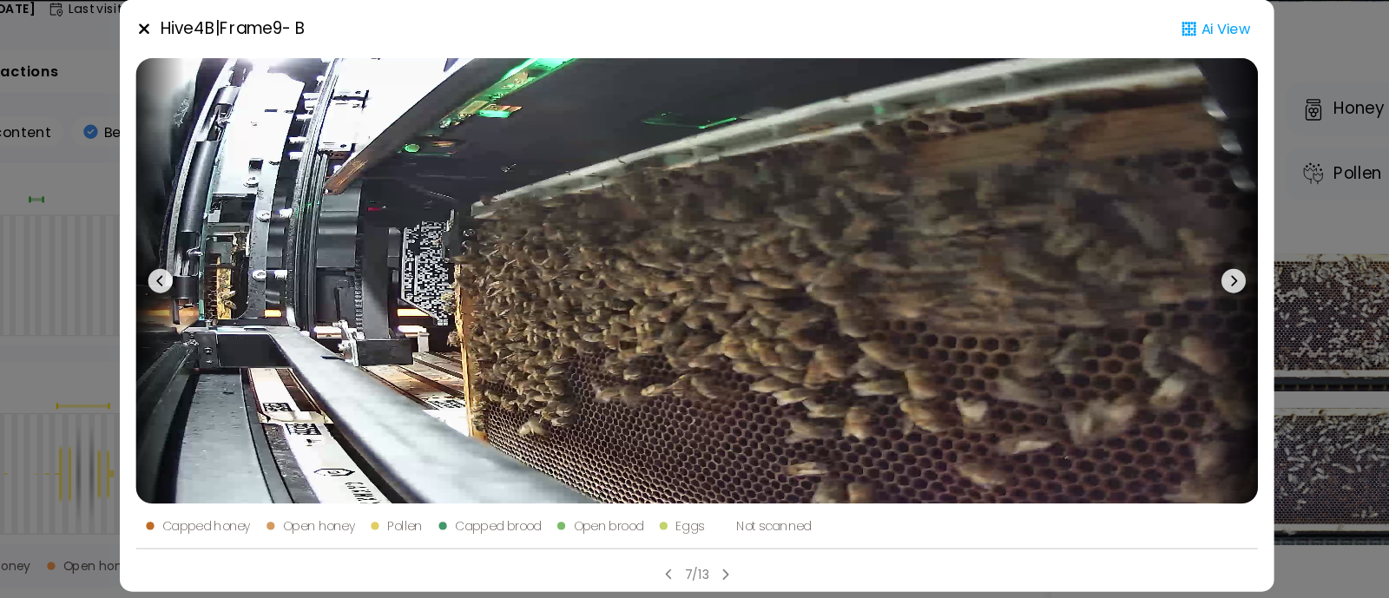
click at [1157, 282] on icon at bounding box center [1154, 286] width 21 height 21
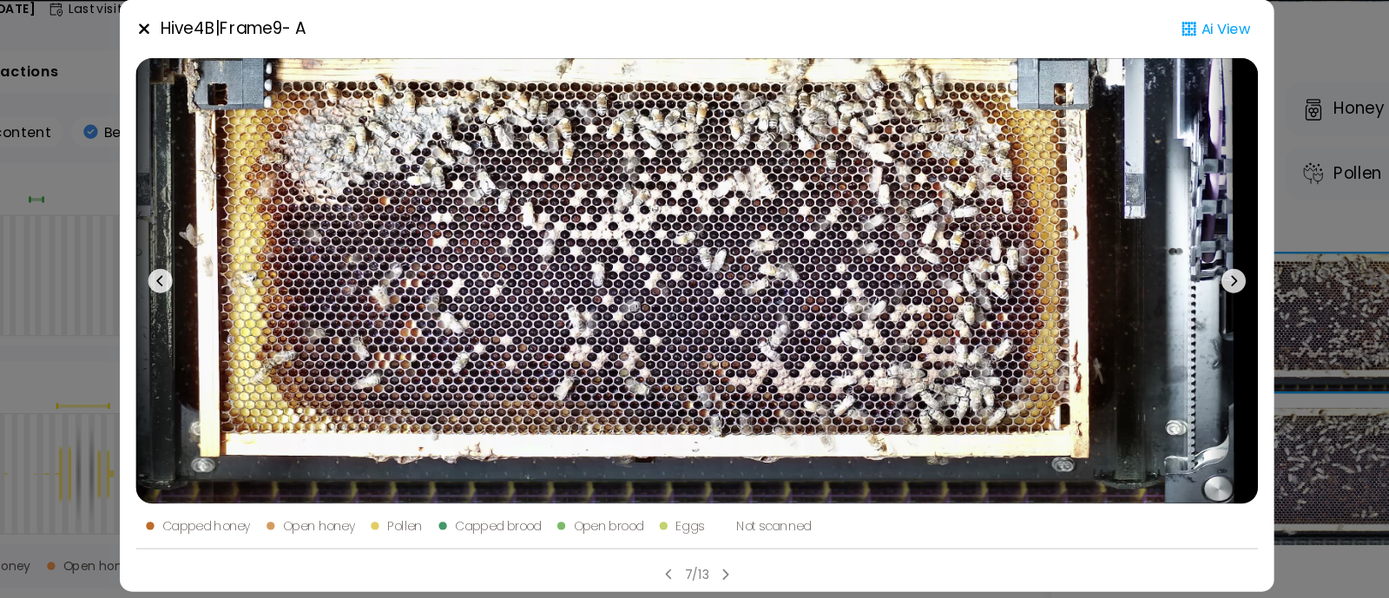
click at [1237, 260] on div "Hive 4 B | Frame 9 - A Ai View Capped honey Open honey Pollen Capped brood Open…" at bounding box center [694, 299] width 1389 height 598
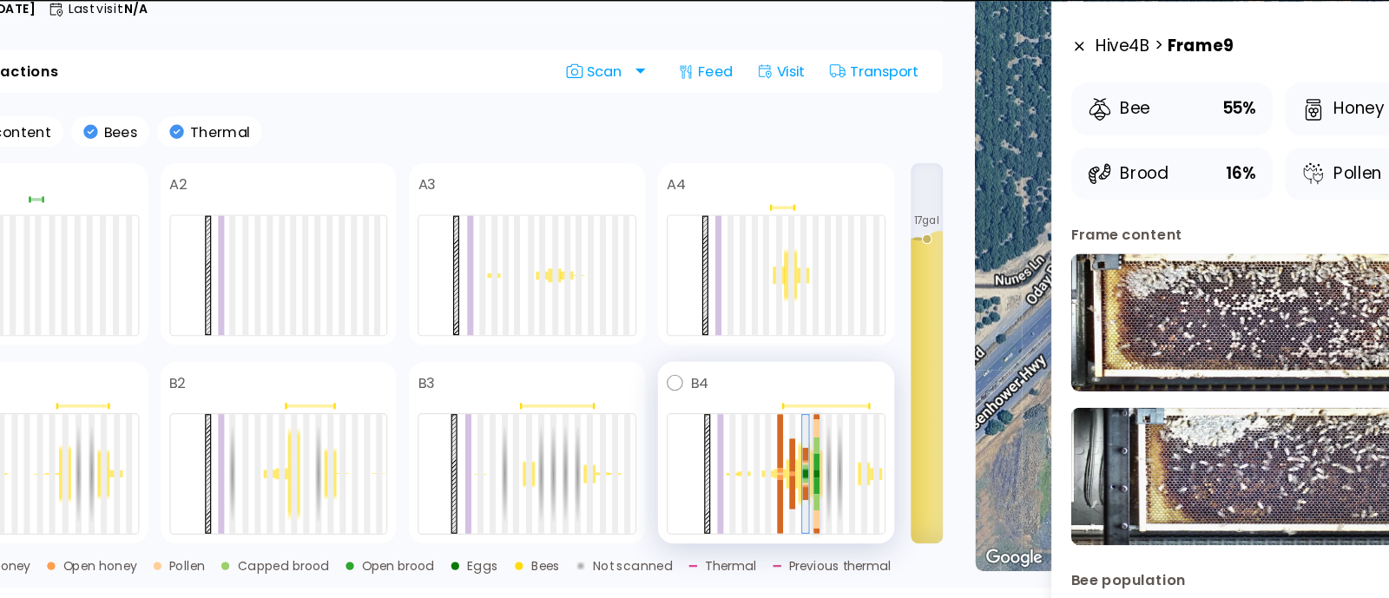
click at [800, 459] on div at bounding box center [797, 463] width 5 height 15
click at [798, 465] on div at bounding box center [797, 463] width 5 height 14
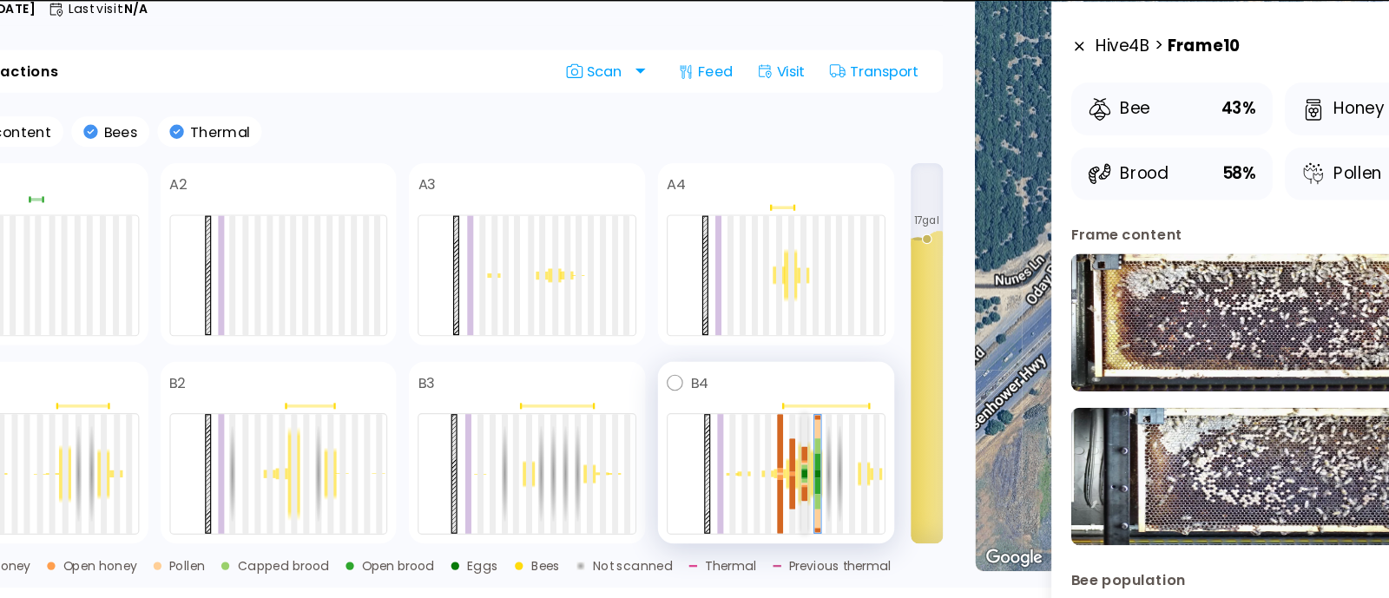
click at [785, 458] on div at bounding box center [786, 458] width 5 height 3
click at [798, 465] on div at bounding box center [797, 463] width 5 height 15
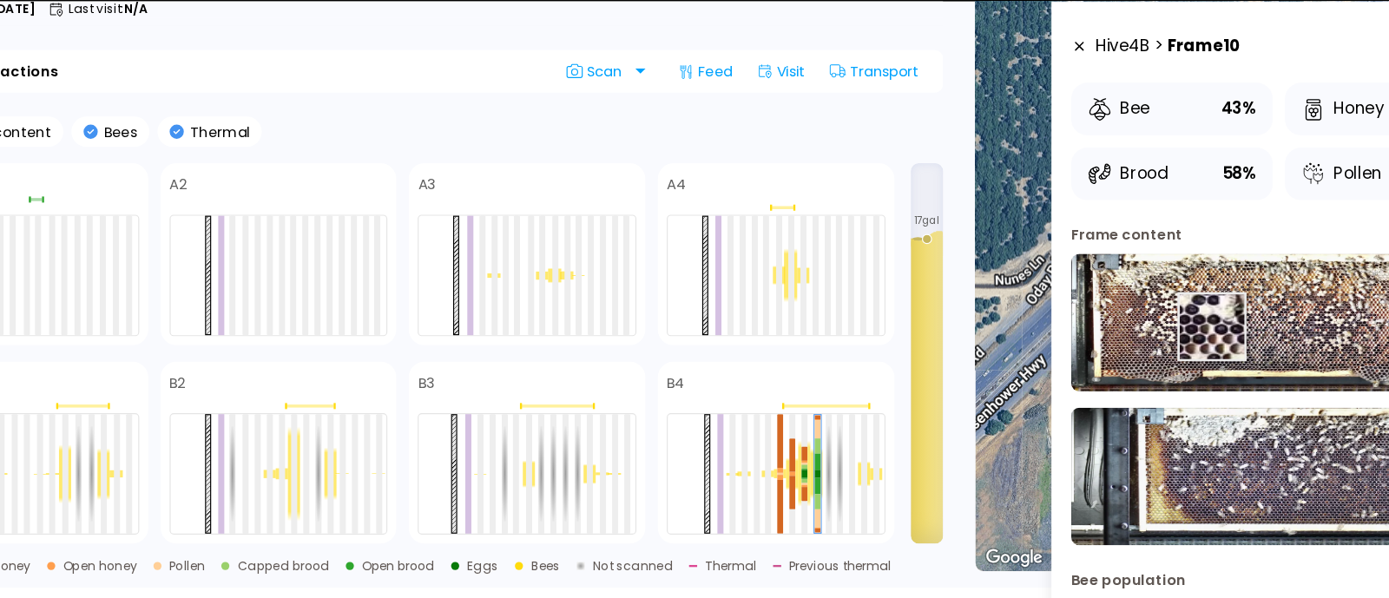
click at [1136, 324] on img at bounding box center [1194, 322] width 356 height 118
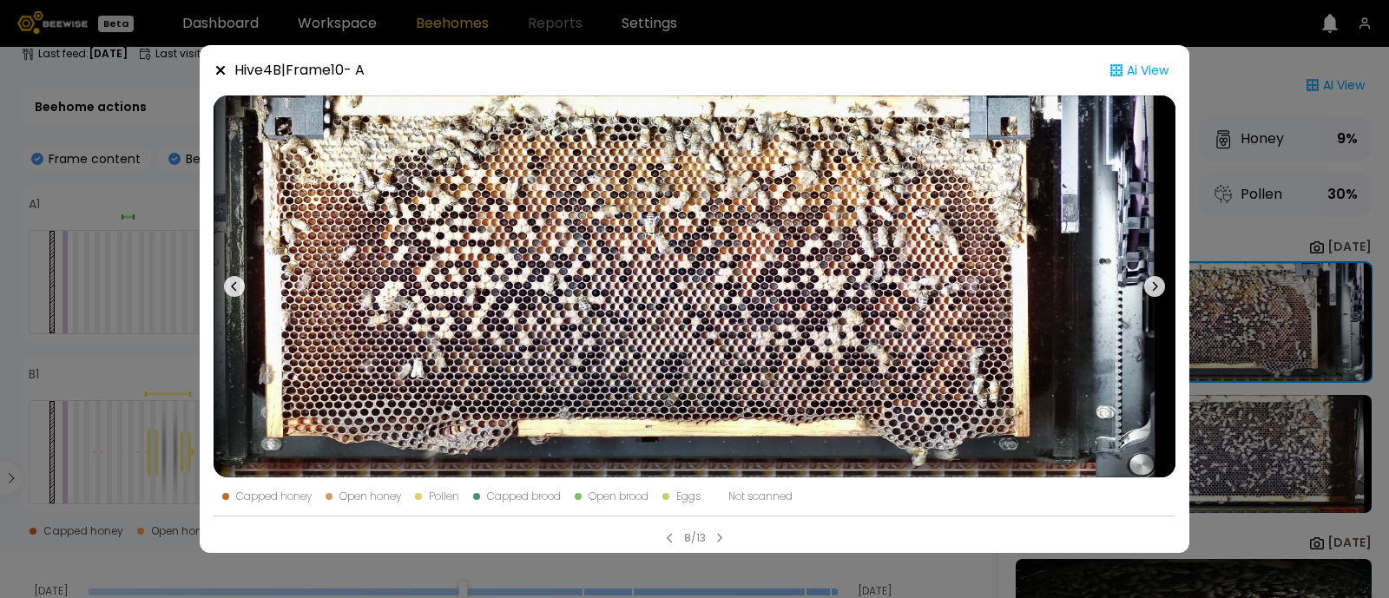
drag, startPoint x: 1362, startPoint y: 132, endPoint x: 1249, endPoint y: 71, distance: 129.0
click at [1249, 71] on div "Hive 4 B | Frame 10 - A Ai View Capped honey Open honey Pollen Capped brood Ope…" at bounding box center [694, 299] width 1389 height 598
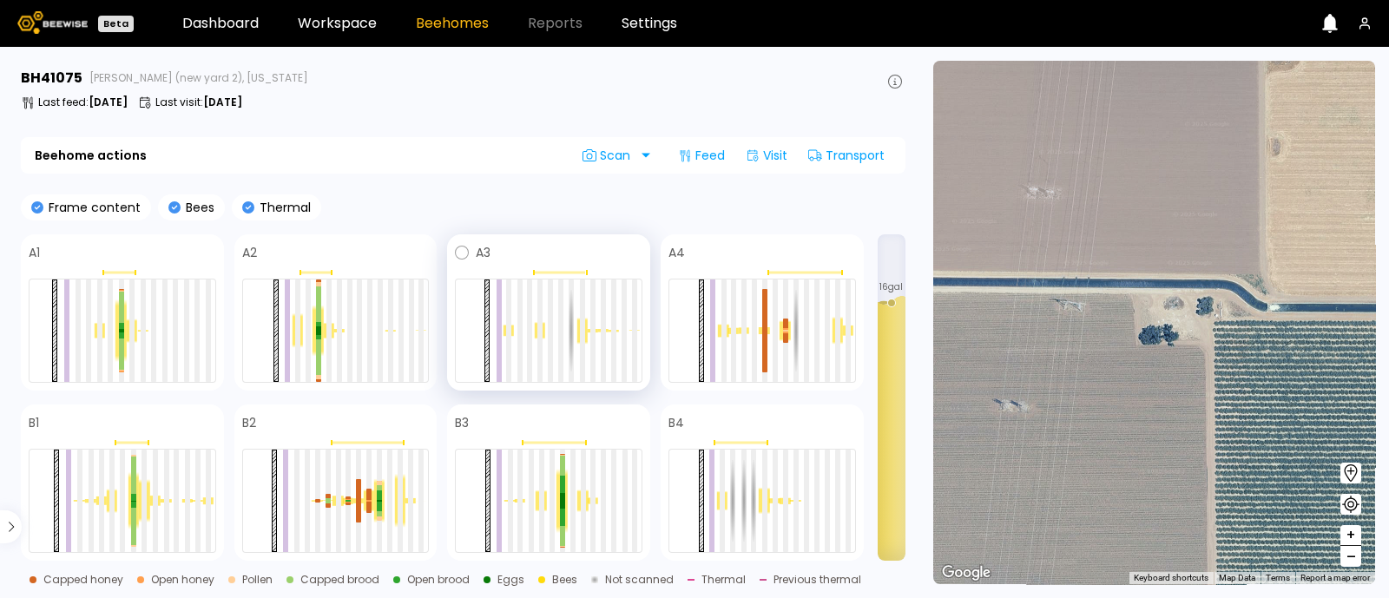
click at [588, 342] on div at bounding box center [549, 331] width 188 height 104
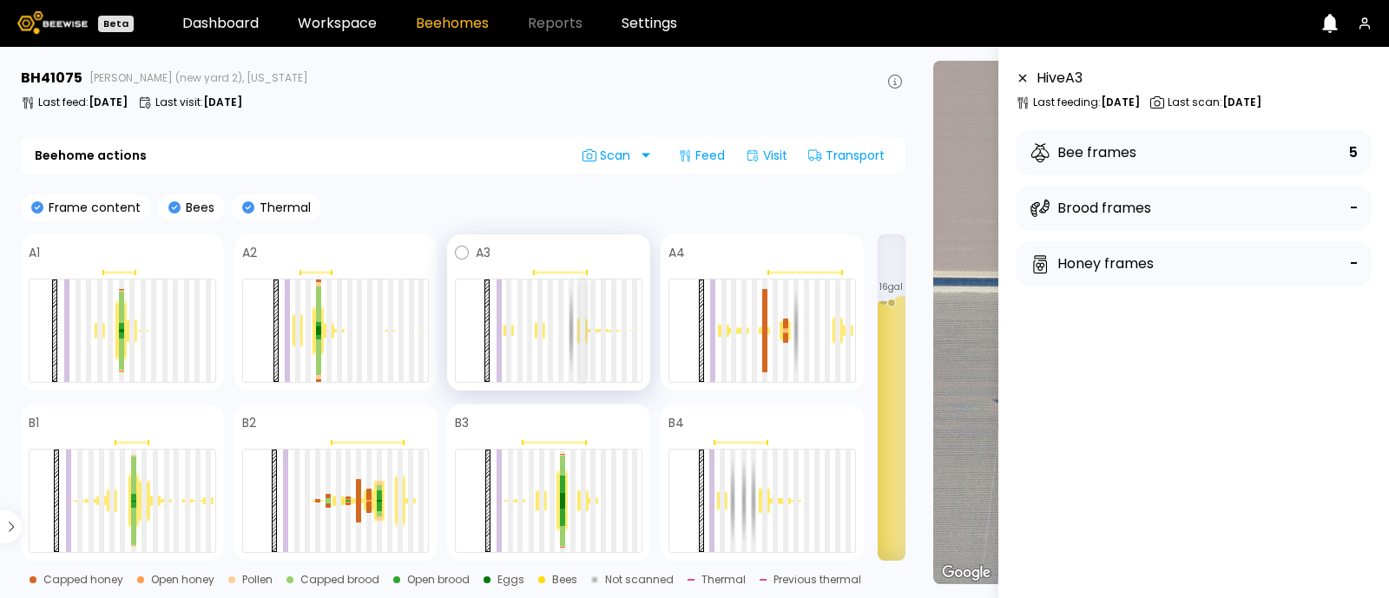
click at [580, 340] on div at bounding box center [582, 331] width 5 height 102
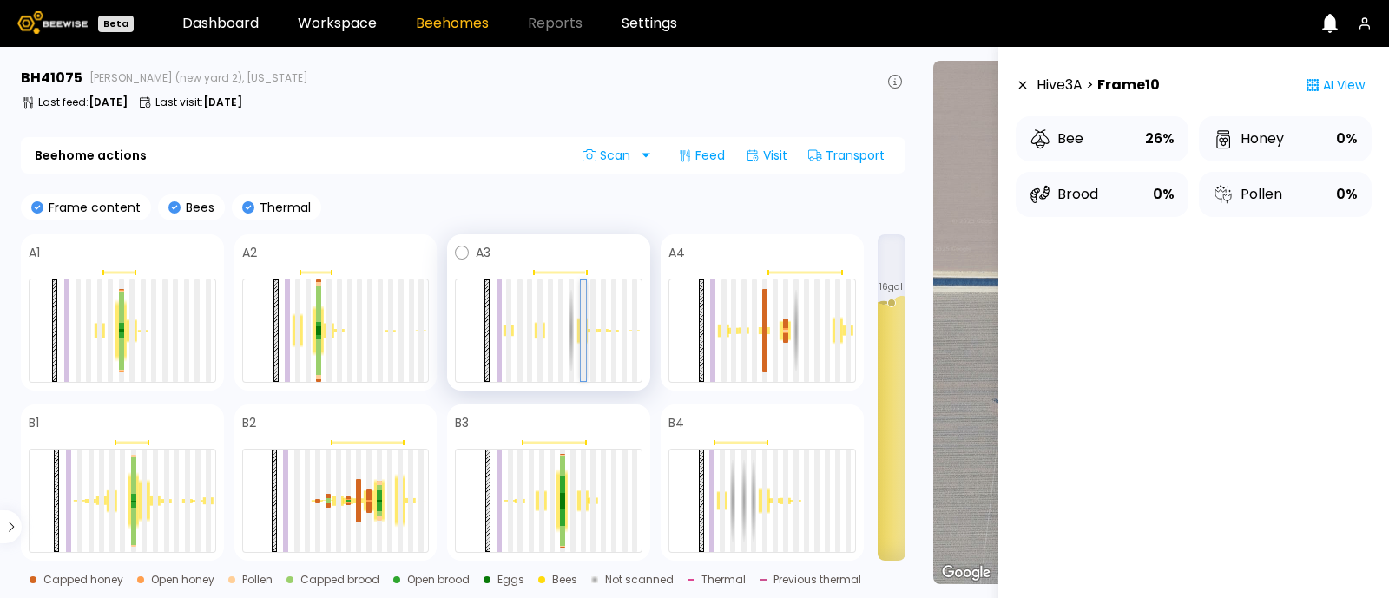
click at [581, 340] on div at bounding box center [583, 330] width 5 height 101
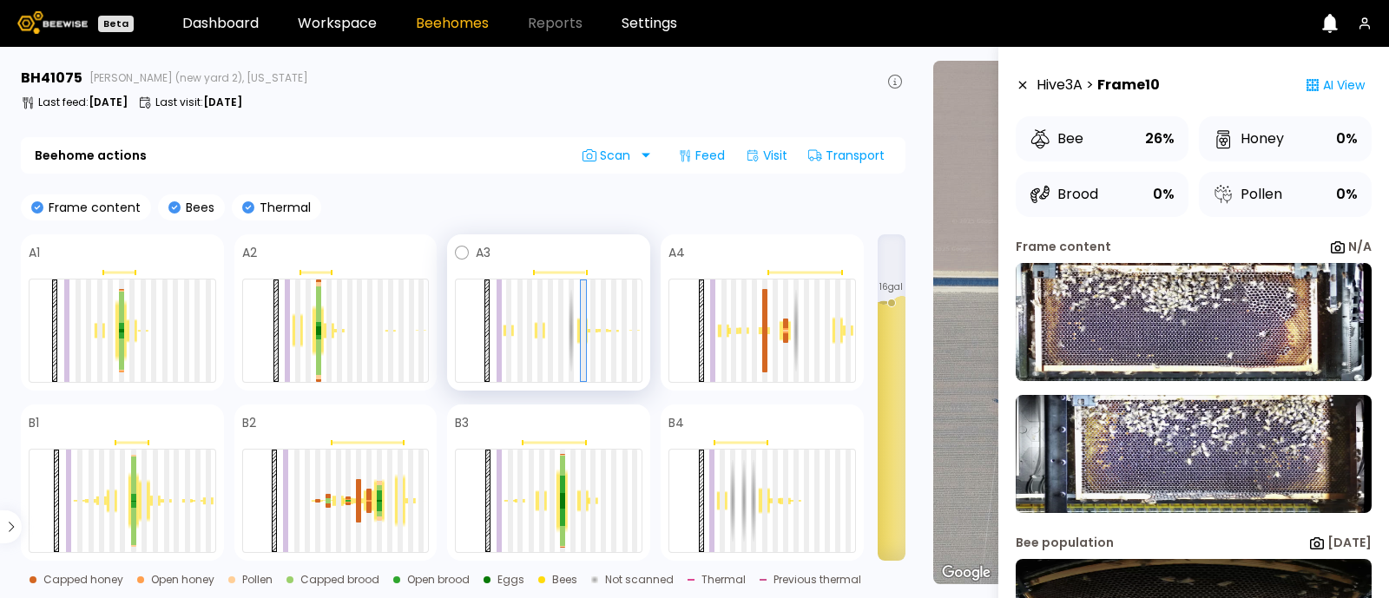
click at [534, 343] on div at bounding box center [549, 331] width 188 height 104
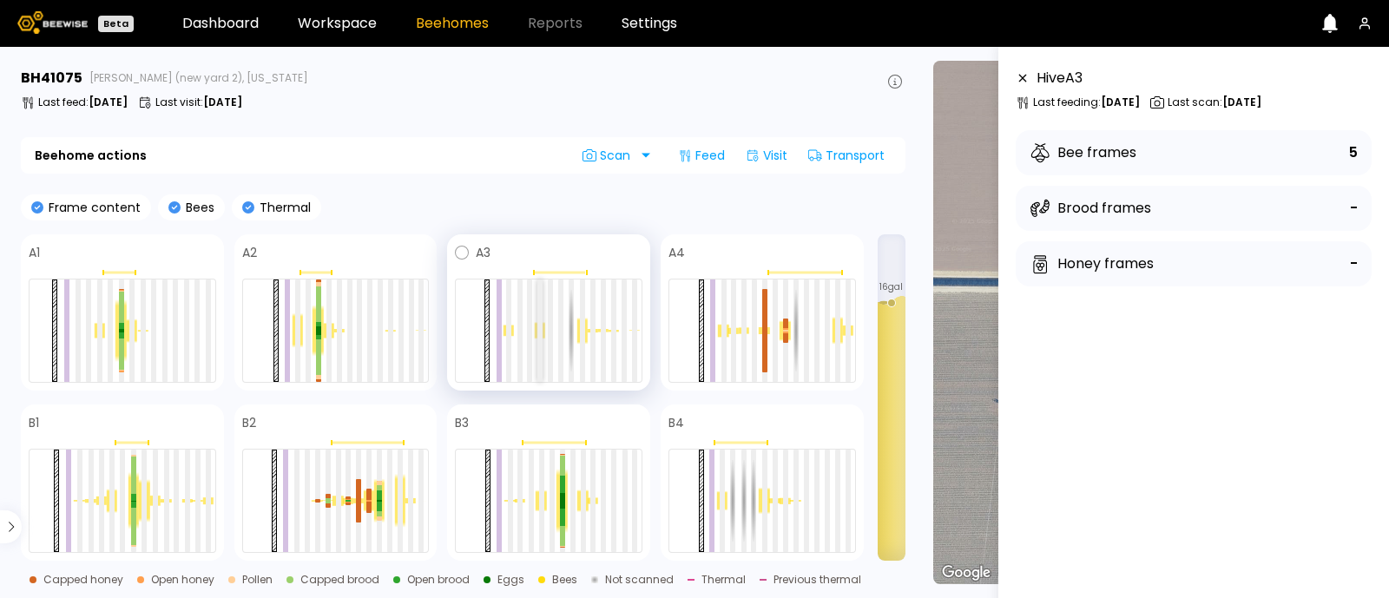
click at [538, 332] on div at bounding box center [539, 331] width 5 height 102
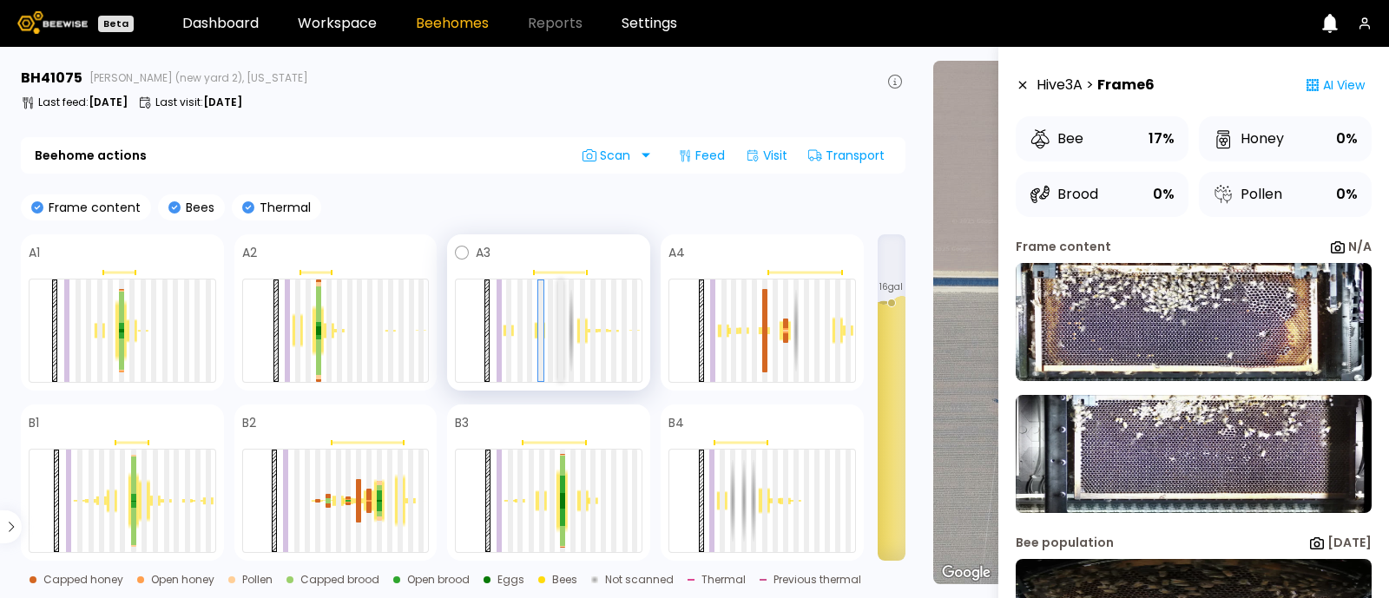
click at [558, 342] on div at bounding box center [560, 331] width 5 height 102
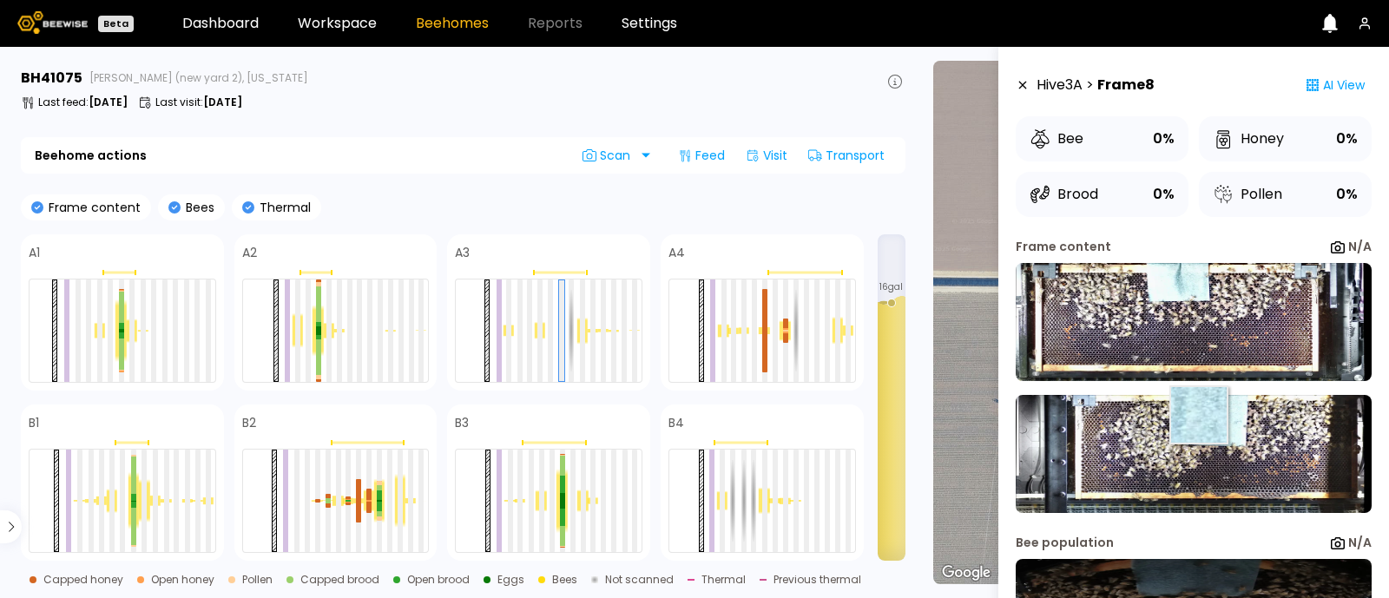
click at [1197, 415] on img at bounding box center [1194, 454] width 356 height 118
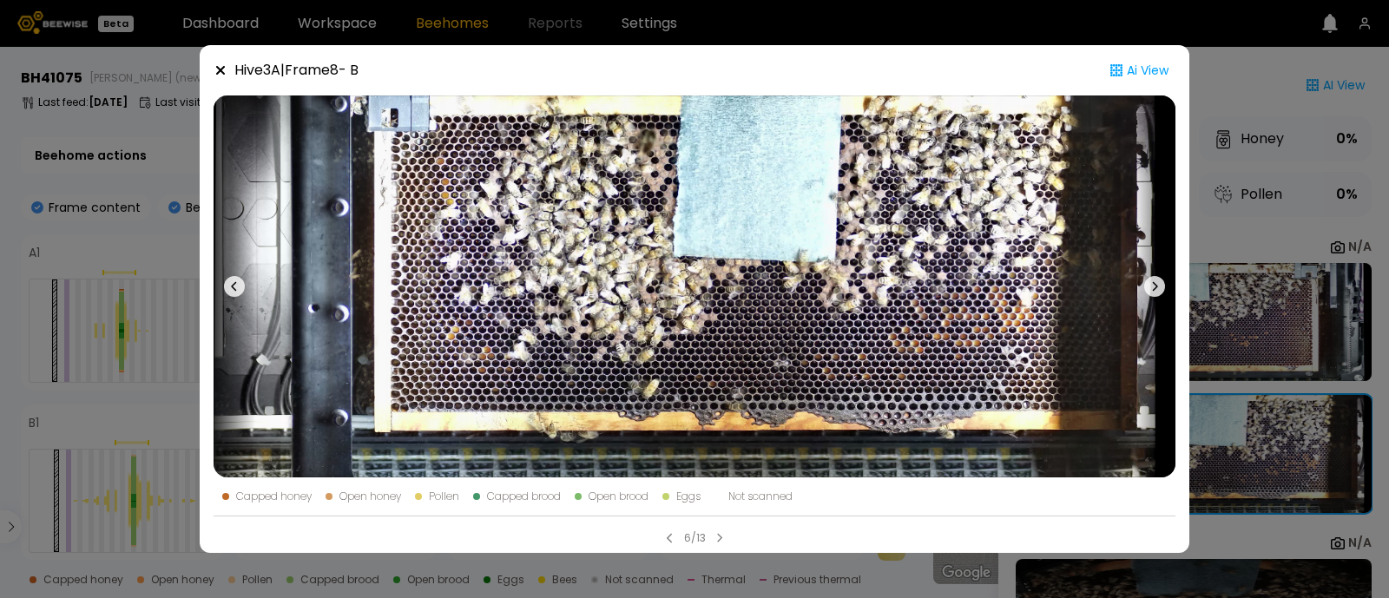
click at [1312, 335] on div "Hive 3 A | Frame 8 - B Ai View Capped honey Open honey Pollen Capped brood Open…" at bounding box center [694, 299] width 1389 height 598
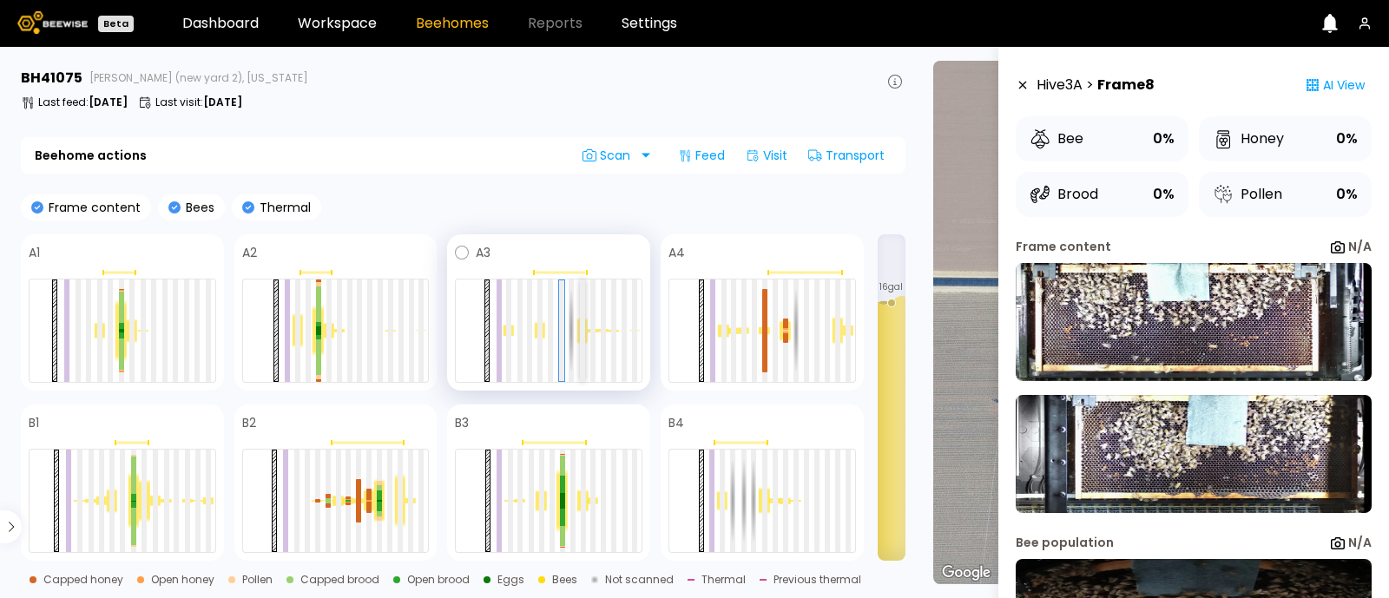
click at [582, 332] on div at bounding box center [582, 331] width 5 height 102
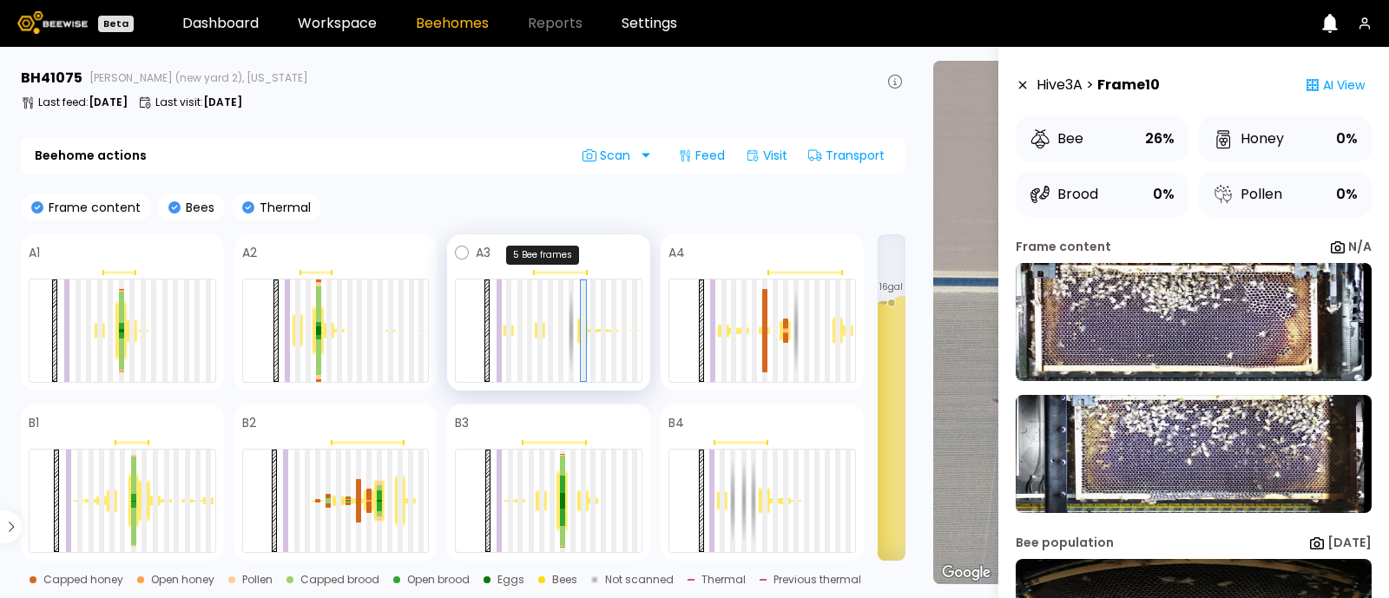
click at [556, 272] on div at bounding box center [559, 273] width 53 height 3
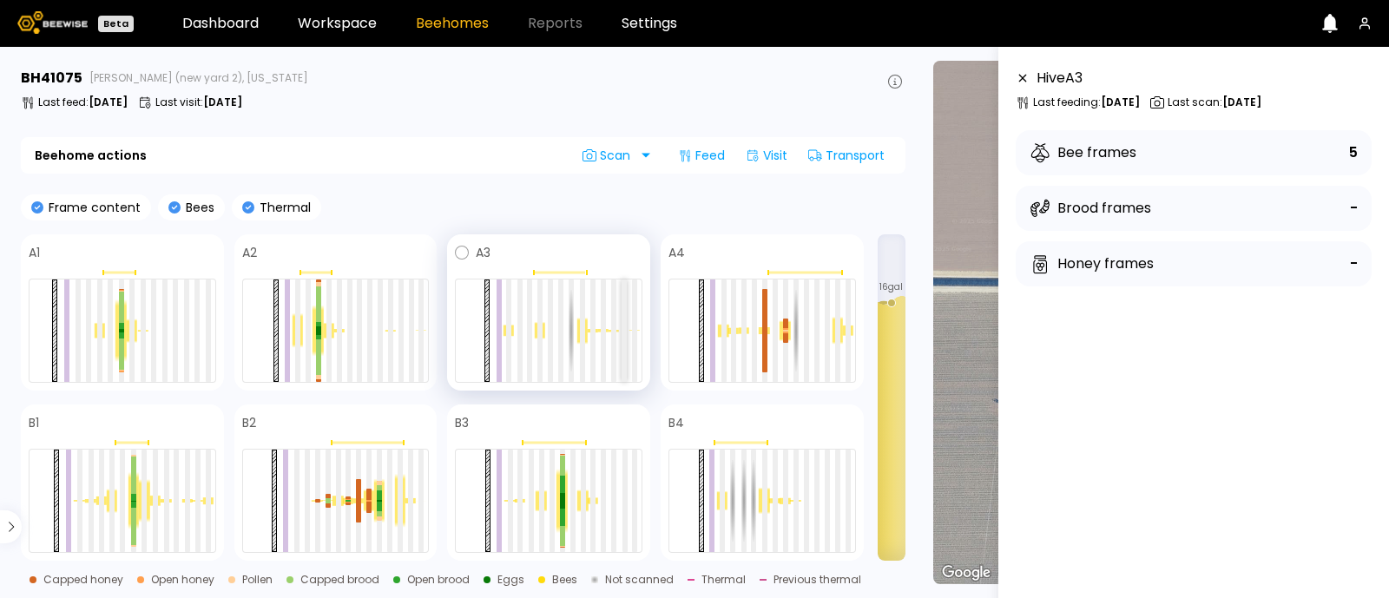
click at [622, 321] on div at bounding box center [624, 331] width 5 height 102
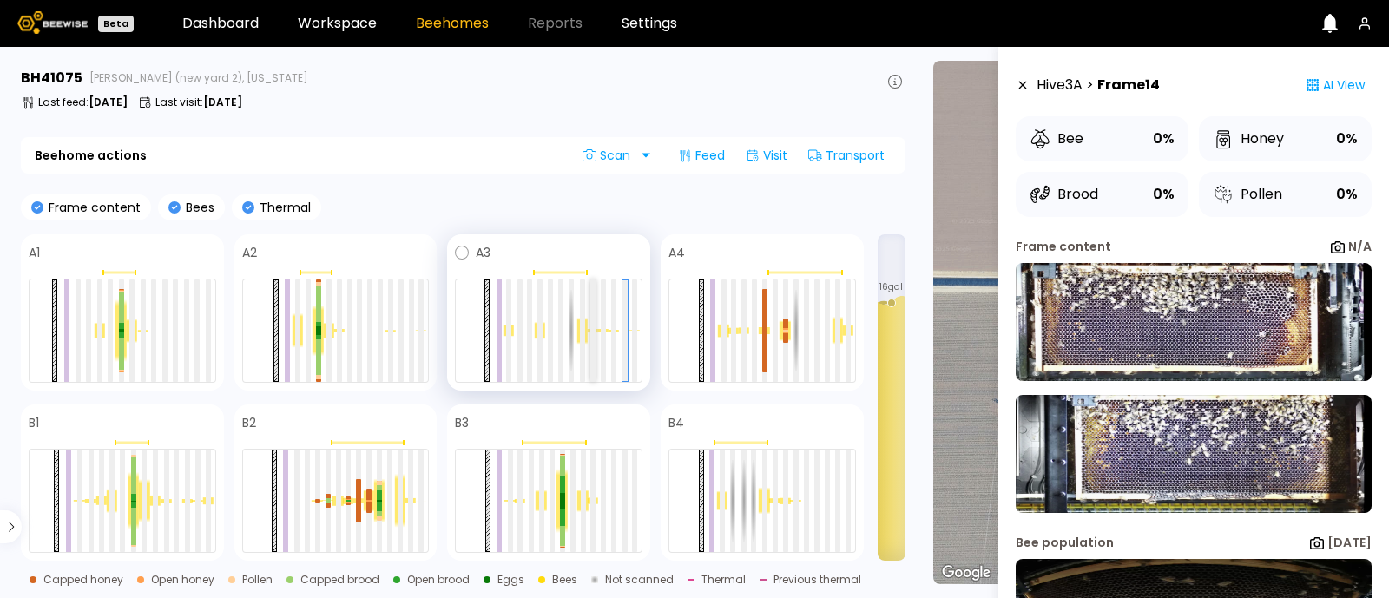
click at [594, 327] on div at bounding box center [592, 331] width 5 height 102
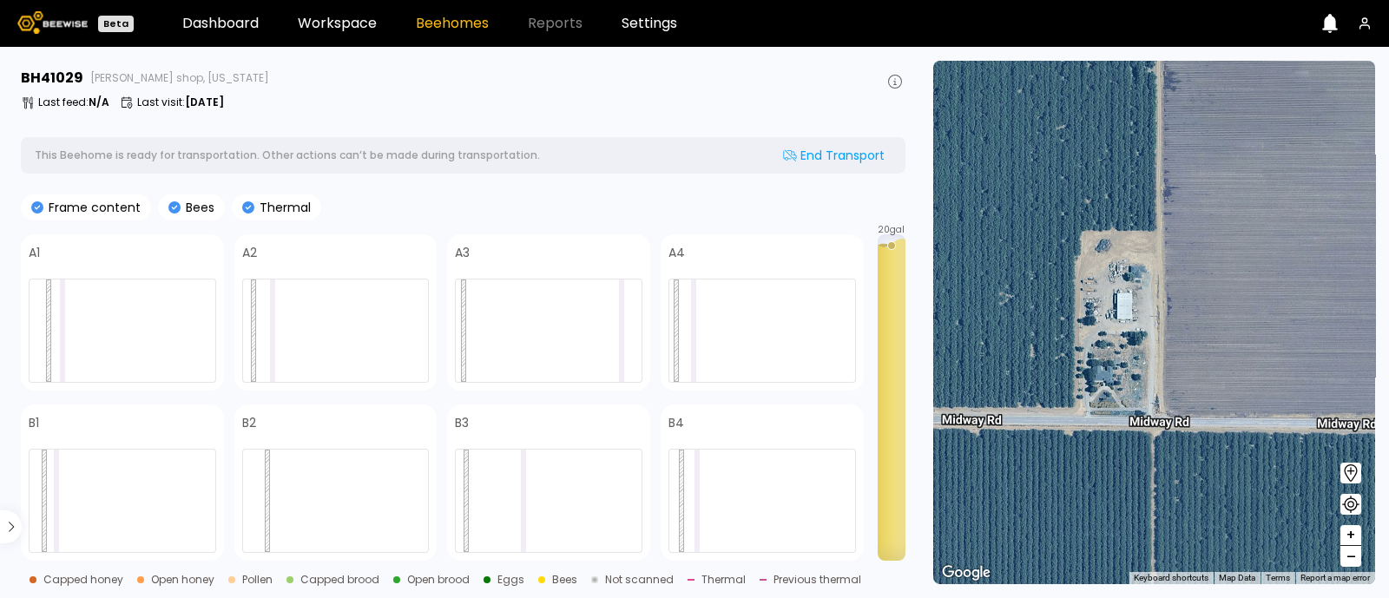
drag, startPoint x: 1088, startPoint y: 366, endPoint x: 1134, endPoint y: 239, distance: 135.7
click at [1134, 239] on div "# 41078 # 41136 # 41156 # 41185 # 41194 # 41205 # 41217 # 41251 # 41263 # 41295…" at bounding box center [1154, 323] width 442 height 524
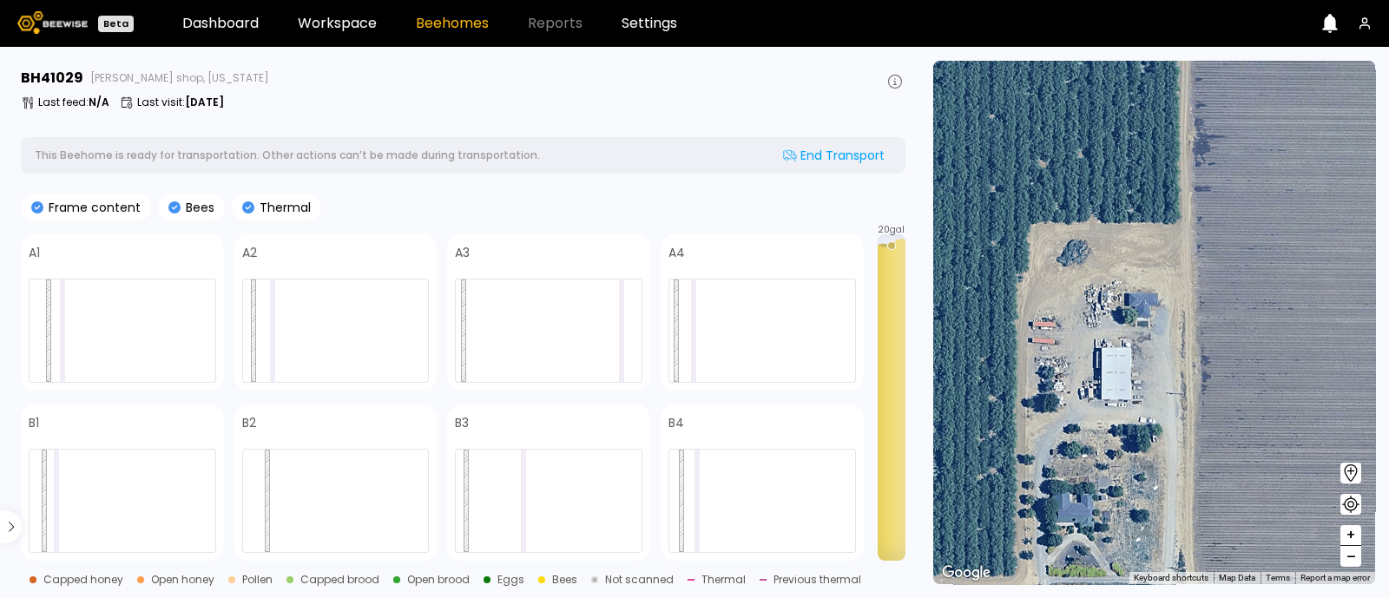
click at [1134, 239] on div "# 41078 # 41136 # 41156 # 41185 # 41194 # 41205 # 41217 # 41251 # 41263 # 41295…" at bounding box center [1154, 323] width 442 height 524
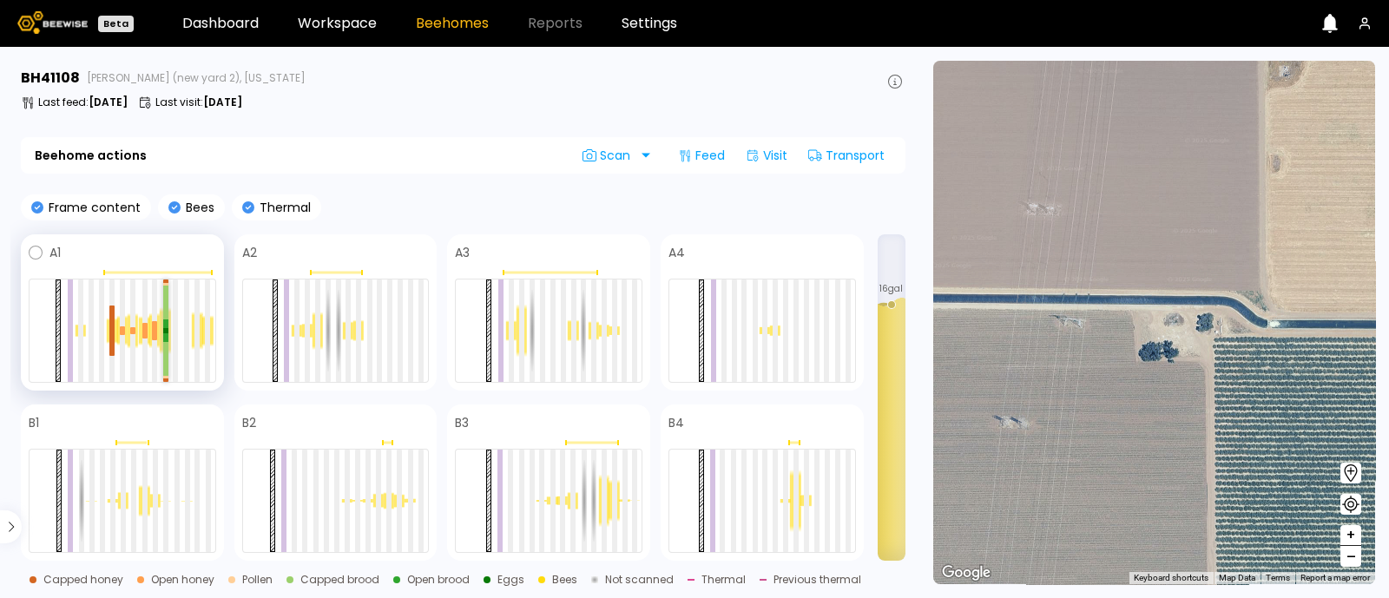
click at [166, 320] on div at bounding box center [165, 325] width 5 height 10
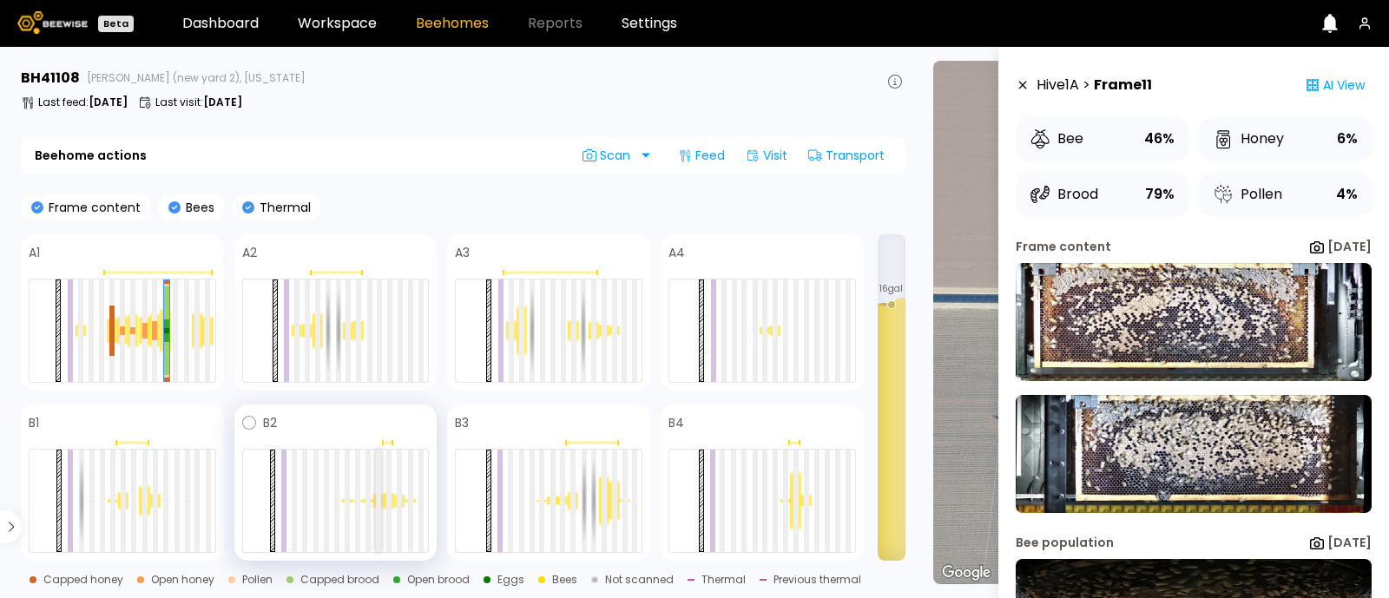
click at [377, 511] on div at bounding box center [378, 501] width 5 height 102
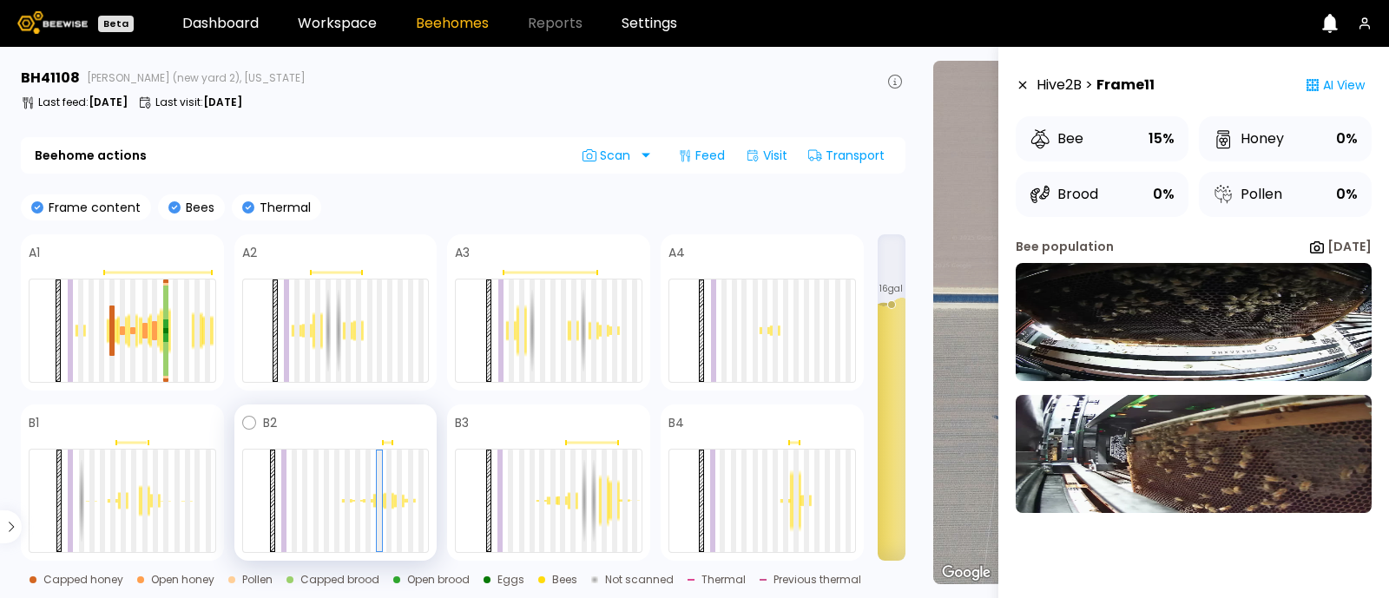
click at [395, 511] on div at bounding box center [336, 501] width 188 height 104
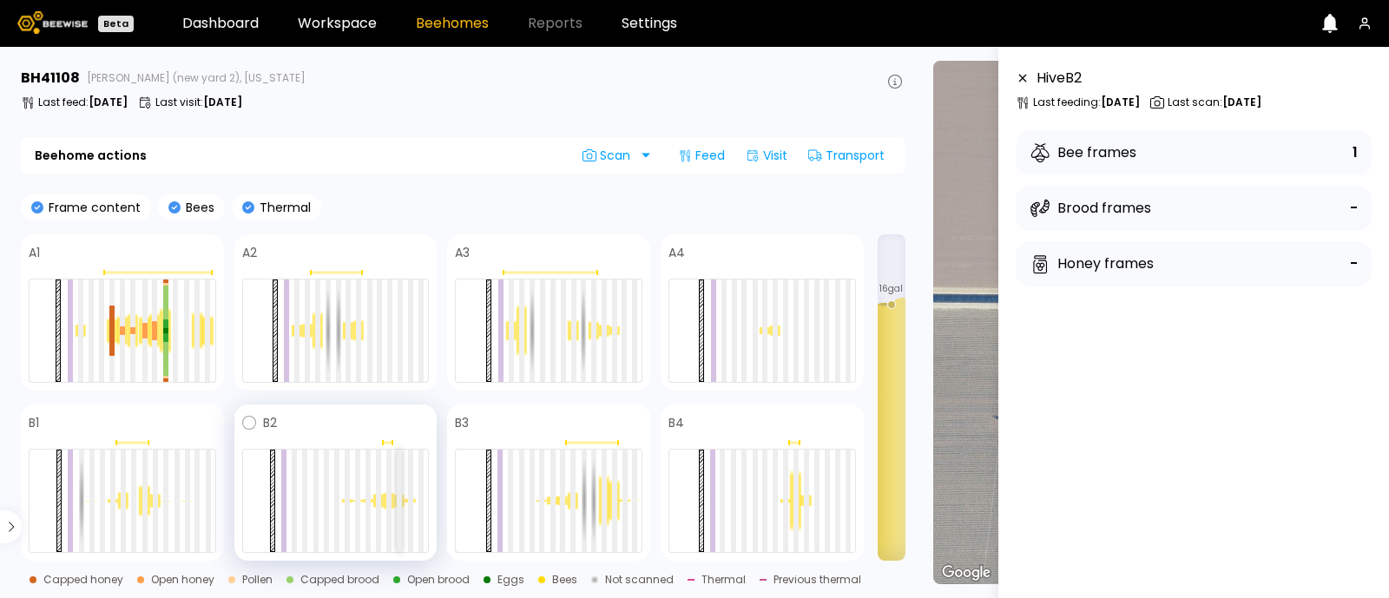
click at [398, 495] on div at bounding box center [399, 501] width 5 height 102
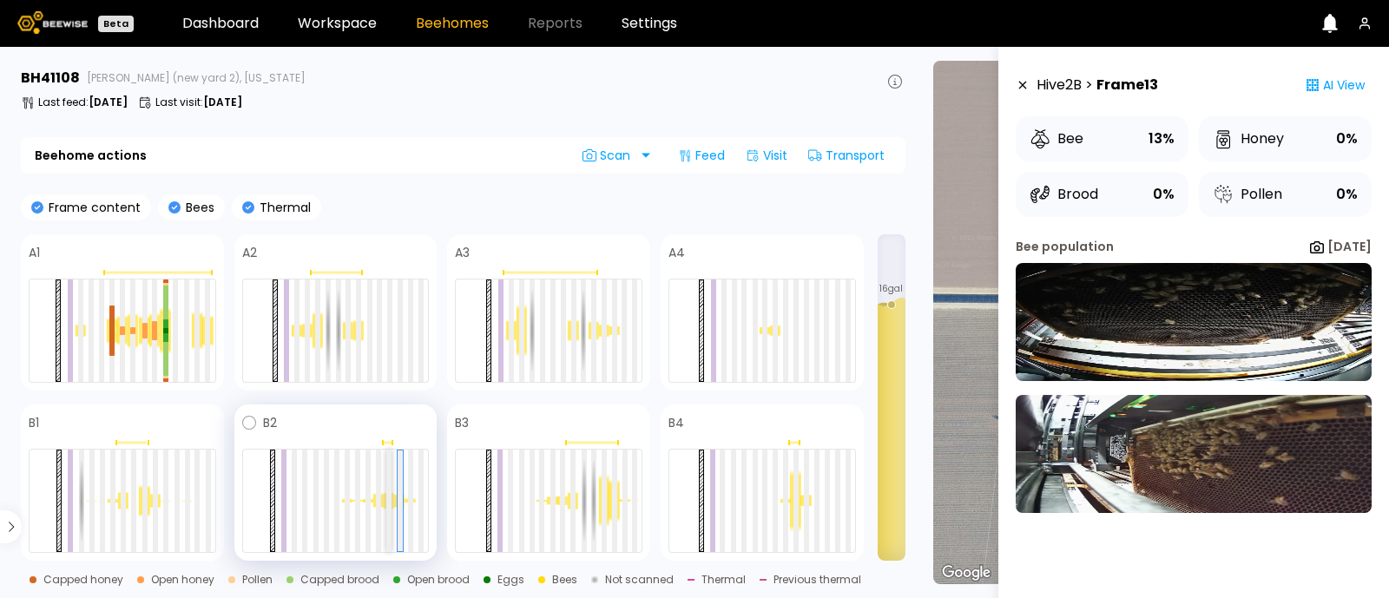
click at [387, 497] on div at bounding box center [388, 501] width 5 height 102
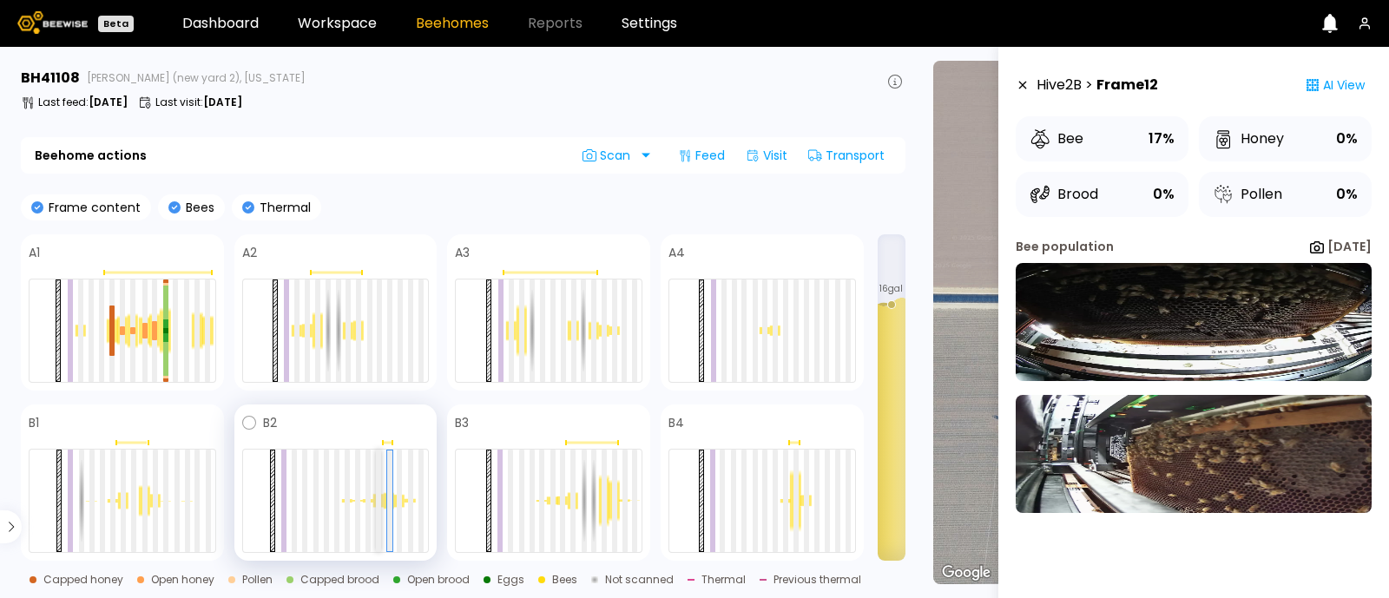
click at [376, 501] on div at bounding box center [378, 501] width 5 height 102
click at [355, 504] on div at bounding box center [357, 501] width 5 height 102
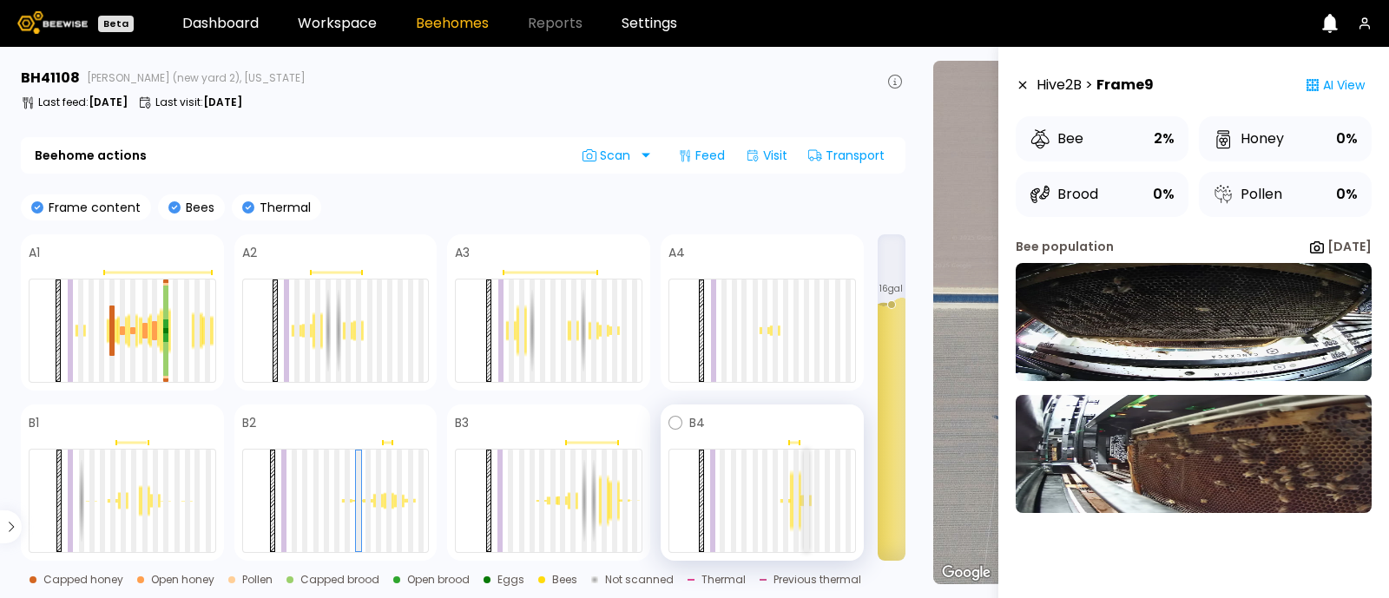
click at [807, 507] on div at bounding box center [806, 501] width 5 height 102
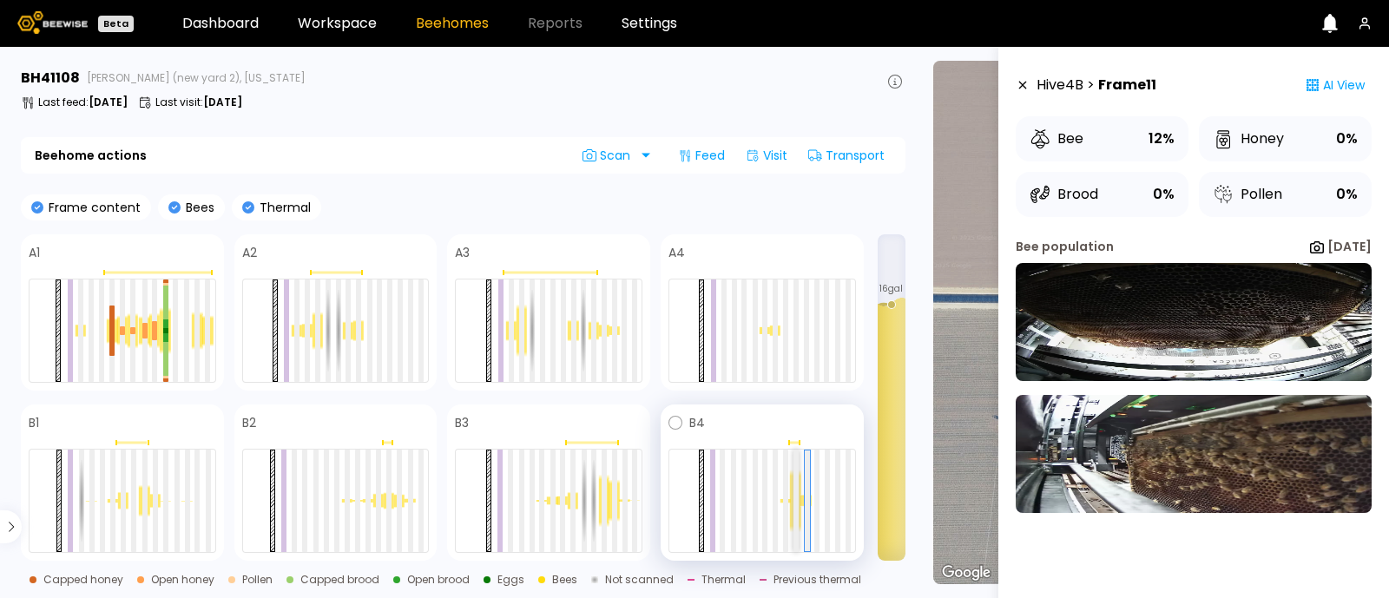
click at [795, 517] on div at bounding box center [796, 501] width 5 height 102
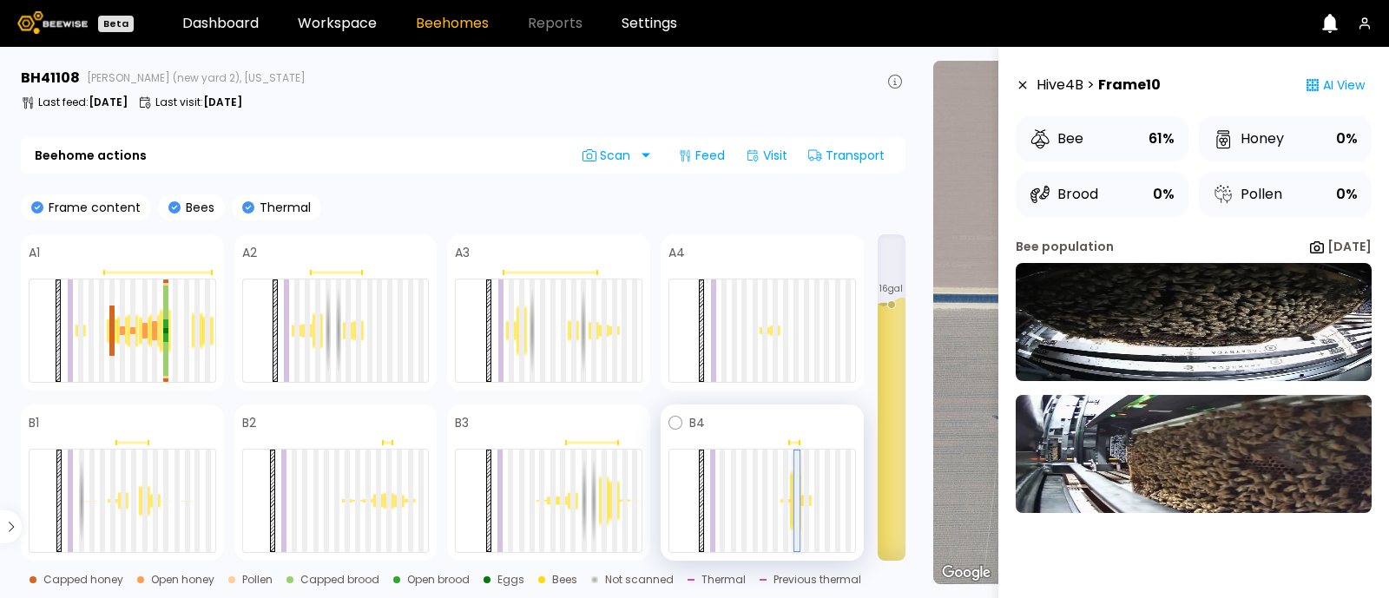
click at [795, 517] on div at bounding box center [797, 501] width 5 height 101
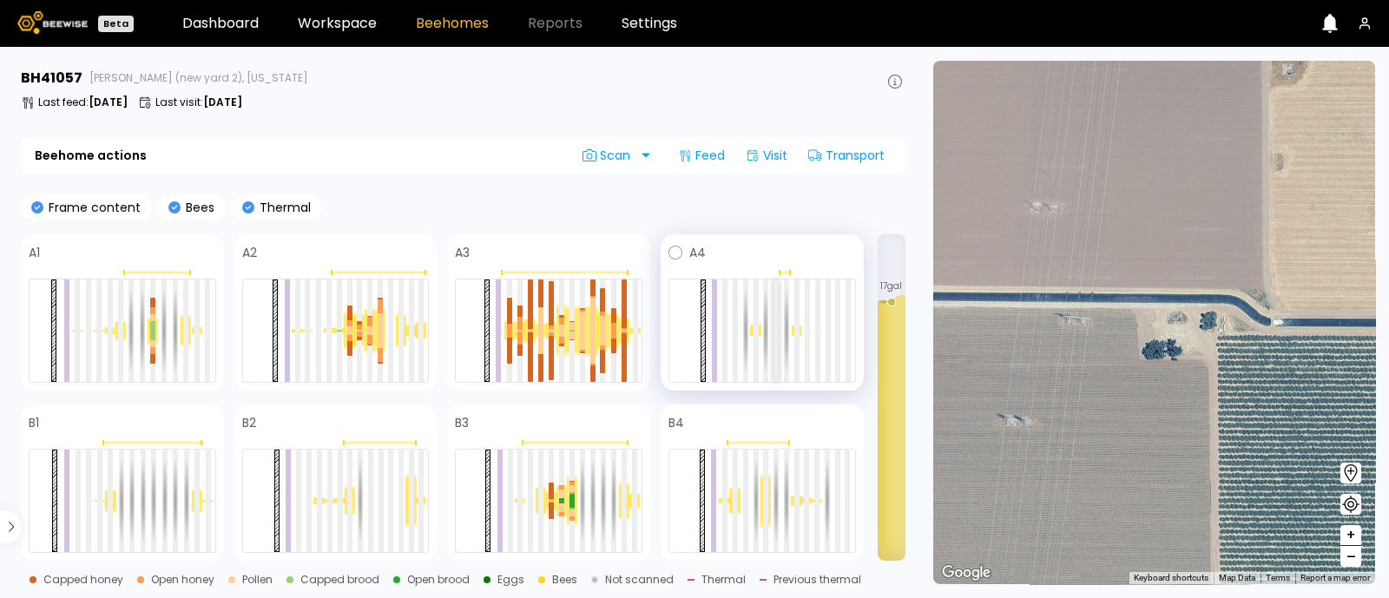
click at [777, 359] on div at bounding box center [776, 331] width 5 height 102
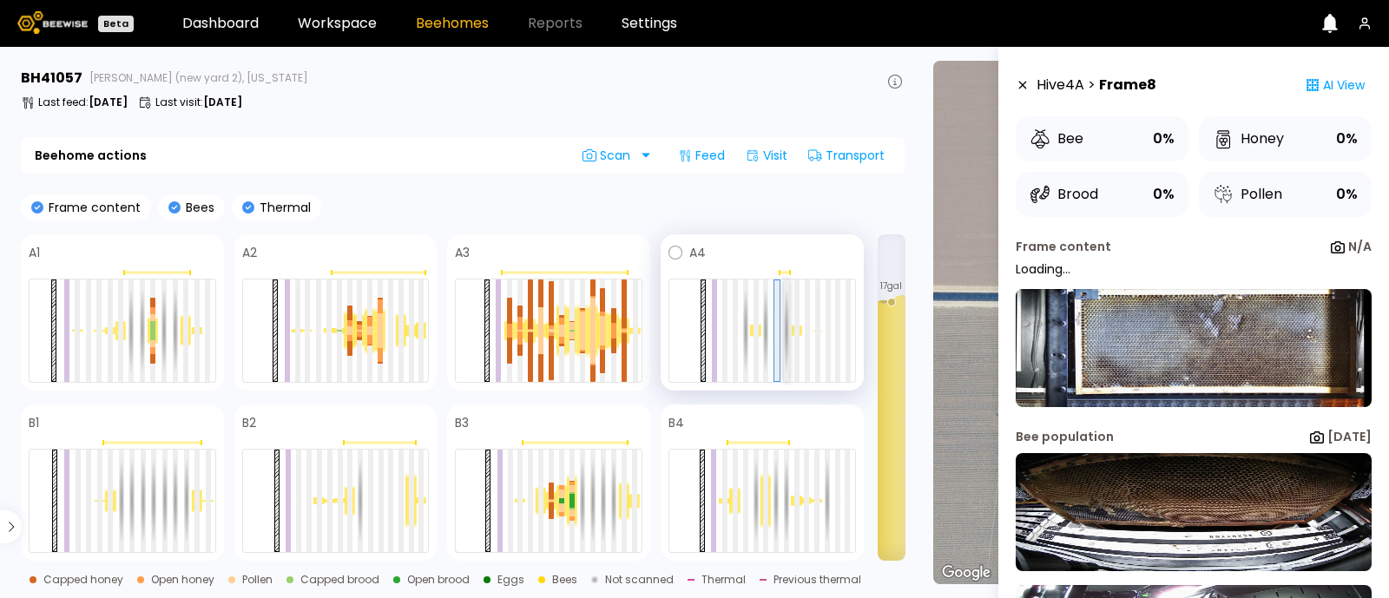
click at [787, 349] on div at bounding box center [786, 331] width 5 height 102
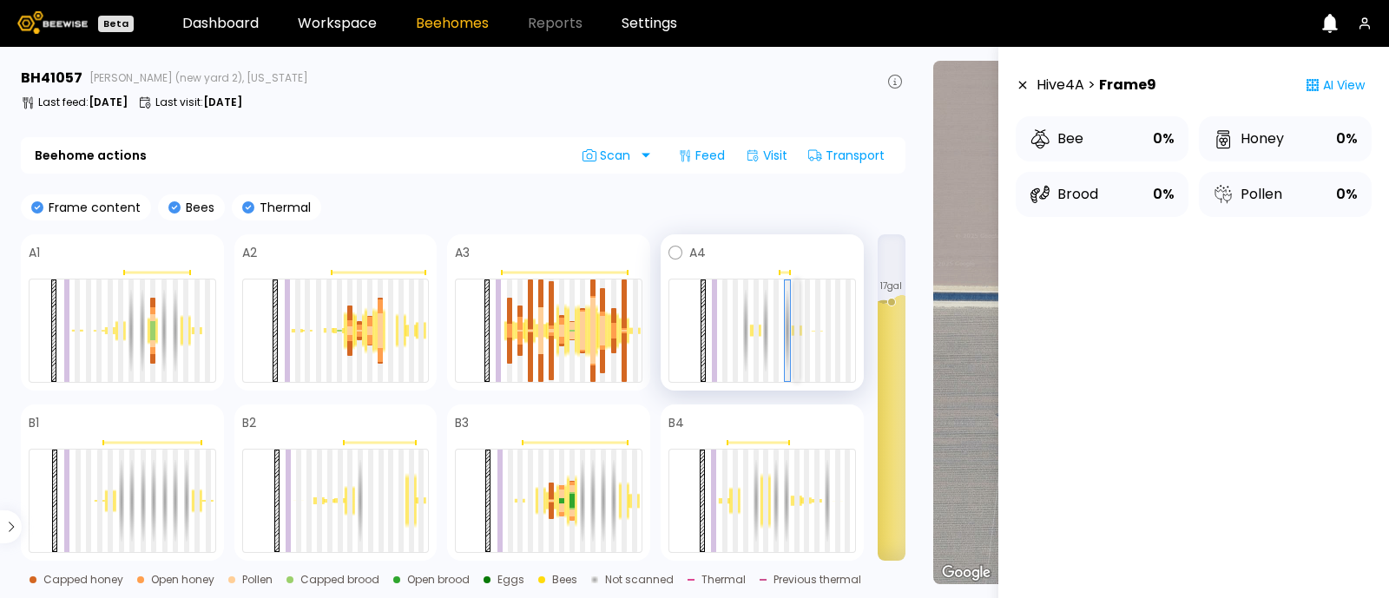
click at [797, 345] on div at bounding box center [797, 331] width 5 height 102
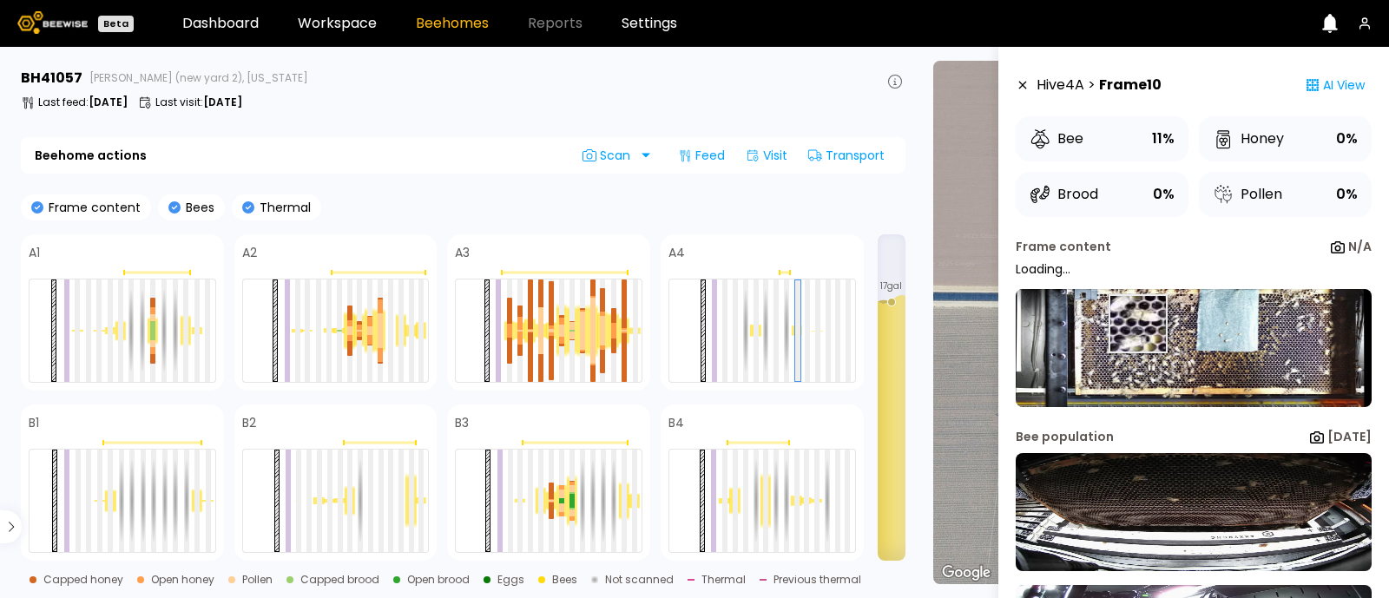
click at [1137, 324] on img at bounding box center [1194, 348] width 356 height 118
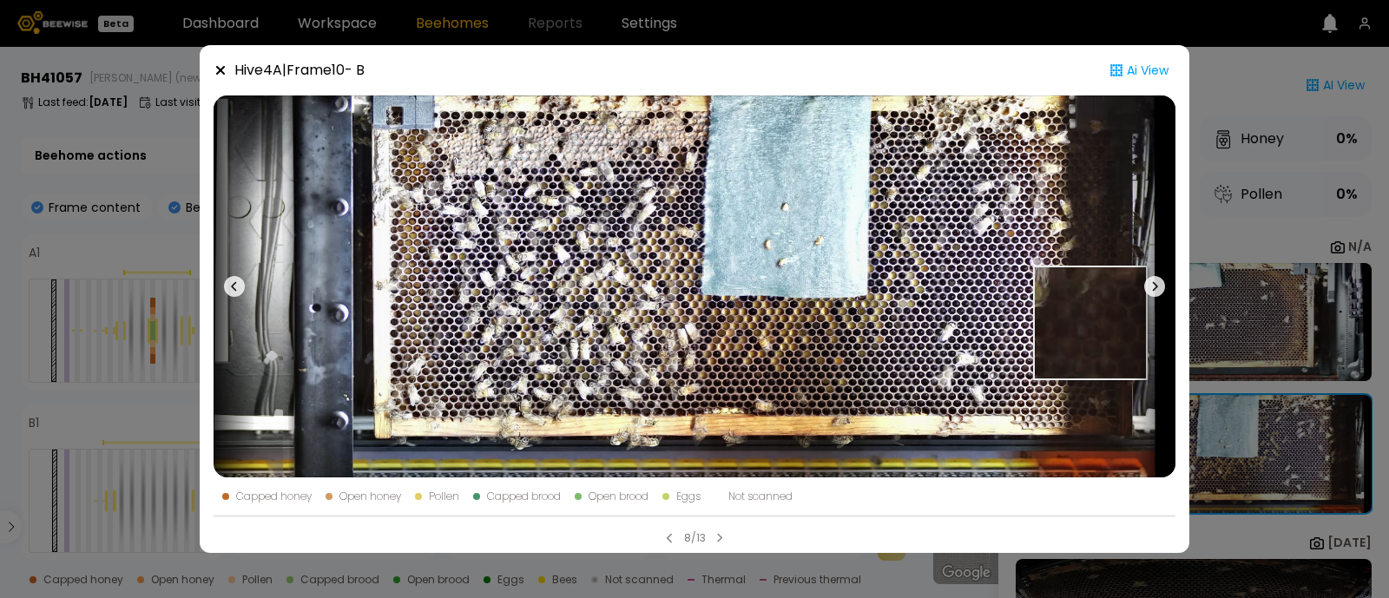
click at [1091, 323] on img at bounding box center [695, 287] width 962 height 382
click at [1246, 224] on div "Hive 4 A | Frame 10 - B Ai View Capped honey Open honey Pollen Capped brood Ope…" at bounding box center [694, 299] width 1389 height 598
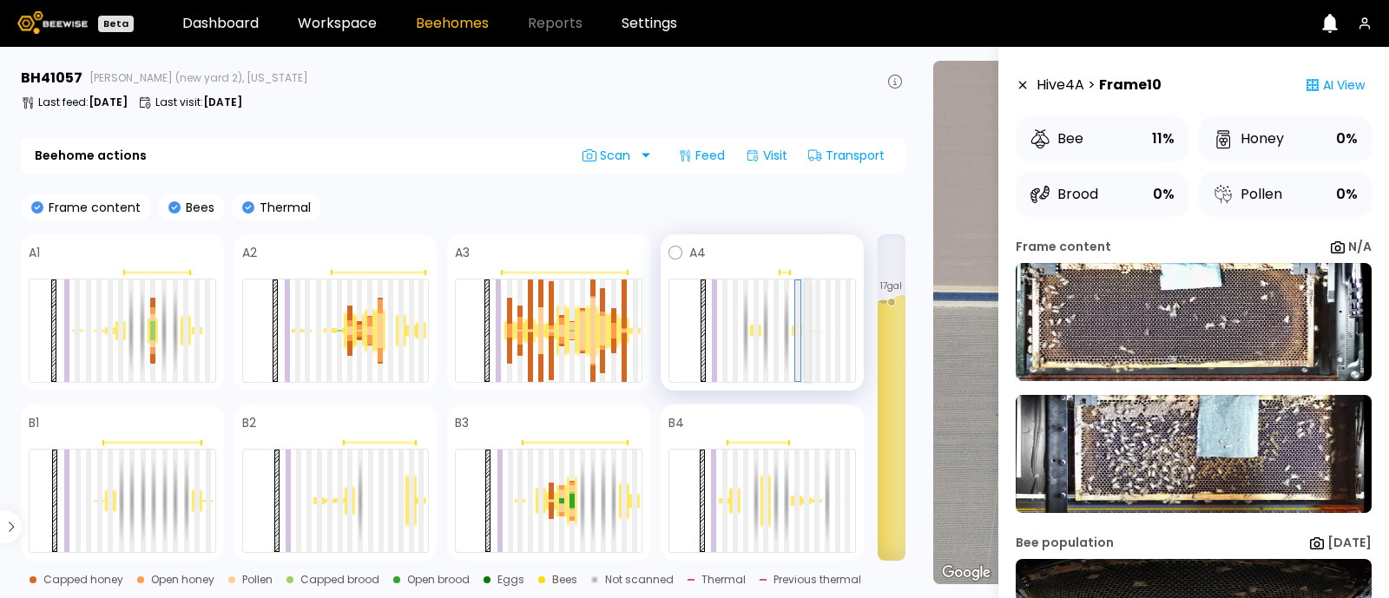
click at [808, 340] on div at bounding box center [807, 331] width 5 height 102
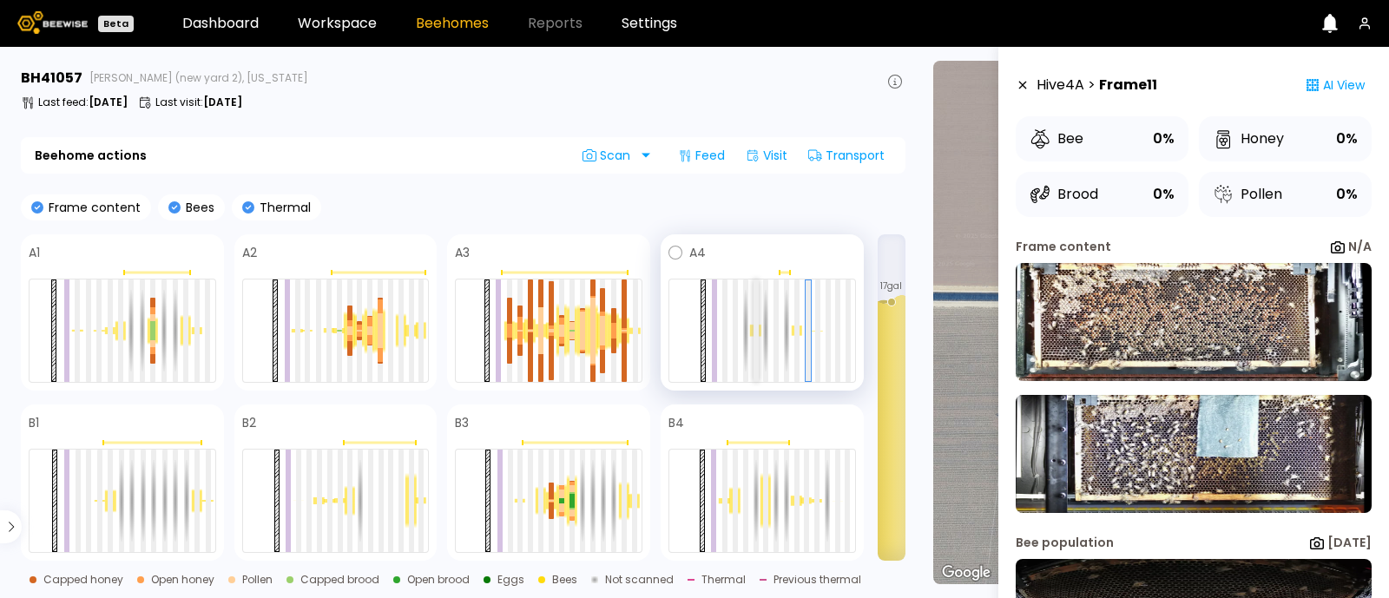
click at [756, 336] on div at bounding box center [756, 331] width 5 height 102
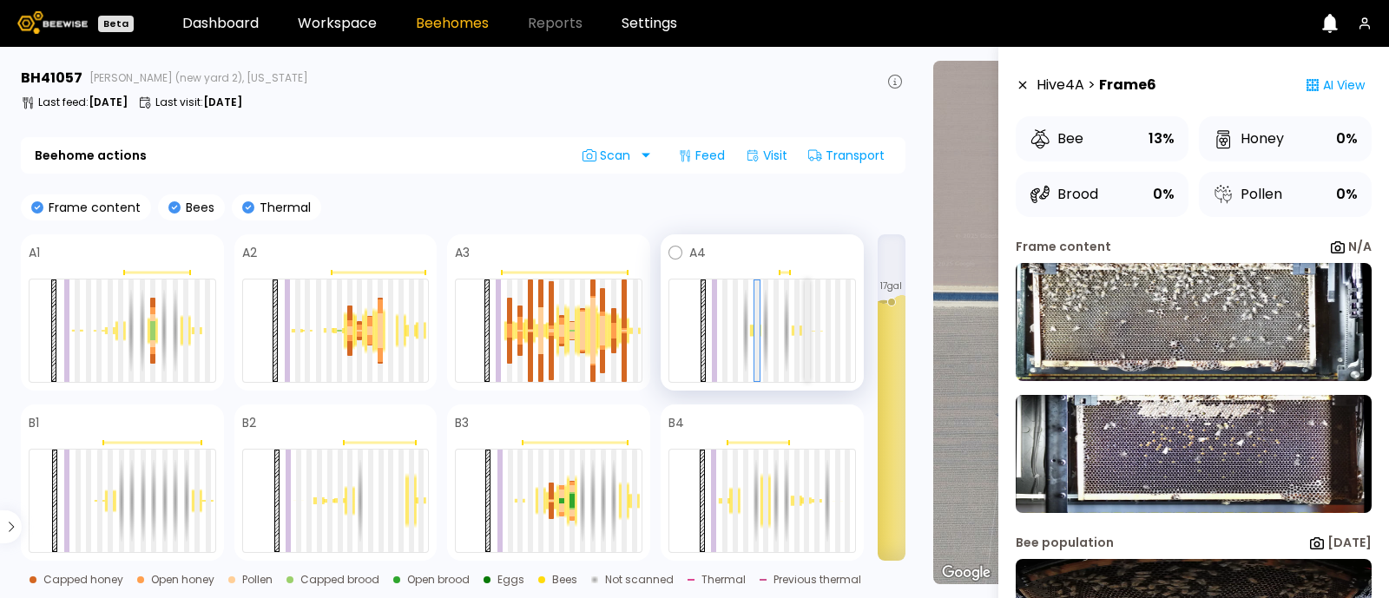
click at [808, 342] on div at bounding box center [807, 331] width 5 height 102
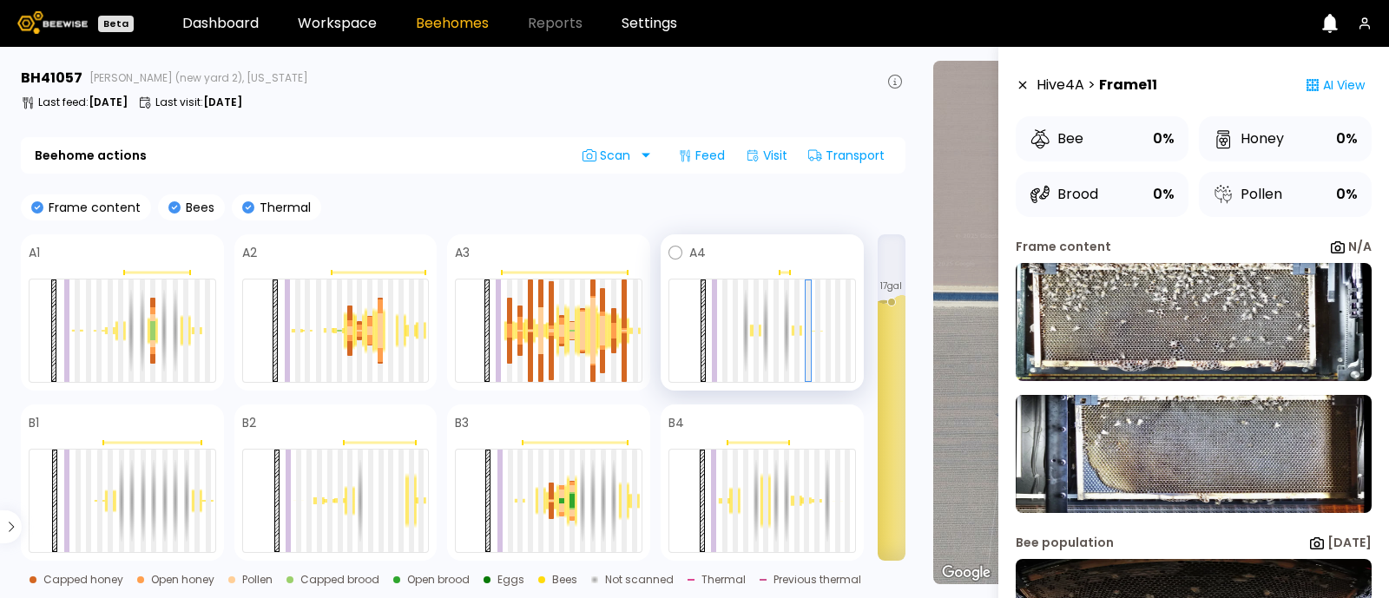
click at [825, 342] on div at bounding box center [763, 331] width 188 height 104
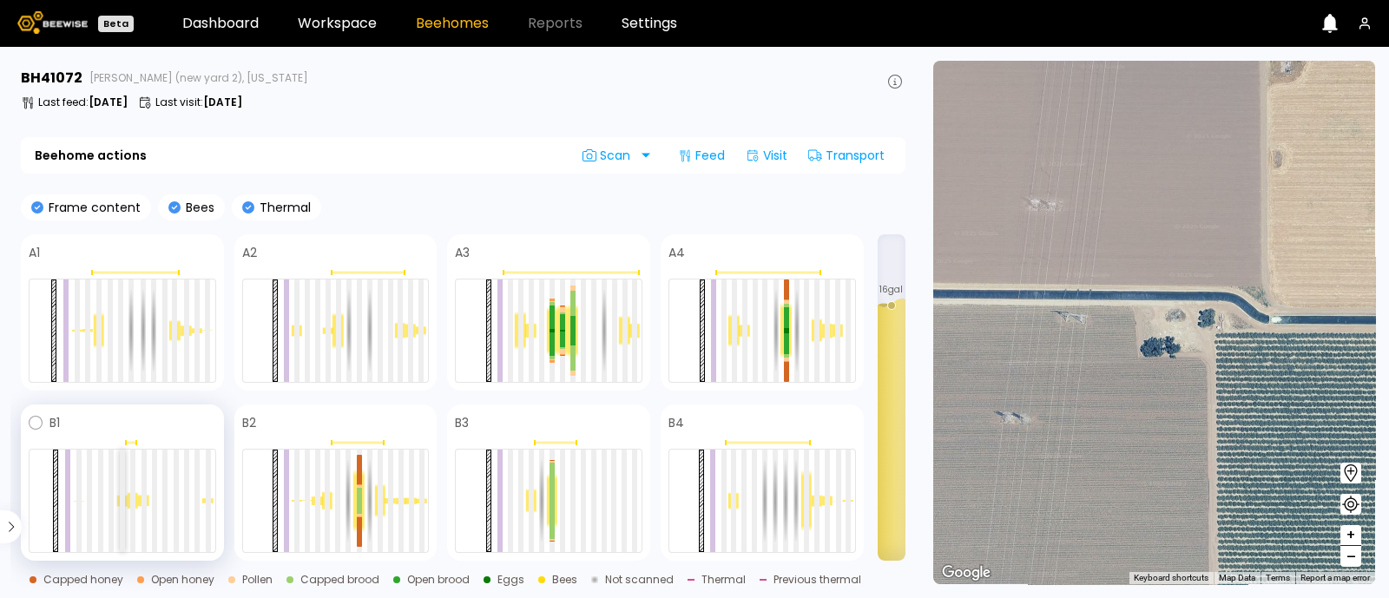
click at [120, 510] on div at bounding box center [122, 501] width 5 height 102
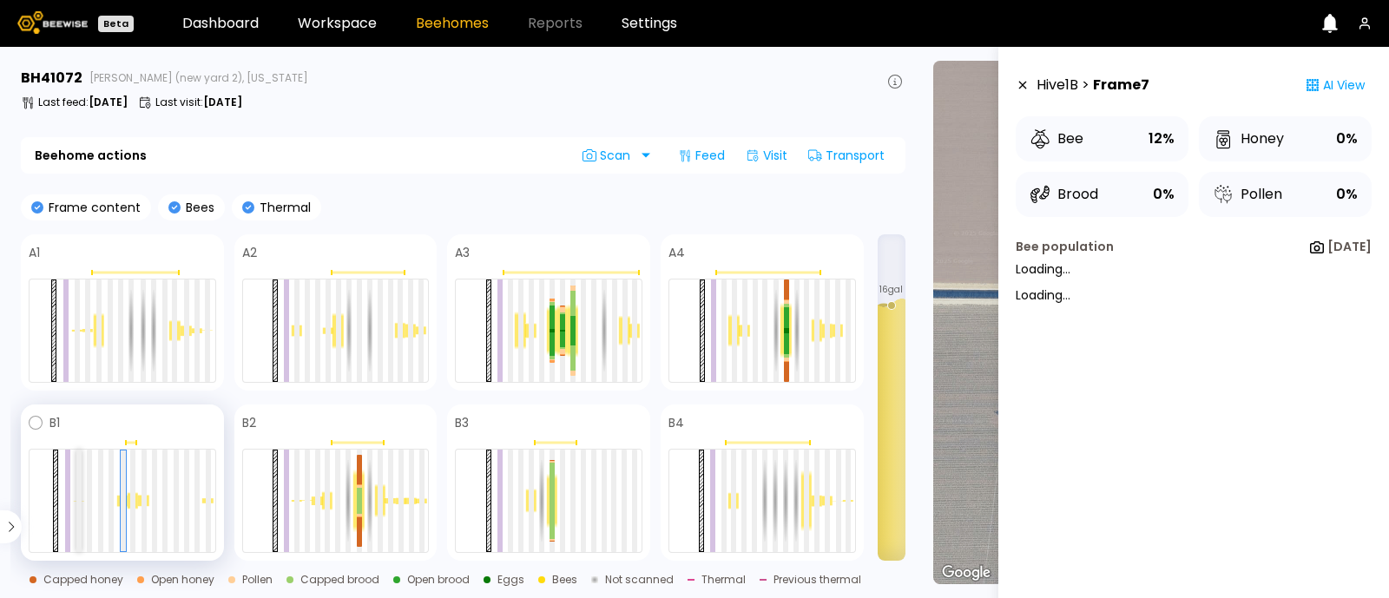
click at [77, 505] on div at bounding box center [78, 501] width 5 height 102
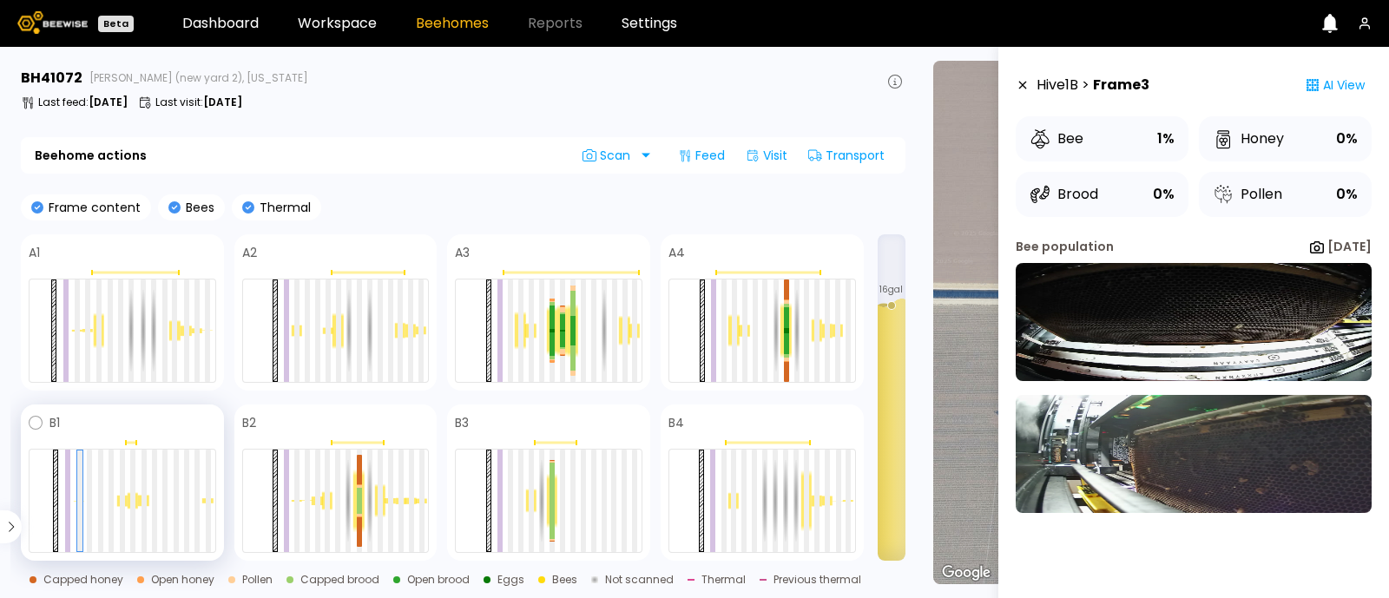
click at [95, 504] on div at bounding box center [123, 501] width 188 height 104
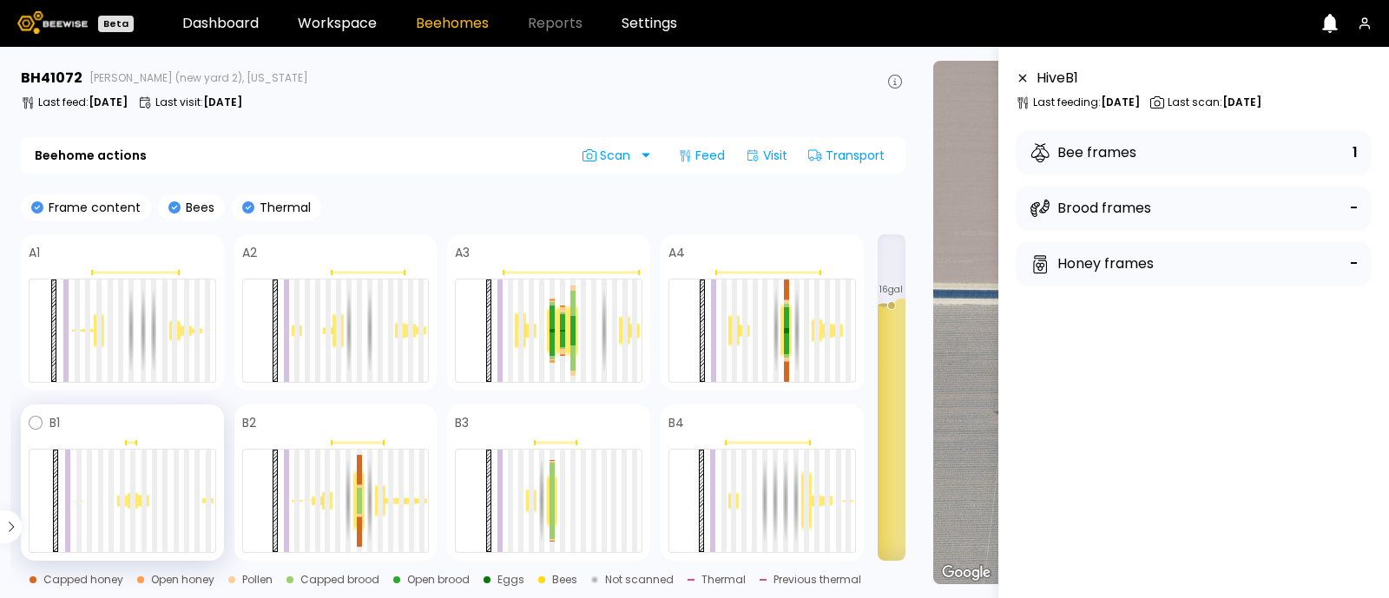
click at [129, 496] on div at bounding box center [133, 500] width 10 height 17
click at [129, 505] on div at bounding box center [133, 500] width 10 height 17
click at [122, 506] on div at bounding box center [122, 501] width 5 height 102
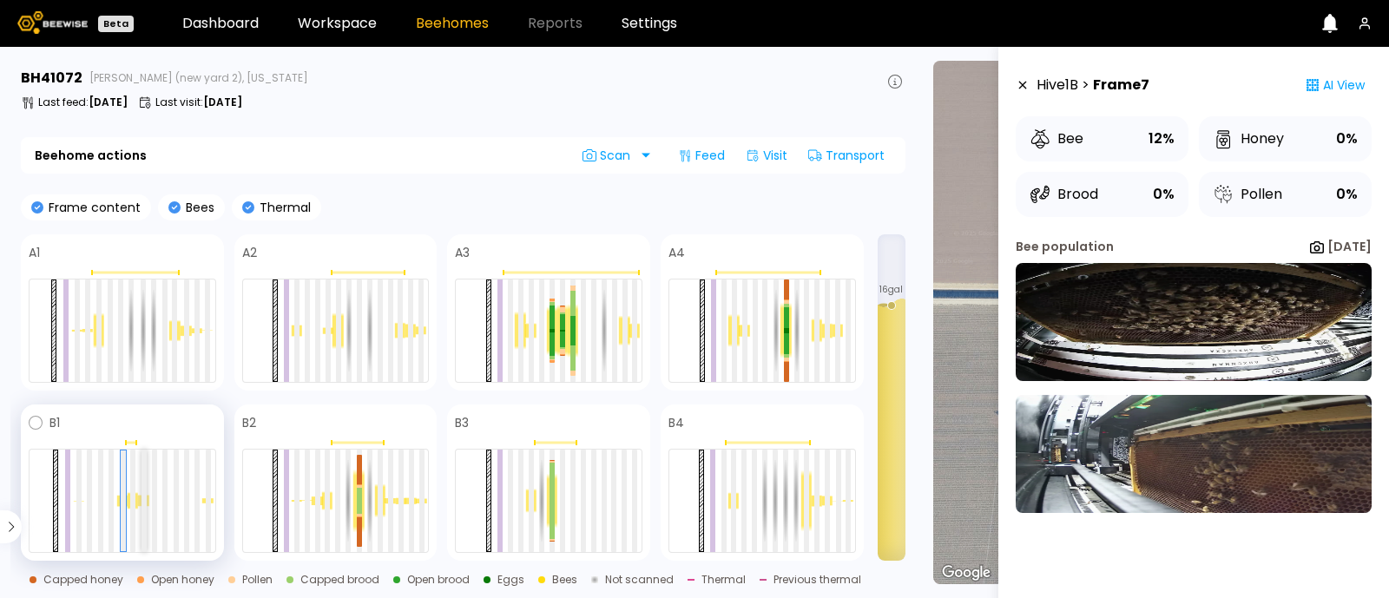
click at [146, 502] on div at bounding box center [144, 501] width 5 height 102
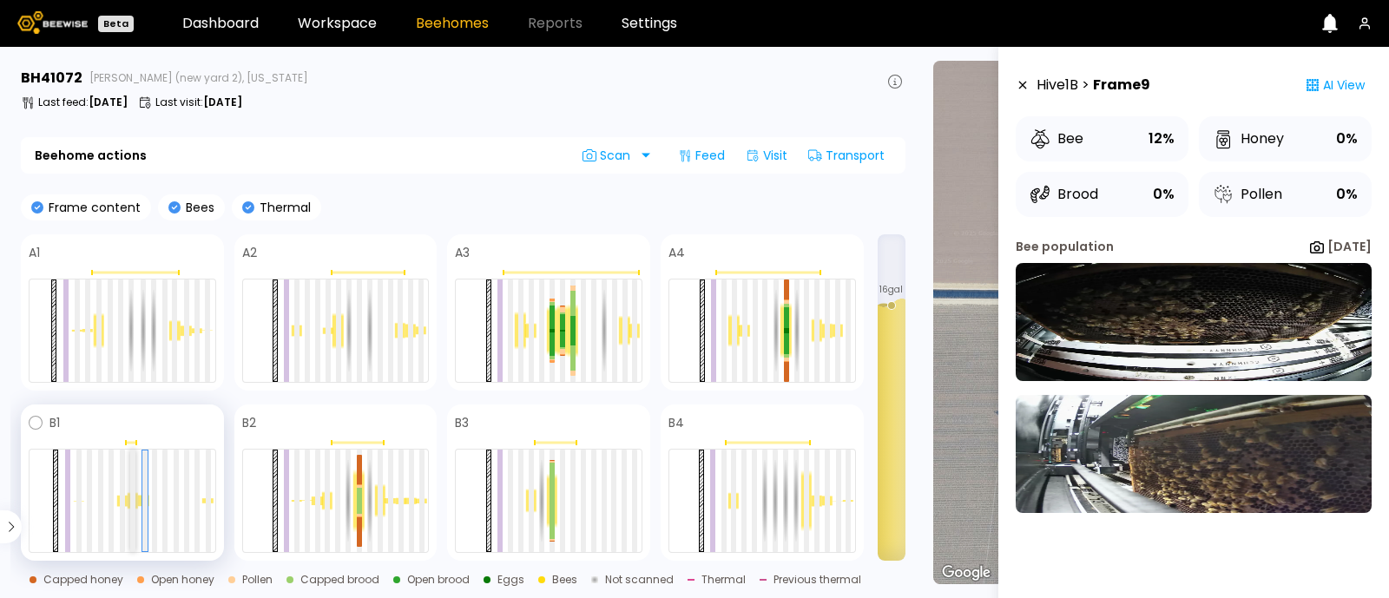
click at [133, 515] on div at bounding box center [132, 501] width 5 height 102
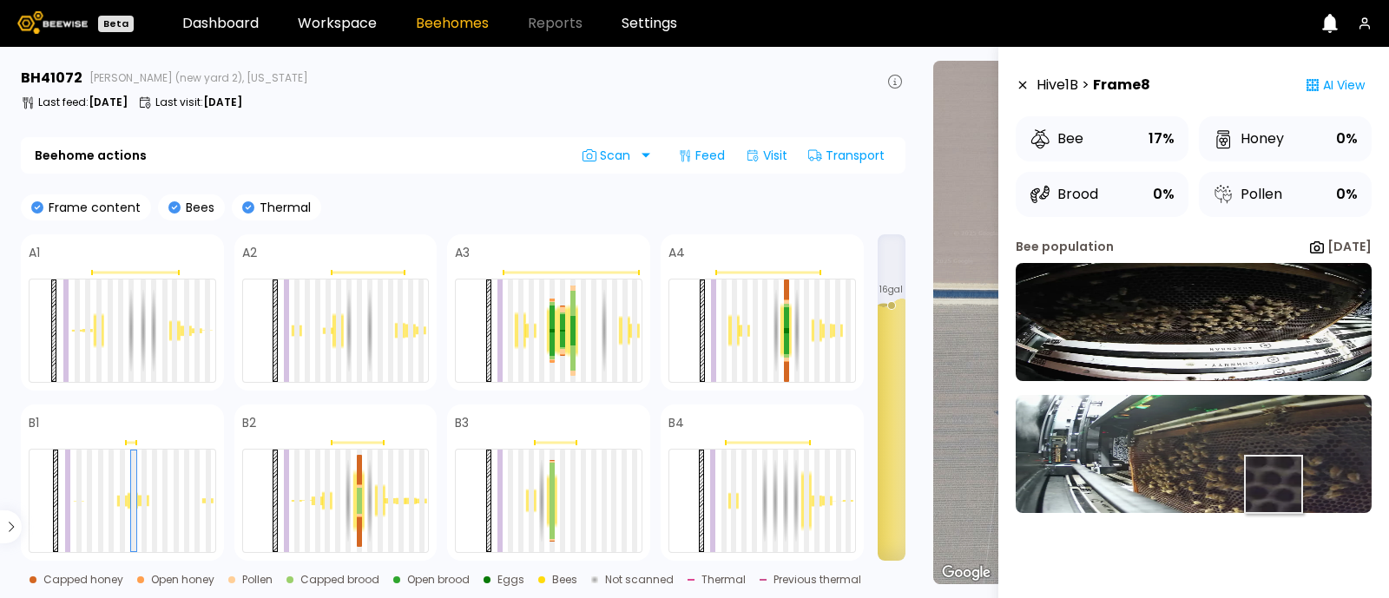
click at [1272, 483] on img at bounding box center [1194, 454] width 356 height 118
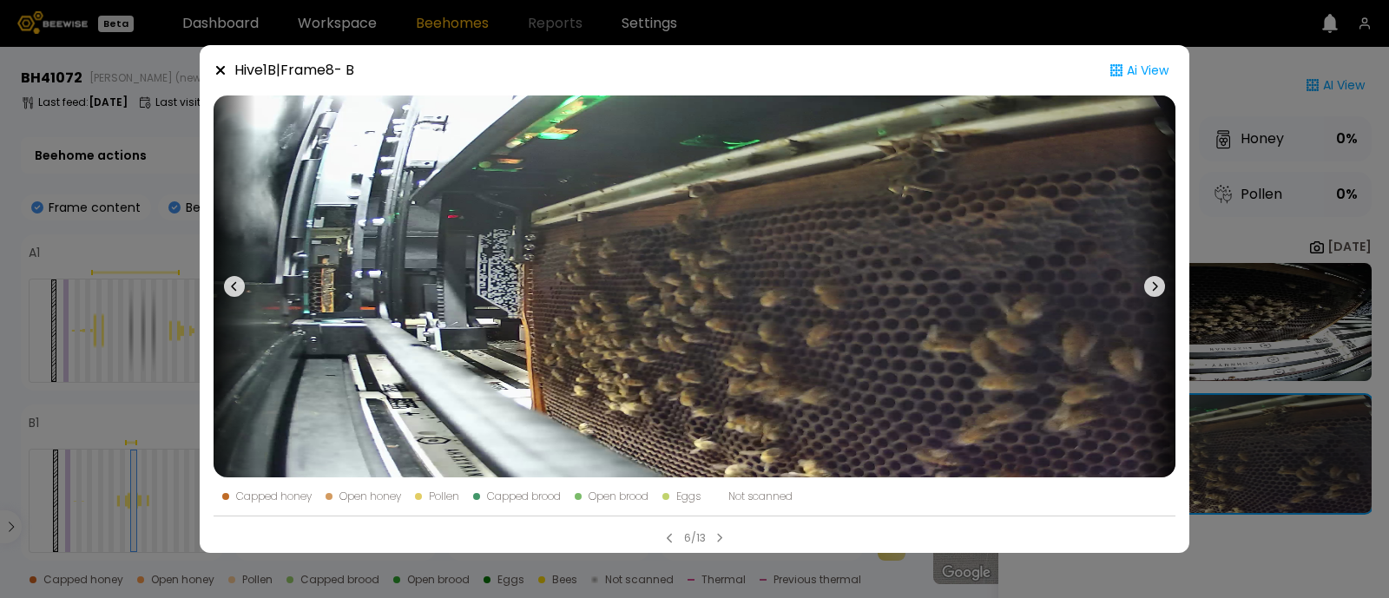
click at [1316, 353] on div "Hive 1 B | Frame 8 - B Ai View Capped honey Open honey Pollen Capped brood Open…" at bounding box center [694, 299] width 1389 height 598
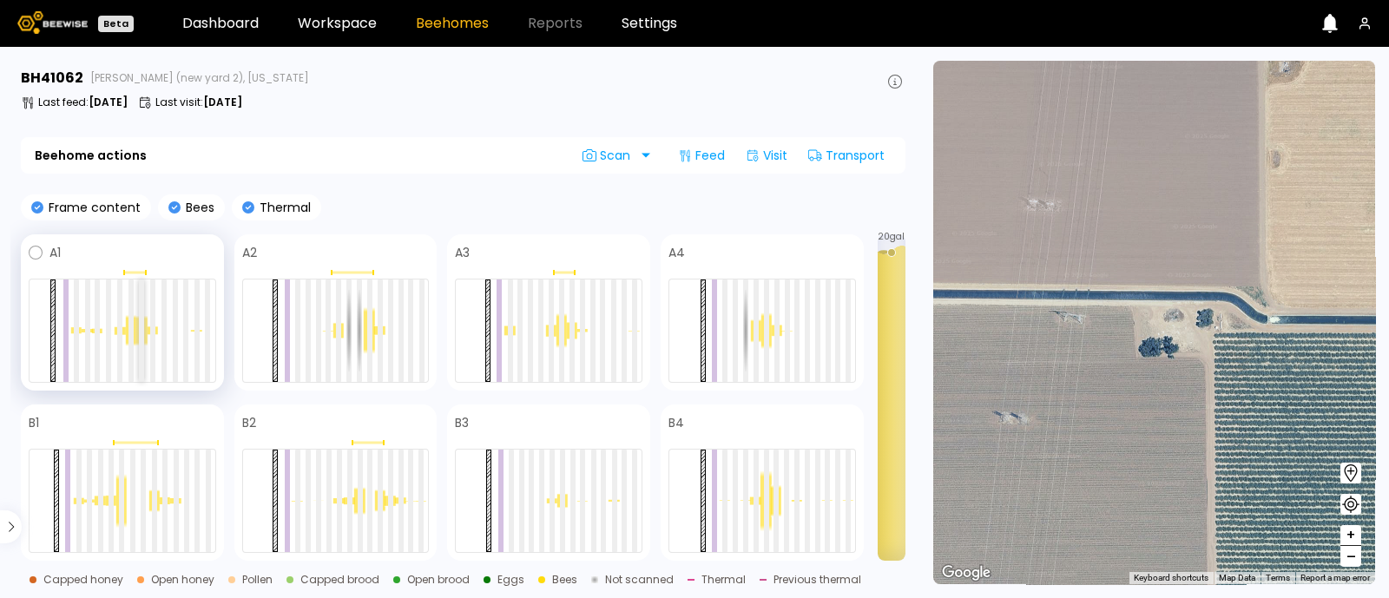
click at [143, 339] on div at bounding box center [141, 331] width 5 height 102
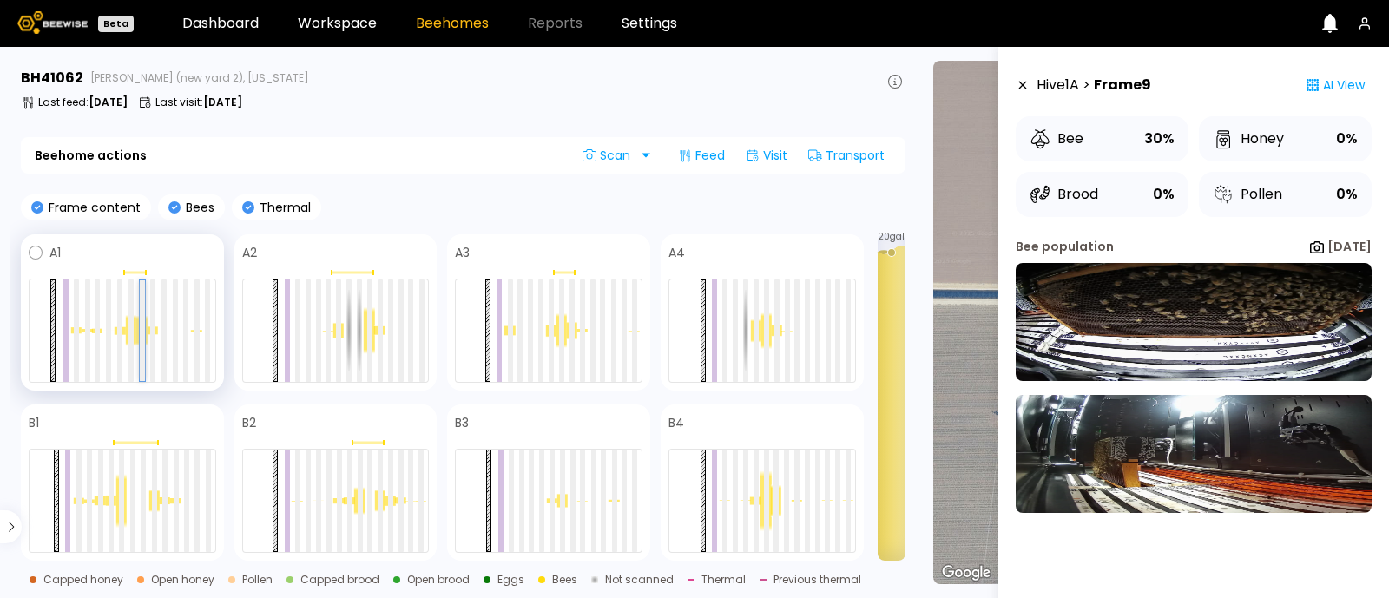
click at [143, 339] on div at bounding box center [142, 330] width 5 height 101
click at [129, 333] on div at bounding box center [131, 331] width 5 height 102
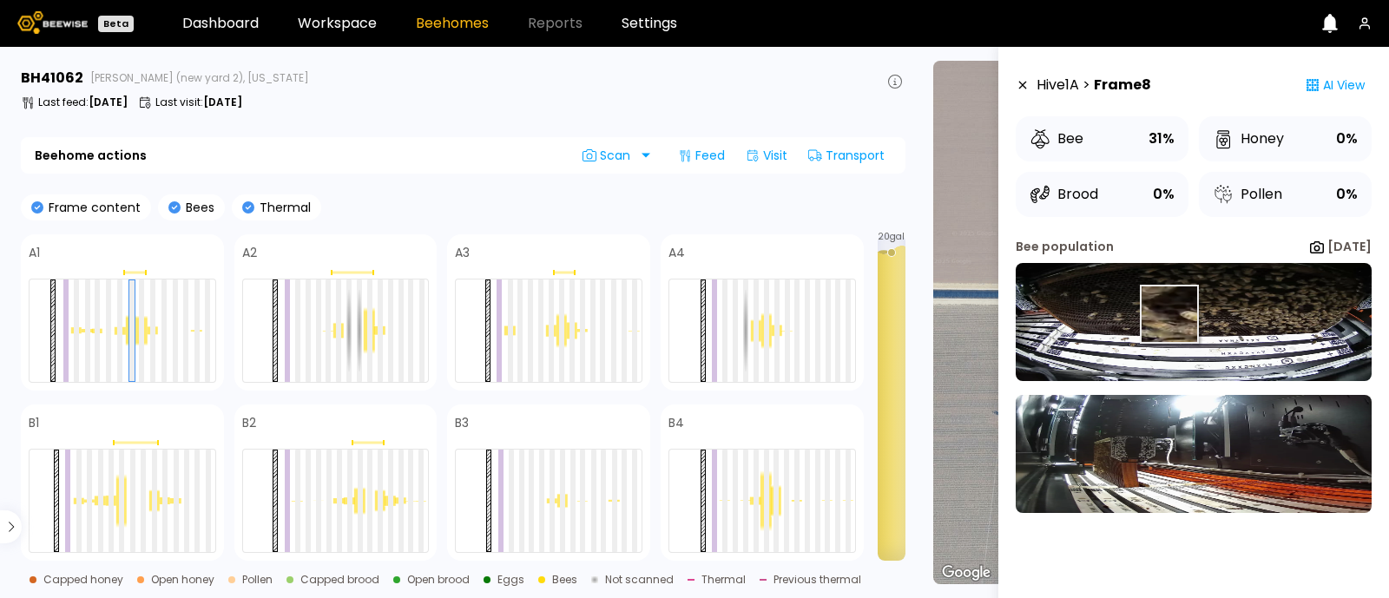
click at [1169, 316] on img at bounding box center [1194, 322] width 356 height 118
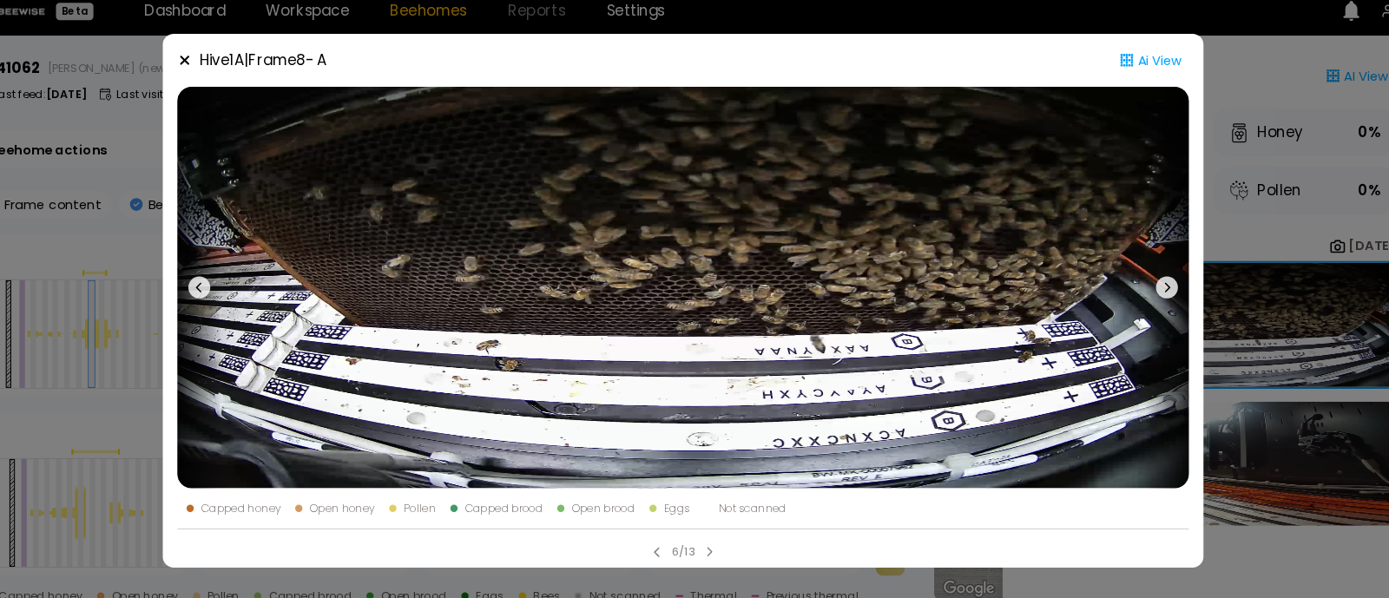
click at [1251, 250] on div "Hive 1 A | Frame 8 - A Ai View Capped honey Open honey Pollen Capped brood Open…" at bounding box center [694, 299] width 1389 height 598
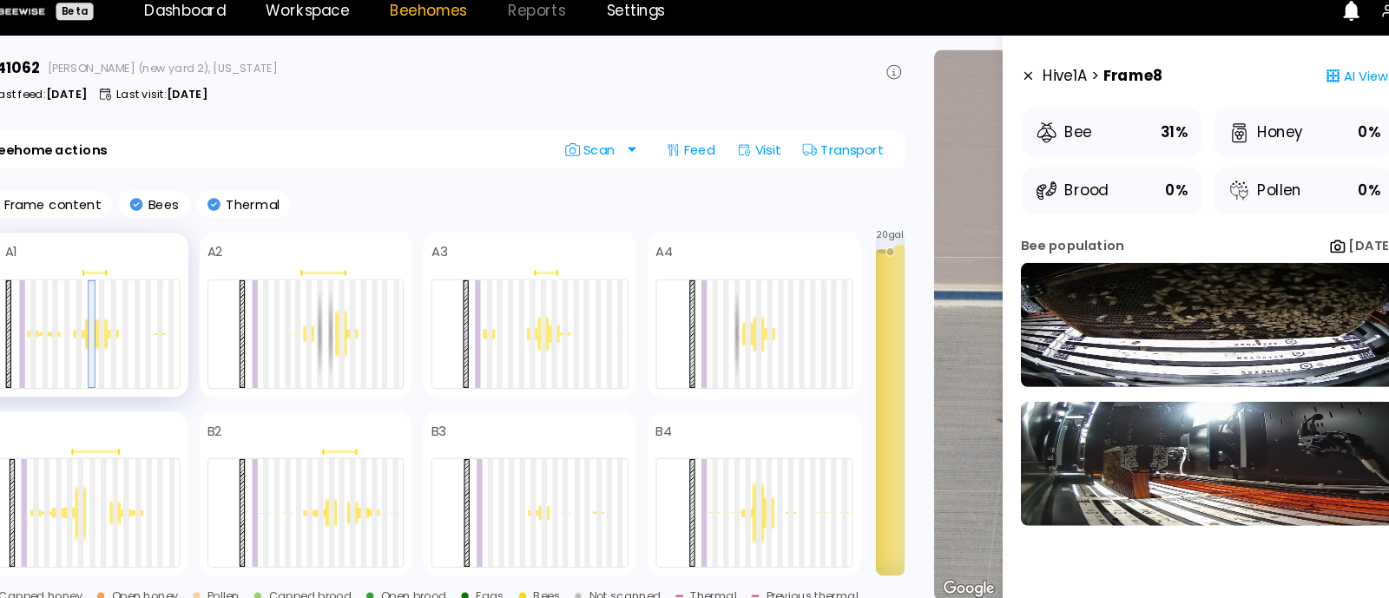
click at [92, 335] on div at bounding box center [123, 331] width 188 height 104
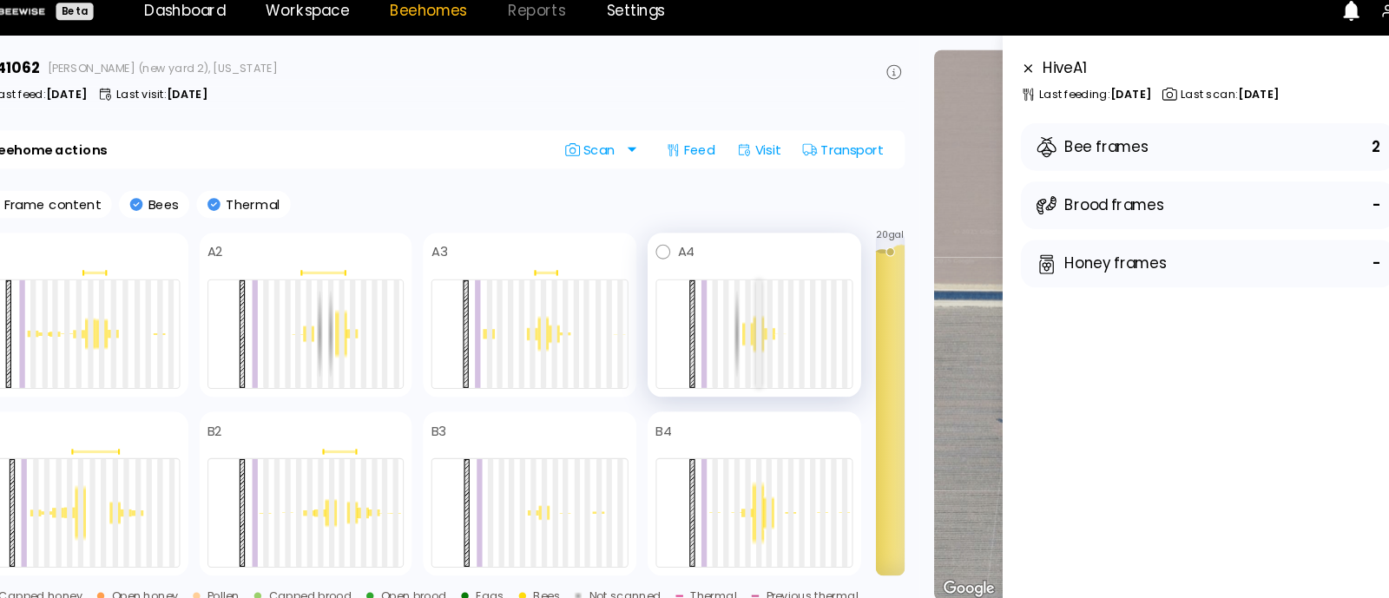
click at [768, 336] on div at bounding box center [766, 331] width 5 height 102
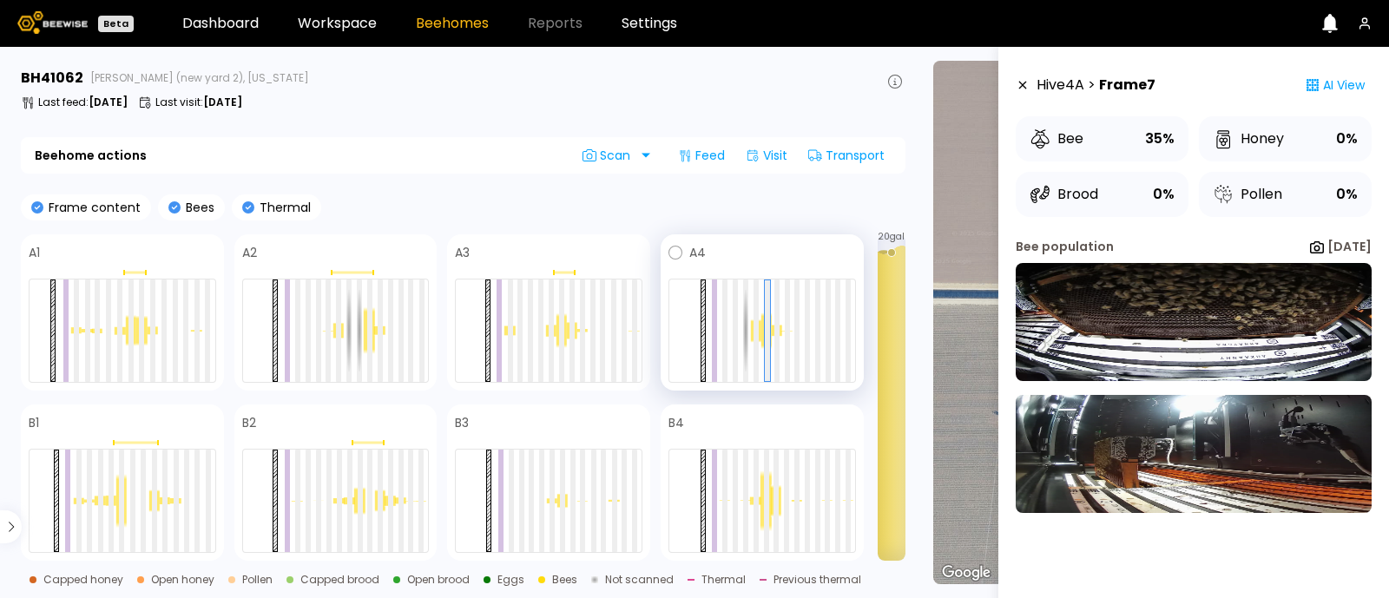
click at [783, 340] on div at bounding box center [763, 331] width 188 height 104
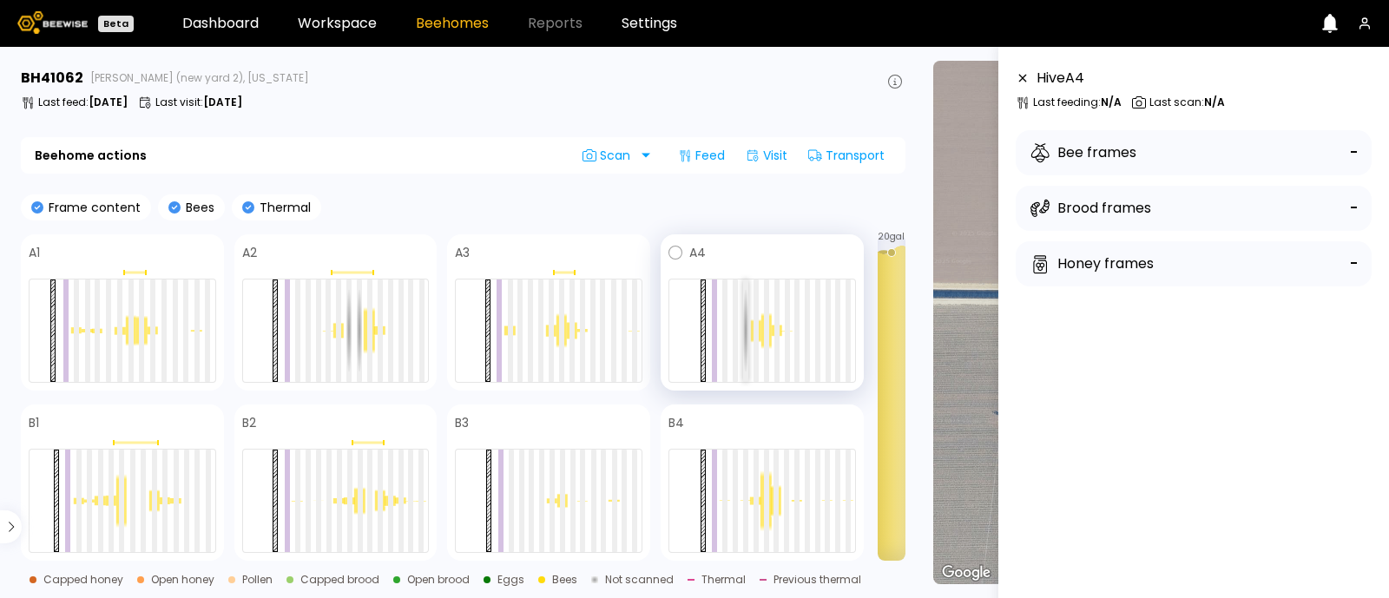
click at [747, 338] on div at bounding box center [745, 331] width 5 height 102
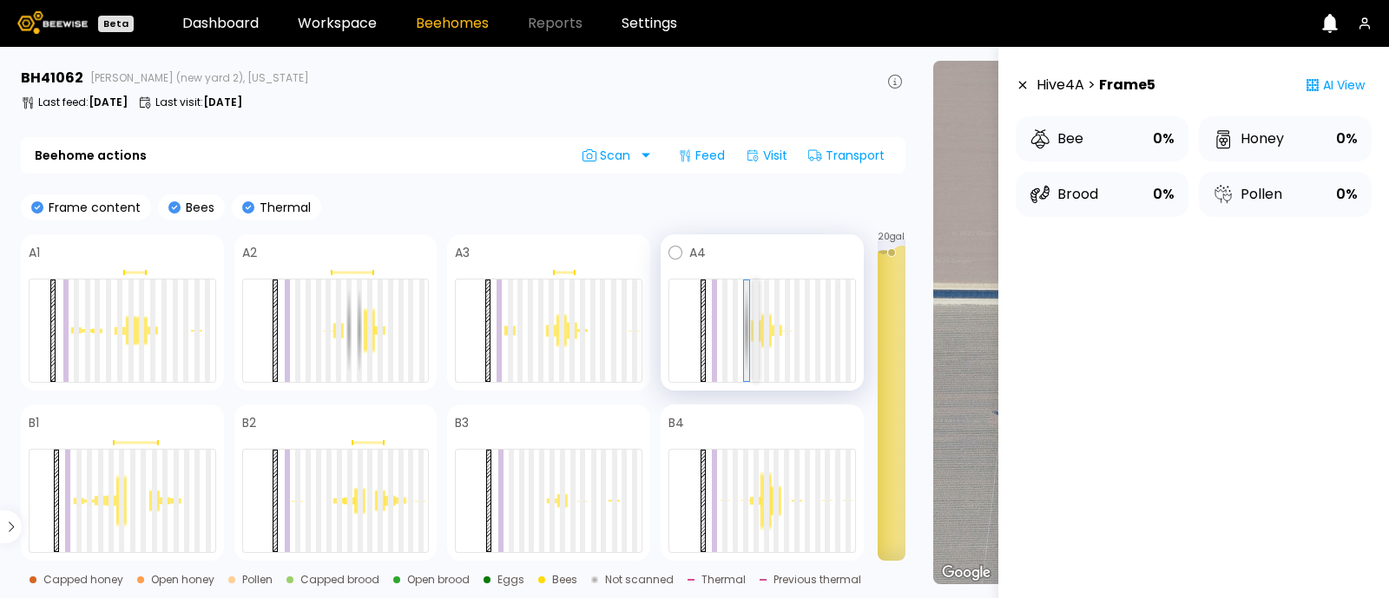
click at [755, 324] on div at bounding box center [756, 331] width 5 height 102
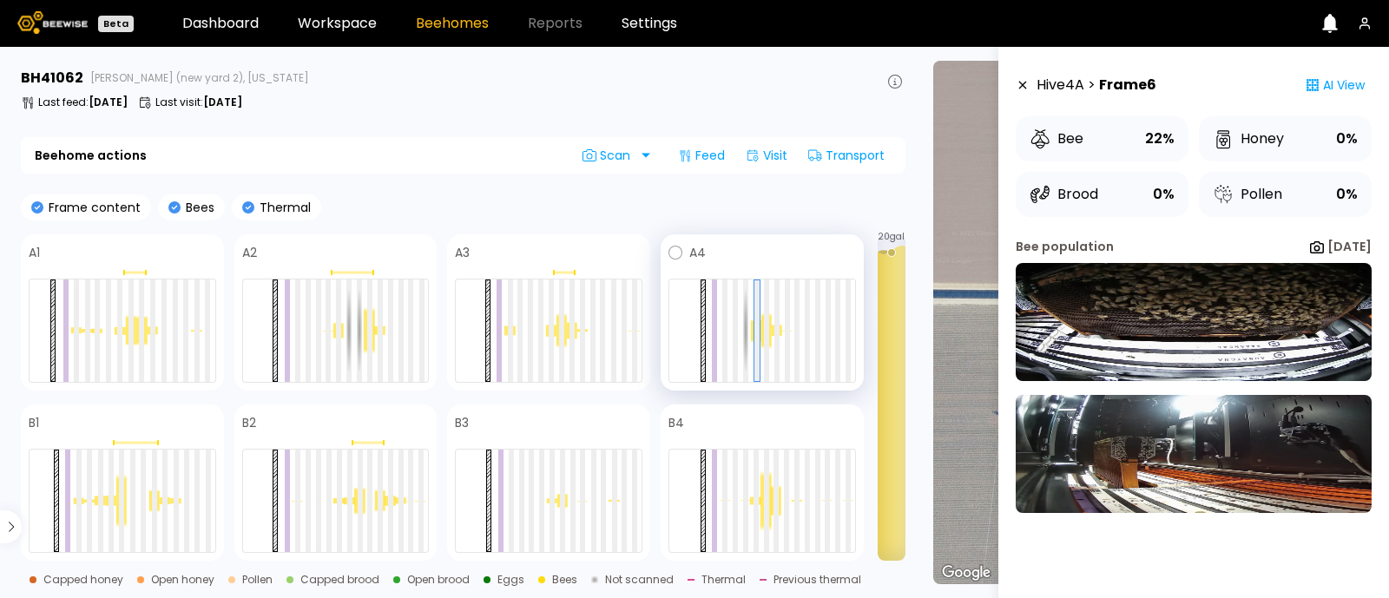
click at [773, 327] on div at bounding box center [776, 331] width 10 height 12
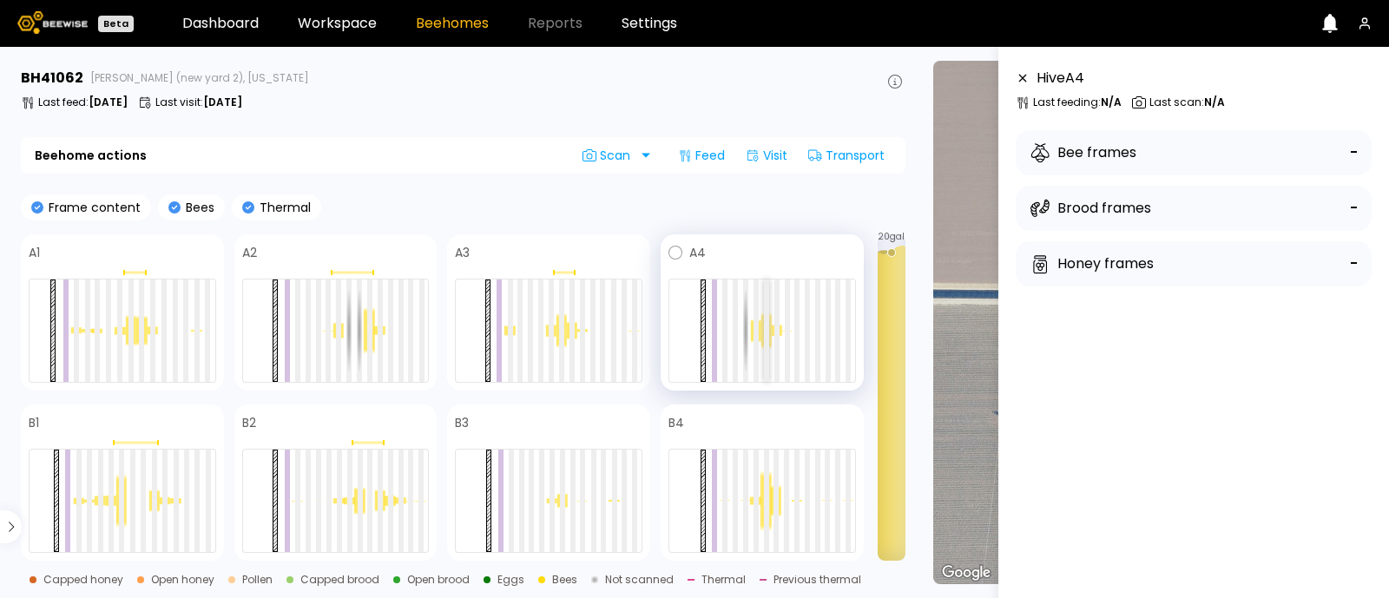
click at [768, 348] on div at bounding box center [766, 331] width 5 height 102
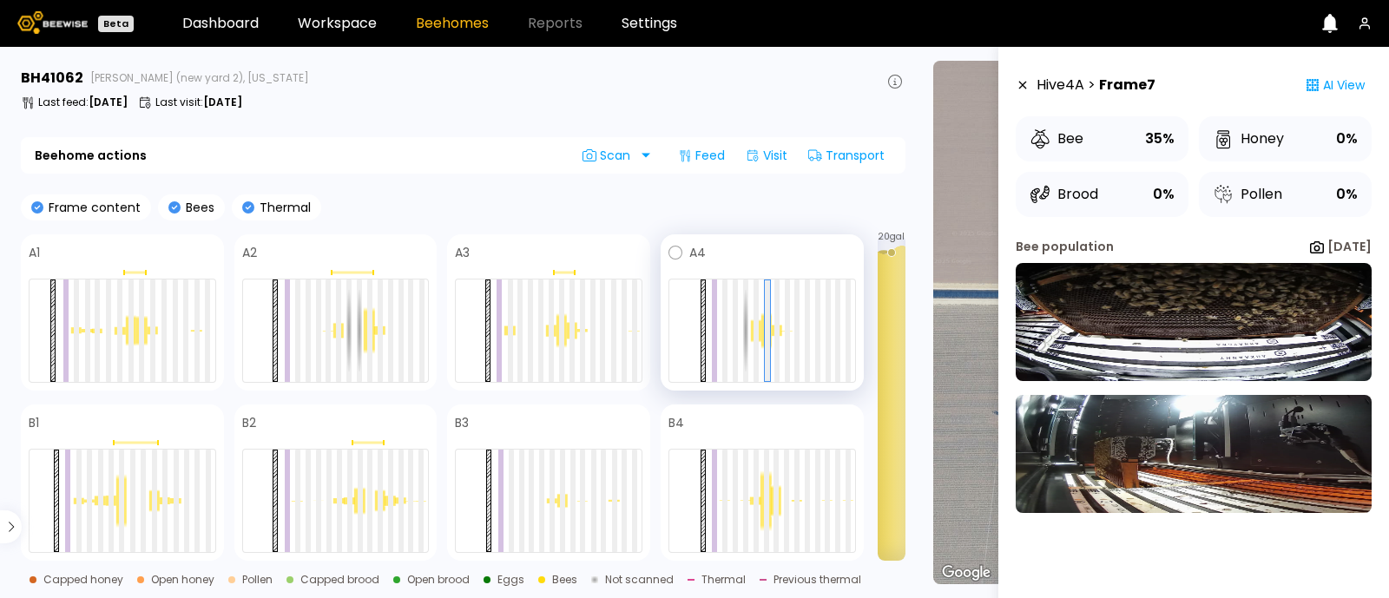
click at [781, 349] on div at bounding box center [763, 331] width 188 height 104
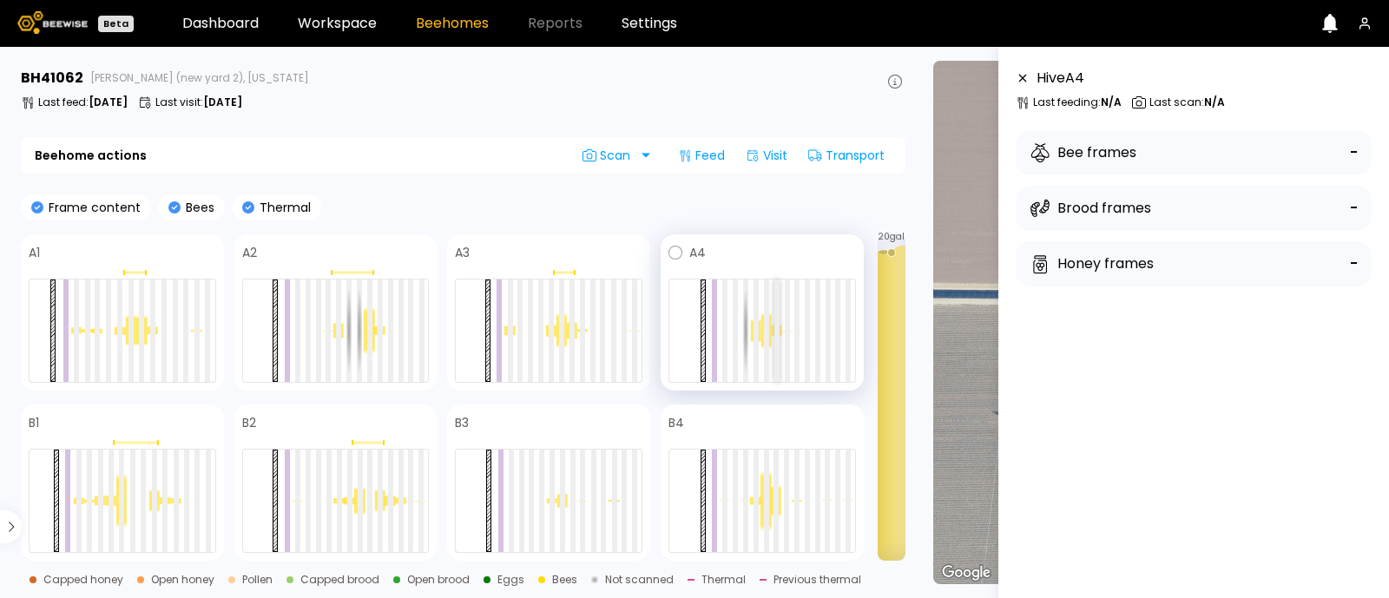
click at [776, 324] on div at bounding box center [777, 331] width 5 height 102
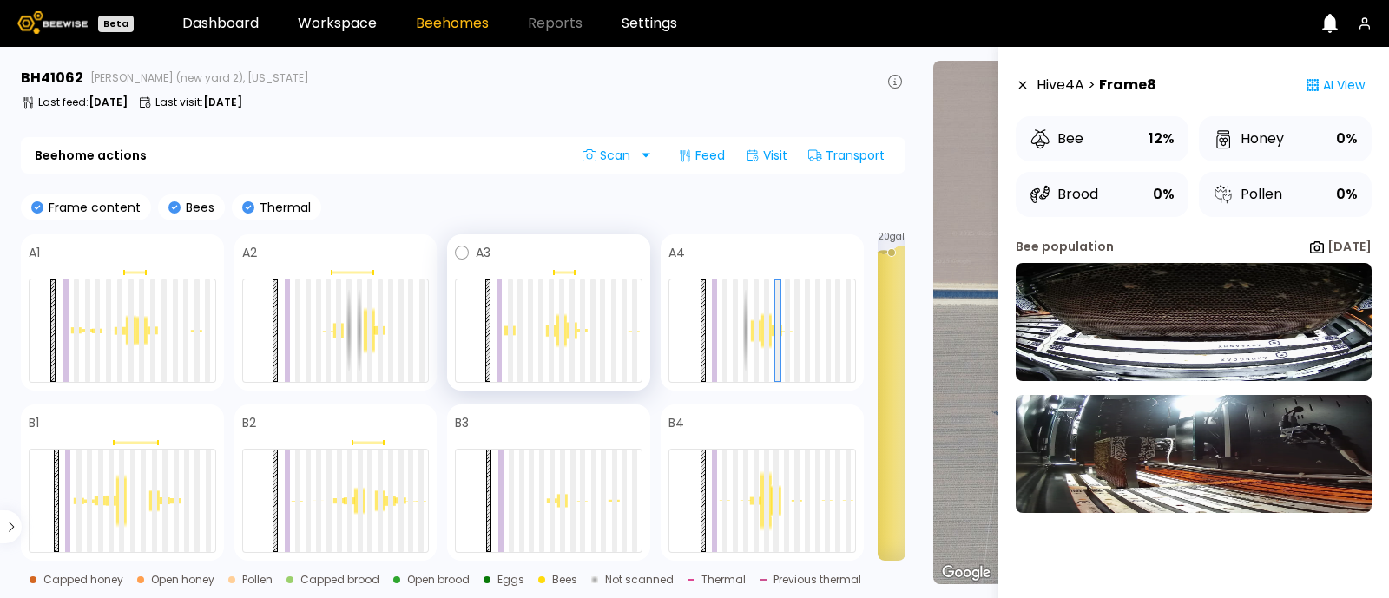
click at [567, 332] on div at bounding box center [572, 331] width 10 height 18
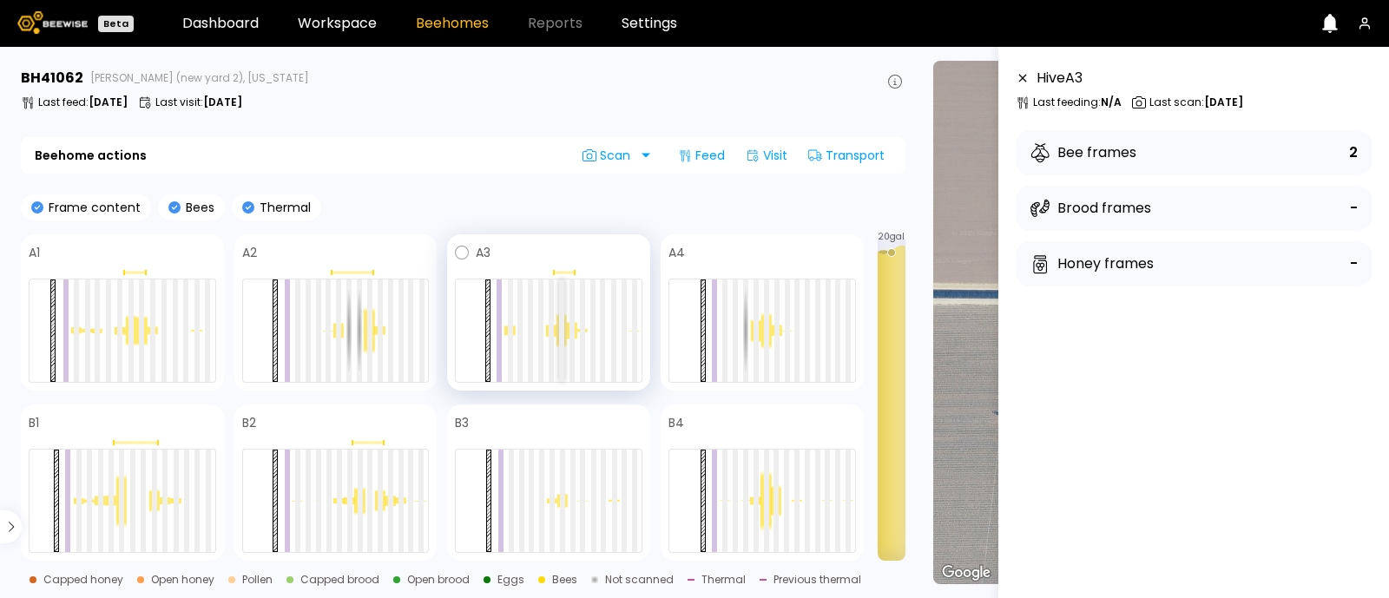
click at [561, 338] on div at bounding box center [561, 331] width 5 height 102
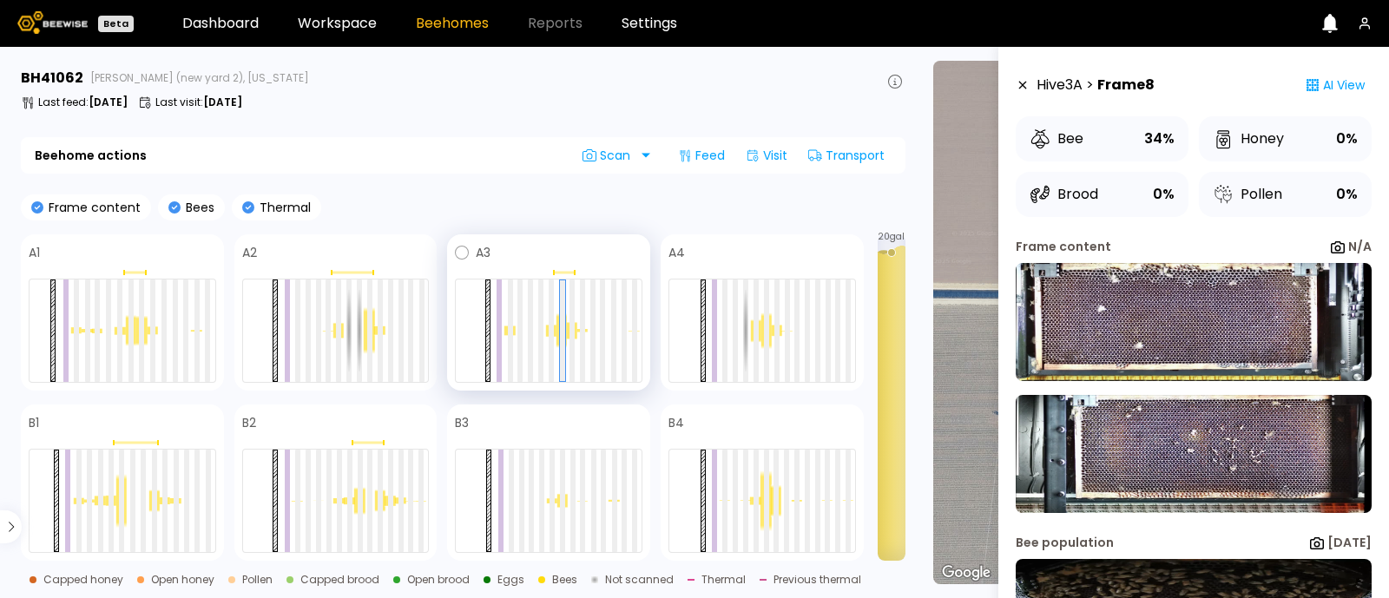
click at [557, 336] on div at bounding box center [562, 330] width 10 height 35
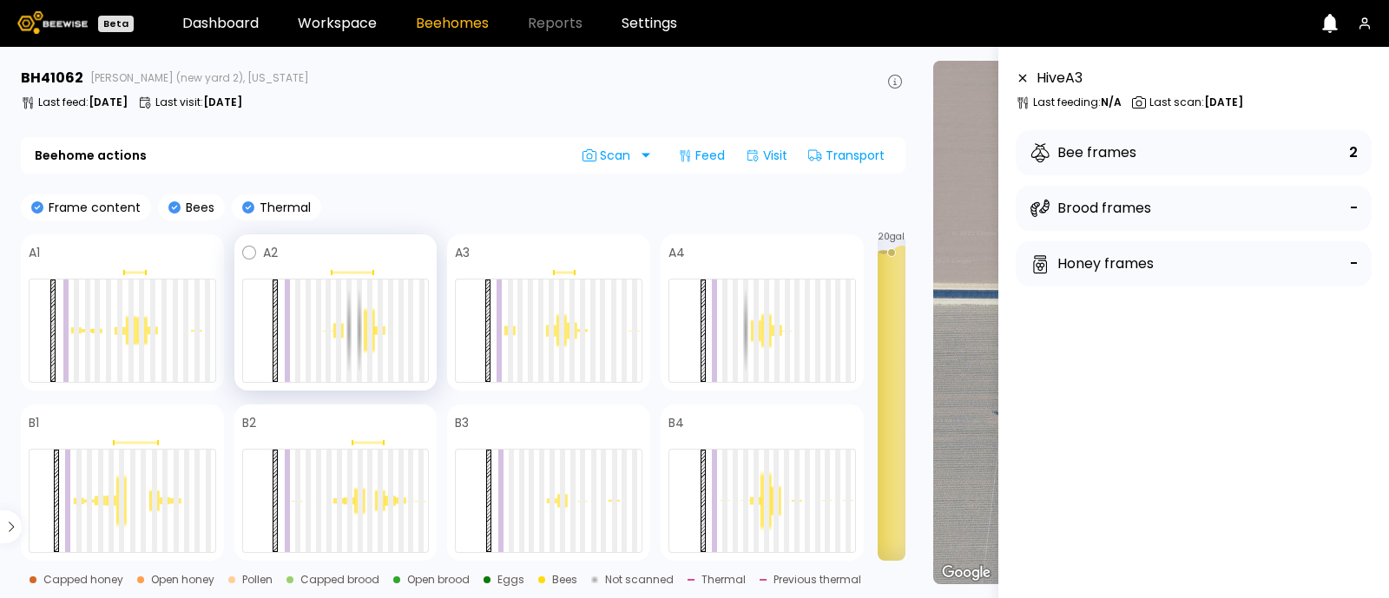
click at [373, 340] on div at bounding box center [369, 330] width 10 height 47
click at [369, 332] on div at bounding box center [369, 331] width 5 height 102
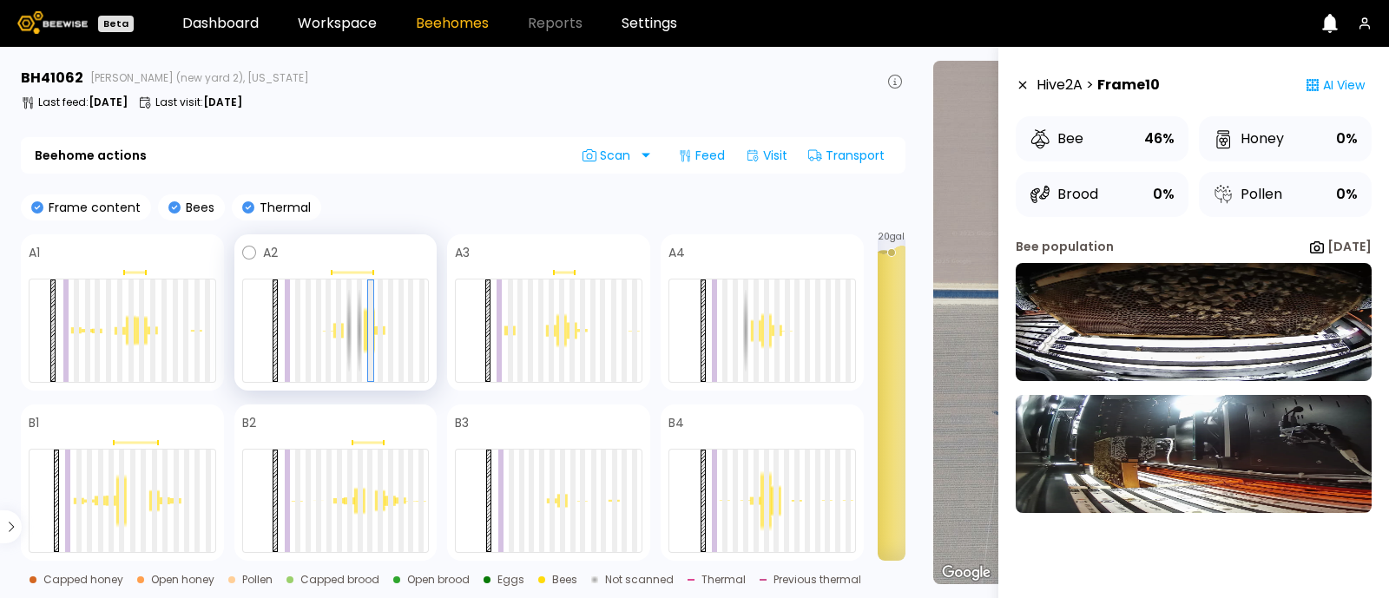
click at [333, 335] on div at bounding box center [338, 330] width 10 height 16
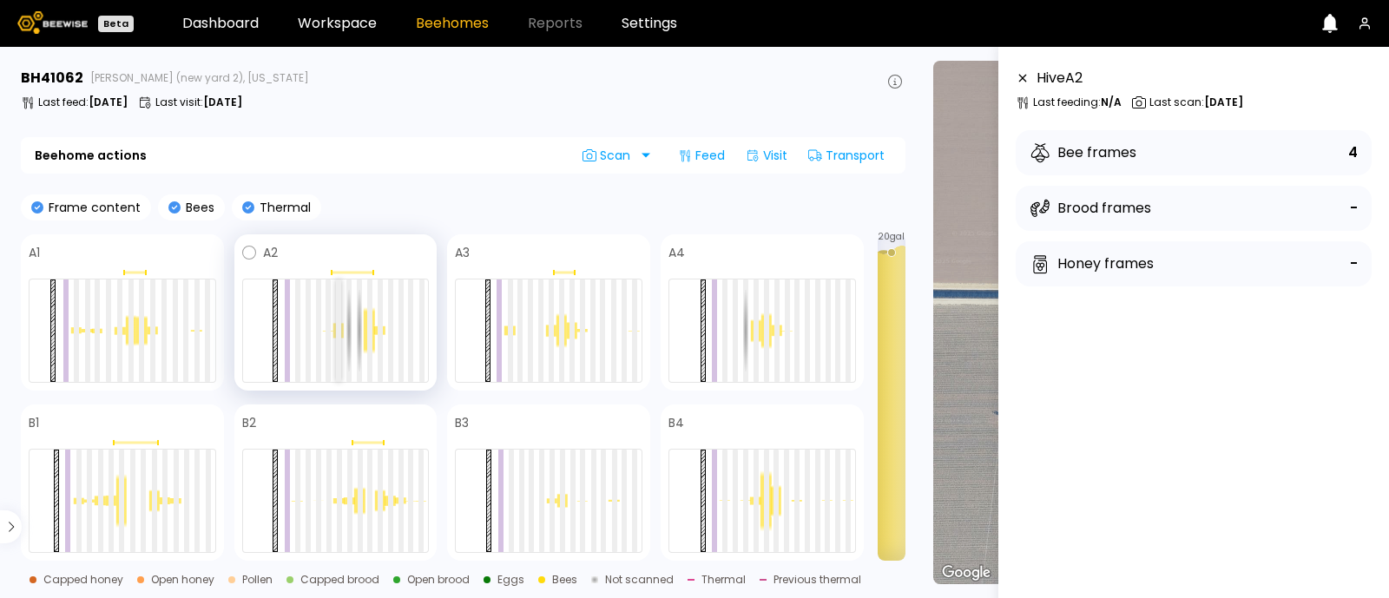
click at [340, 333] on div at bounding box center [338, 331] width 5 height 102
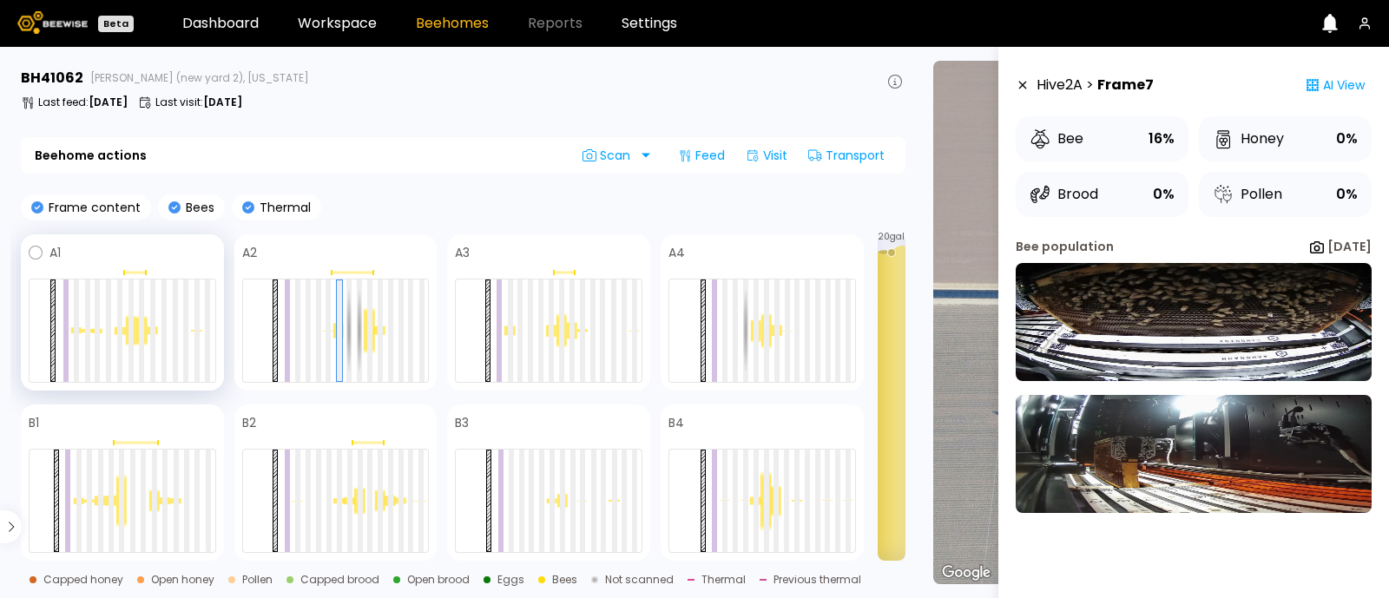
click at [136, 336] on div at bounding box center [141, 331] width 10 height 30
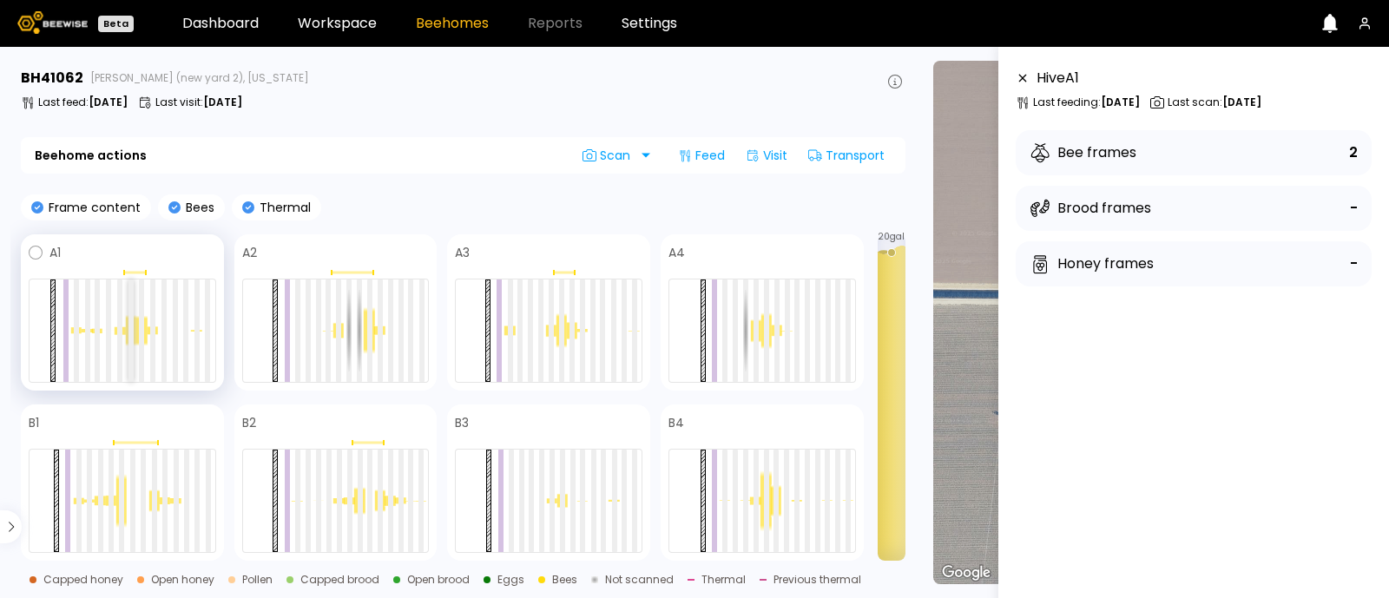
click at [131, 325] on div at bounding box center [131, 331] width 5 height 102
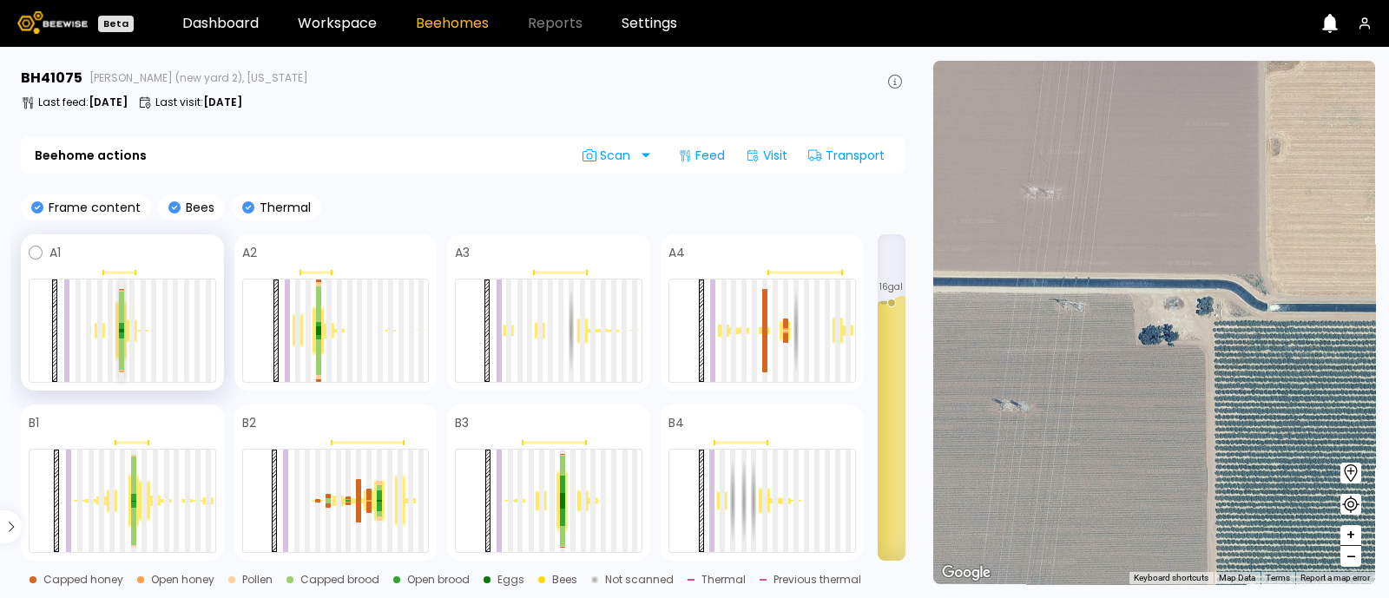
click at [120, 326] on div at bounding box center [121, 326] width 5 height 6
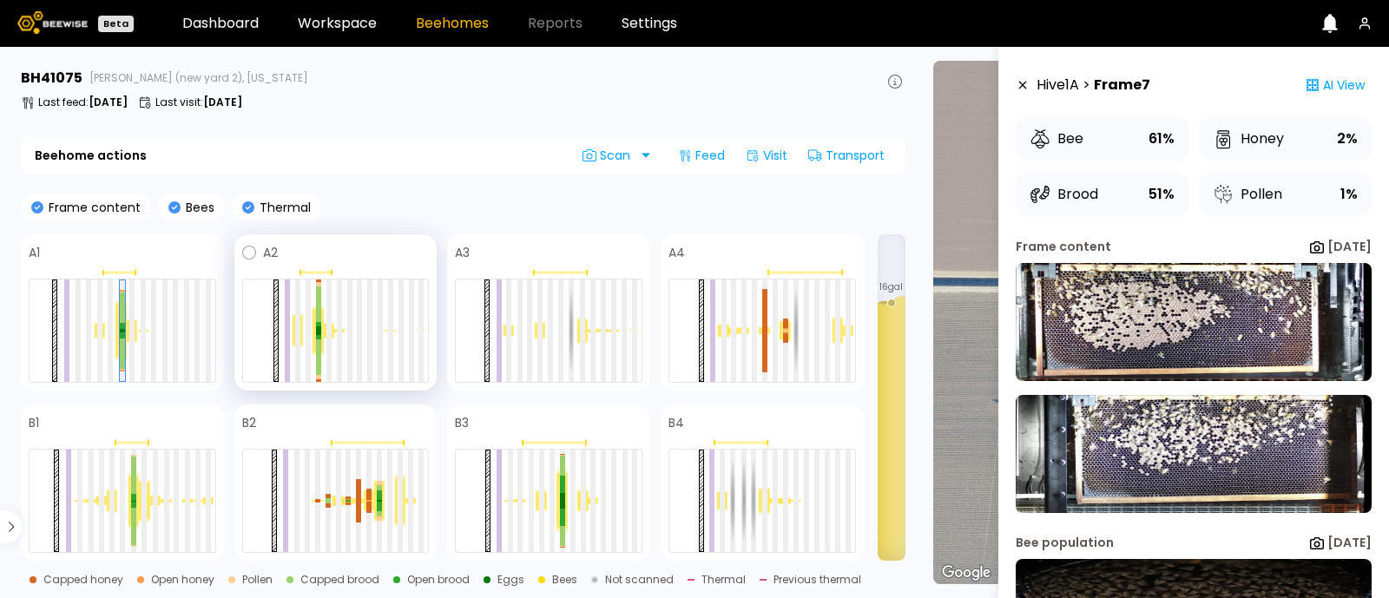
click at [322, 344] on div at bounding box center [318, 330] width 10 height 51
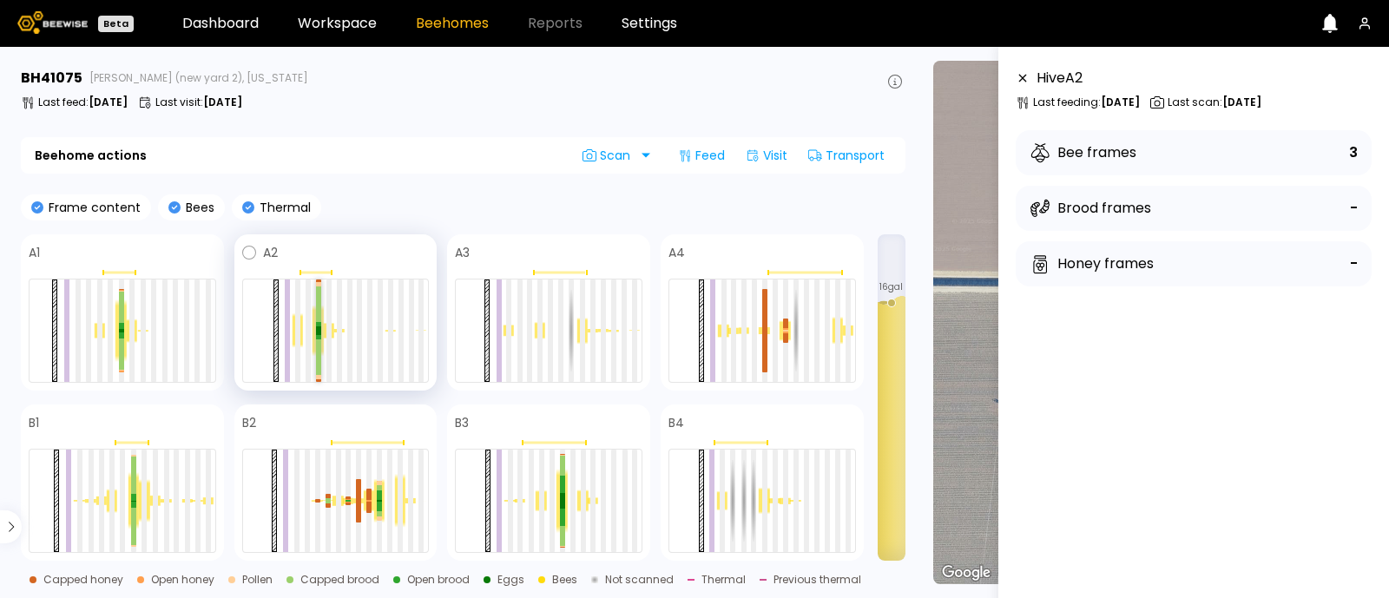
click at [320, 340] on div at bounding box center [318, 358] width 5 height 36
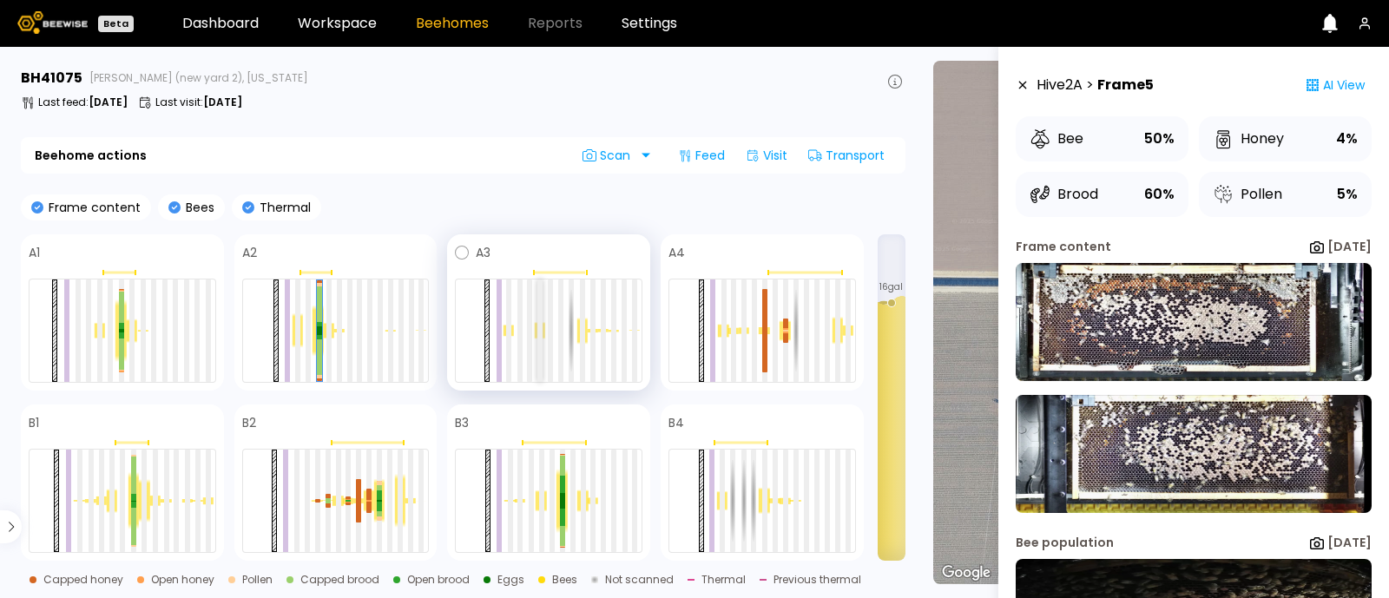
click at [542, 342] on div at bounding box center [539, 331] width 5 height 102
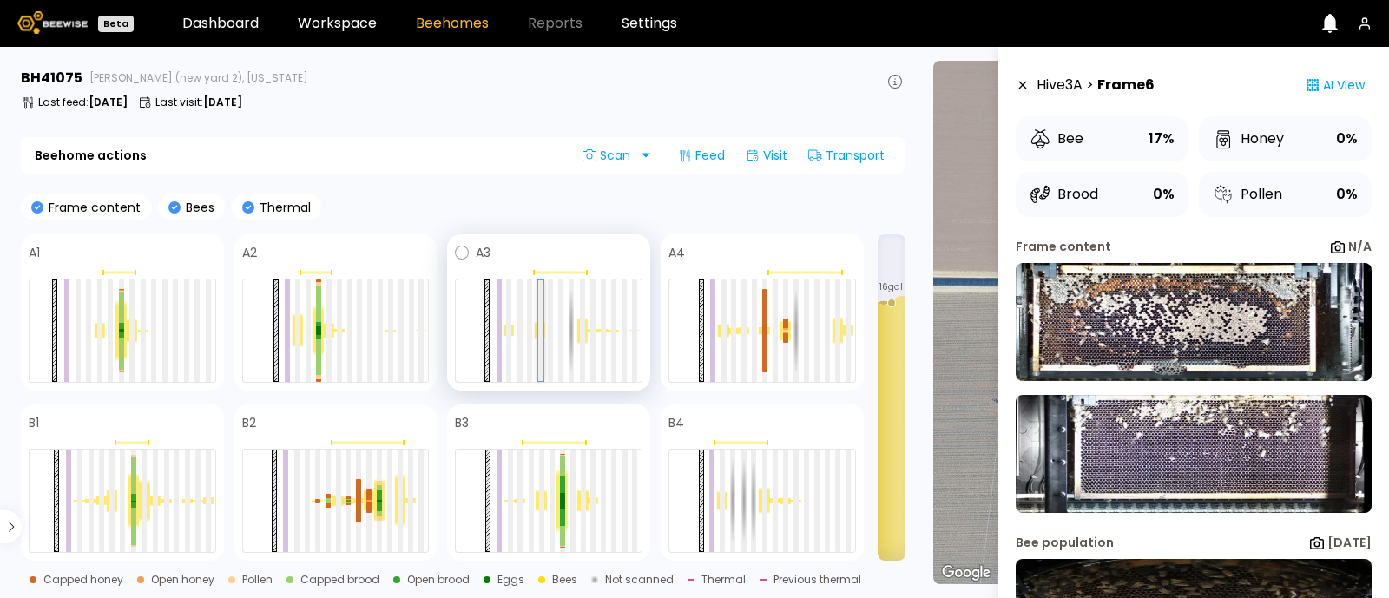
click at [542, 342] on div at bounding box center [540, 330] width 5 height 101
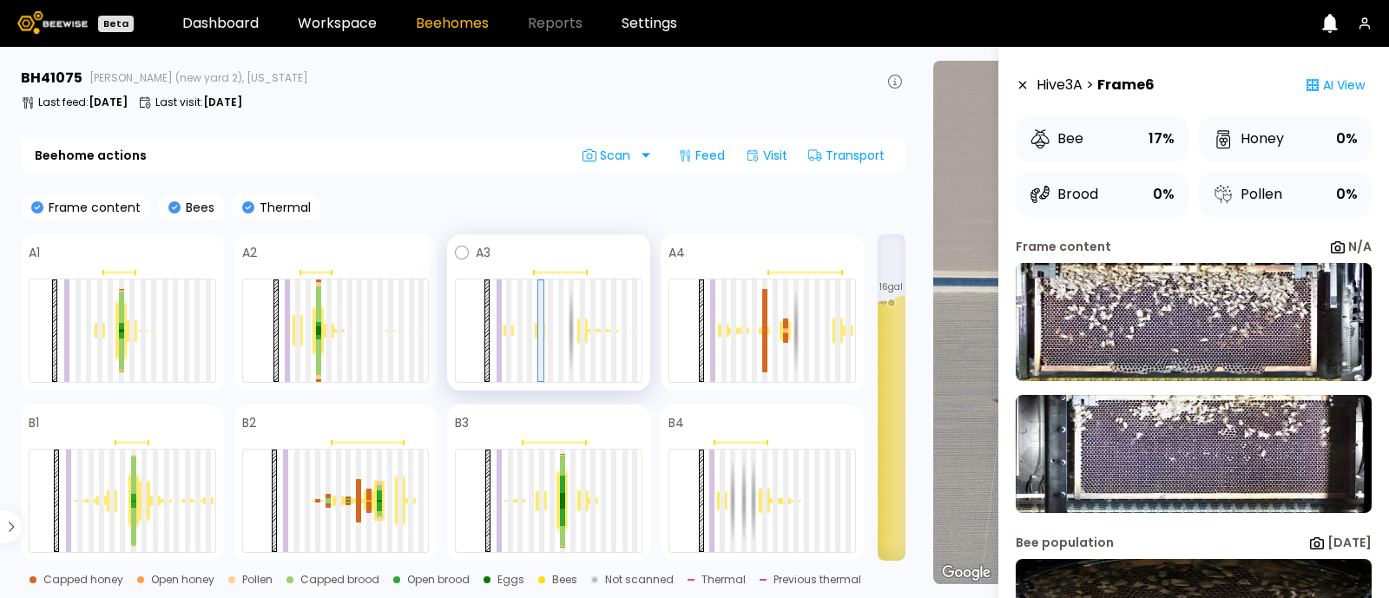
click at [548, 306] on div at bounding box center [550, 331] width 5 height 102
click at [564, 353] on div at bounding box center [560, 331] width 5 height 102
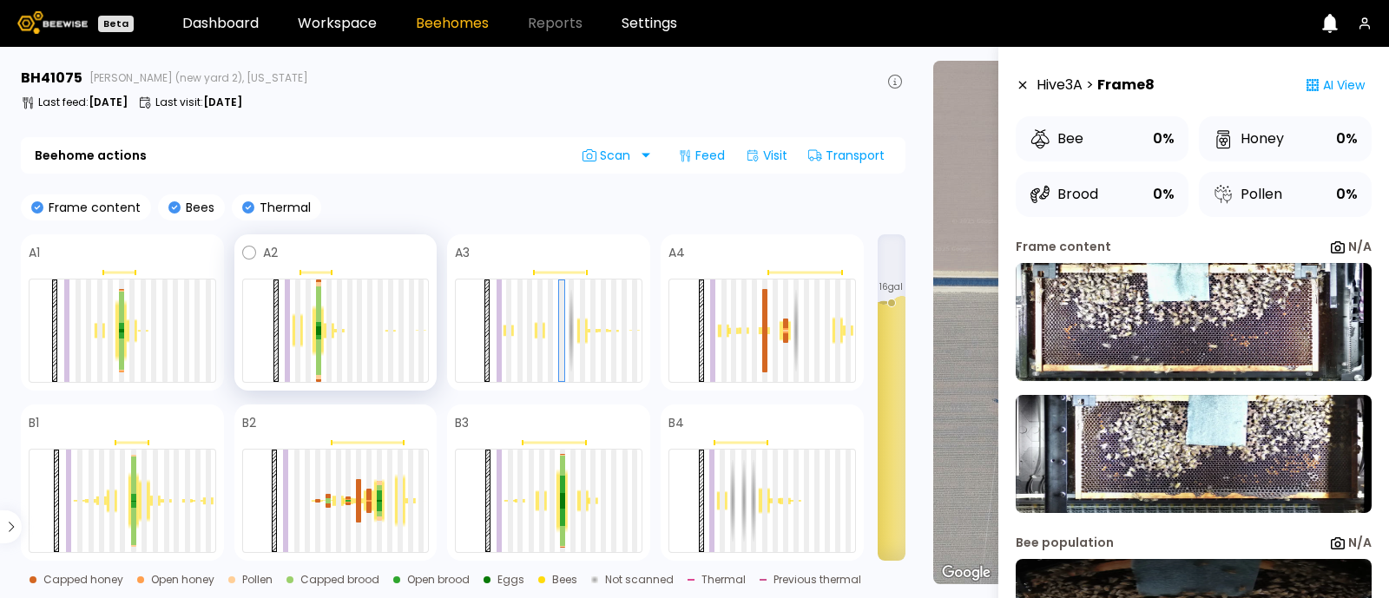
click at [311, 320] on div at bounding box center [336, 331] width 188 height 104
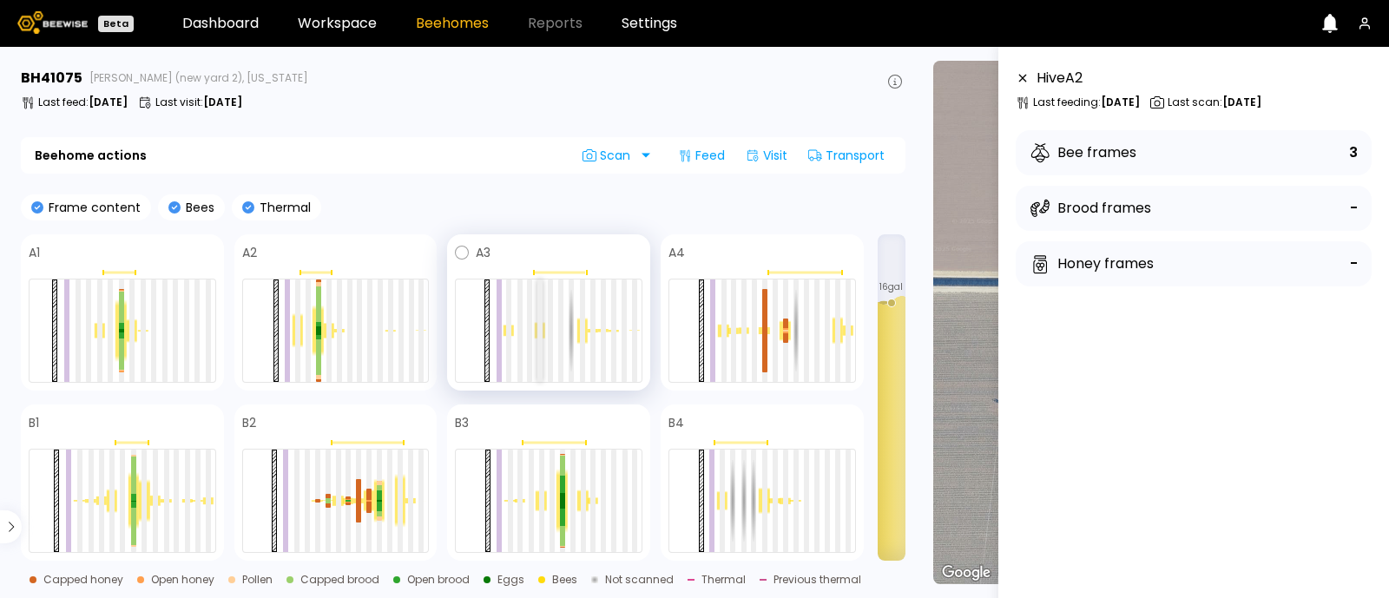
click at [540, 336] on div at bounding box center [539, 331] width 5 height 102
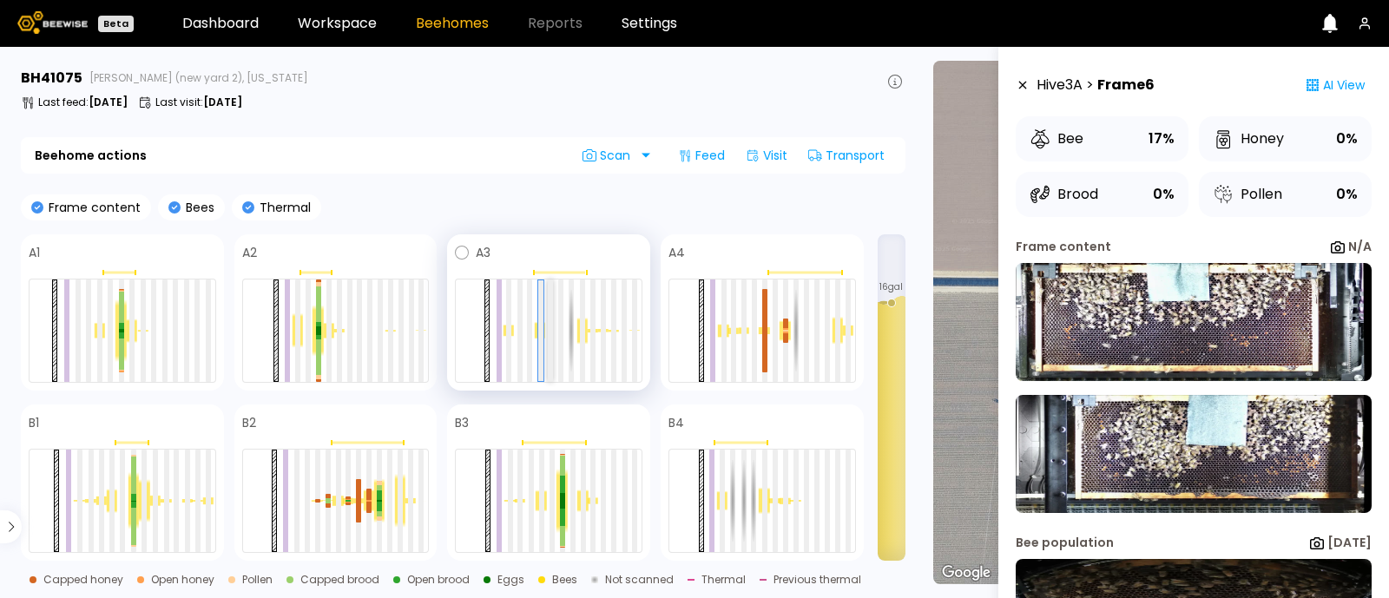
click at [551, 341] on div at bounding box center [550, 331] width 5 height 102
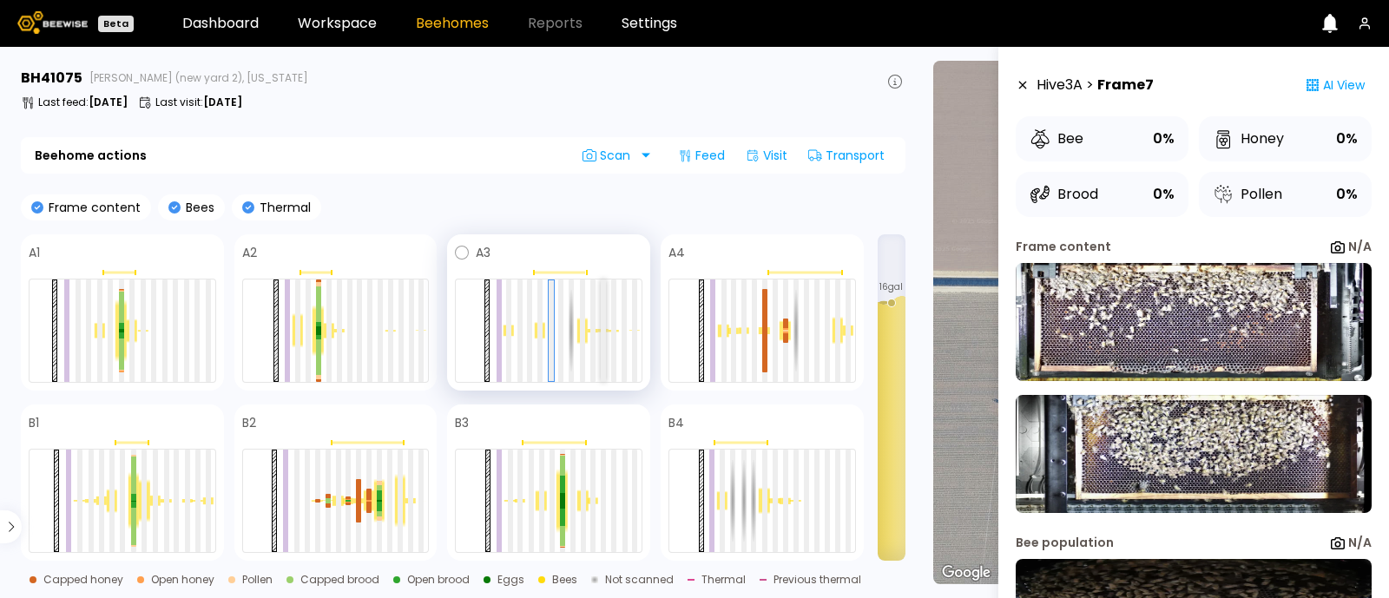
click at [603, 343] on div at bounding box center [603, 331] width 5 height 102
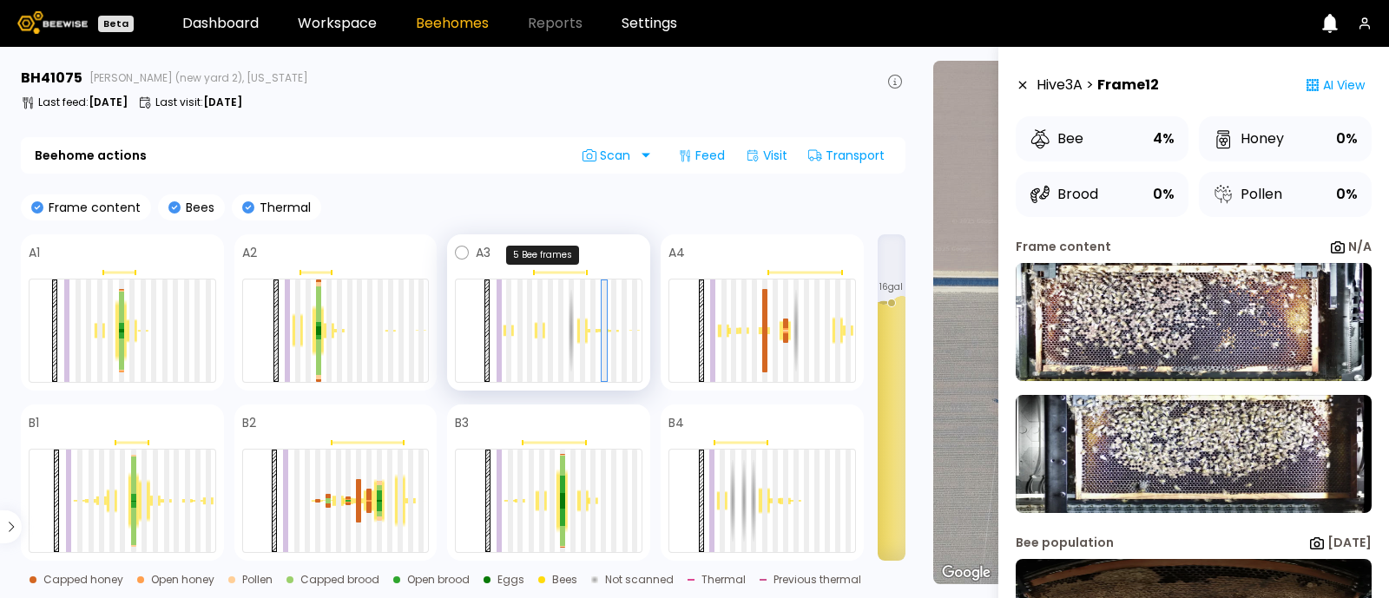
click at [556, 272] on div at bounding box center [559, 273] width 53 height 3
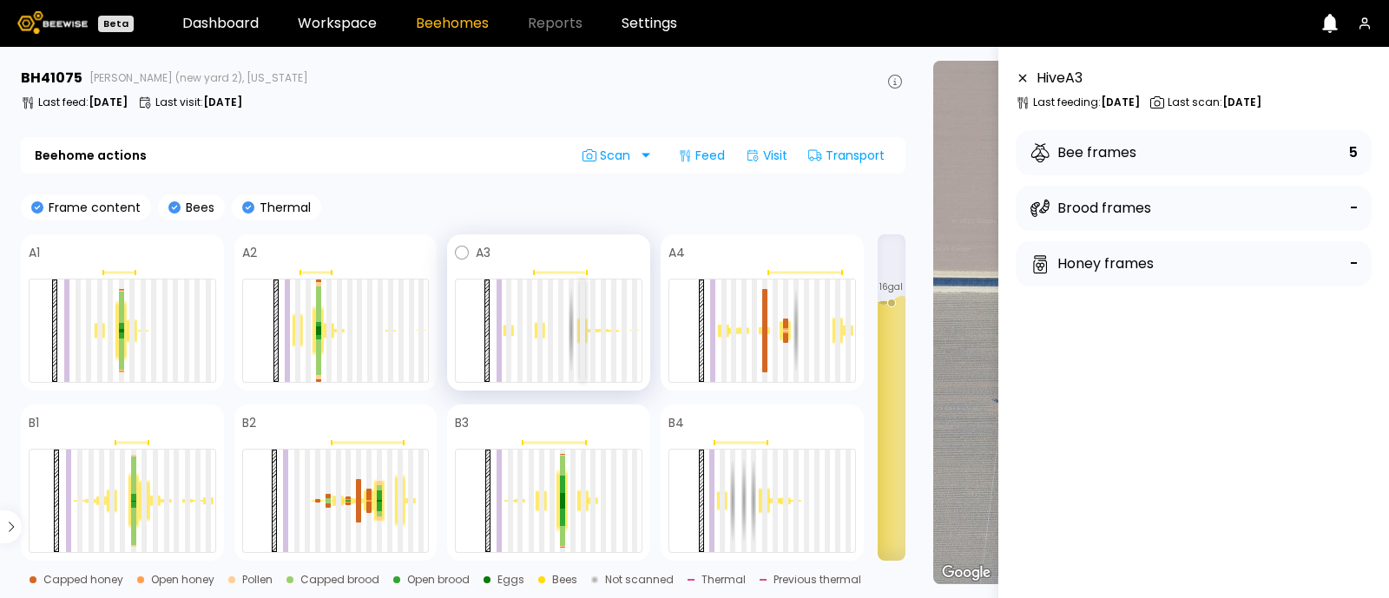
click at [585, 320] on div at bounding box center [582, 331] width 5 height 102
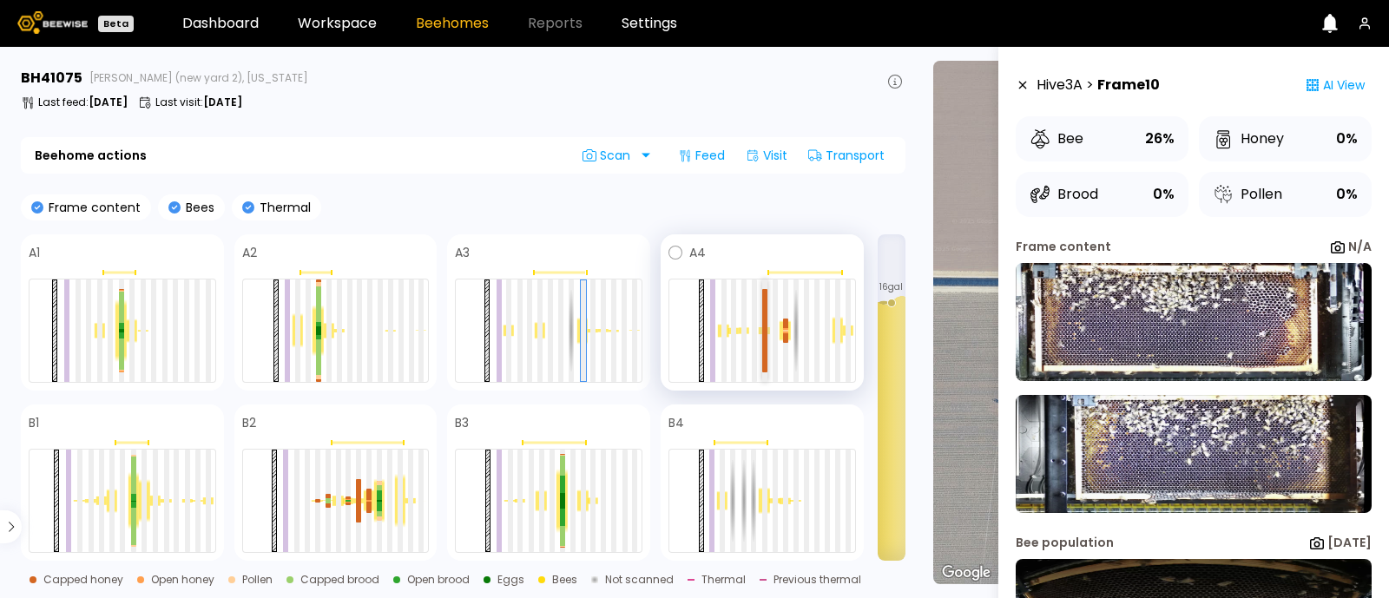
click at [765, 341] on div at bounding box center [764, 352] width 5 height 42
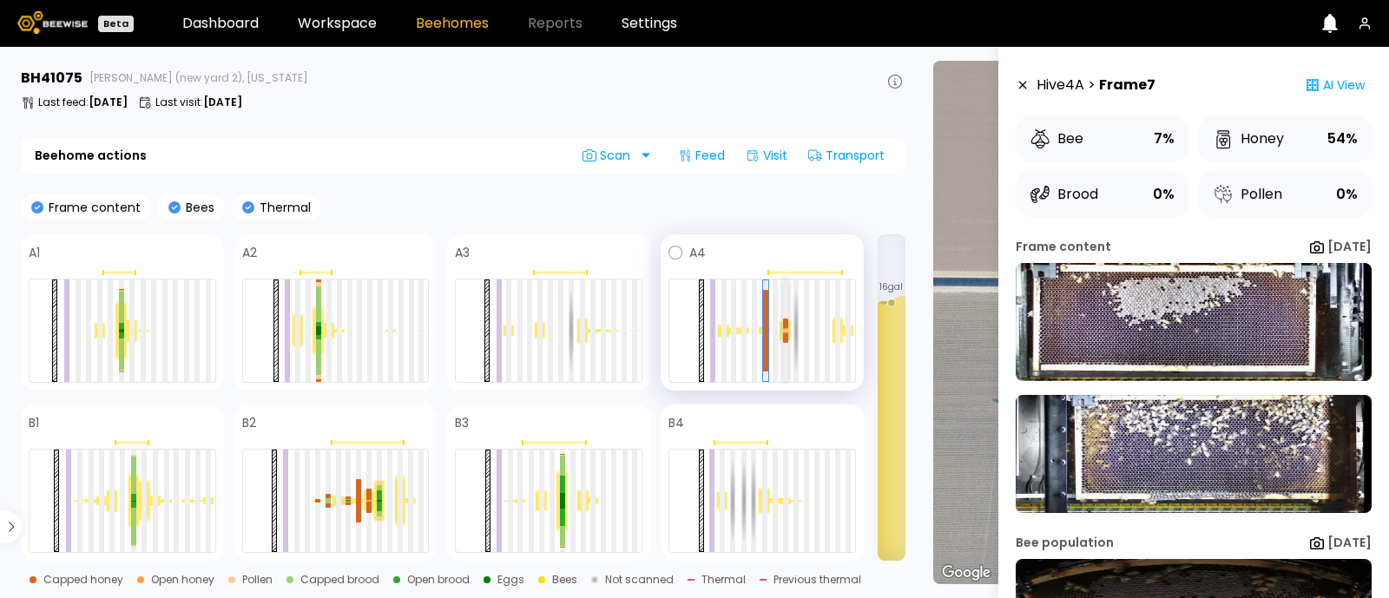
click at [787, 346] on div at bounding box center [785, 331] width 5 height 102
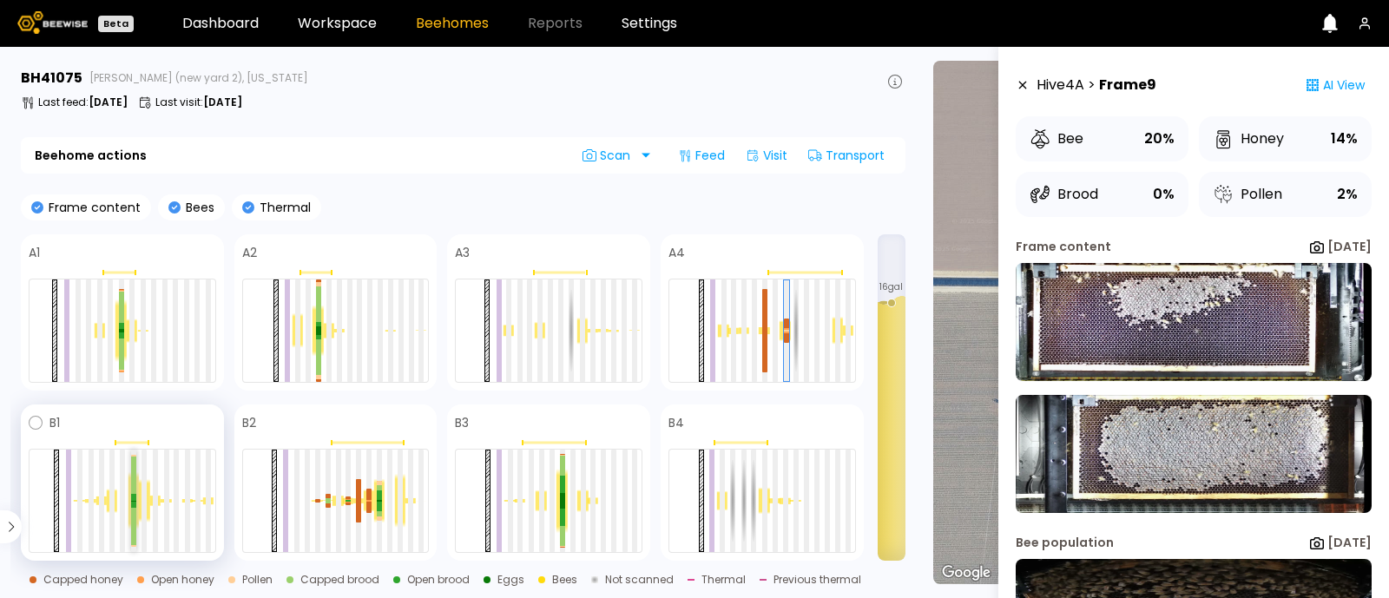
click at [134, 501] on div at bounding box center [133, 501] width 5 height 1
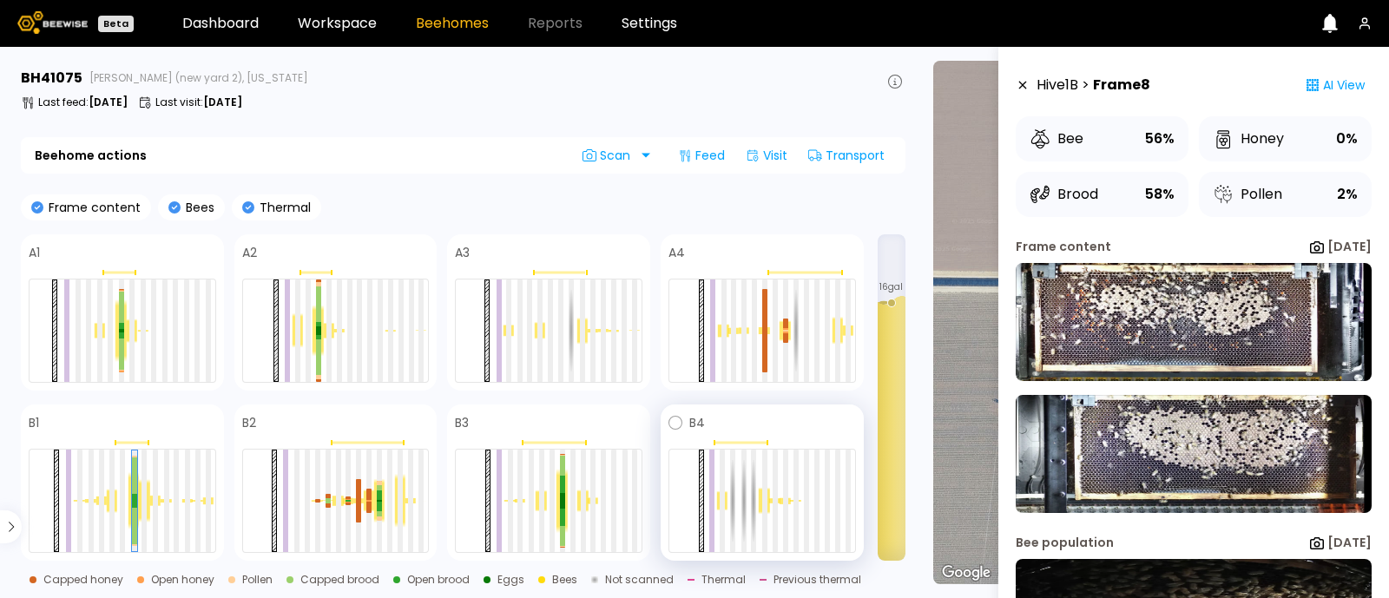
click at [761, 505] on div at bounding box center [764, 500] width 10 height 27
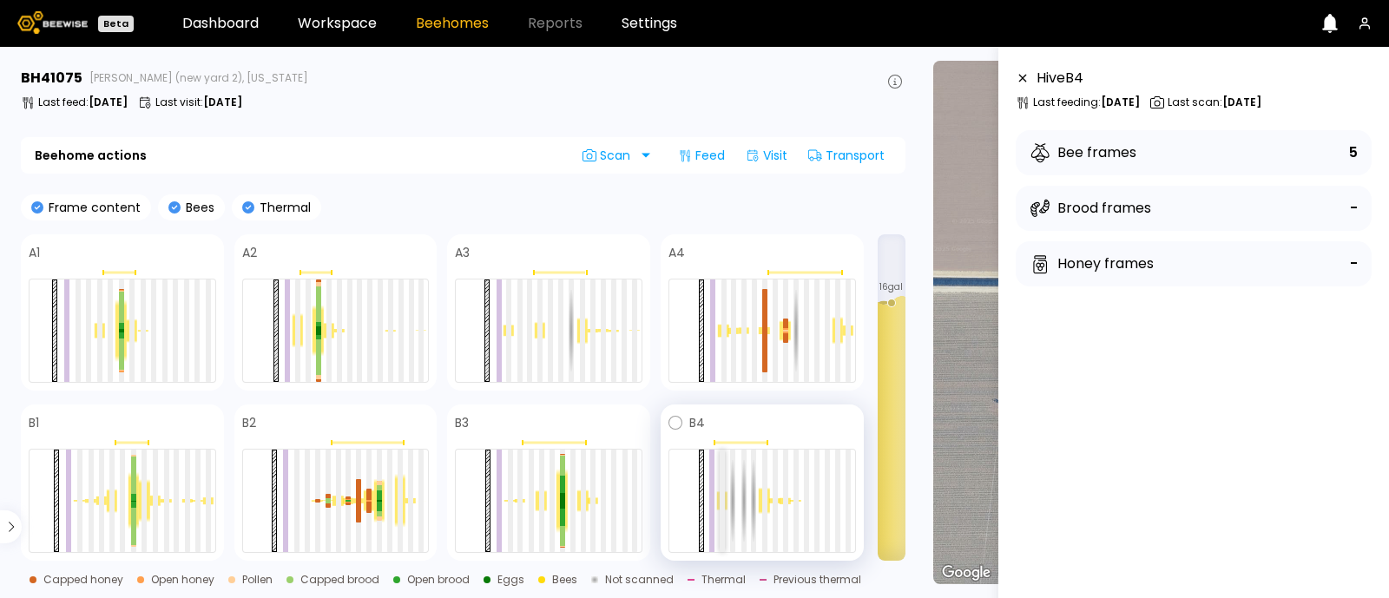
click at [720, 505] on div at bounding box center [722, 501] width 5 height 102
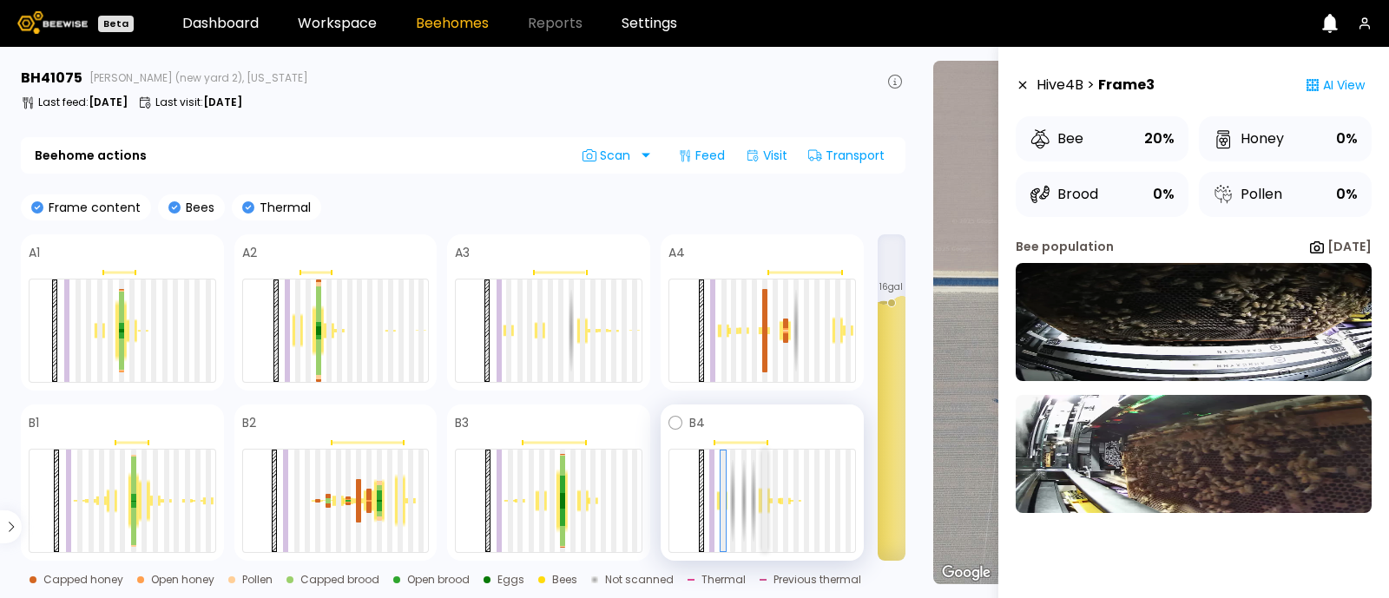
click at [764, 511] on div at bounding box center [764, 501] width 5 height 102
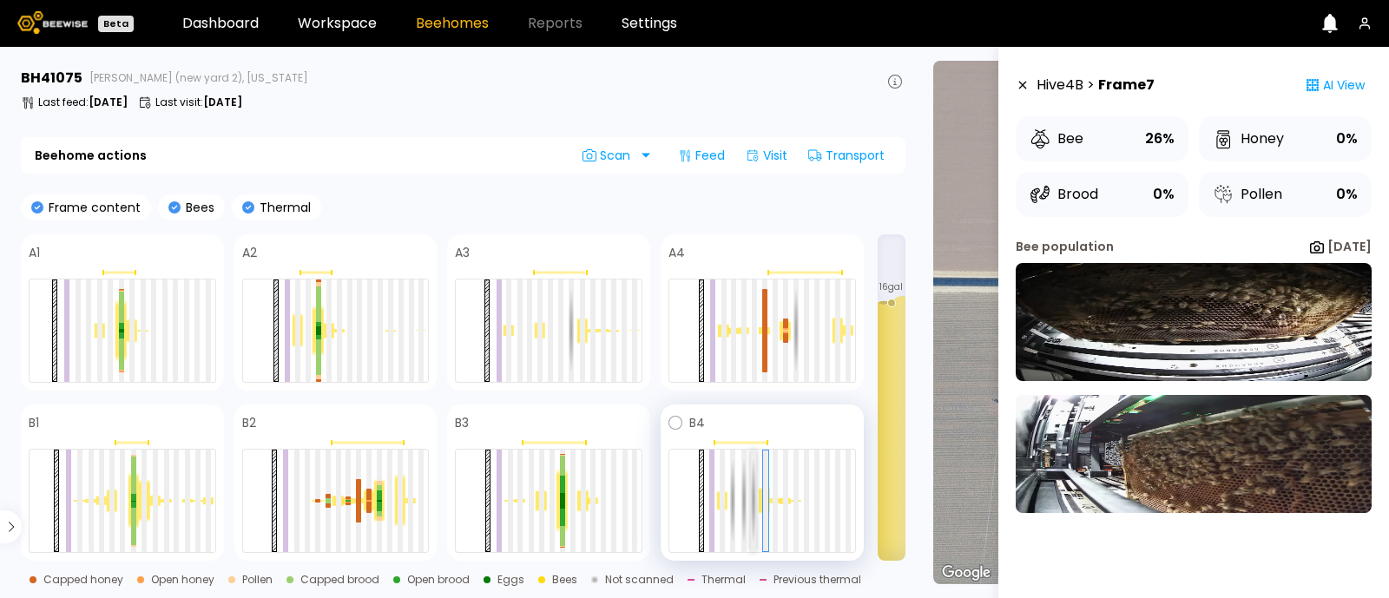
click at [753, 511] on div at bounding box center [753, 501] width 5 height 102
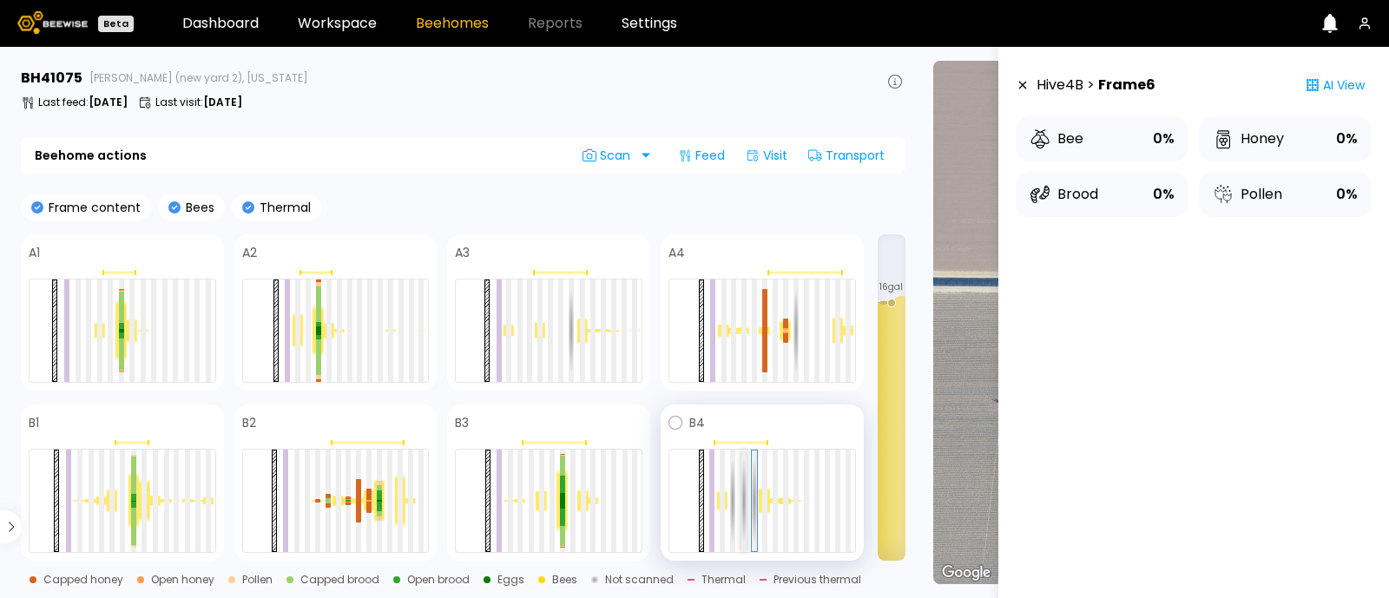
click at [746, 510] on div at bounding box center [744, 501] width 5 height 102
click at [731, 511] on div at bounding box center [732, 501] width 5 height 102
click at [773, 508] on div at bounding box center [775, 501] width 5 height 102
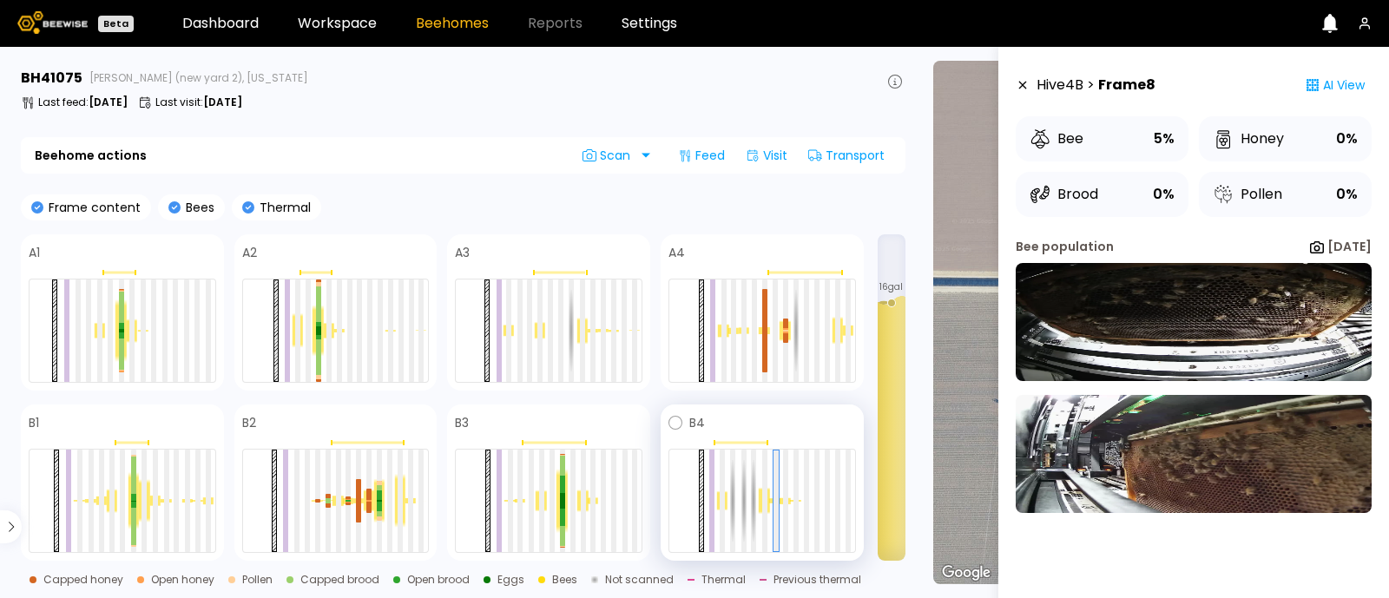
click at [761, 509] on div at bounding box center [764, 500] width 10 height 27
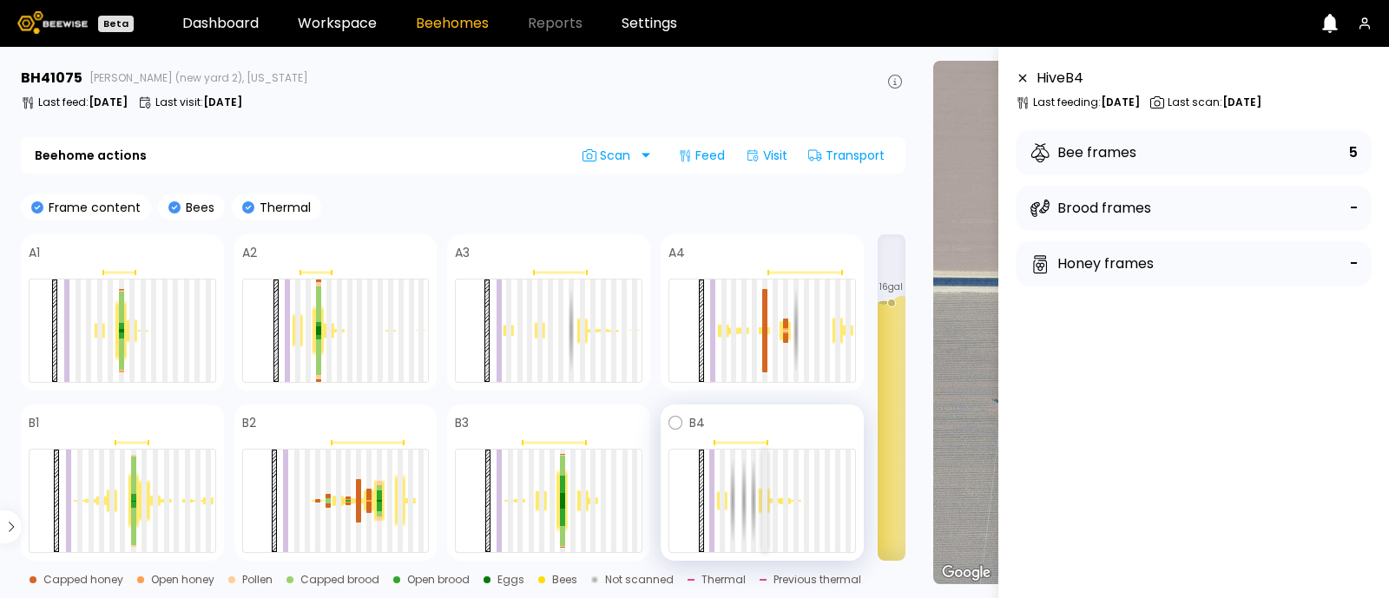
click at [764, 498] on div at bounding box center [764, 501] width 5 height 102
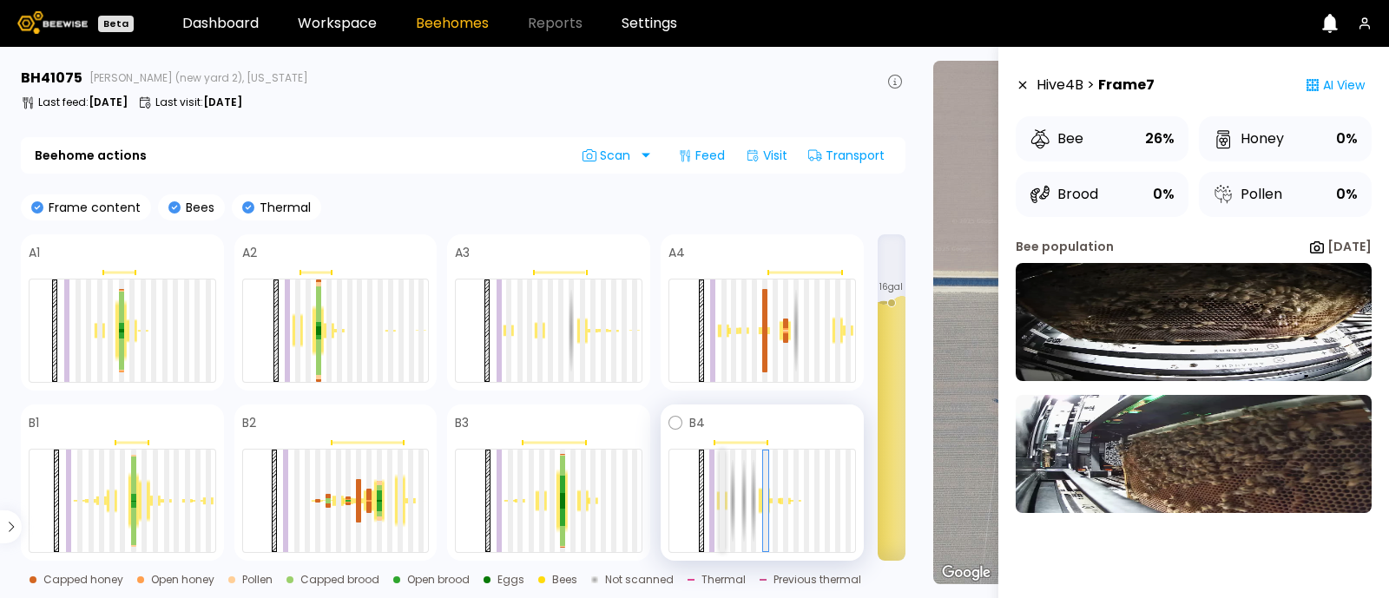
click at [722, 511] on div at bounding box center [722, 501] width 5 height 102
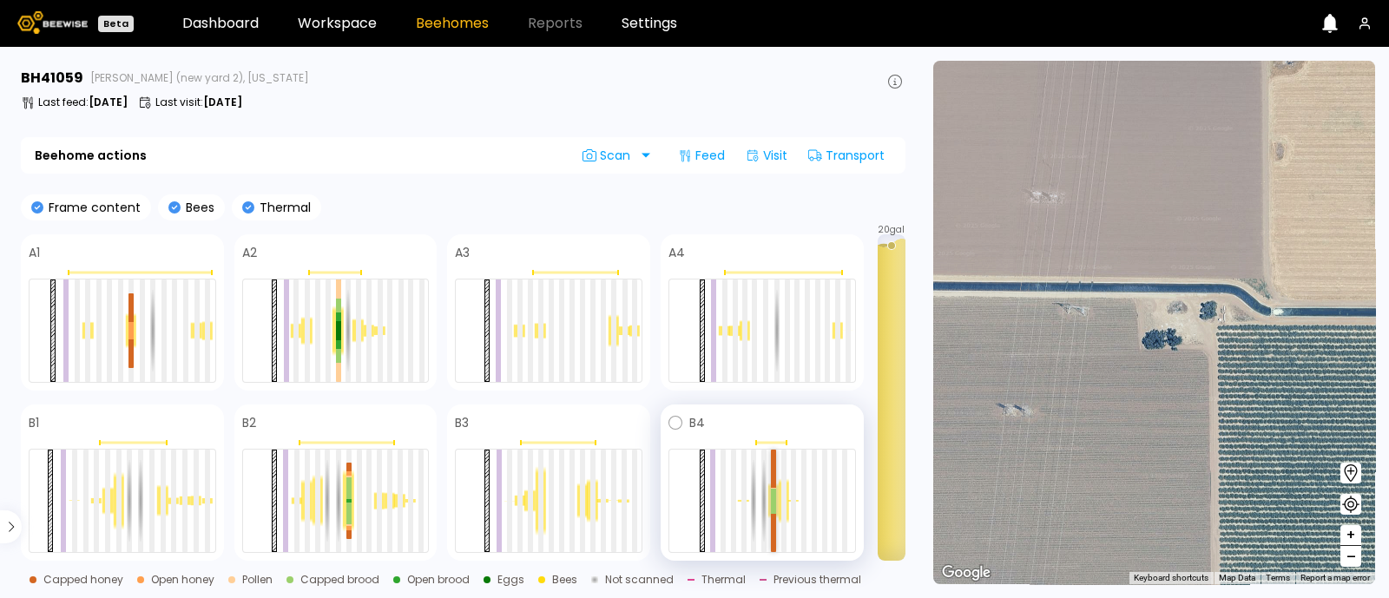
click at [773, 498] on div at bounding box center [773, 495] width 5 height 13
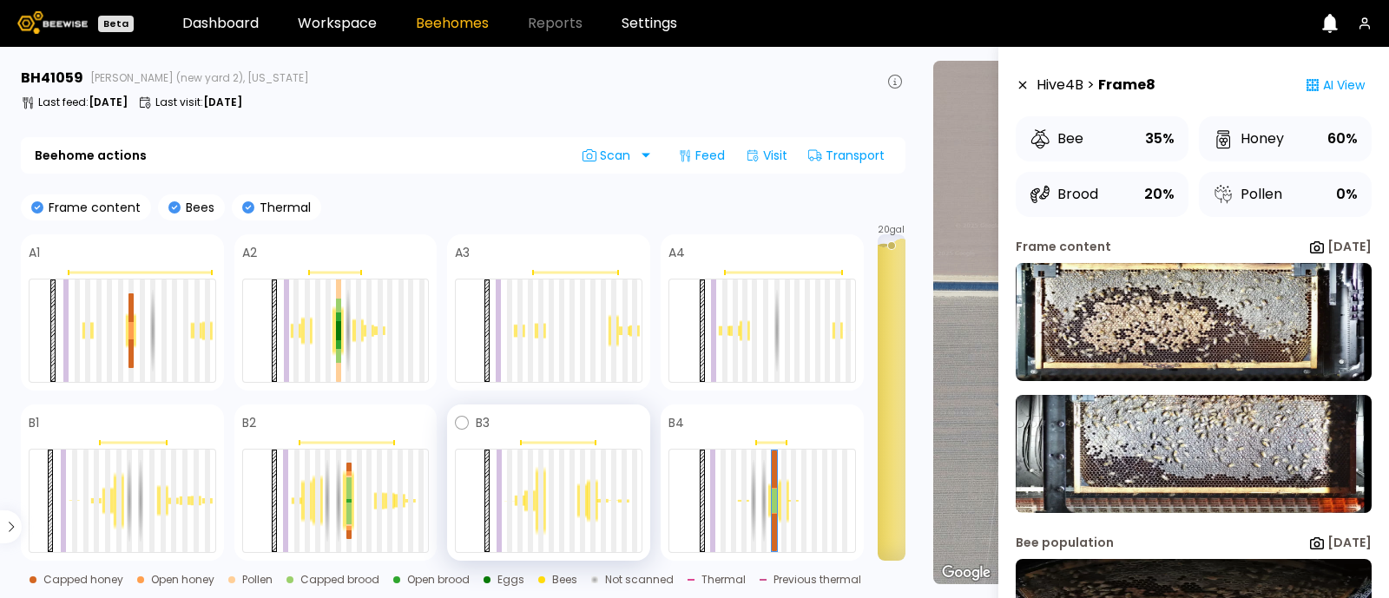
click at [537, 507] on div at bounding box center [541, 500] width 10 height 69
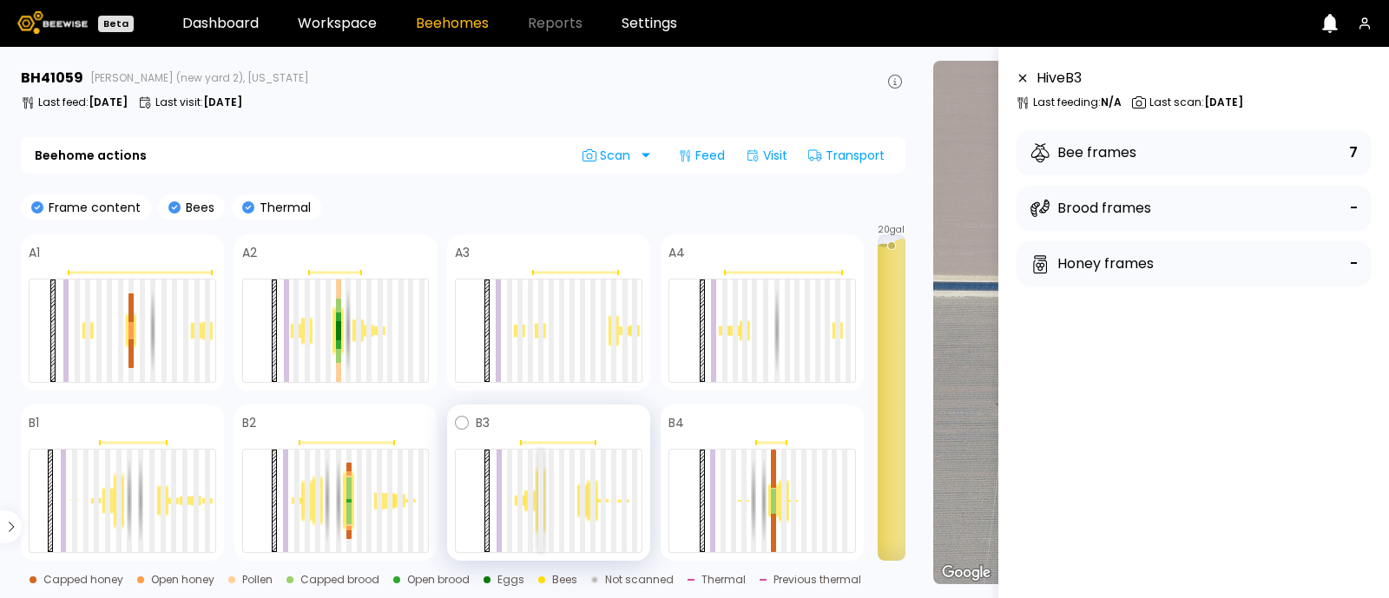
click at [540, 499] on div at bounding box center [540, 501] width 5 height 102
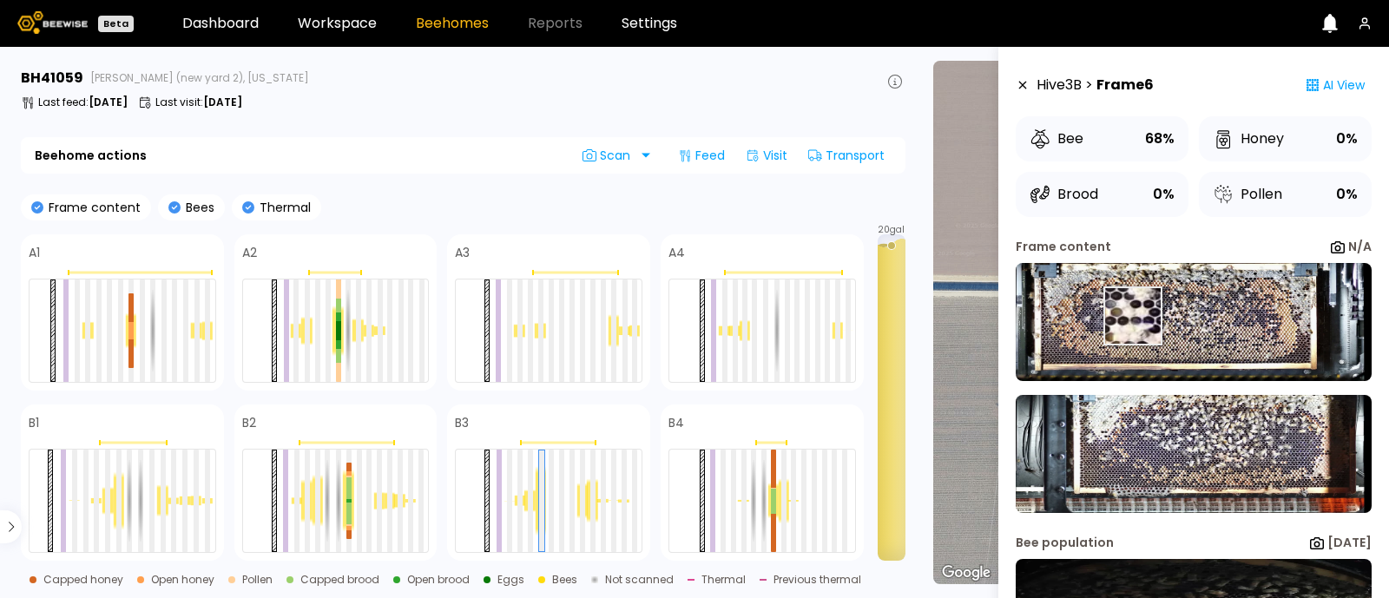
click at [1132, 316] on img at bounding box center [1194, 322] width 356 height 118
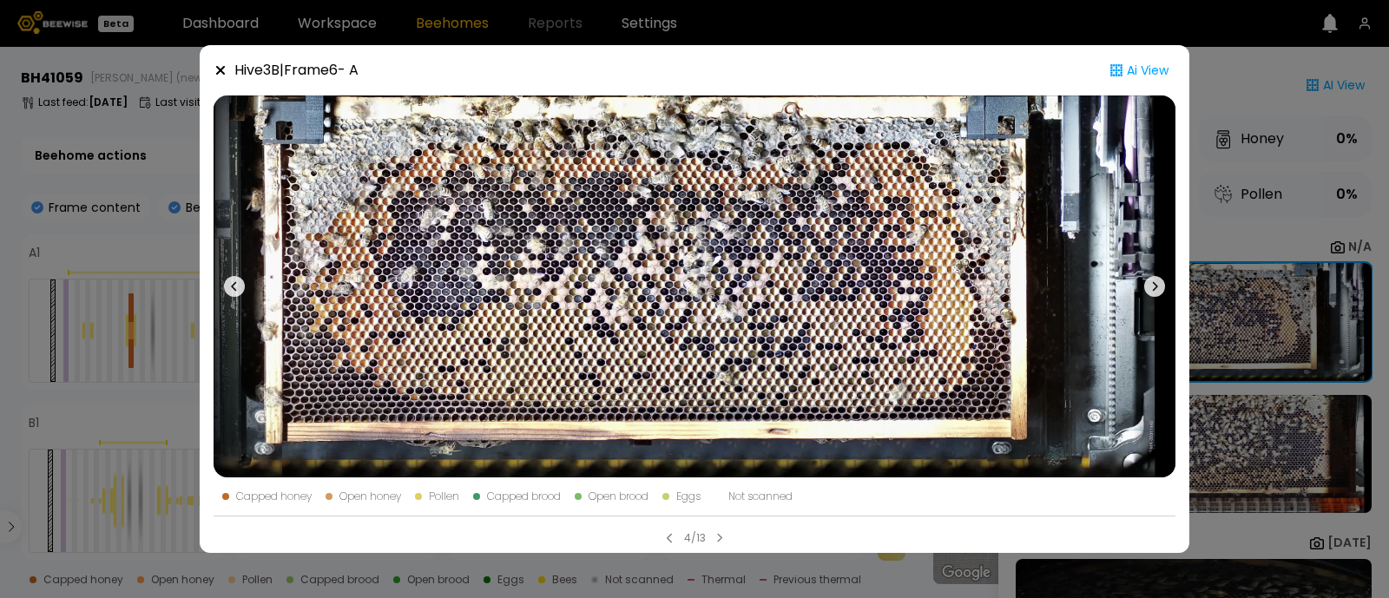
click at [1132, 316] on img at bounding box center [695, 287] width 962 height 382
click at [122, 275] on div "Hive 3 B | Frame 6 - A Ai View Capped honey Open honey Pollen Capped brood Open…" at bounding box center [694, 299] width 1389 height 598
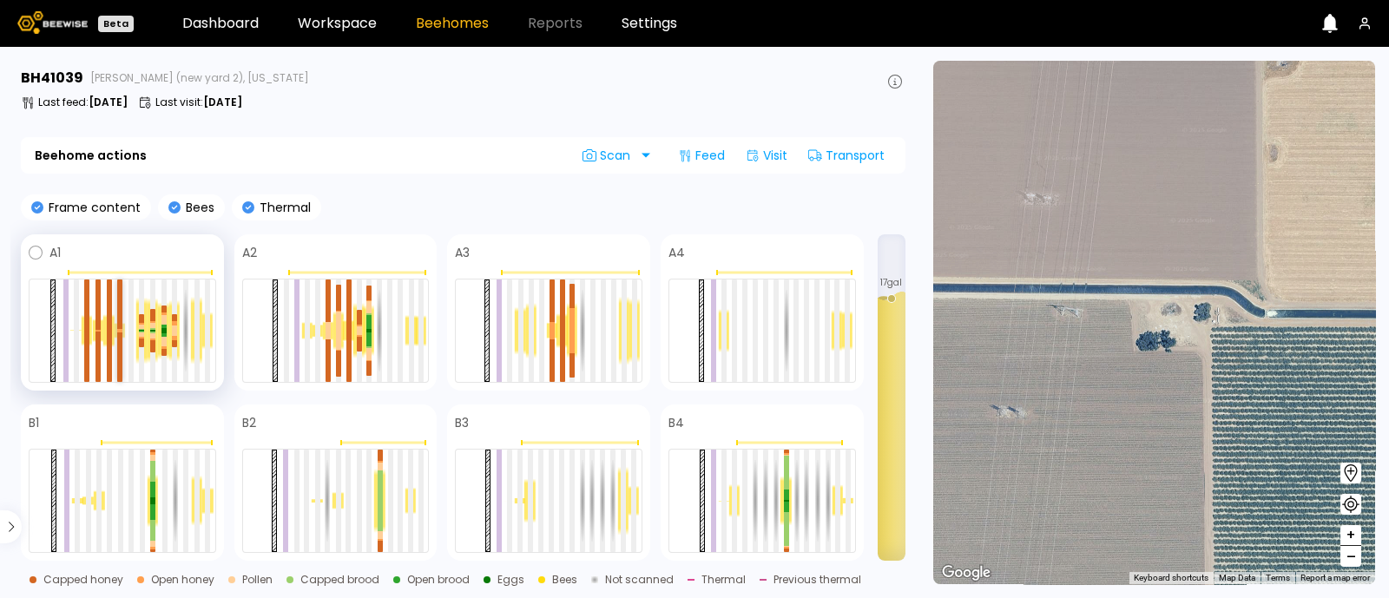
click at [117, 346] on div at bounding box center [119, 357] width 5 height 49
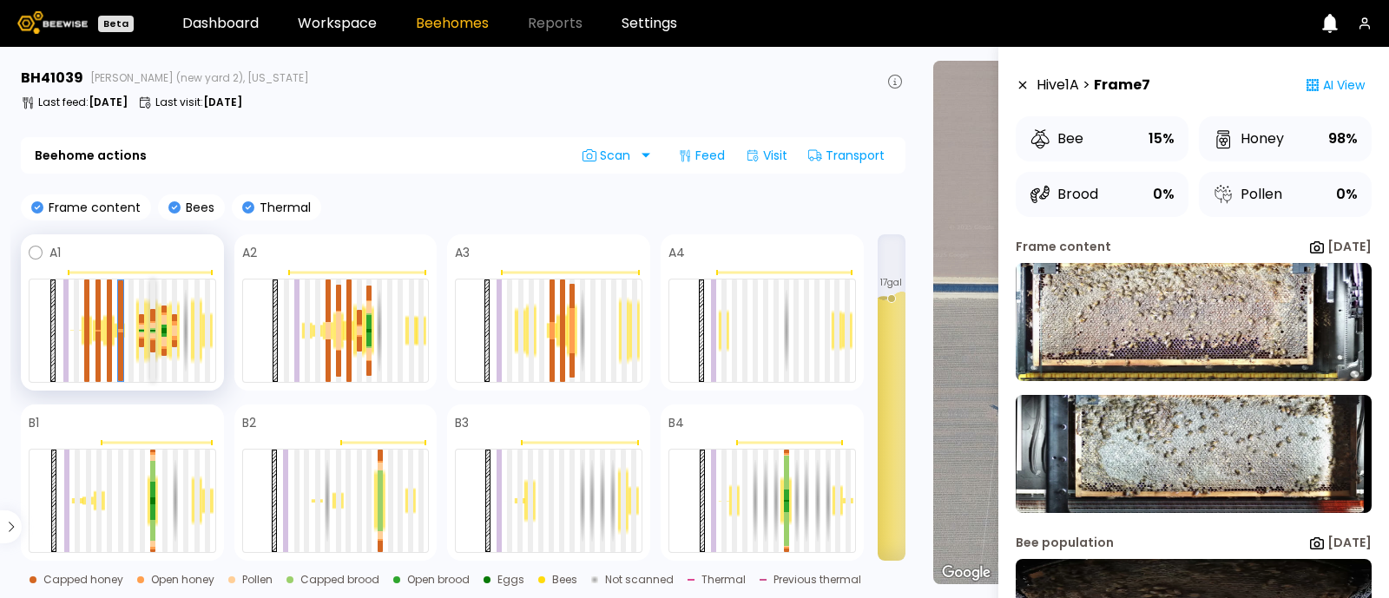
click at [152, 330] on div at bounding box center [152, 330] width 5 height 0
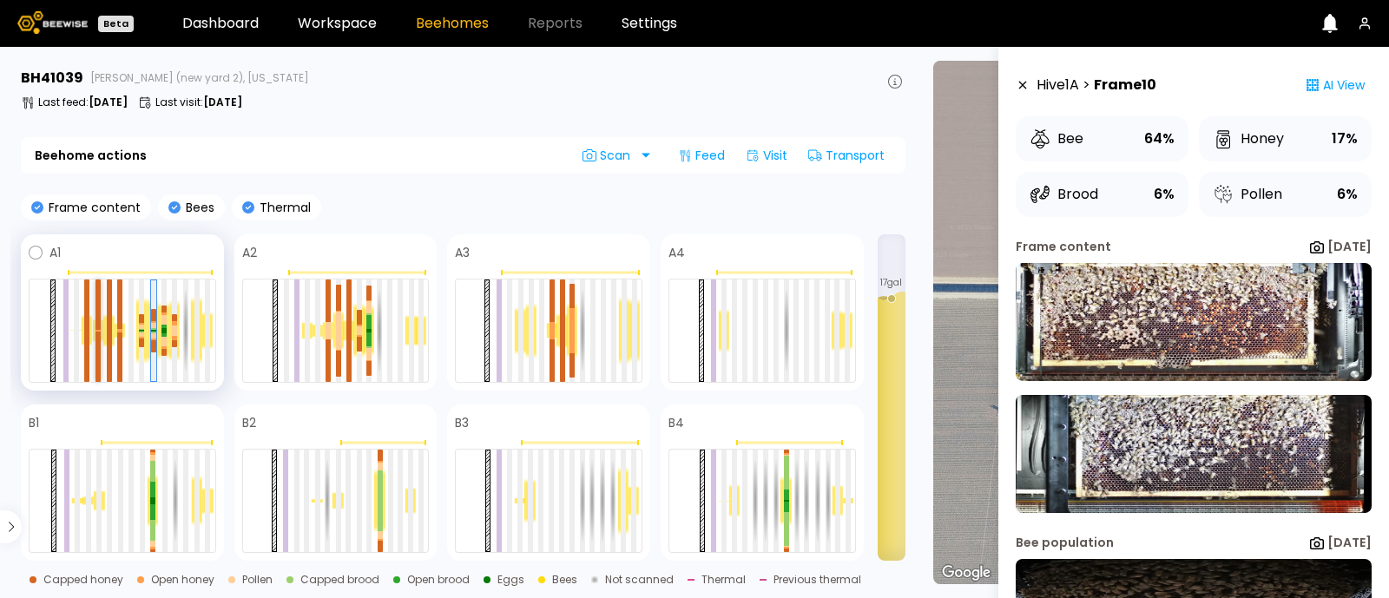
click at [97, 332] on div at bounding box center [98, 357] width 5 height 50
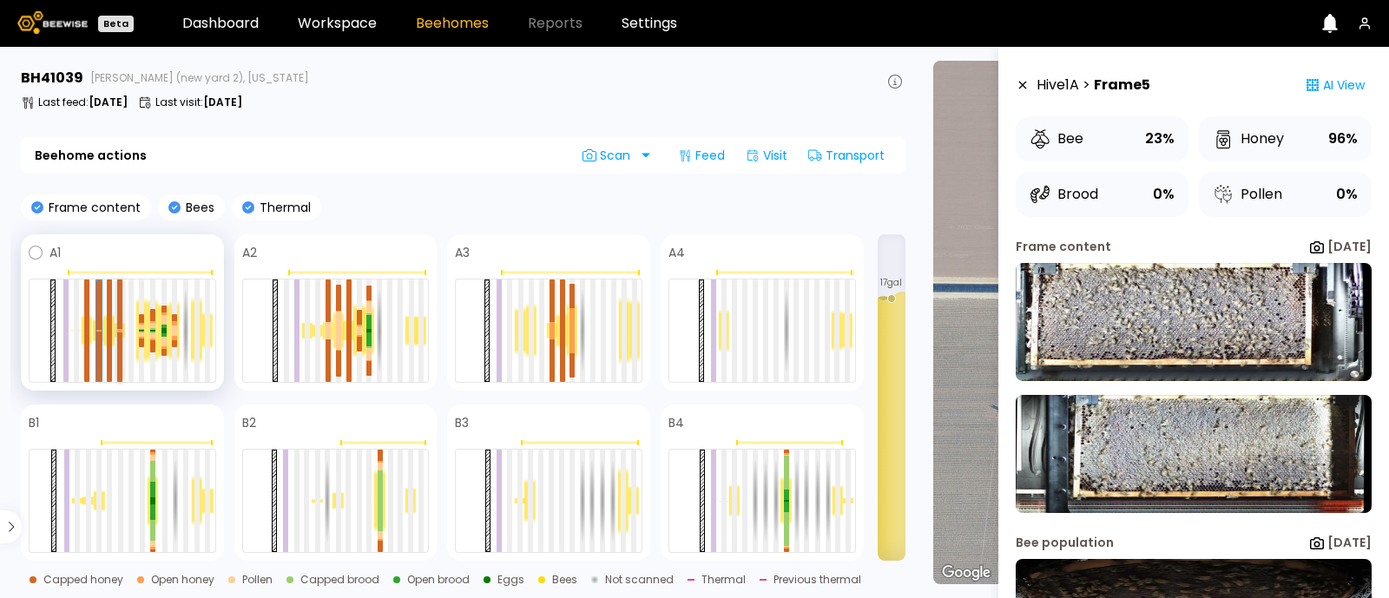
click at [120, 314] on div at bounding box center [119, 304] width 5 height 49
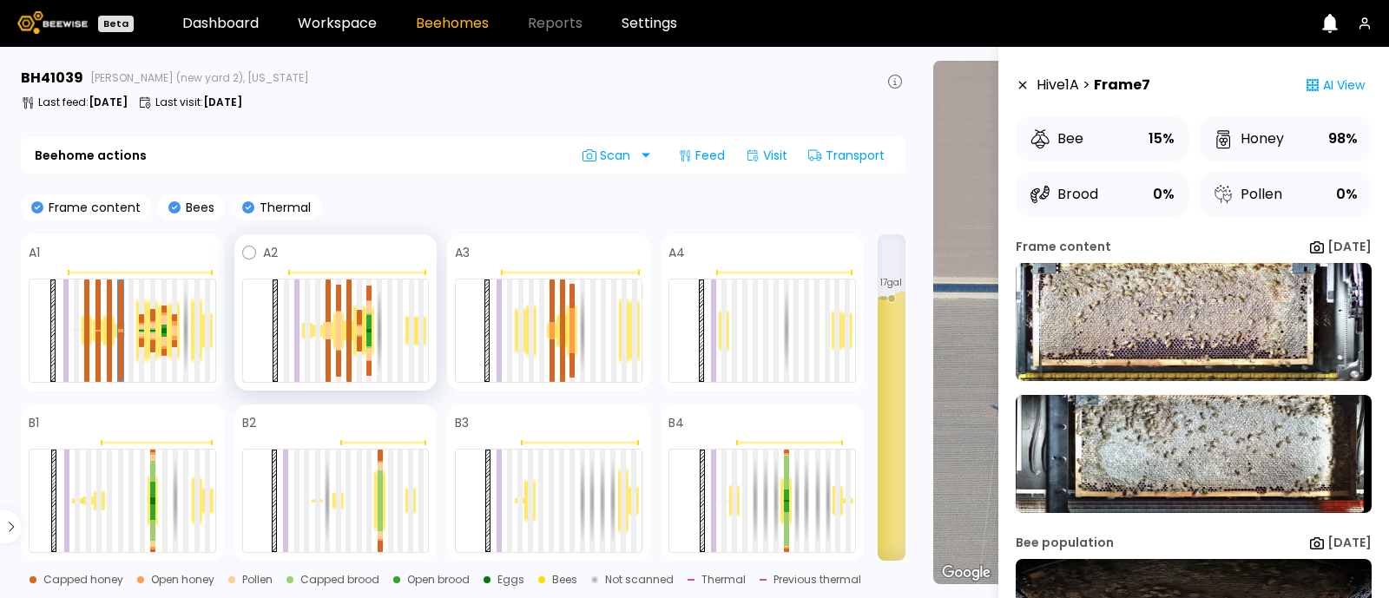
click at [331, 330] on div at bounding box center [327, 330] width 10 height 19
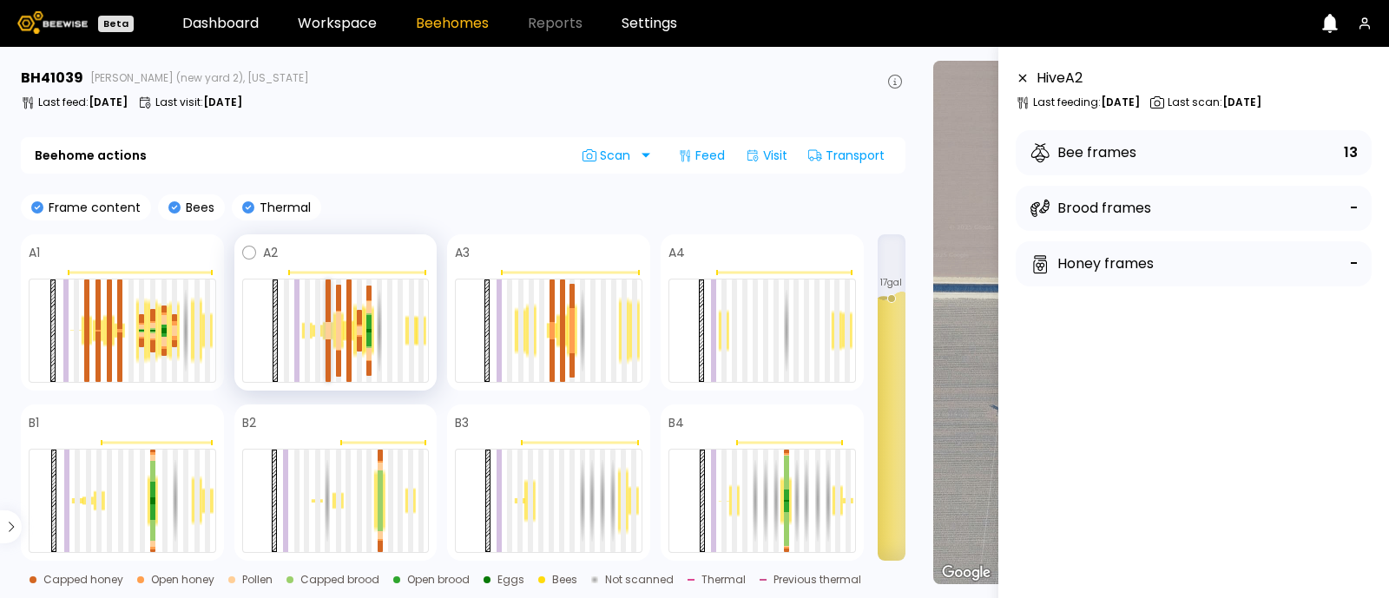
click at [329, 321] on div at bounding box center [328, 301] width 5 height 43
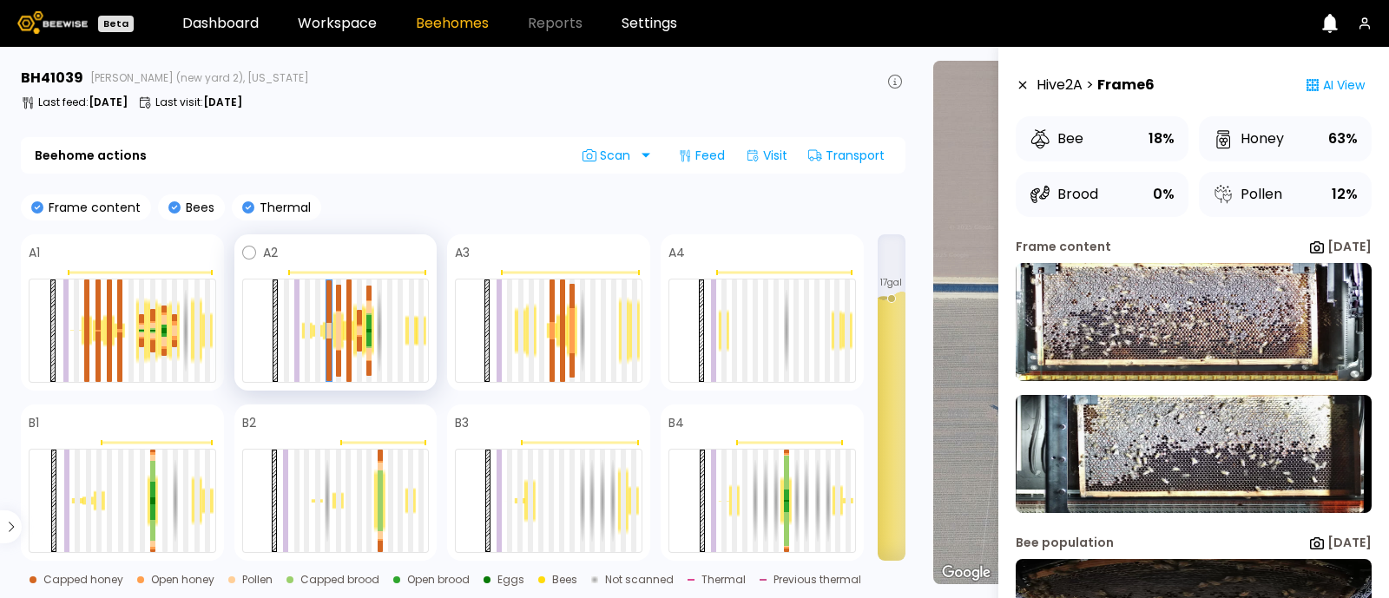
click at [343, 329] on div at bounding box center [348, 331] width 10 height 22
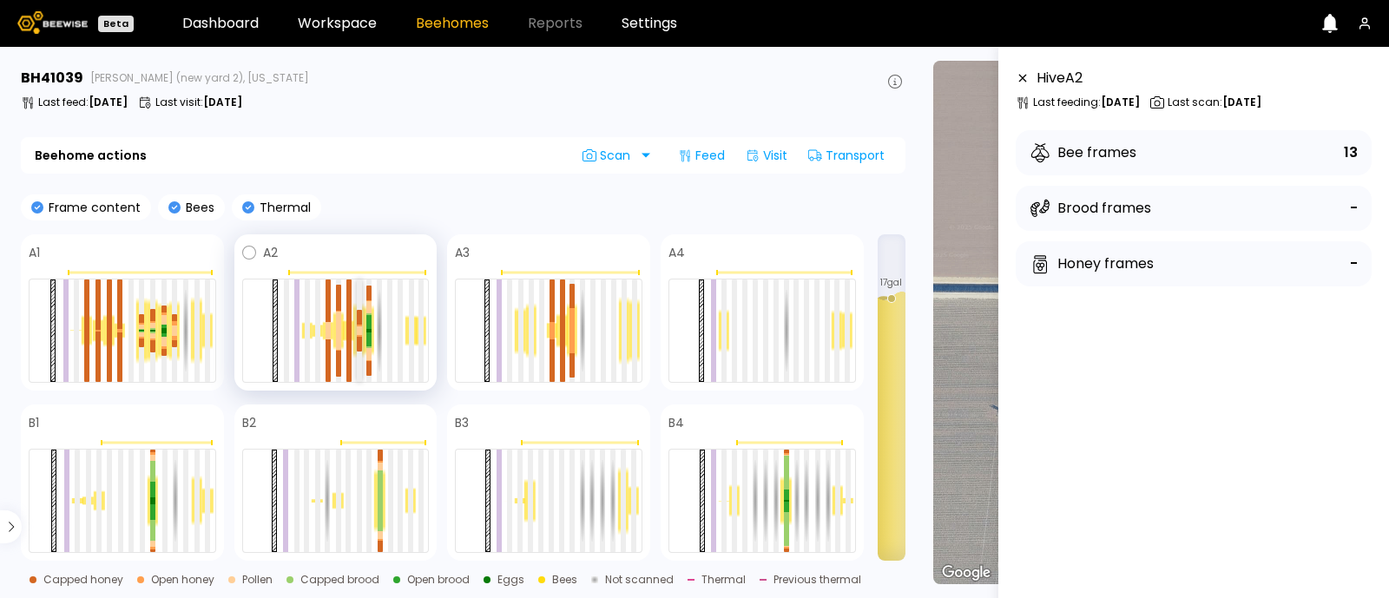
click at [361, 339] on div at bounding box center [359, 344] width 5 height 14
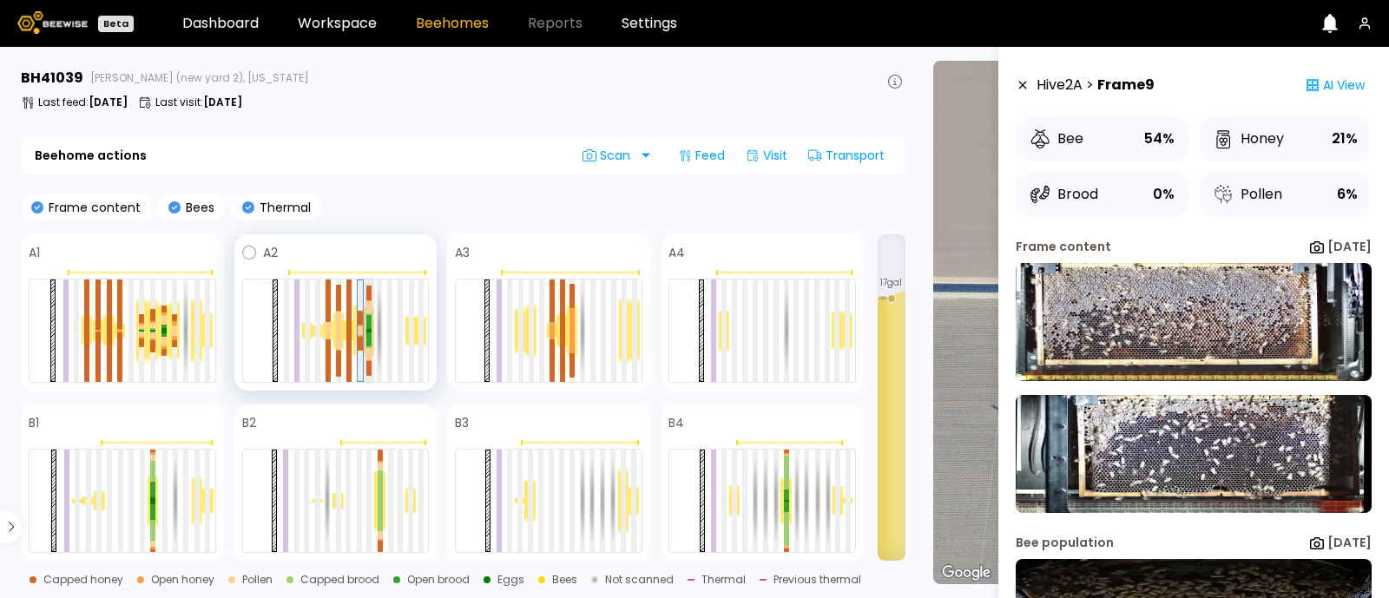
click at [371, 338] on div at bounding box center [368, 340] width 5 height 14
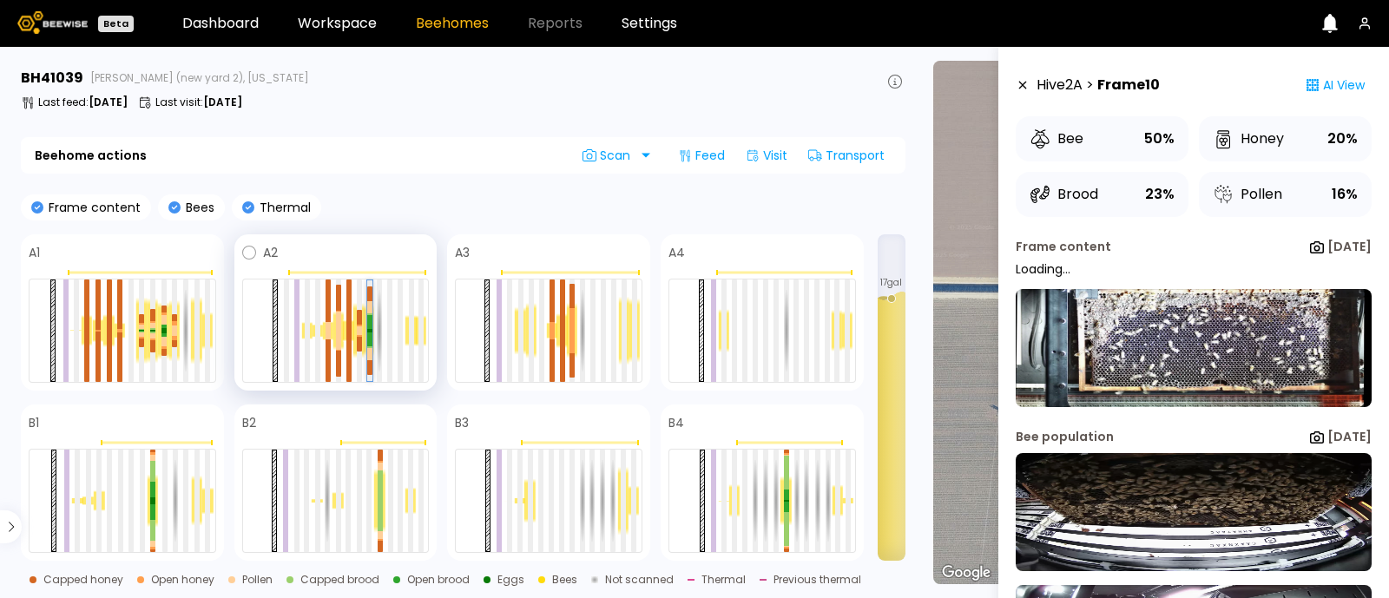
click at [371, 338] on div at bounding box center [369, 340] width 5 height 14
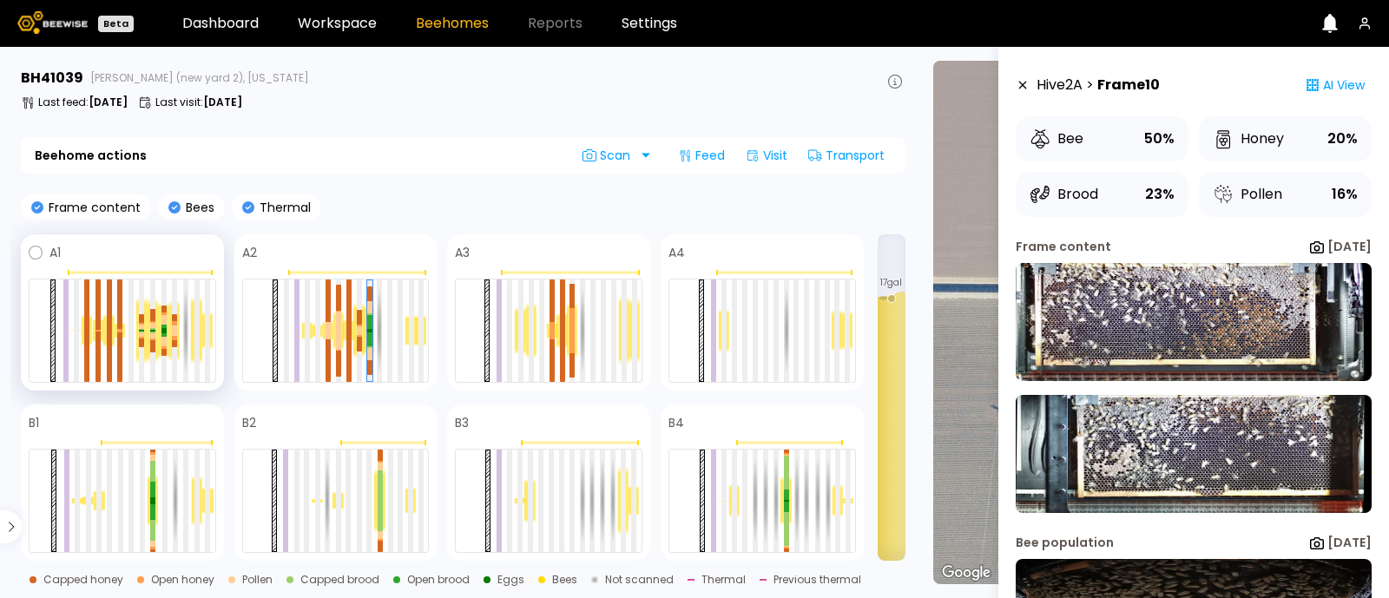
click at [148, 331] on div at bounding box center [153, 330] width 11 height 65
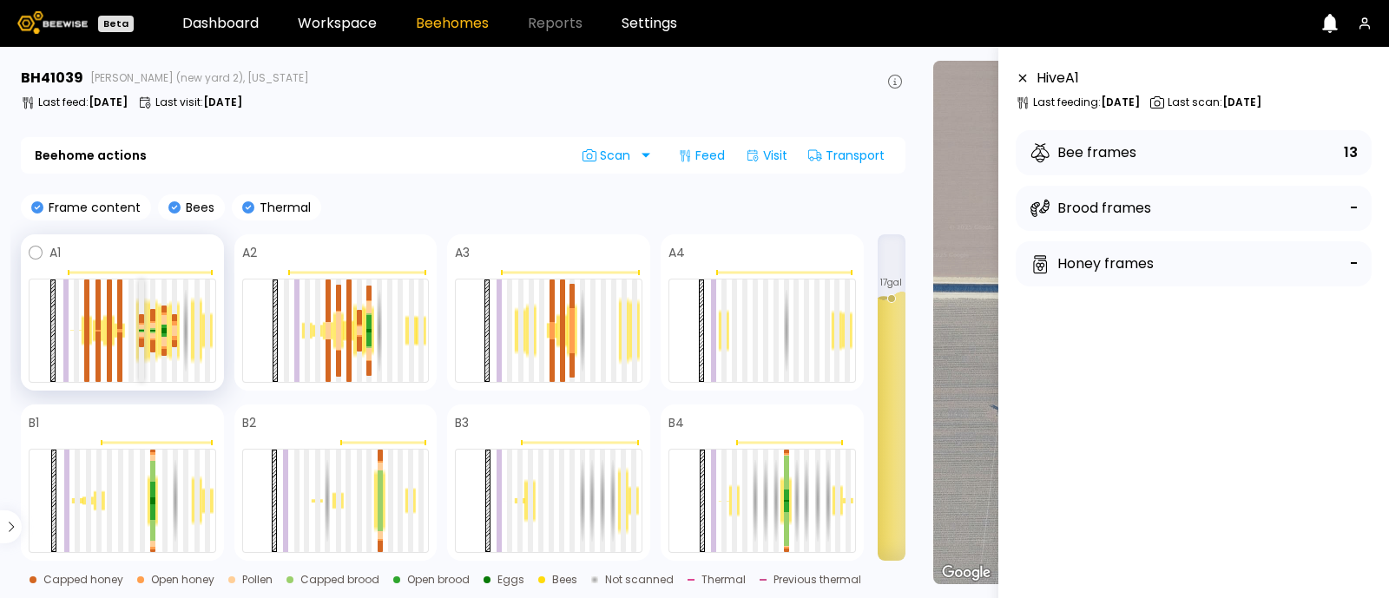
click at [142, 330] on div at bounding box center [141, 330] width 5 height 1
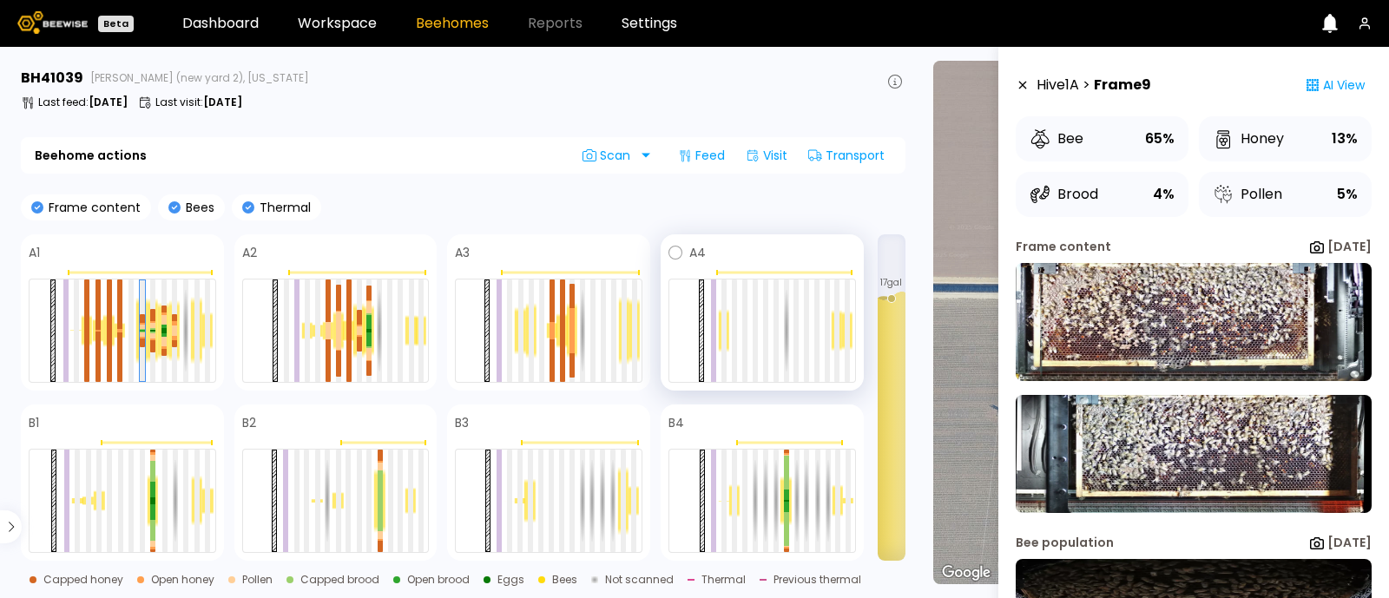
click at [758, 333] on div at bounding box center [763, 331] width 188 height 104
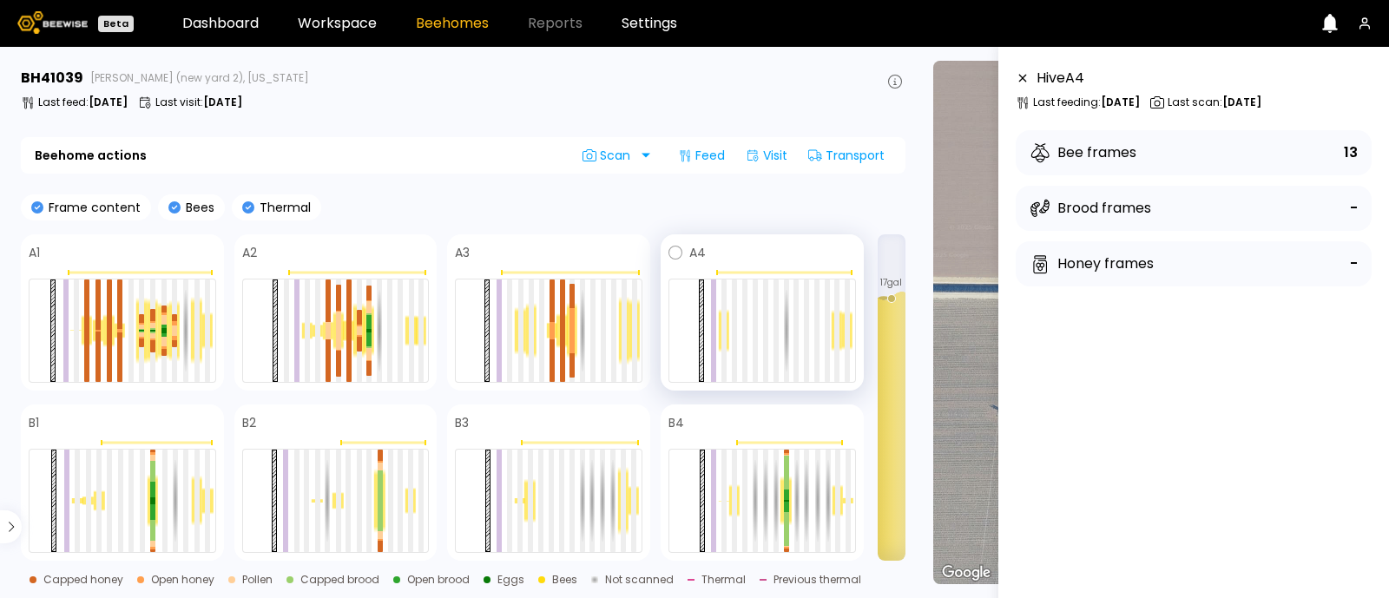
click at [750, 332] on div at bounding box center [763, 331] width 188 height 104
click at [753, 332] on div at bounding box center [755, 331] width 5 height 102
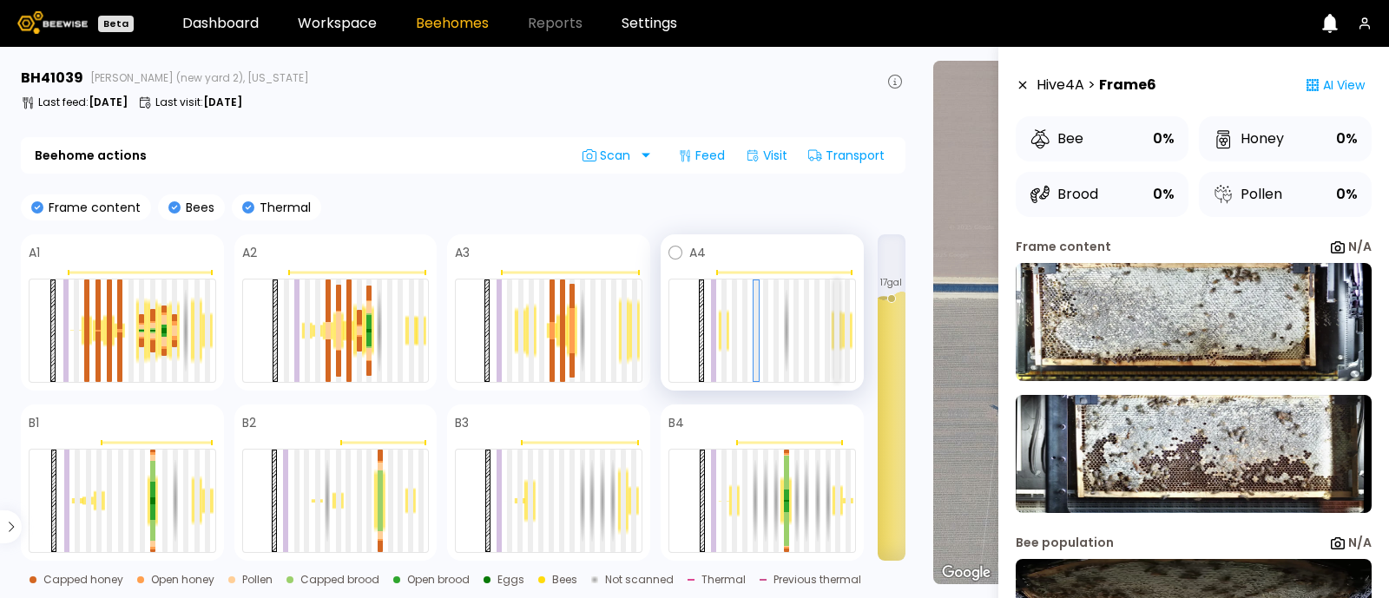
click at [835, 333] on div at bounding box center [836, 331] width 5 height 102
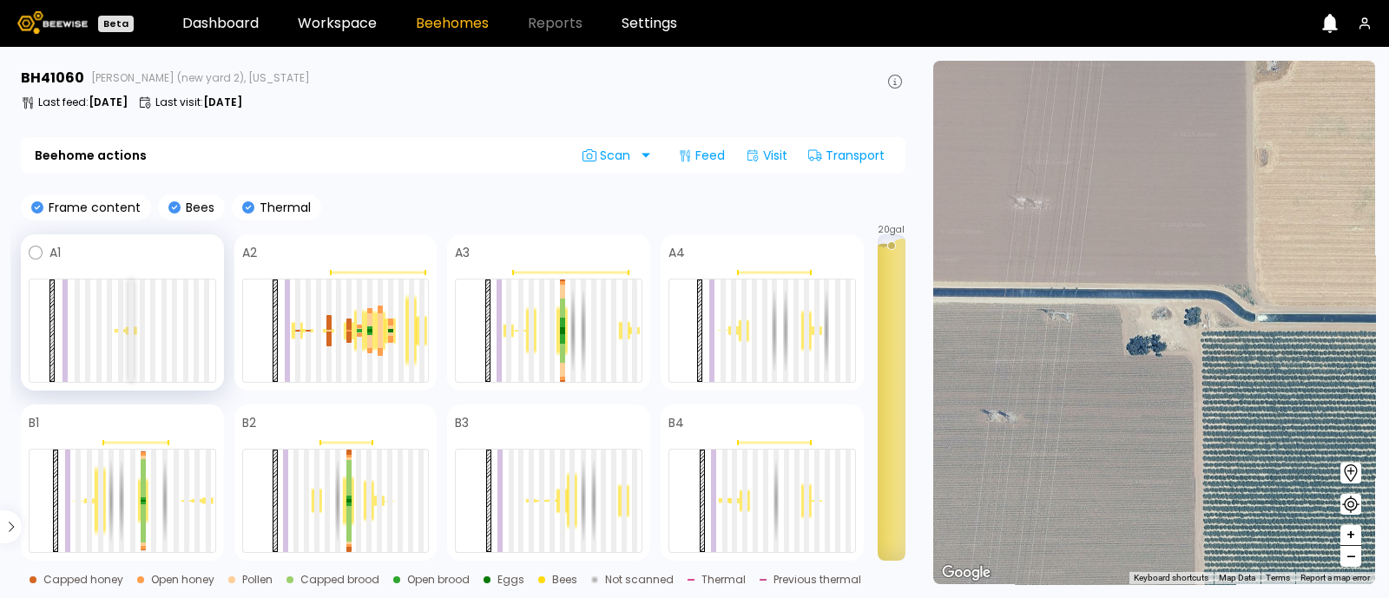
click at [130, 340] on div at bounding box center [131, 331] width 5 height 102
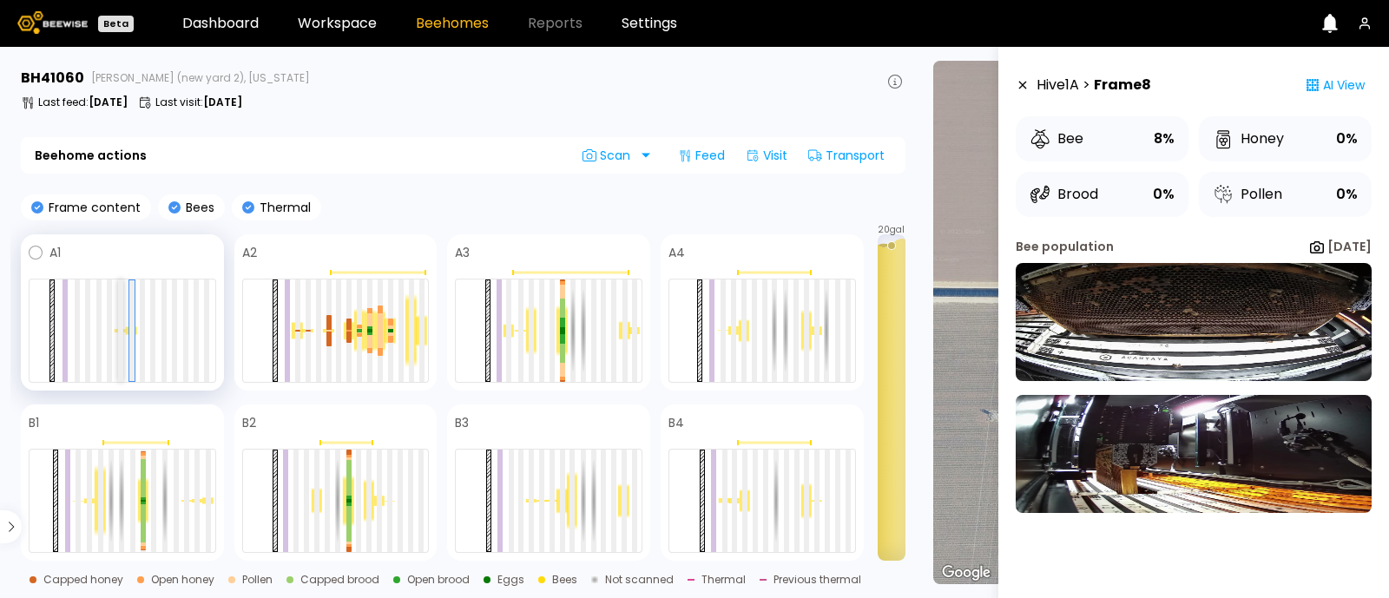
click at [118, 347] on div at bounding box center [120, 331] width 5 height 102
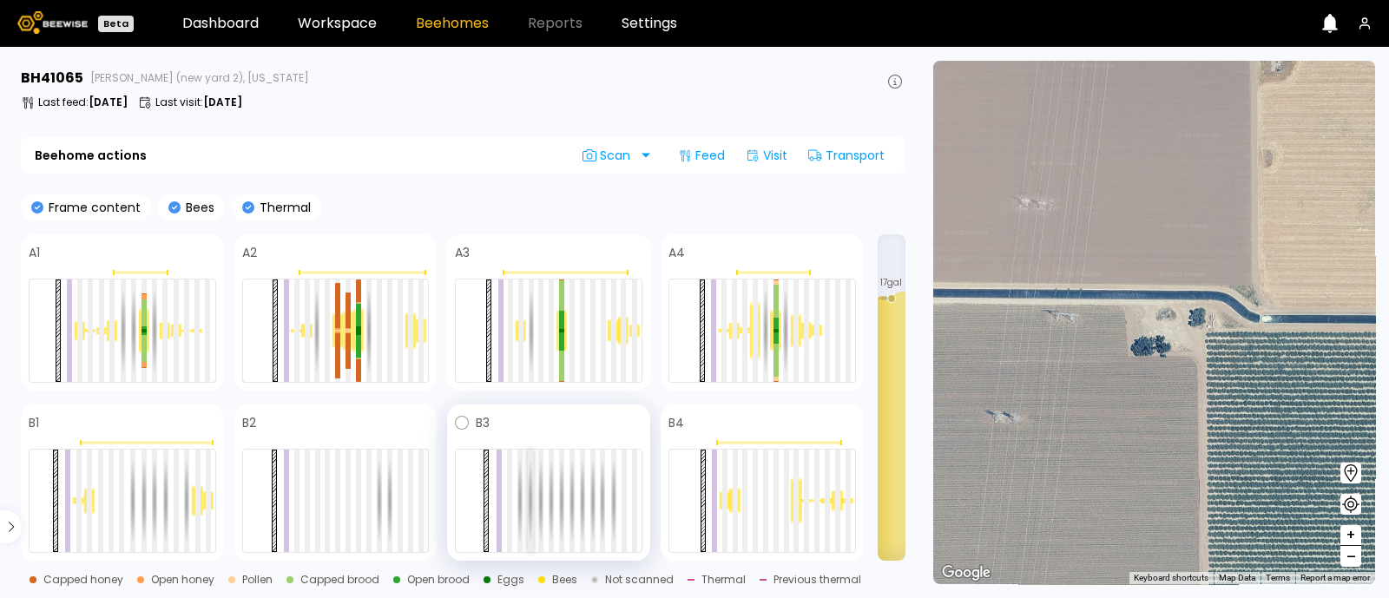
click at [530, 476] on div at bounding box center [530, 501] width 5 height 102
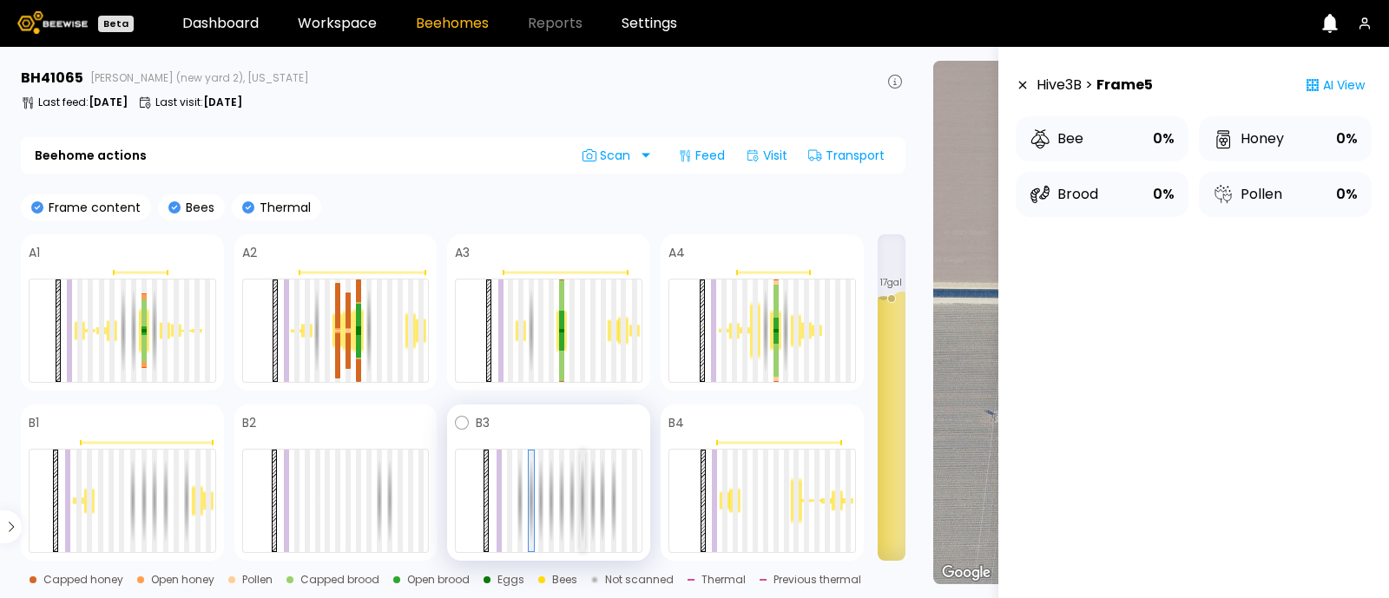
click at [581, 489] on div at bounding box center [582, 501] width 5 height 102
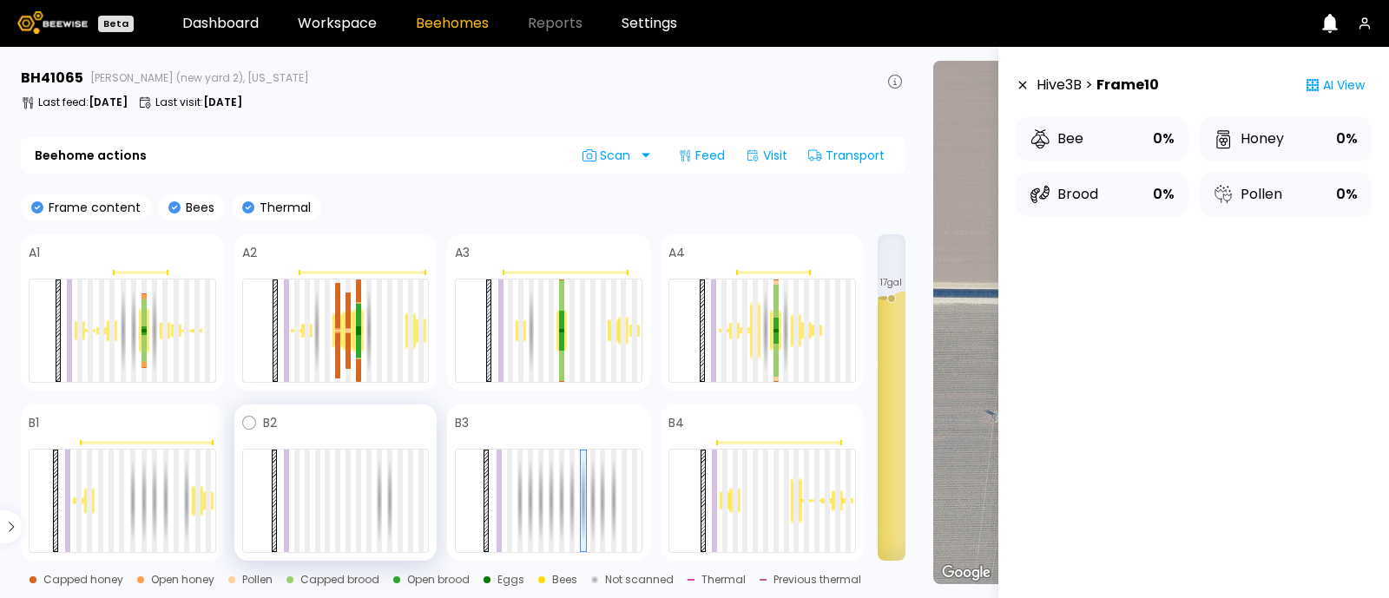
click at [375, 501] on div at bounding box center [336, 501] width 188 height 104
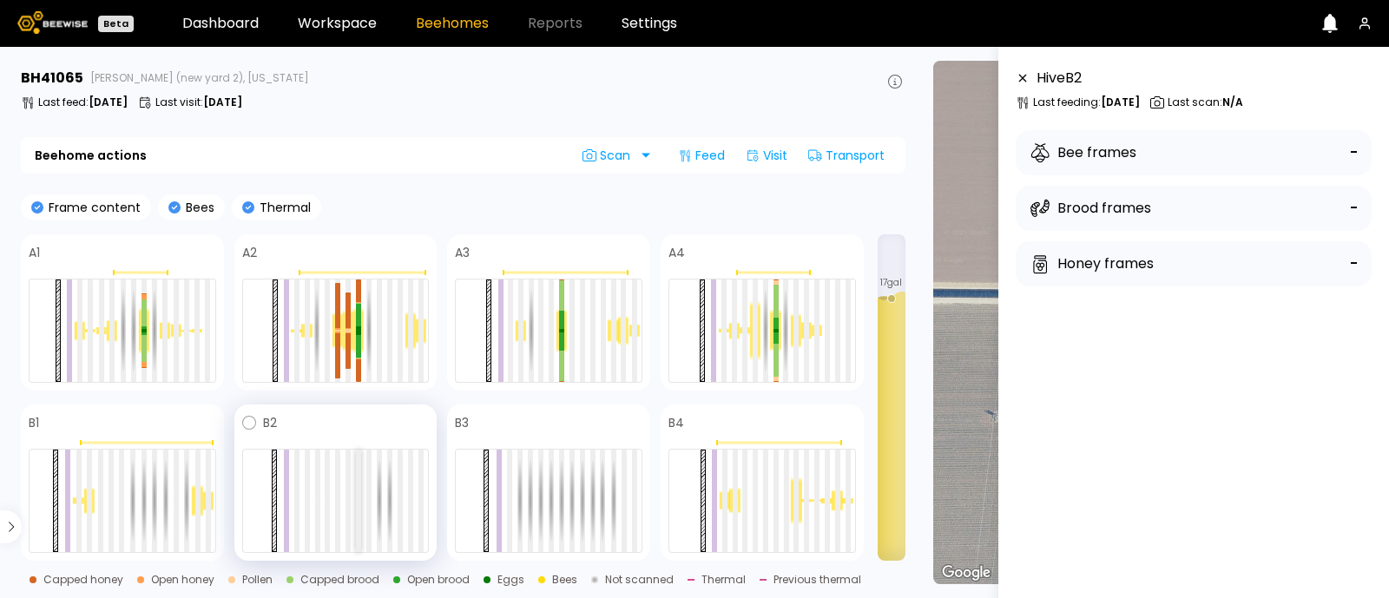
click at [359, 501] on div at bounding box center [358, 501] width 5 height 102
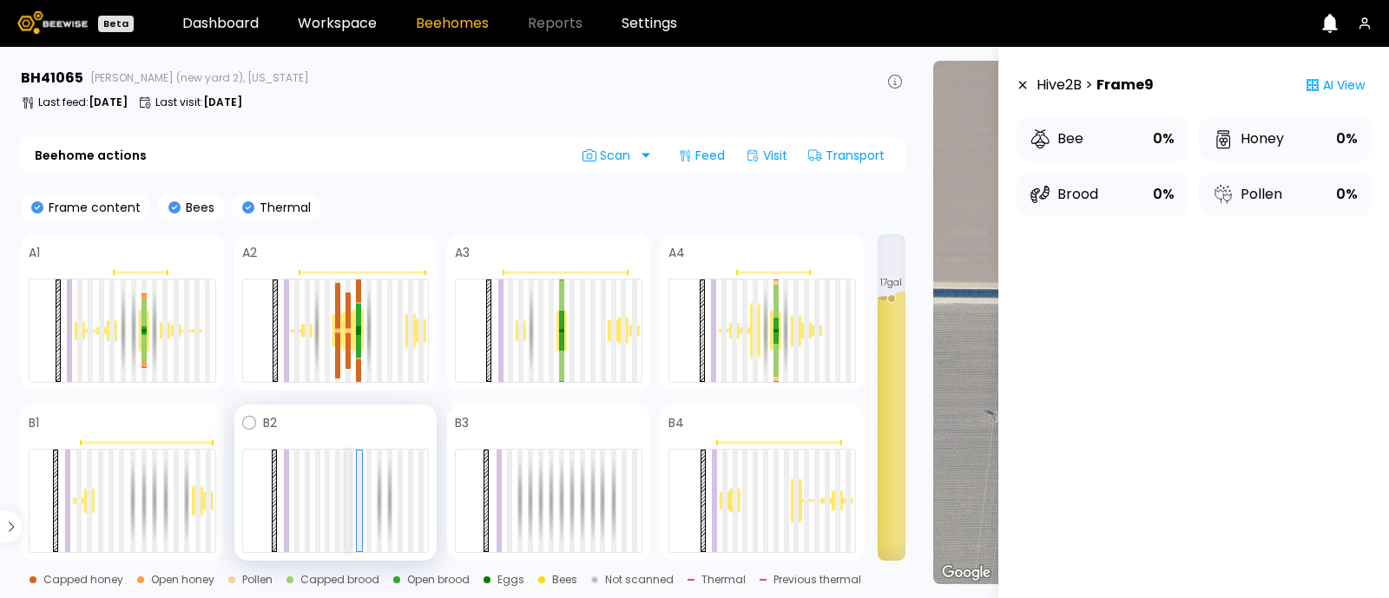
click at [346, 503] on div at bounding box center [348, 501] width 5 height 102
click at [337, 504] on div at bounding box center [337, 501] width 5 height 102
click at [330, 504] on div at bounding box center [327, 501] width 5 height 102
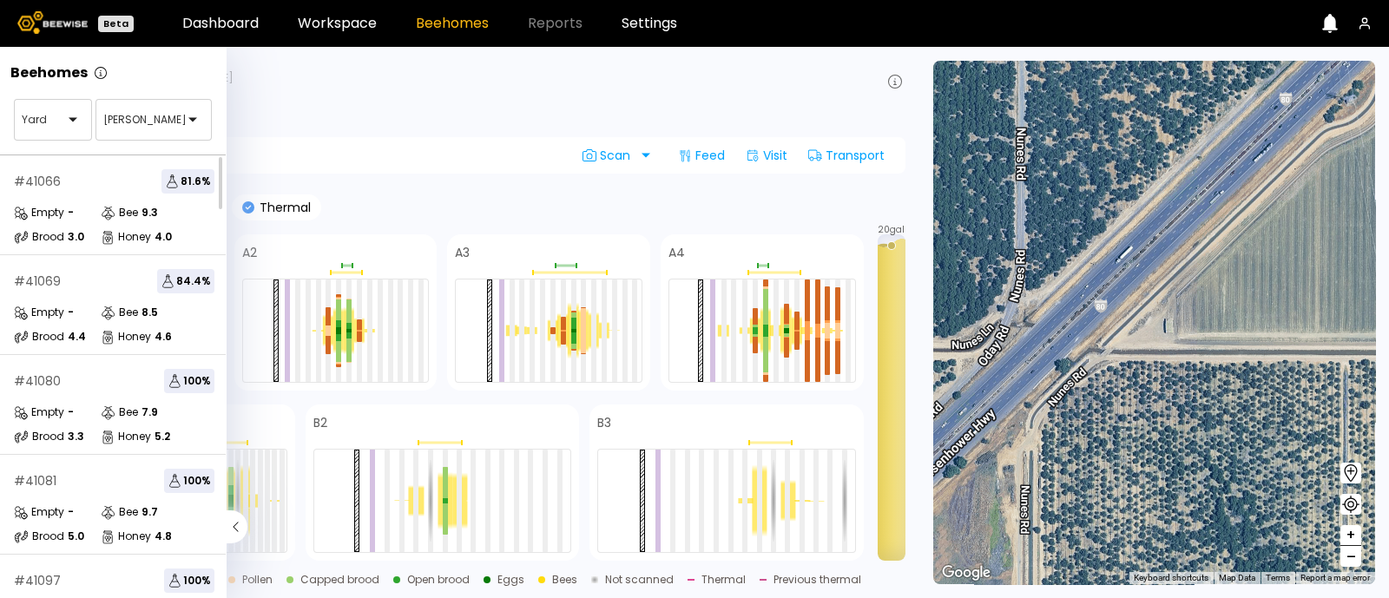
click at [0, 109] on div "Yard [PERSON_NAME]" at bounding box center [113, 120] width 226 height 70
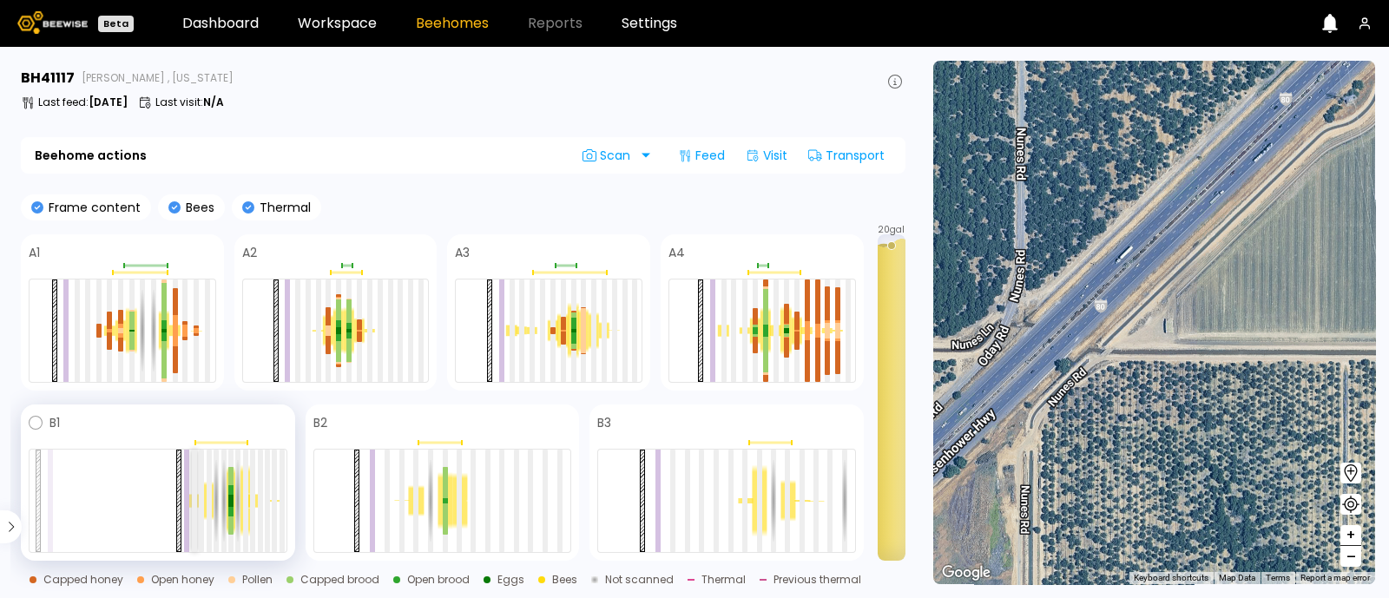
click at [192, 526] on div at bounding box center [194, 501] width 5 height 102
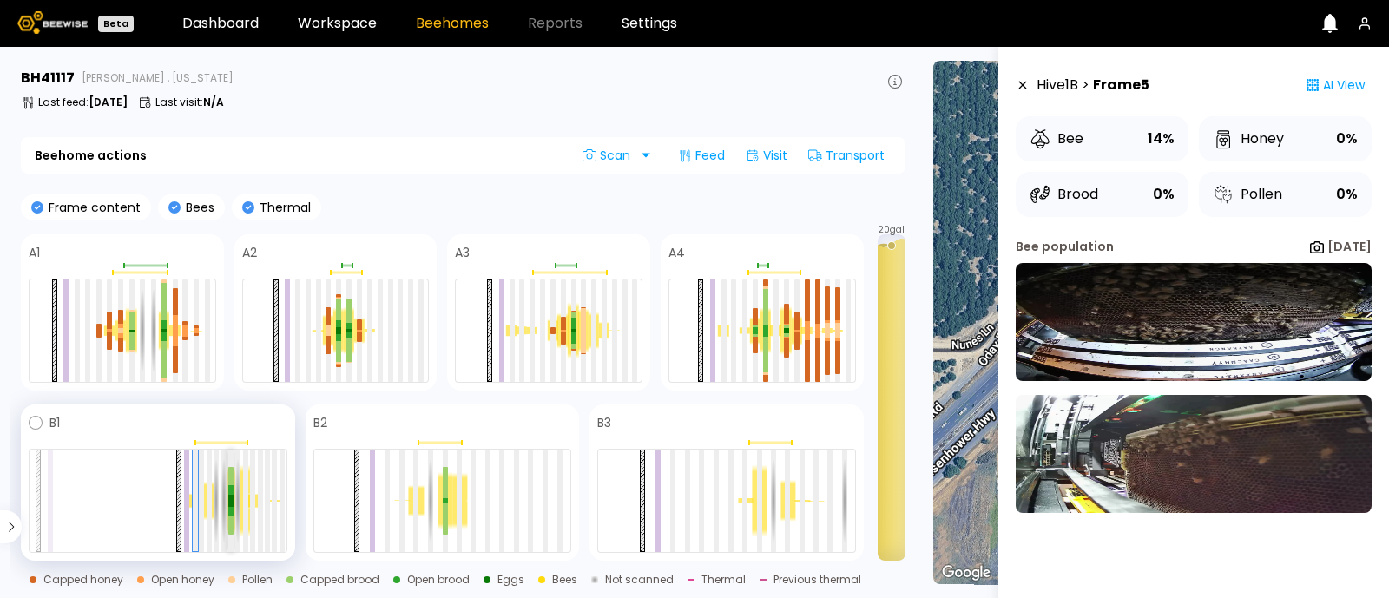
click at [230, 527] on div at bounding box center [230, 526] width 5 height 18
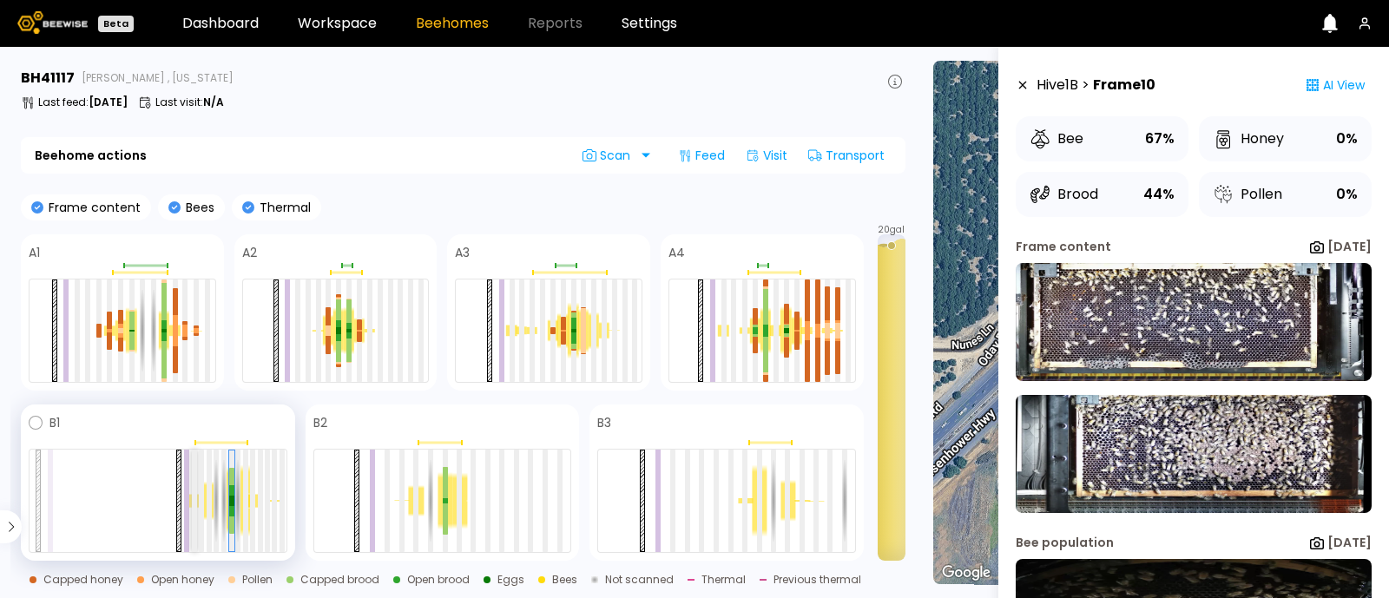
click at [195, 518] on div at bounding box center [194, 501] width 5 height 102
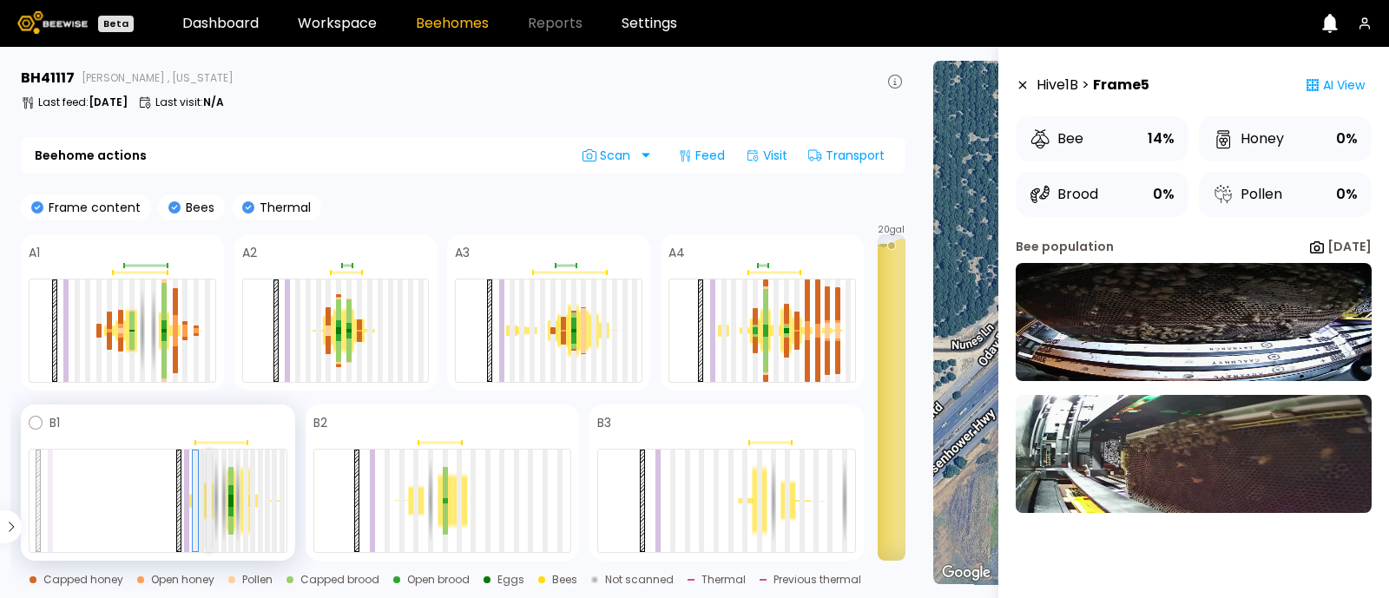
click at [208, 520] on div at bounding box center [209, 501] width 5 height 102
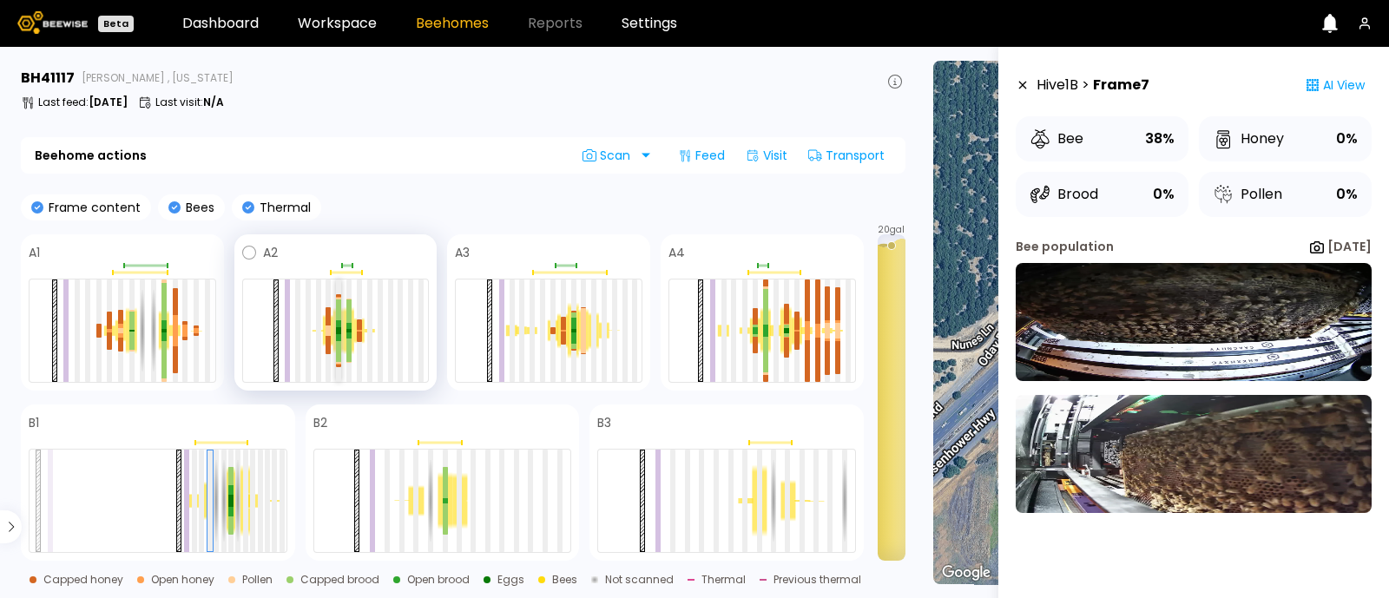
click at [340, 341] on div at bounding box center [338, 351] width 5 height 21
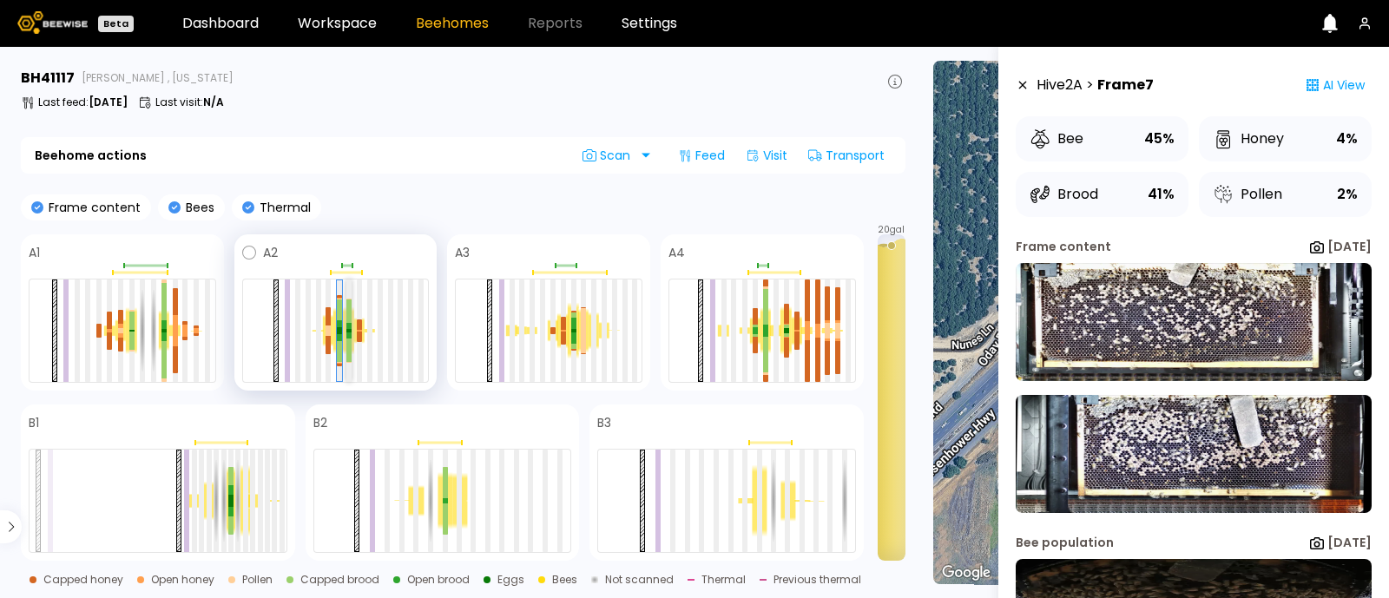
click at [351, 336] on div at bounding box center [348, 336] width 5 height 6
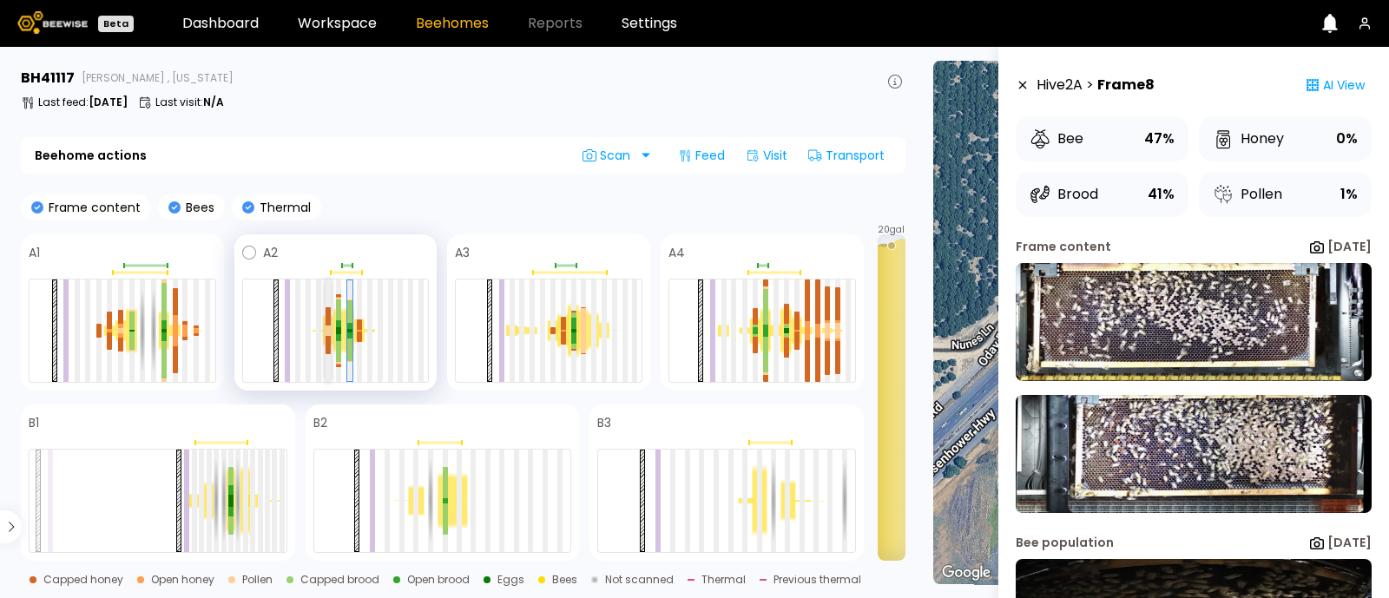
click at [327, 340] on div at bounding box center [328, 345] width 5 height 18
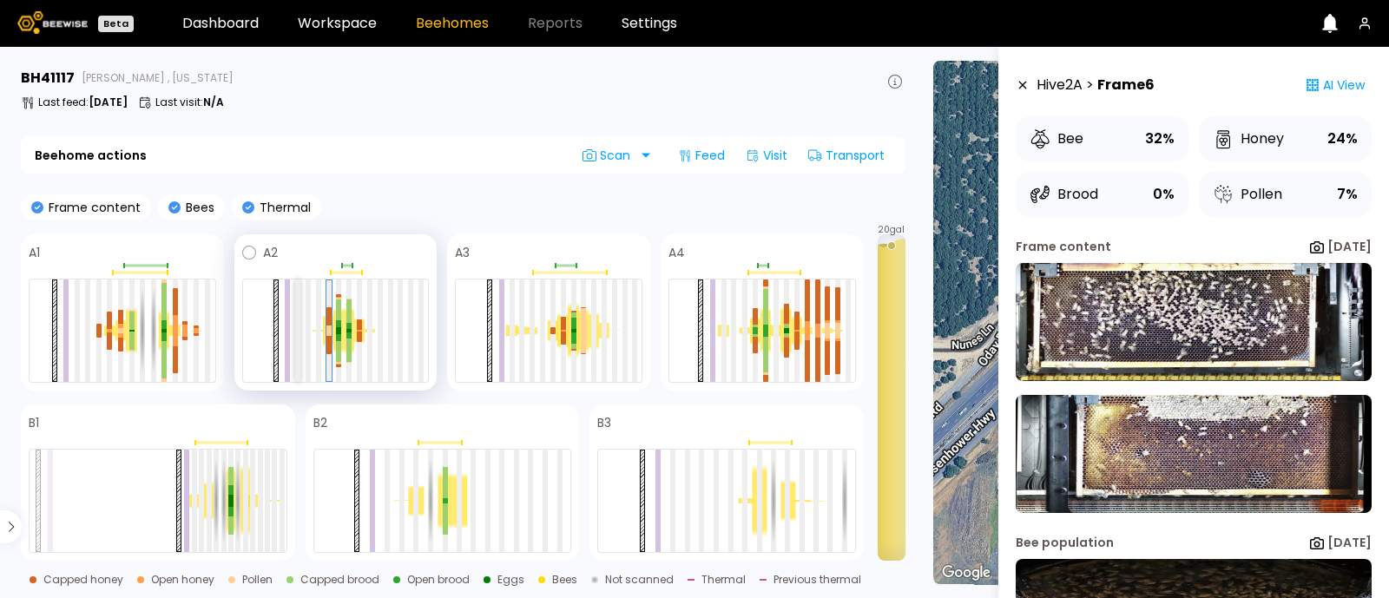
click at [295, 350] on div at bounding box center [297, 331] width 5 height 102
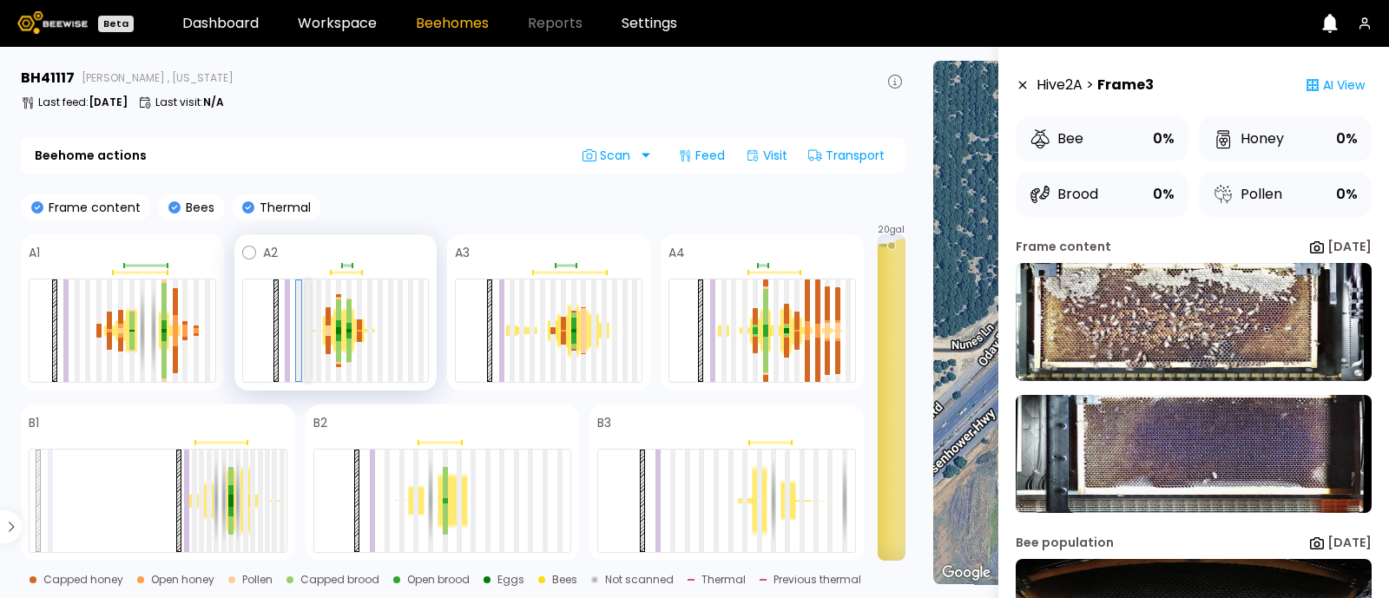
click at [309, 348] on div at bounding box center [308, 331] width 5 height 102
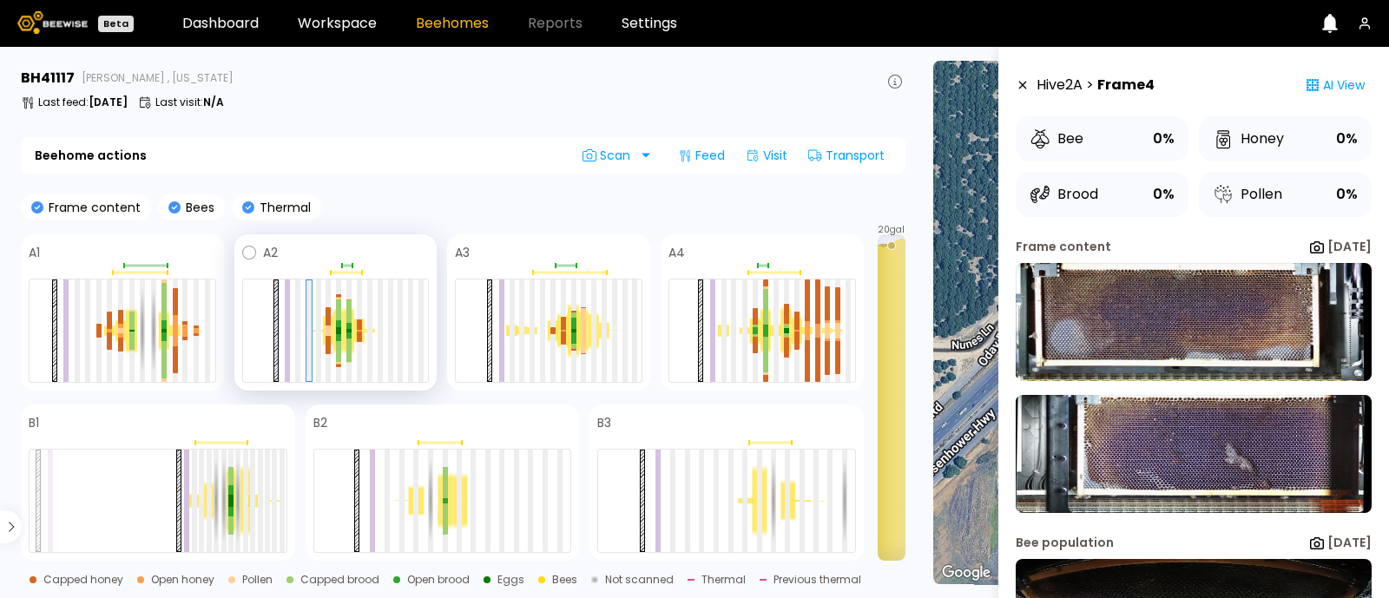
click at [321, 347] on div at bounding box center [336, 331] width 188 height 104
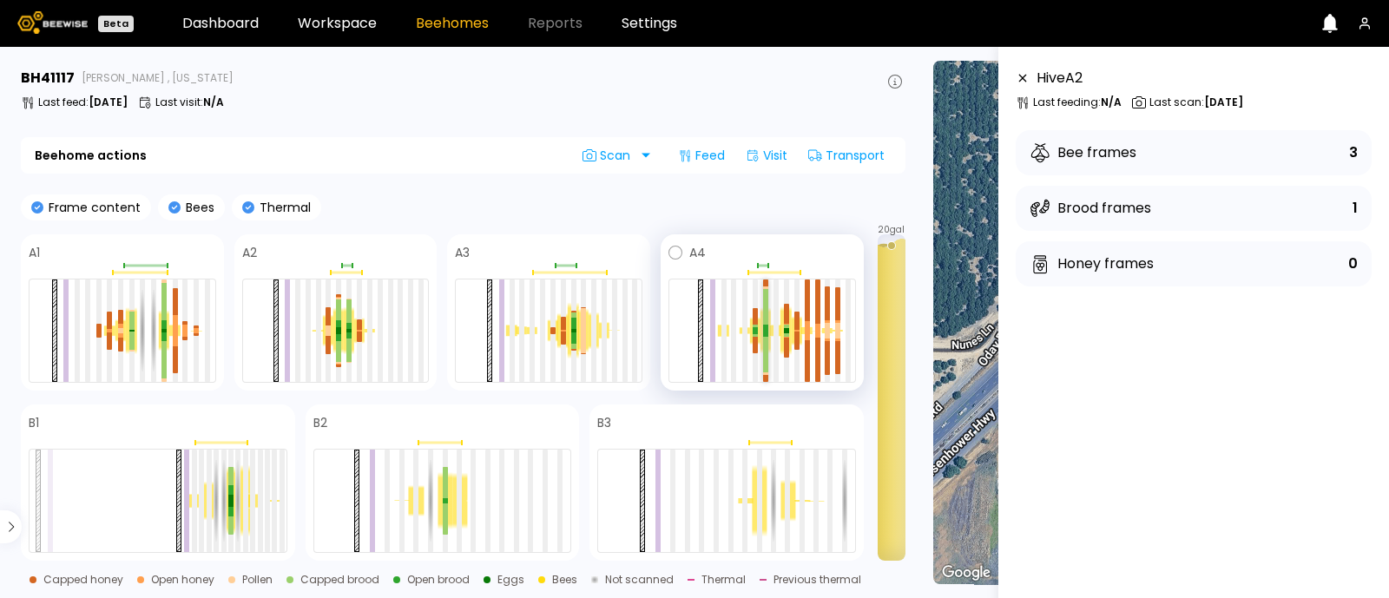
click at [766, 340] on div at bounding box center [765, 355] width 5 height 36
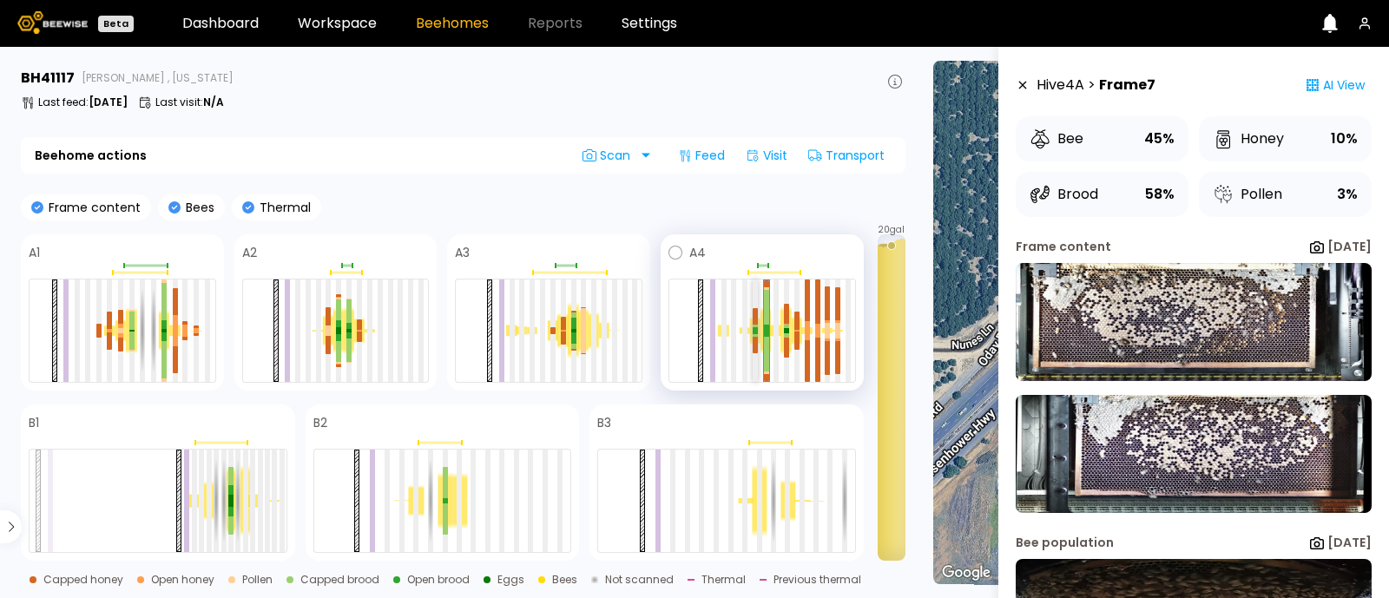
click at [753, 344] on div at bounding box center [755, 345] width 5 height 16
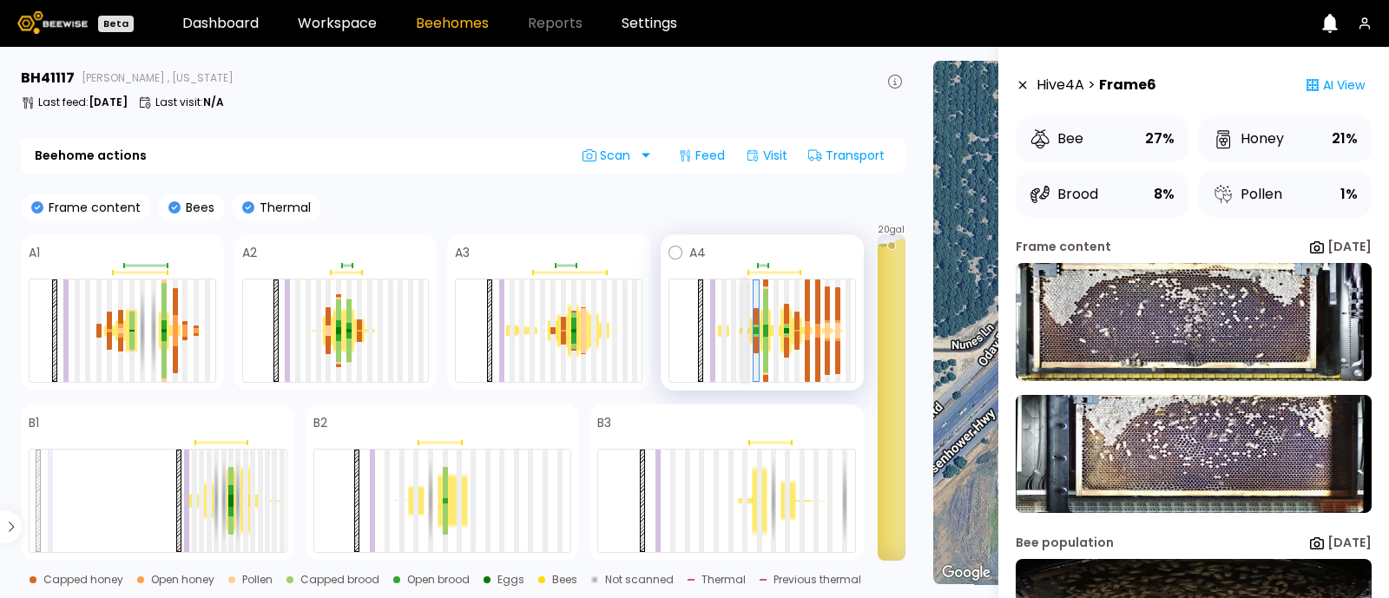
click at [742, 332] on div at bounding box center [744, 331] width 5 height 102
click at [722, 336] on div at bounding box center [724, 331] width 5 height 102
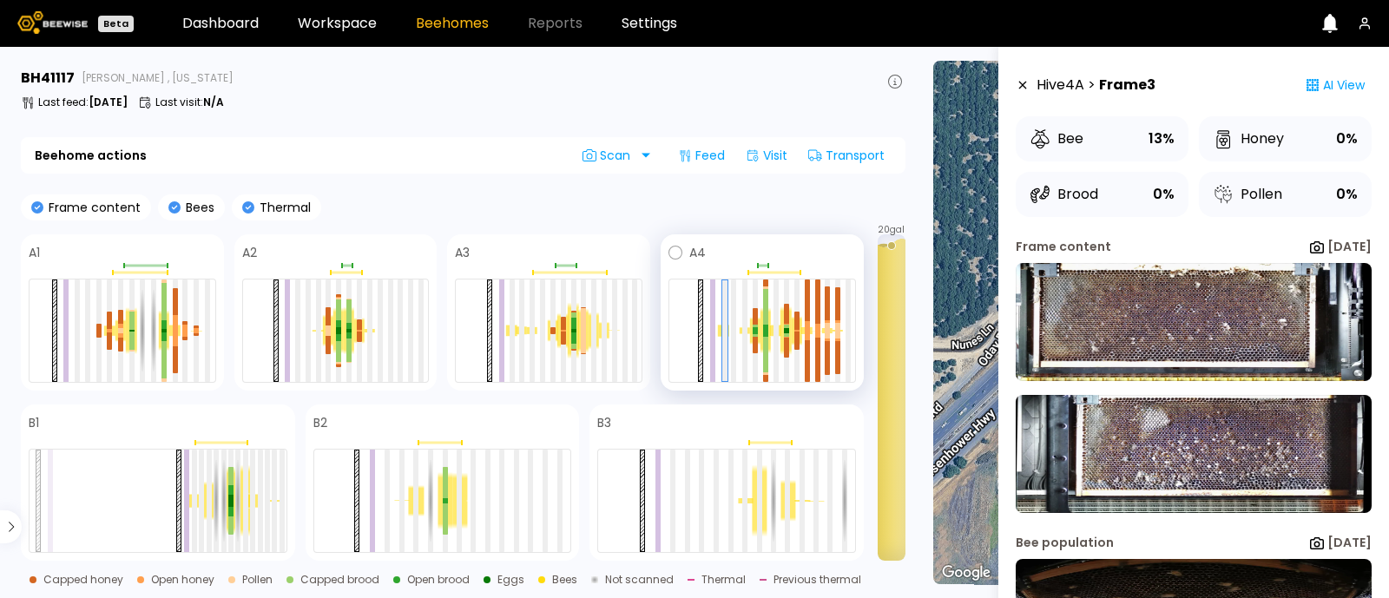
click at [731, 331] on div at bounding box center [733, 331] width 5 height 102
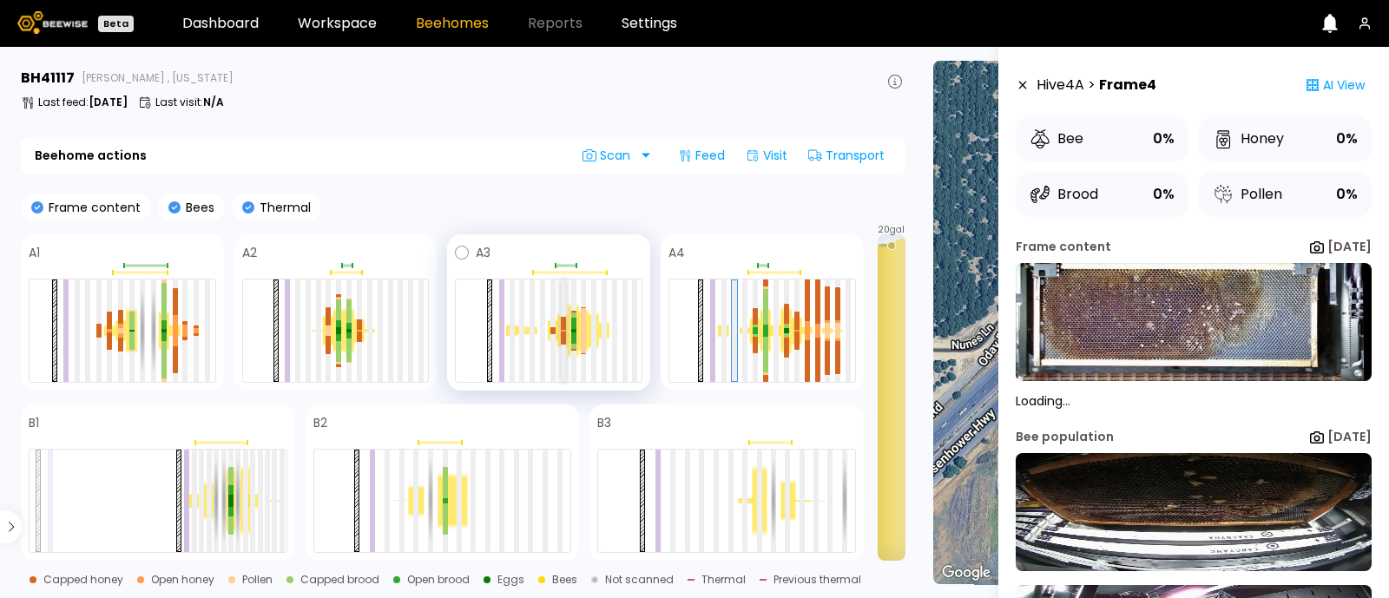
click at [561, 334] on div at bounding box center [563, 338] width 5 height 13
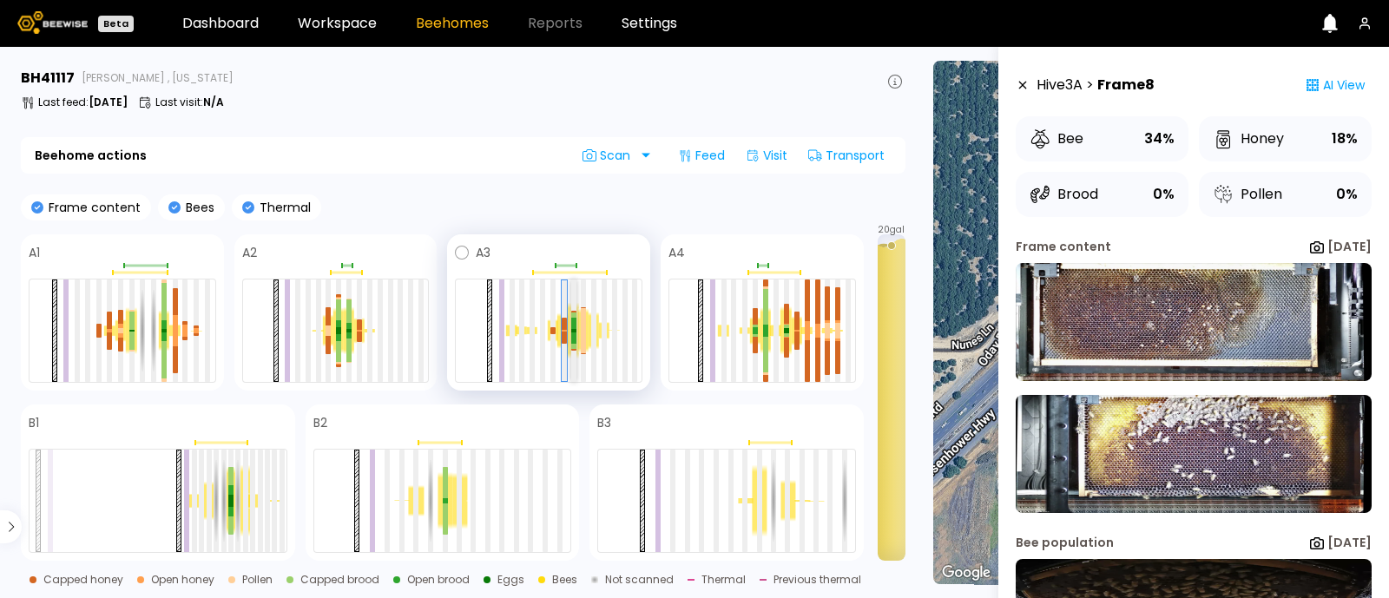
click at [572, 329] on div at bounding box center [573, 330] width 5 height 3
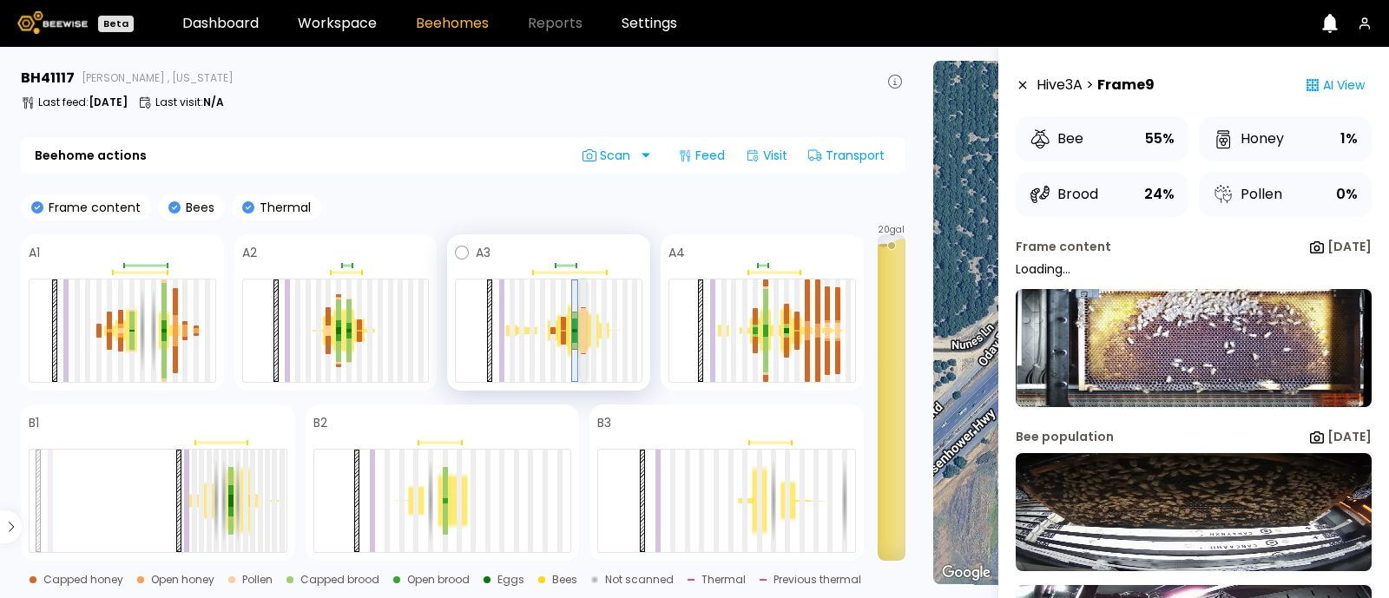
click at [584, 328] on div at bounding box center [583, 319] width 5 height 23
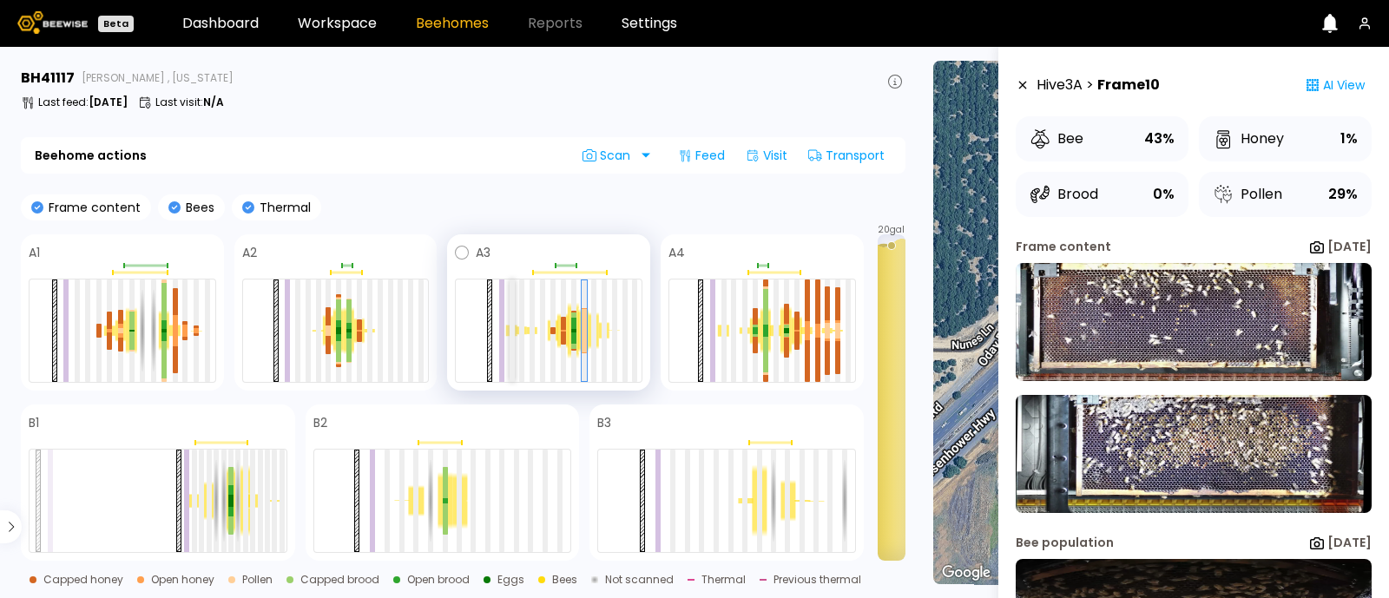
click at [510, 331] on div at bounding box center [512, 331] width 5 height 102
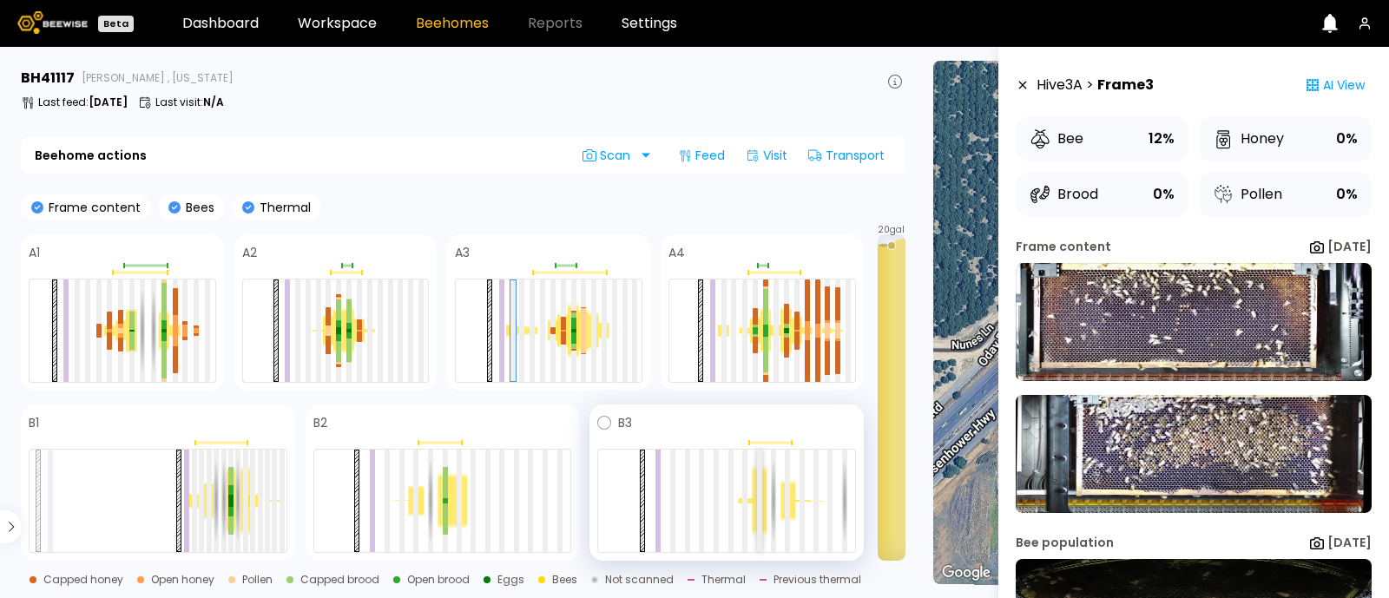
click at [758, 497] on div at bounding box center [759, 501] width 5 height 102
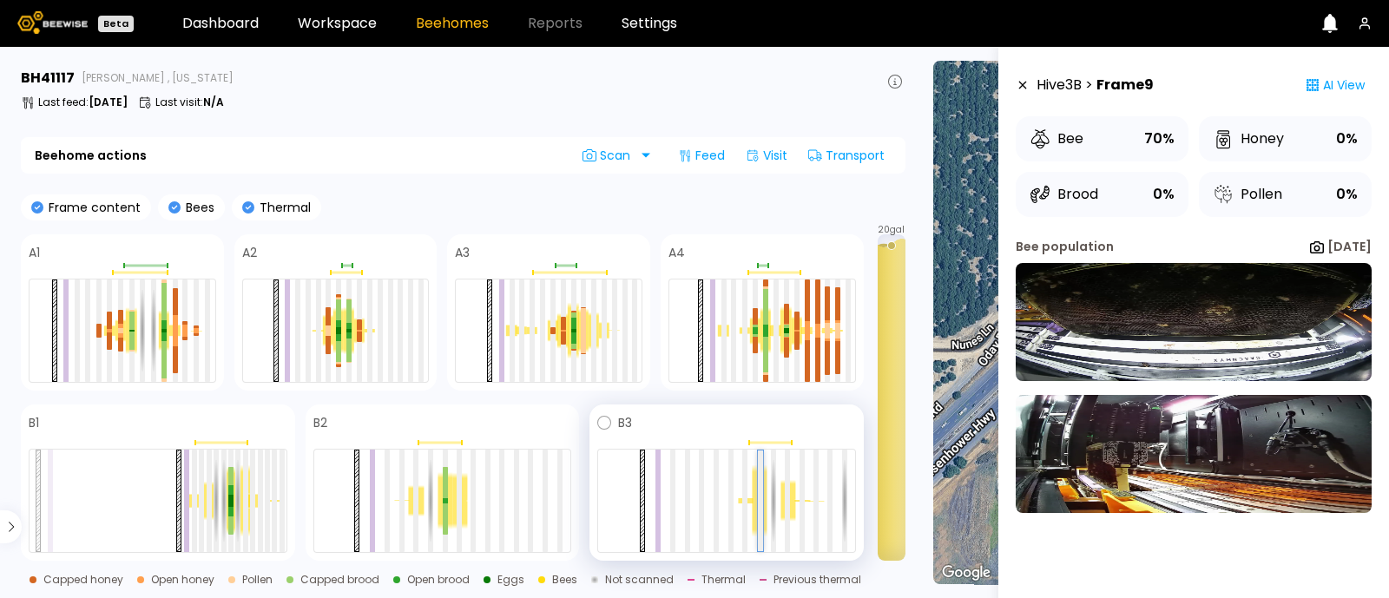
click at [758, 497] on div at bounding box center [760, 501] width 5 height 101
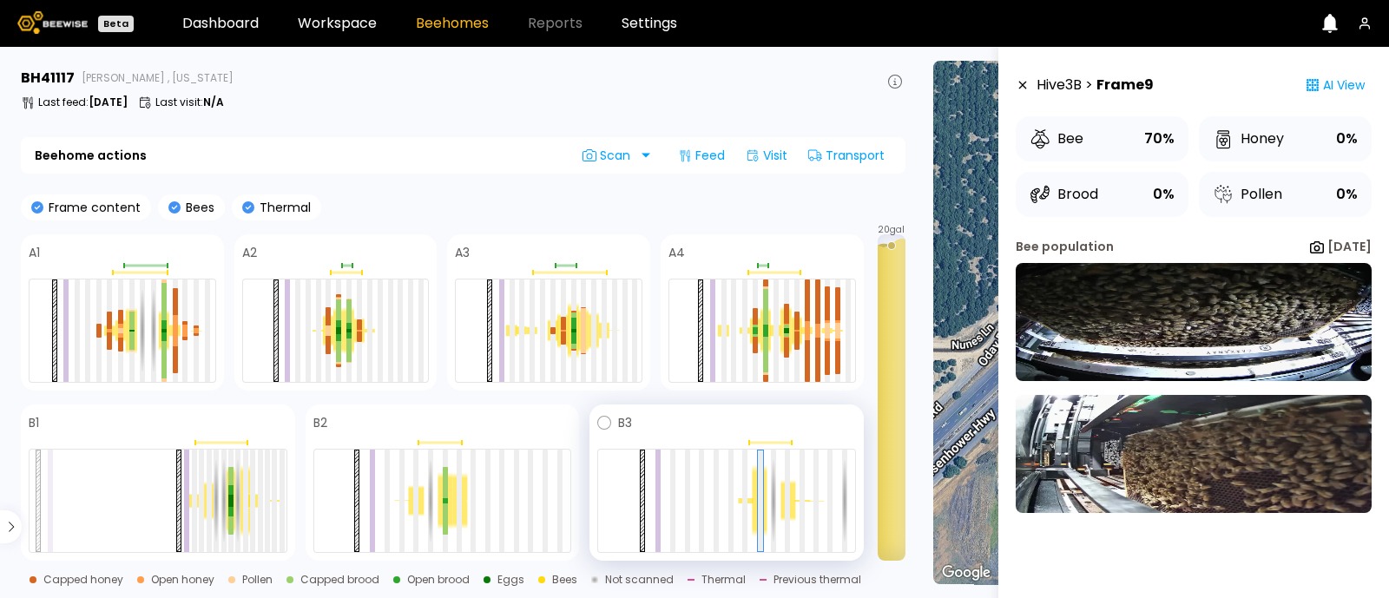
click at [768, 507] on div at bounding box center [726, 501] width 259 height 104
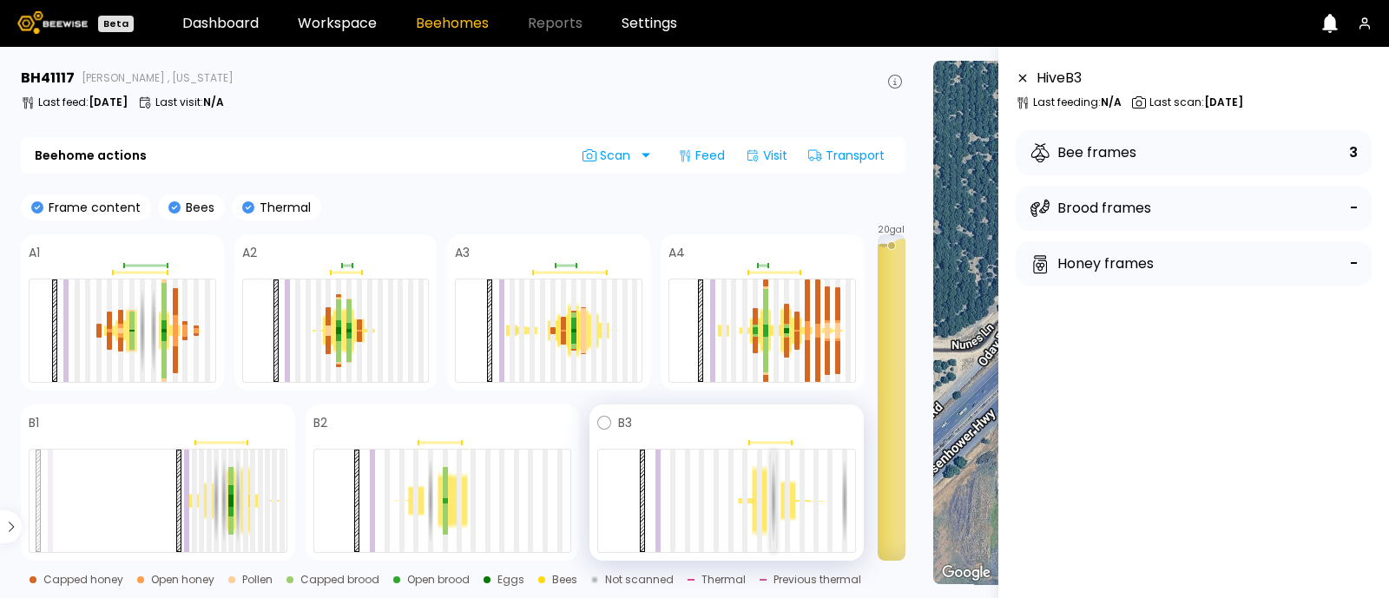
click at [771, 497] on div at bounding box center [773, 501] width 5 height 102
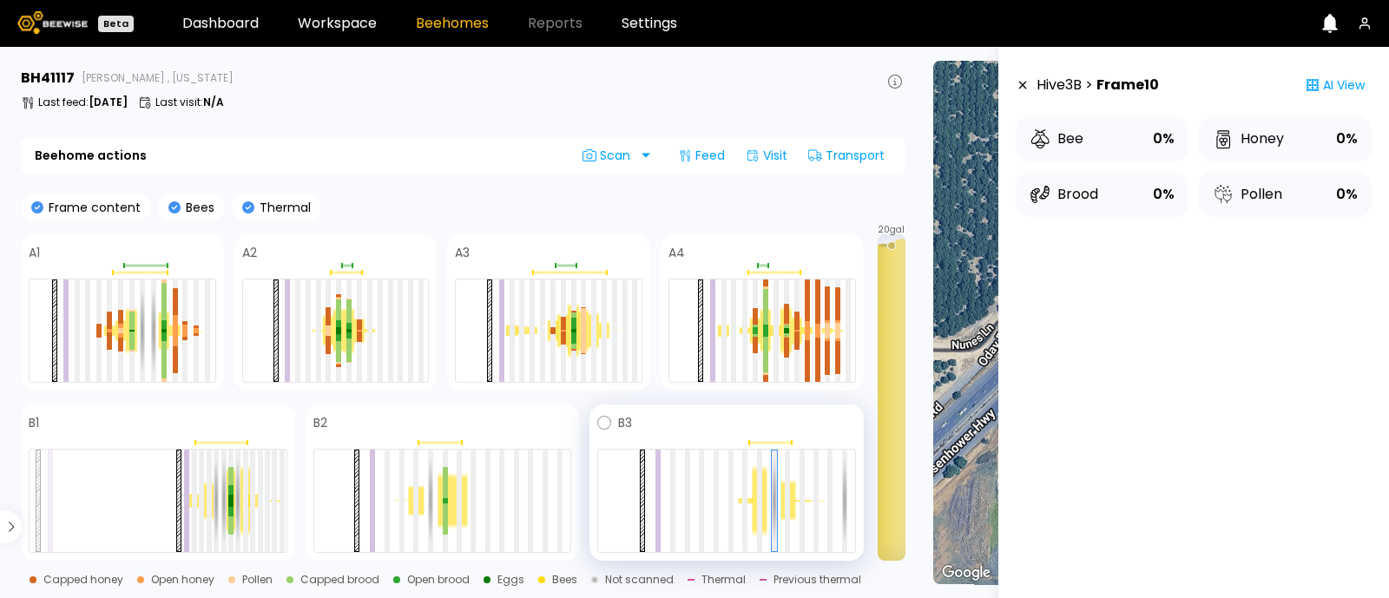
click at [790, 499] on div at bounding box center [787, 501] width 5 height 102
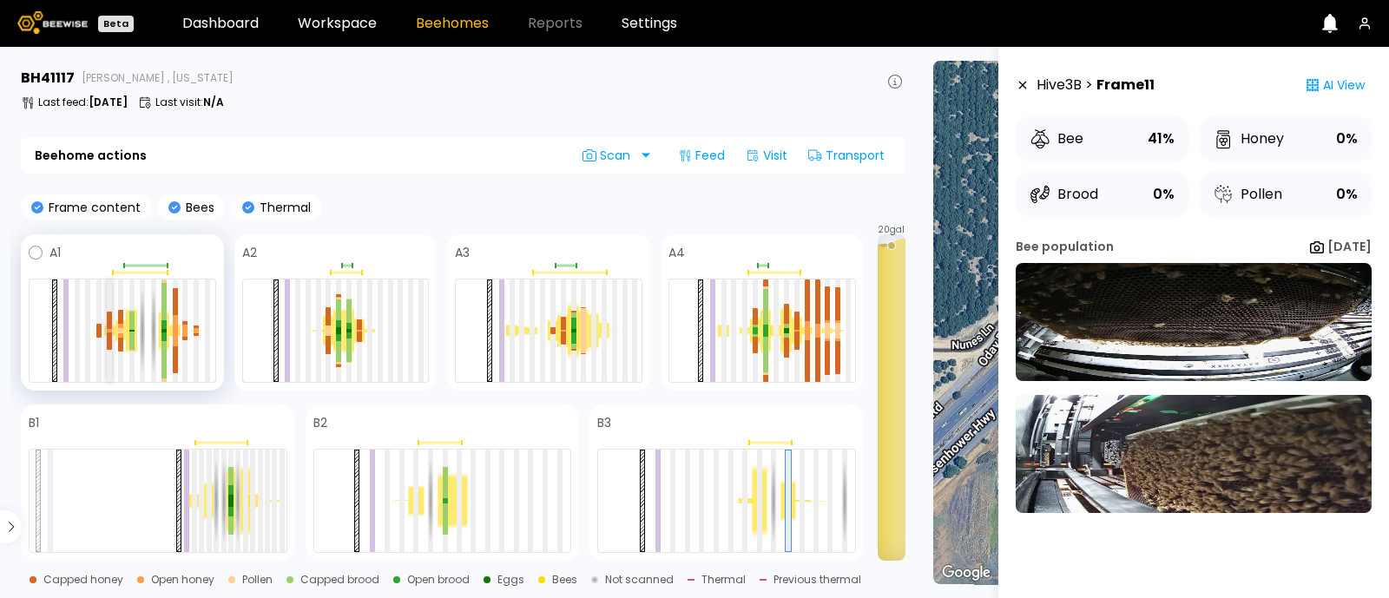
click at [110, 325] on div at bounding box center [109, 320] width 5 height 16
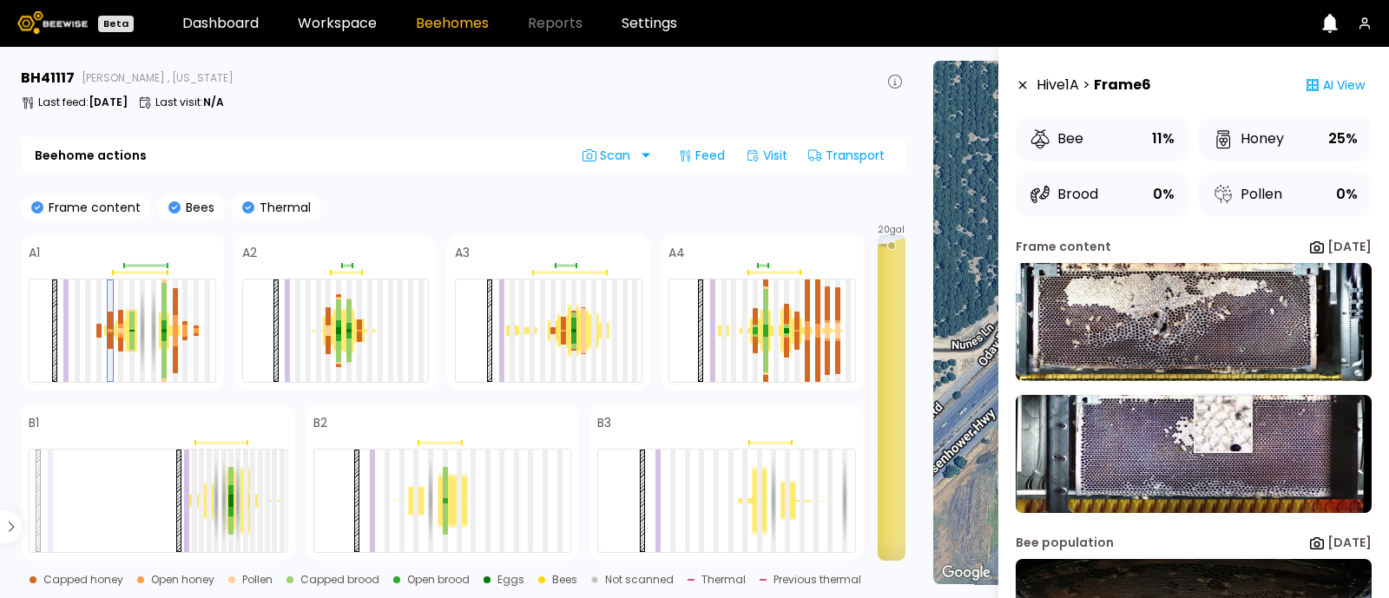
click at [1222, 429] on img at bounding box center [1194, 454] width 356 height 118
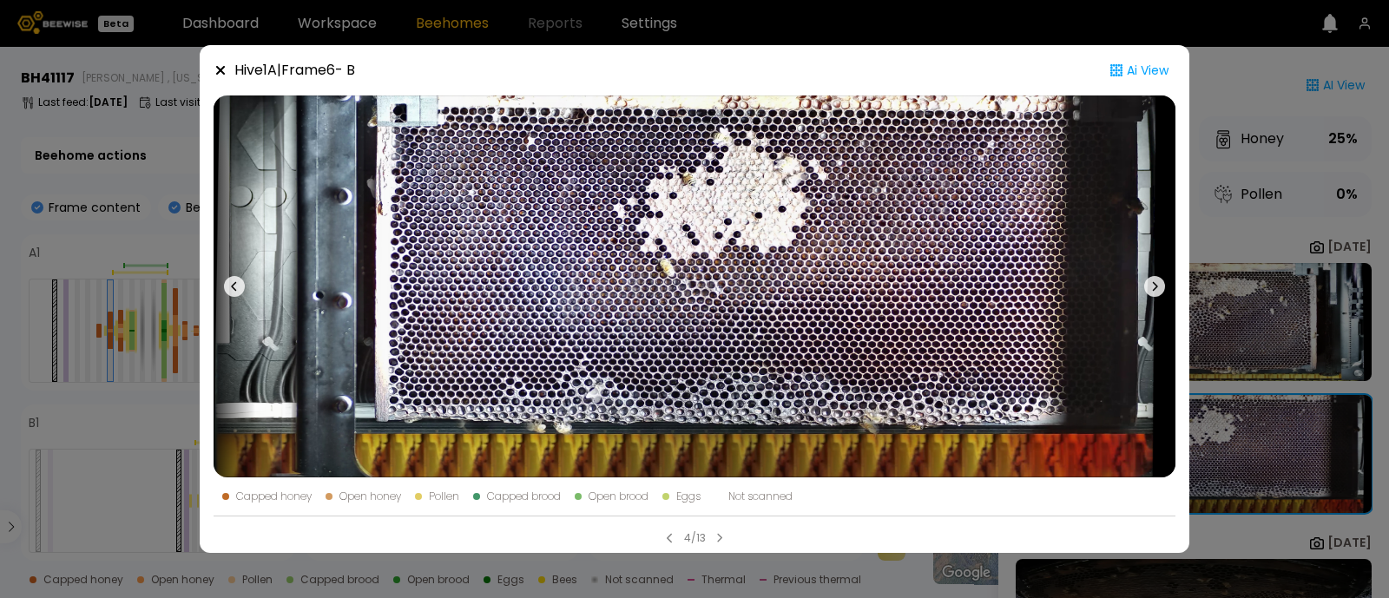
click at [1291, 221] on div "Hive 1 A | Frame 6 - B Ai View Capped honey Open honey Pollen Capped brood Open…" at bounding box center [694, 299] width 1389 height 598
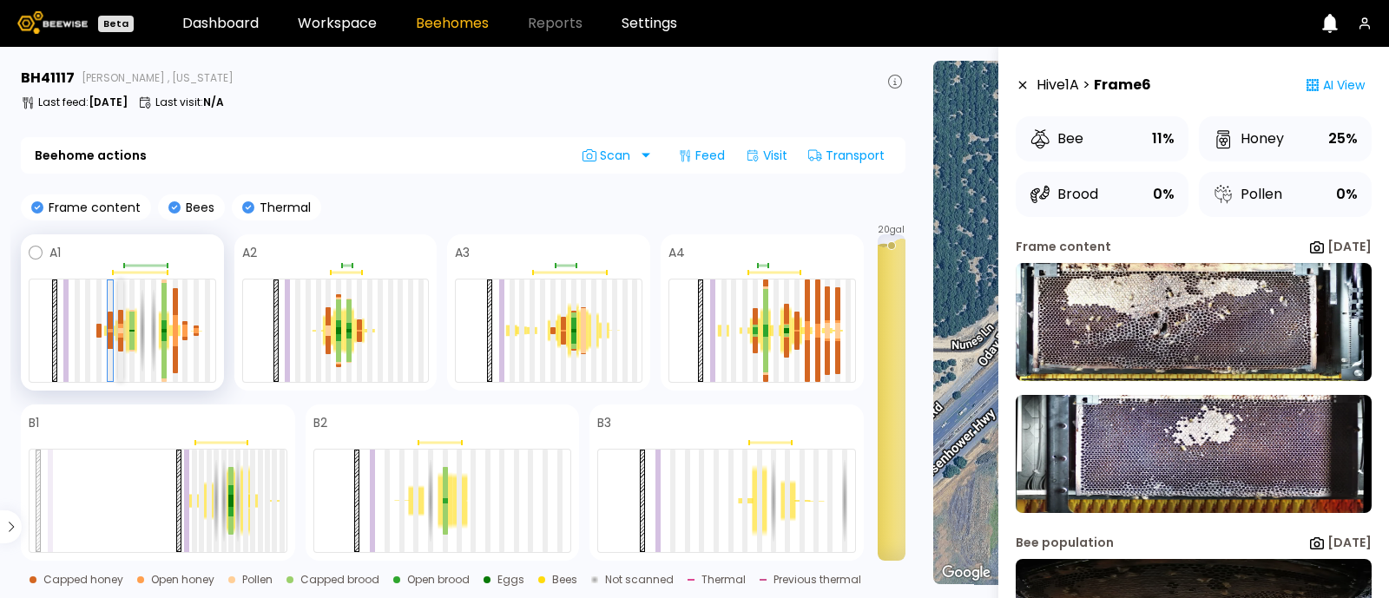
click at [122, 332] on div at bounding box center [120, 332] width 5 height 3
click at [122, 340] on div at bounding box center [121, 344] width 5 height 13
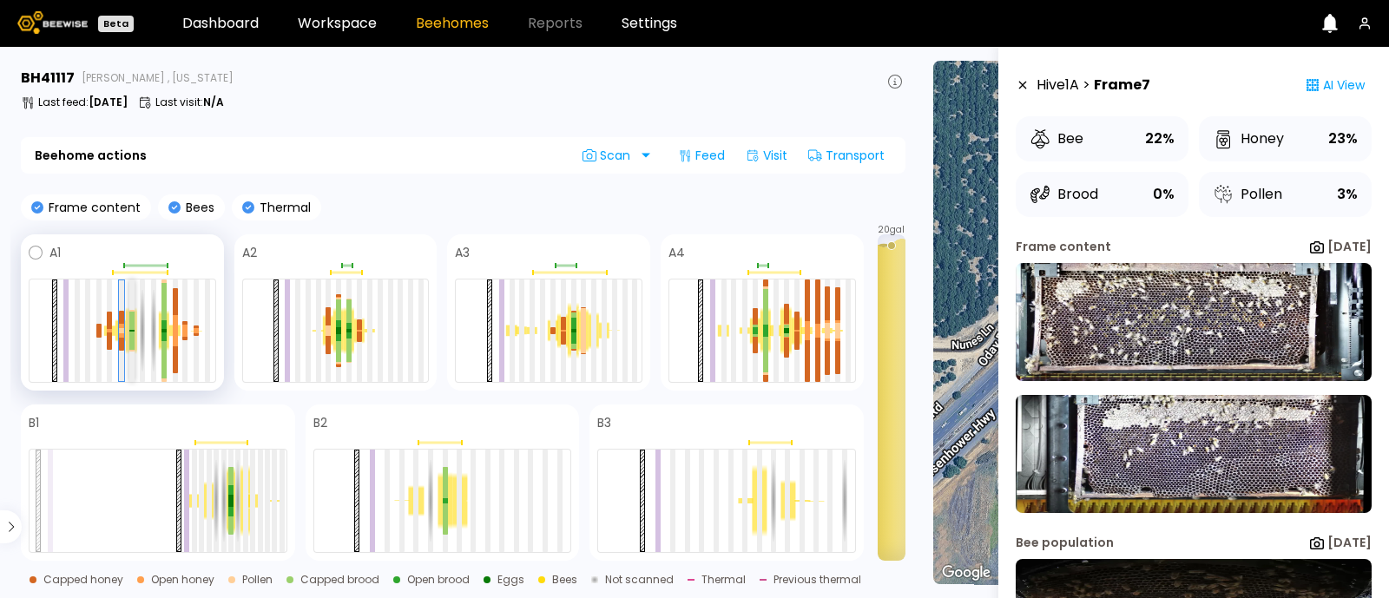
click at [130, 337] on div at bounding box center [131, 341] width 5 height 18
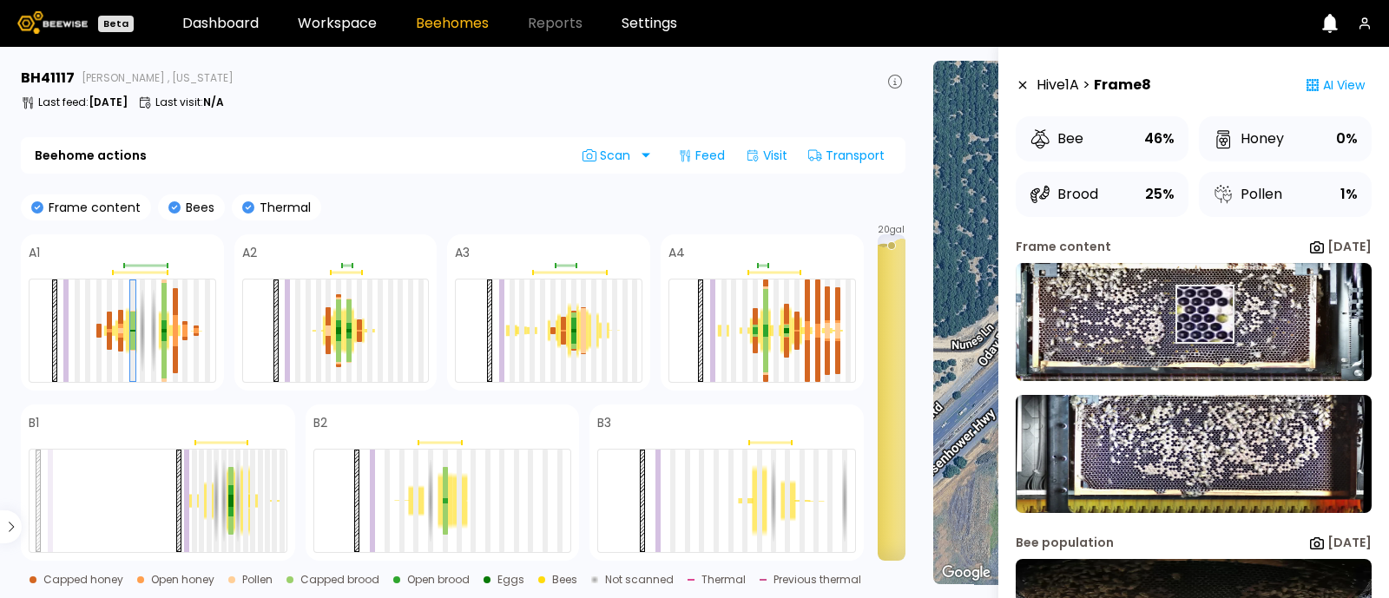
click at [1203, 314] on img at bounding box center [1194, 322] width 356 height 118
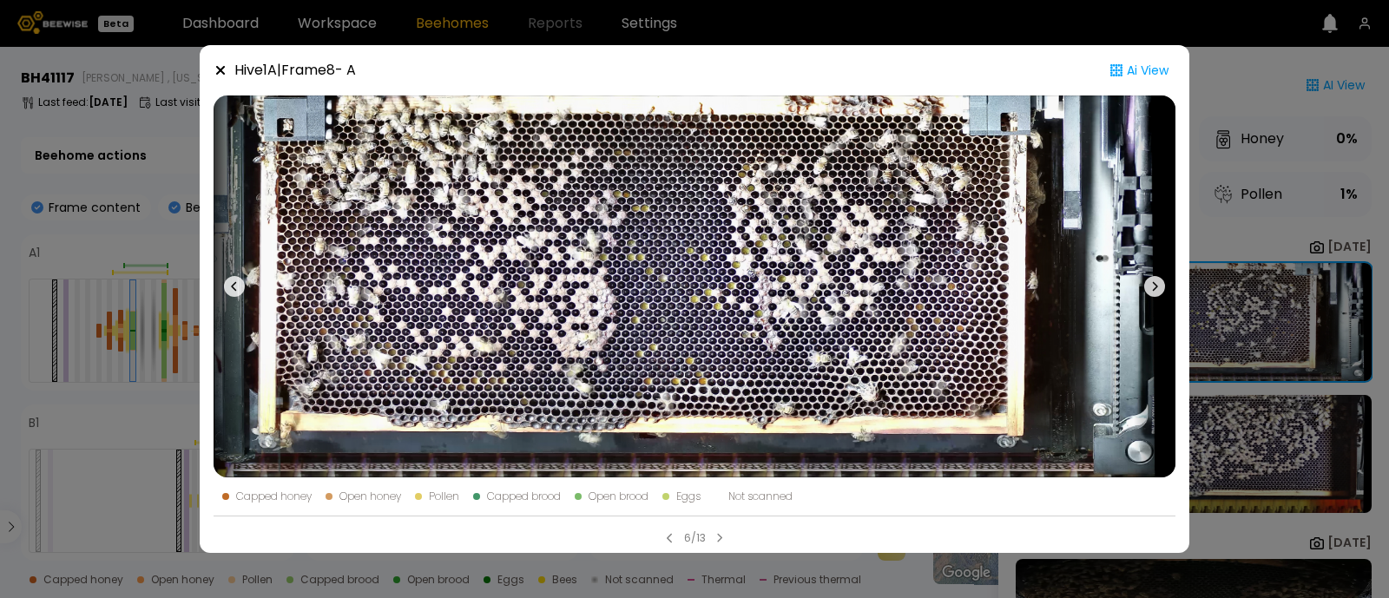
click at [1232, 235] on div "Hive 1 A | Frame 8 - A Ai View Capped honey Open honey Pollen Capped brood Open…" at bounding box center [694, 299] width 1389 height 598
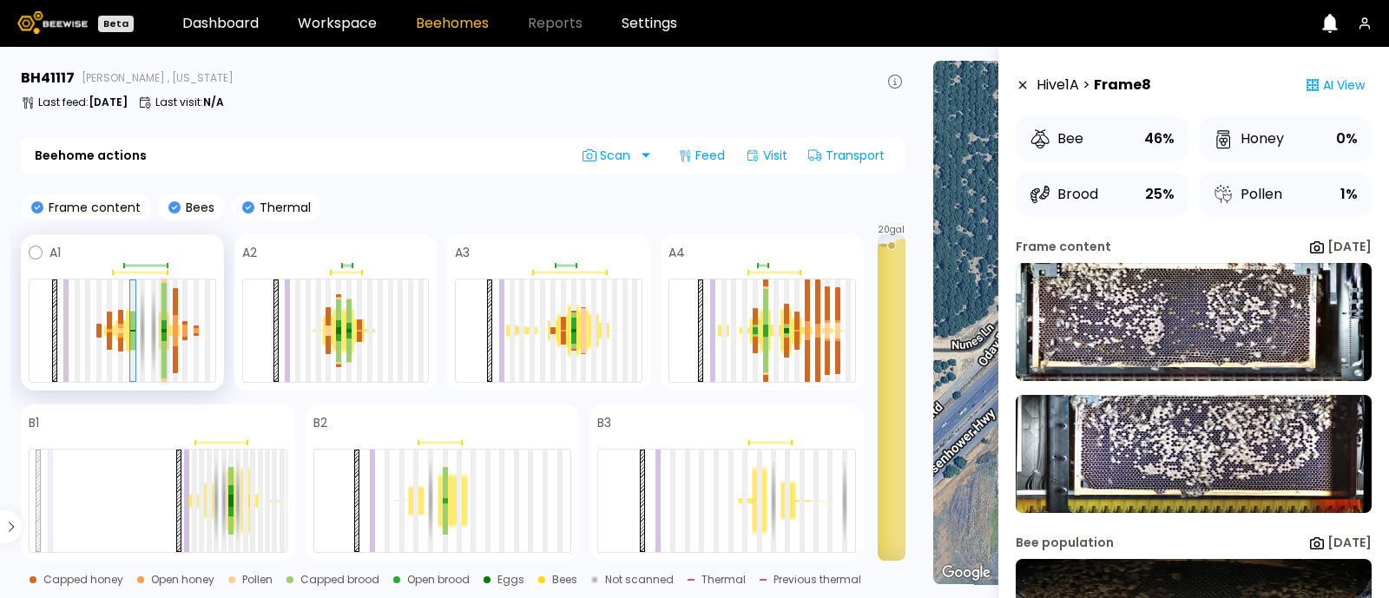
click at [162, 345] on div at bounding box center [164, 359] width 5 height 37
